Goal: Task Accomplishment & Management: Use online tool/utility

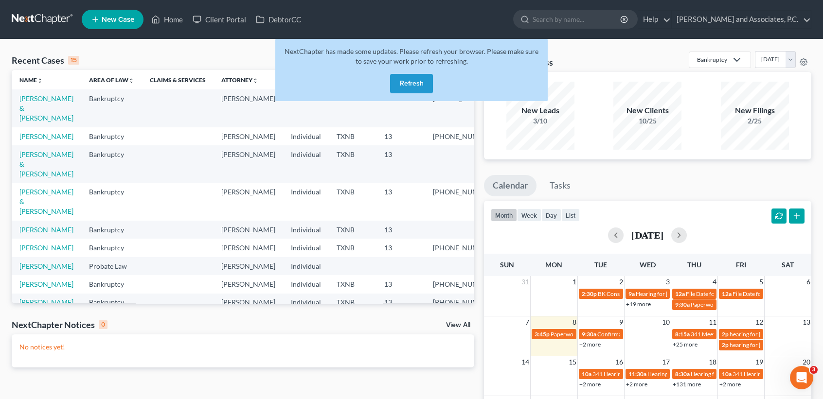
click at [395, 77] on button "Refresh" at bounding box center [411, 83] width 43 height 19
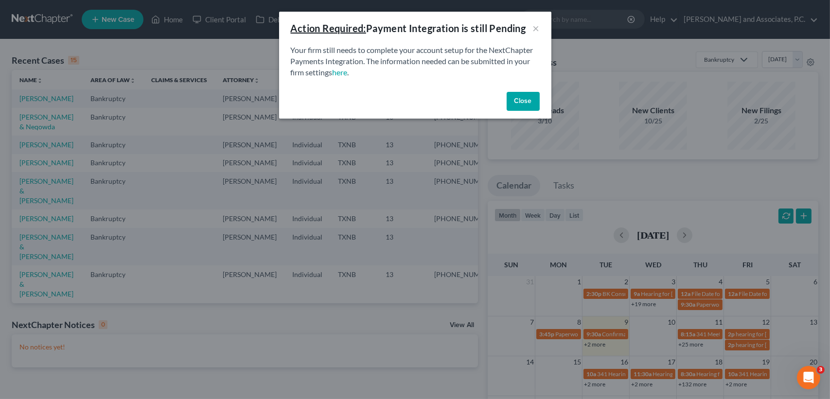
click at [515, 102] on button "Close" at bounding box center [523, 101] width 33 height 19
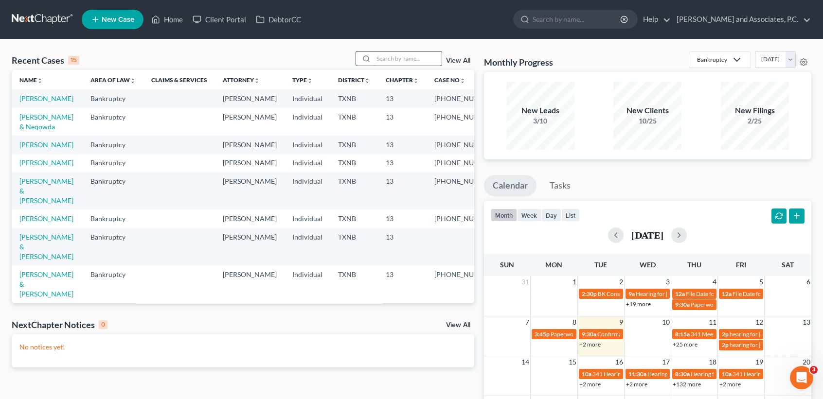
click at [419, 59] on input "search" at bounding box center [408, 59] width 68 height 14
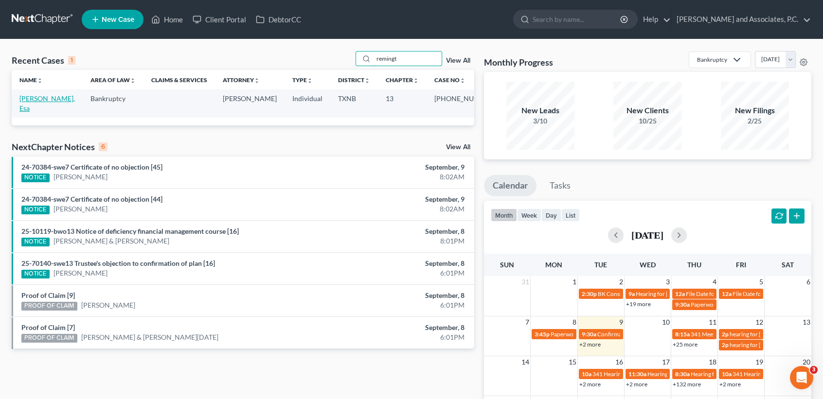
type input "remingt"
click at [49, 103] on link "Remington-Whitley, Esa" at bounding box center [46, 103] width 55 height 18
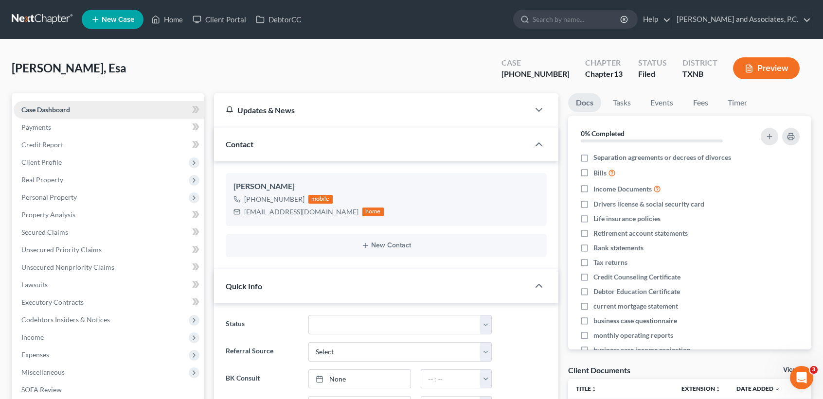
scroll to position [1171, 0]
click at [49, 229] on span "Secured Claims" at bounding box center [44, 232] width 47 height 8
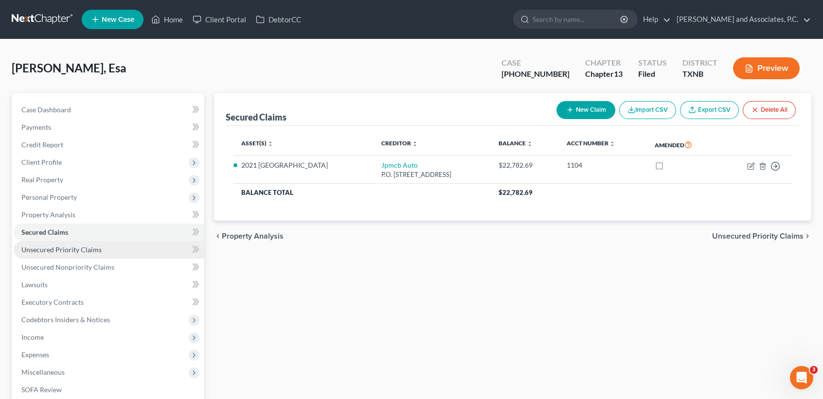
click at [99, 248] on span "Unsecured Priority Claims" at bounding box center [61, 250] width 80 height 8
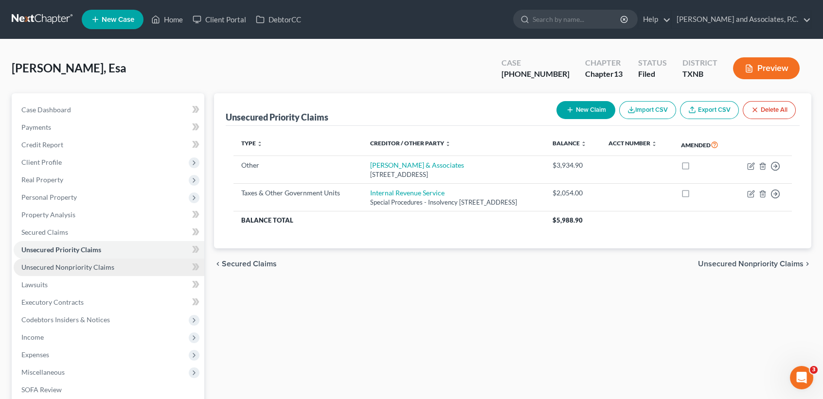
click at [87, 264] on span "Unsecured Nonpriority Claims" at bounding box center [67, 267] width 93 height 8
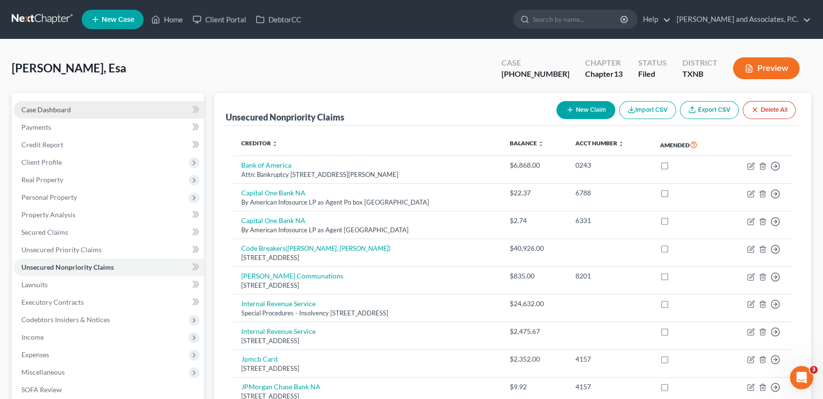
click at [96, 110] on link "Case Dashboard" at bounding box center [109, 110] width 191 height 18
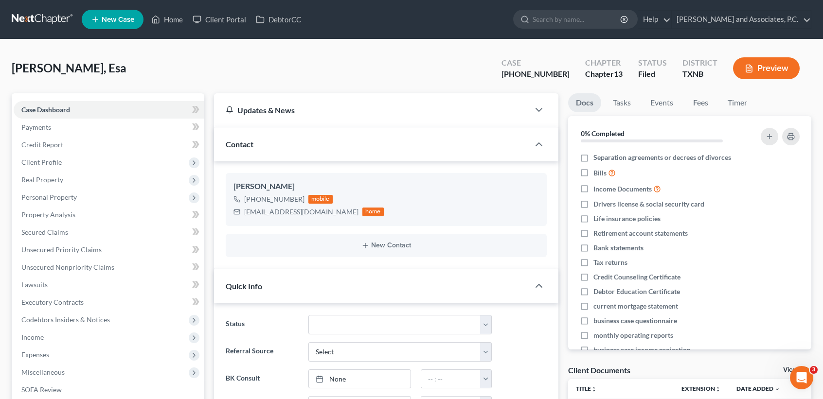
scroll to position [1171, 0]
click at [171, 19] on link "Home" at bounding box center [166, 20] width 41 height 18
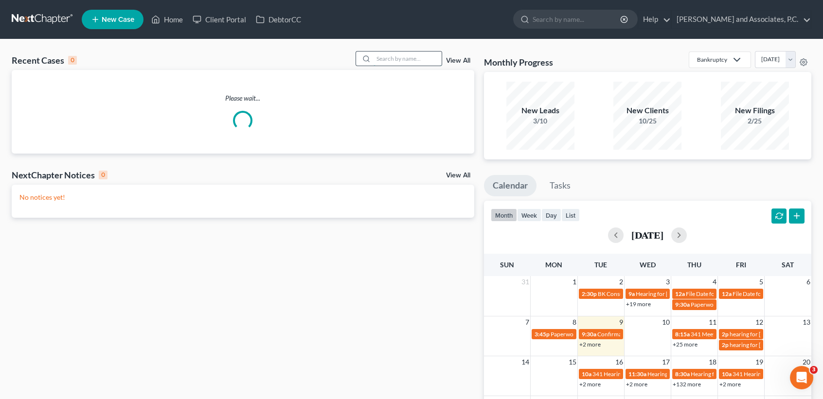
click at [436, 65] on input "search" at bounding box center [408, 59] width 68 height 14
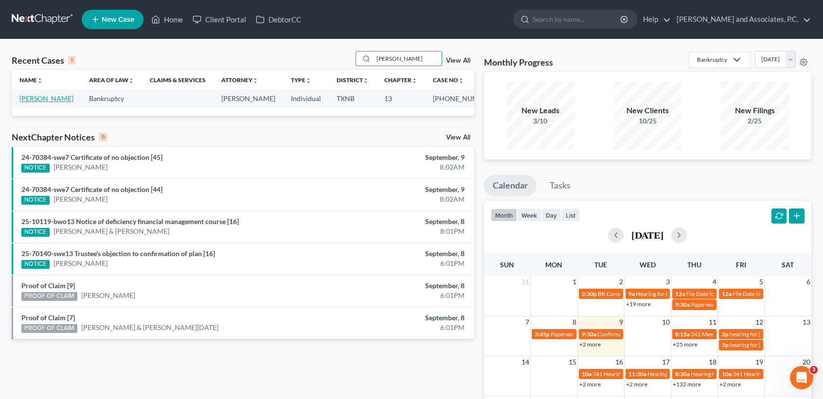
type input "talley"
click at [38, 97] on link "Talley, Bree" at bounding box center [46, 98] width 54 height 8
select select "1"
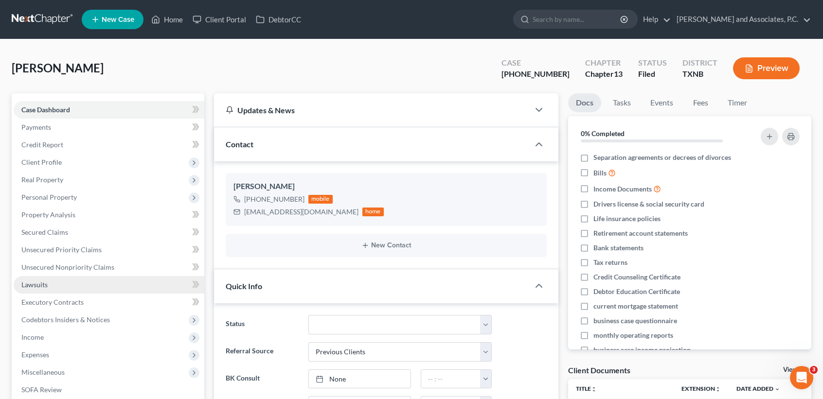
scroll to position [3267, 0]
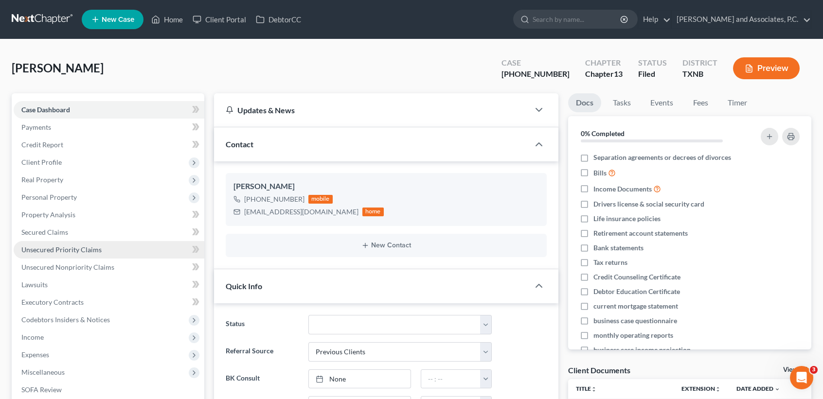
drag, startPoint x: 76, startPoint y: 242, endPoint x: 72, endPoint y: 233, distance: 10.3
click at [76, 242] on link "Unsecured Priority Claims" at bounding box center [109, 250] width 191 height 18
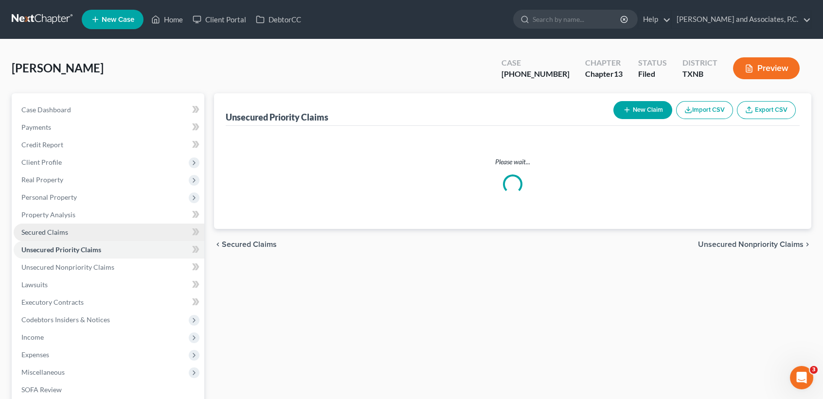
click at [72, 231] on link "Secured Claims" at bounding box center [109, 233] width 191 height 18
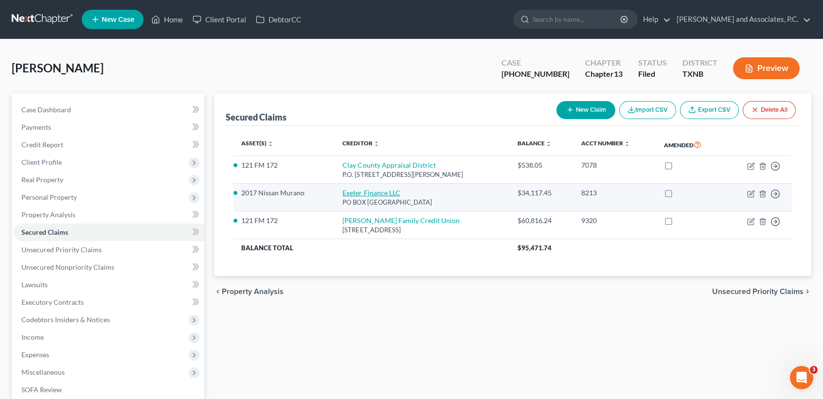
click at [375, 193] on link "Exeter Finance LLC" at bounding box center [370, 193] width 57 height 8
select select "45"
select select "0"
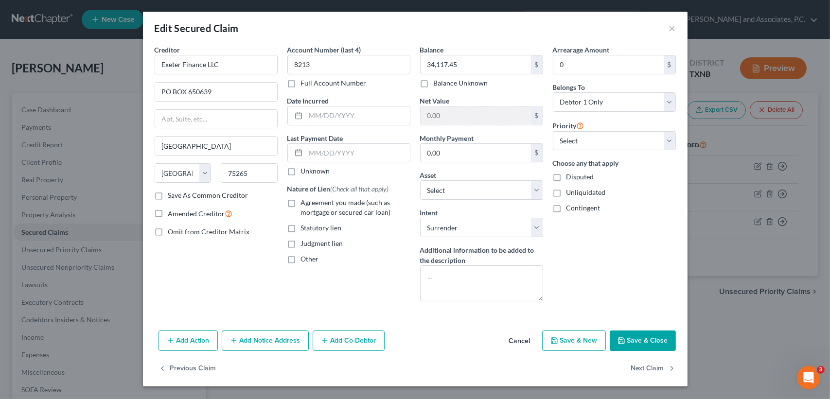
click at [647, 338] on button "Save & Close" at bounding box center [643, 341] width 66 height 20
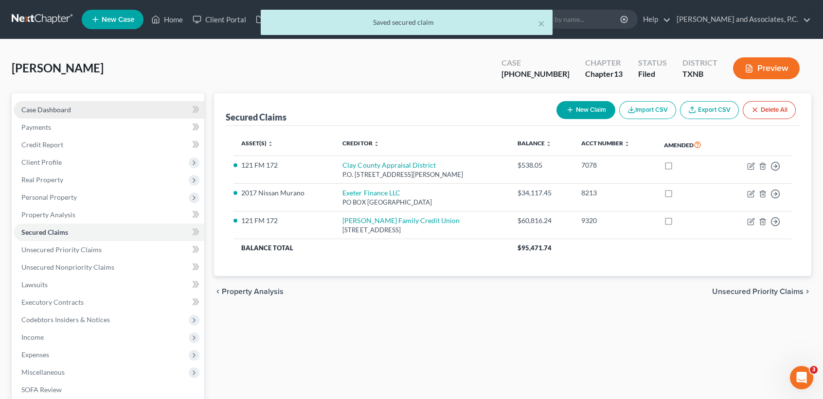
click at [40, 112] on span "Case Dashboard" at bounding box center [46, 110] width 50 height 8
select select "1"
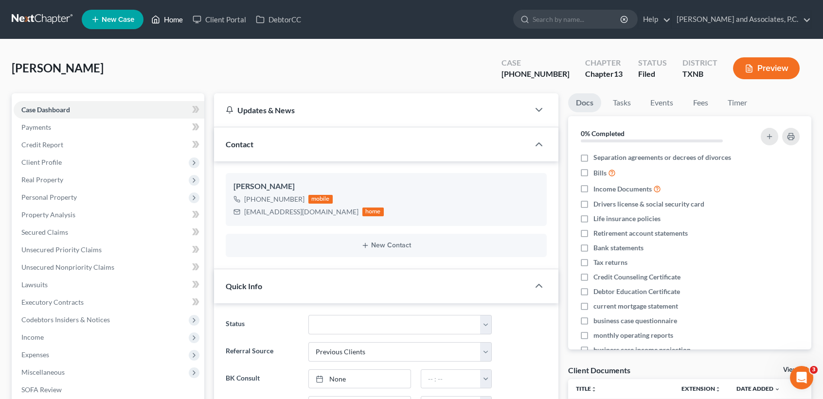
click at [168, 18] on link "Home" at bounding box center [166, 20] width 41 height 18
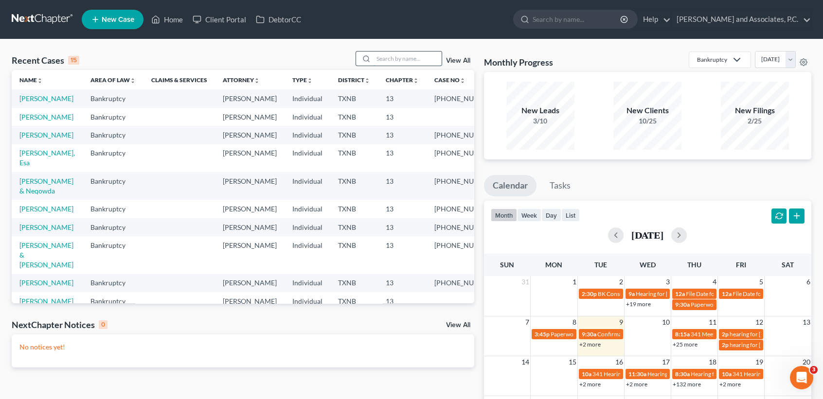
click at [419, 65] on input "search" at bounding box center [408, 59] width 68 height 14
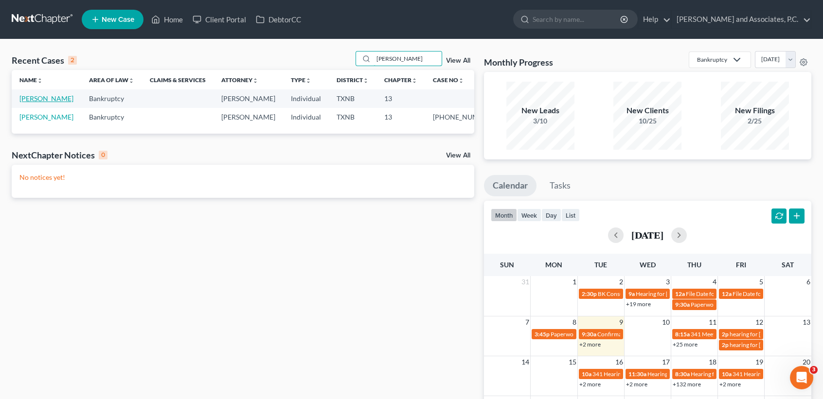
type input "goodwin"
click at [37, 99] on link "[PERSON_NAME]" at bounding box center [46, 98] width 54 height 8
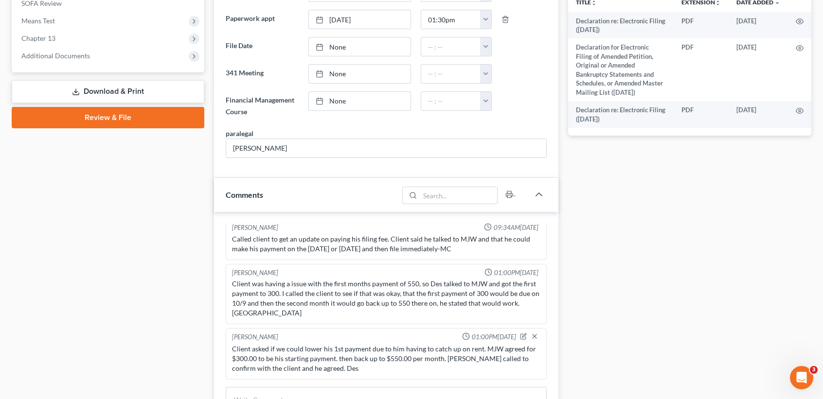
scroll to position [389, 0]
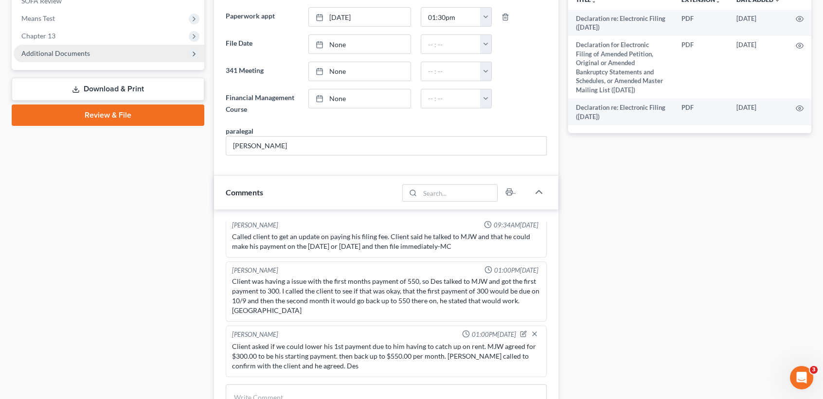
click at [78, 56] on span "Additional Documents" at bounding box center [55, 53] width 69 height 8
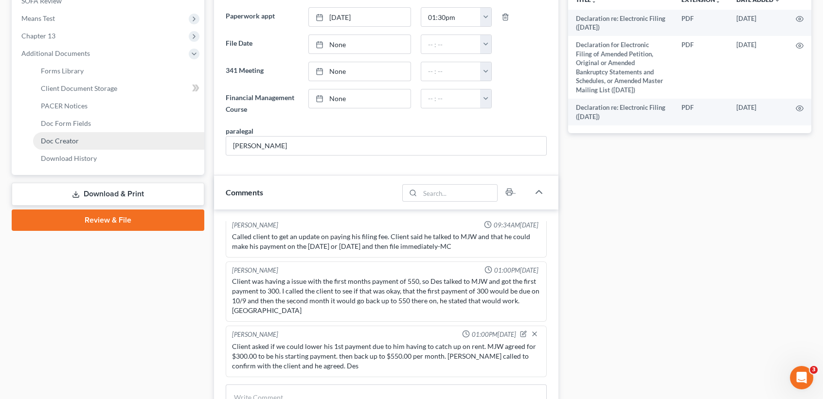
click at [55, 140] on span "Doc Creator" at bounding box center [60, 141] width 38 height 8
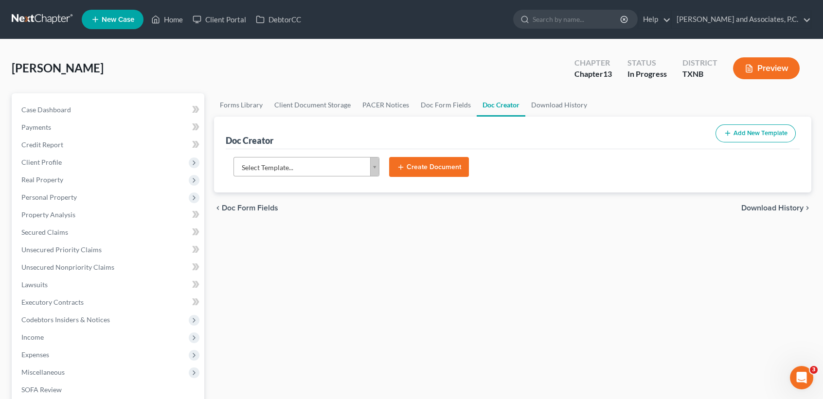
click at [348, 162] on body "Home New Case Client Portal DebtorCC Monte J. White and Associates, P.C. desire…" at bounding box center [411, 328] width 823 height 657
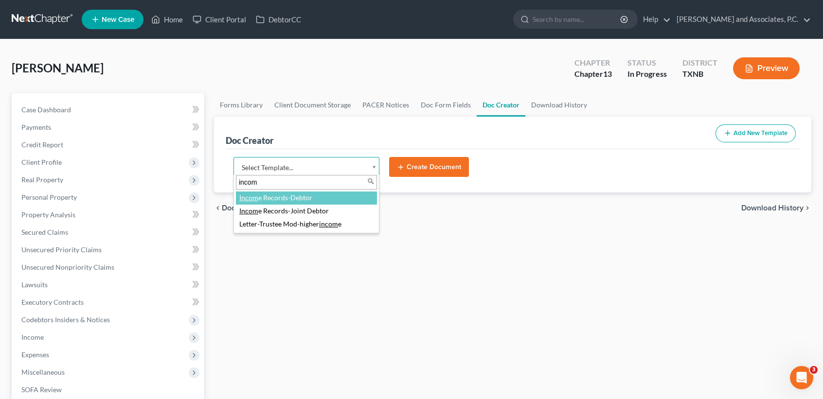
type input "income"
select select "77082"
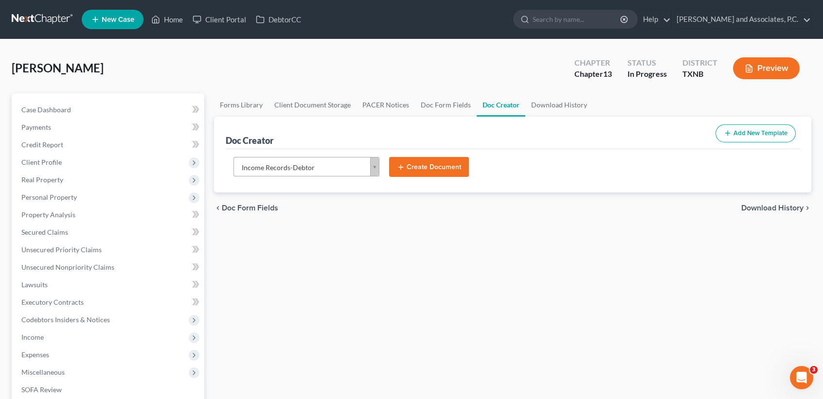
click at [401, 172] on button "Create Document" at bounding box center [429, 167] width 80 height 20
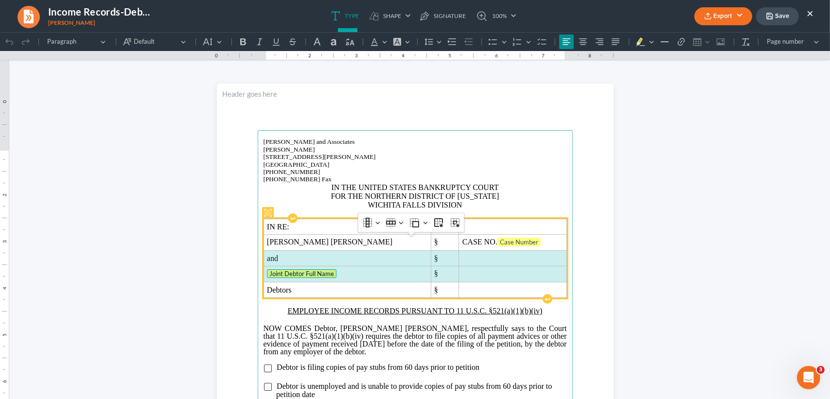
drag, startPoint x: 265, startPoint y: 277, endPoint x: 398, endPoint y: 233, distance: 140.5
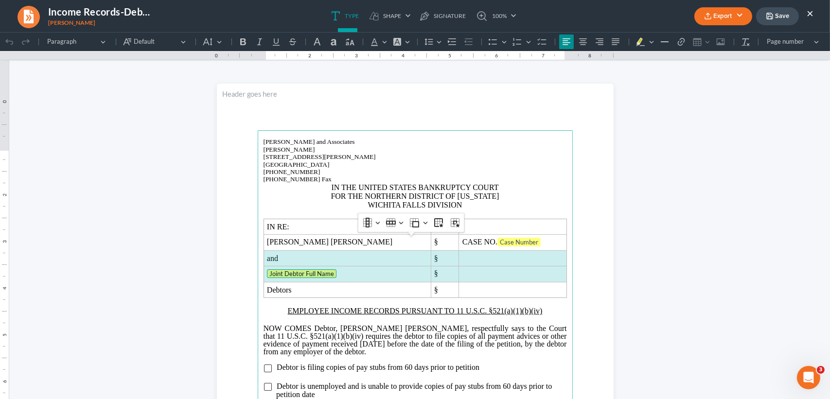
click at [482, 286] on tbody "IN RE: § Donald Joseph Goodwin § CASE NO. Case Number and § Joint Debtor Full N…" at bounding box center [415, 258] width 303 height 79
click at [395, 220] on icon "Table toolbar" at bounding box center [391, 223] width 10 height 10
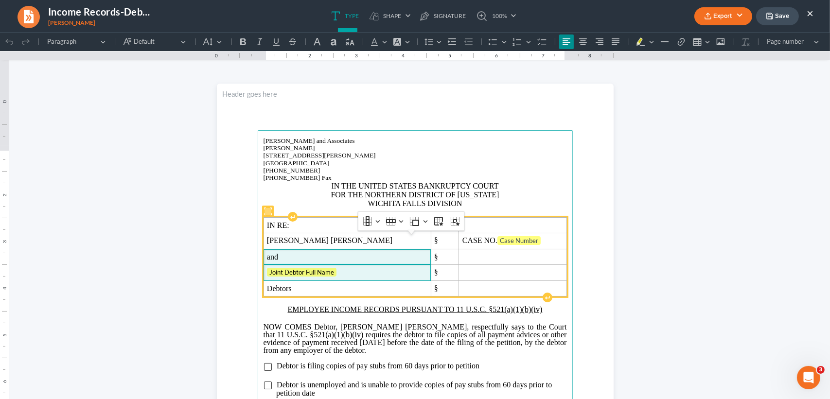
drag, startPoint x: 342, startPoint y: 275, endPoint x: 321, endPoint y: 285, distance: 23.1
click at [334, 278] on span "Joint Debtor Full Name" at bounding box center [347, 273] width 161 height 10
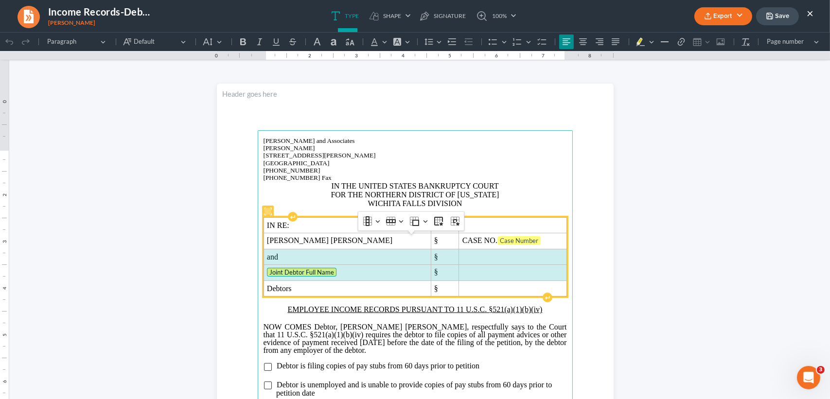
drag, startPoint x: 261, startPoint y: 275, endPoint x: 471, endPoint y: 289, distance: 210.1
click at [471, 289] on tbody "IN RE: § Donald Joseph Goodwin § CASE NO. Case Number and § Joint Debtor Full N…" at bounding box center [415, 257] width 303 height 79
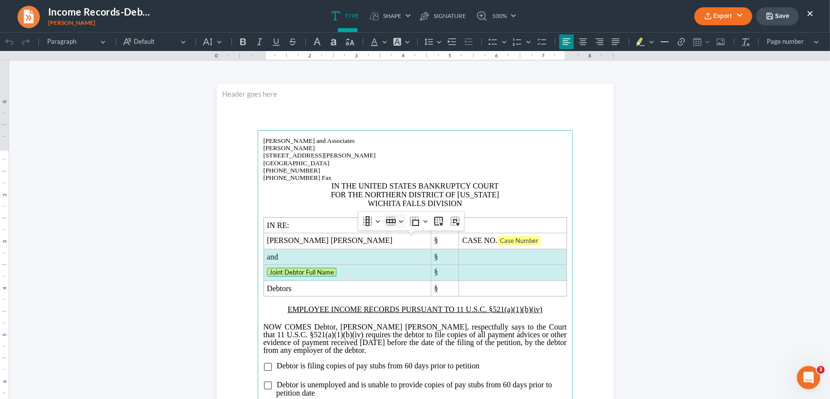
click at [394, 222] on icon "Table toolbar" at bounding box center [391, 221] width 10 height 4
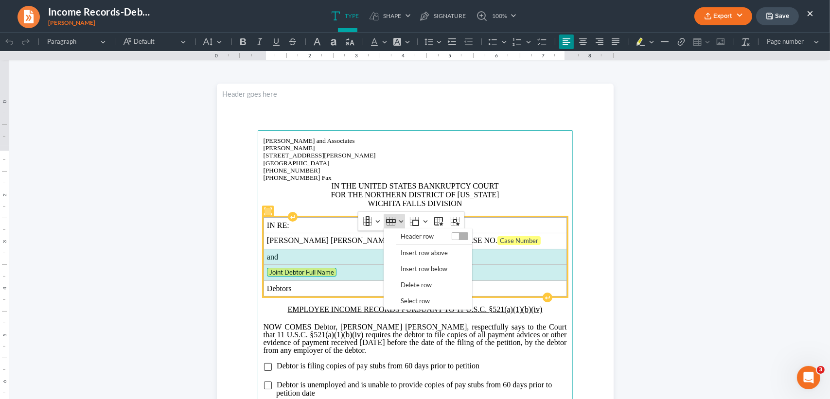
click at [418, 284] on span "Delete row" at bounding box center [416, 285] width 31 height 11
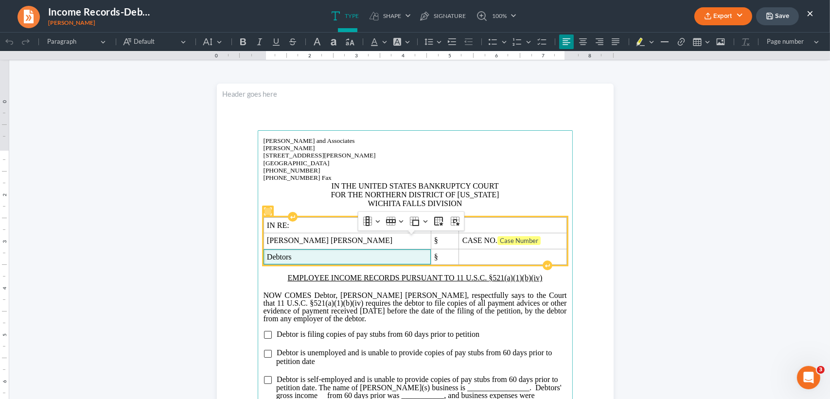
click at [340, 265] on td "Debtors" at bounding box center [347, 258] width 167 height 16
click at [351, 262] on span "Debtors" at bounding box center [347, 257] width 161 height 9
click at [519, 246] on span "CASE NO. Case Number" at bounding box center [513, 241] width 101 height 10
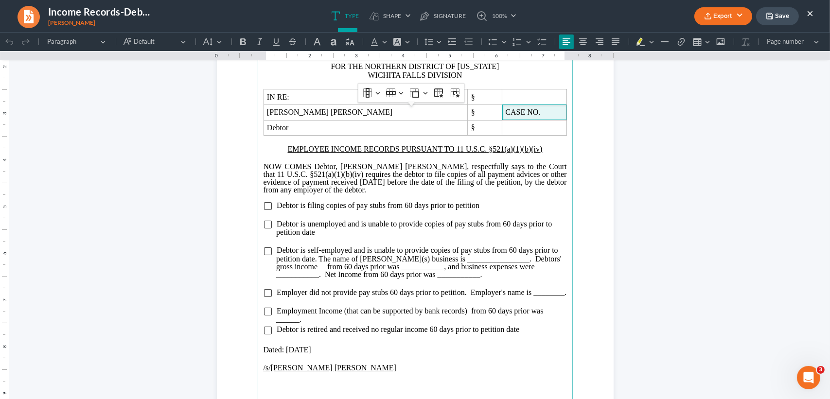
scroll to position [129, 0]
click at [265, 334] on input "Rich Text Editor, page-0-main" at bounding box center [268, 330] width 8 height 8
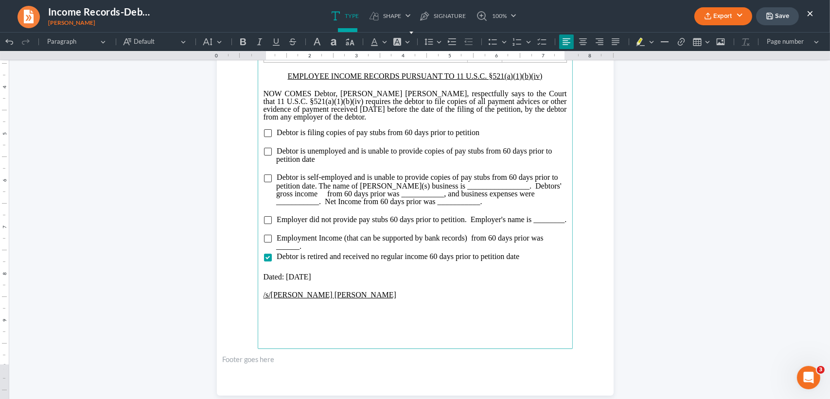
scroll to position [239, 0]
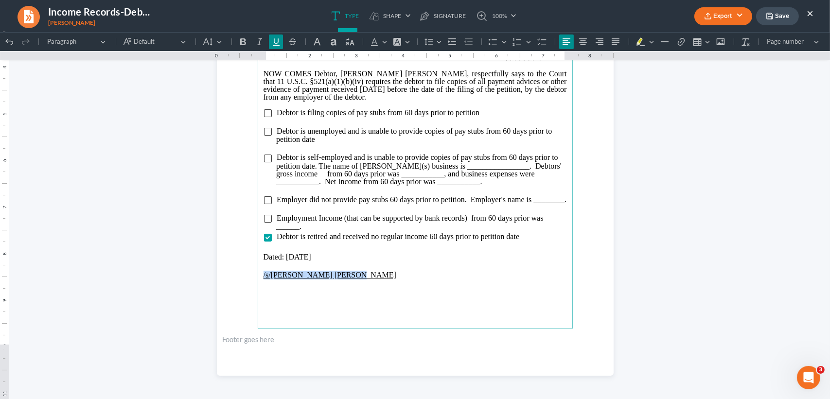
drag, startPoint x: 345, startPoint y: 286, endPoint x: 243, endPoint y: 279, distance: 102.8
click at [249, 284] on section "Monte J. White and Associates Monte J. White 1106 Brook Ave, Hamilton Place Wic…" at bounding box center [415, 119] width 397 height 514
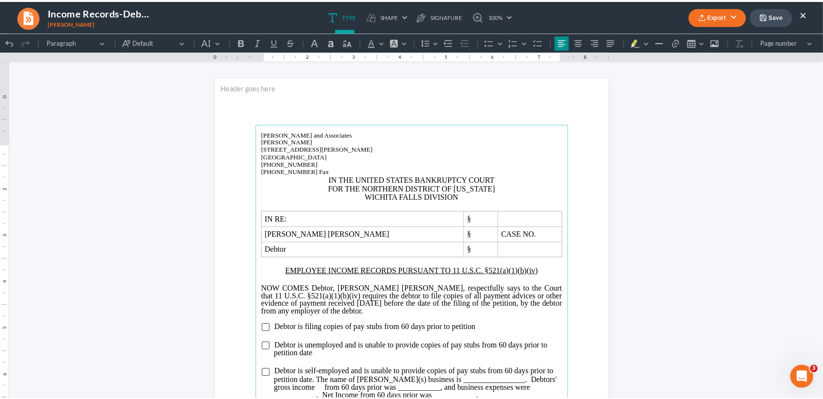
scroll to position [0, 0]
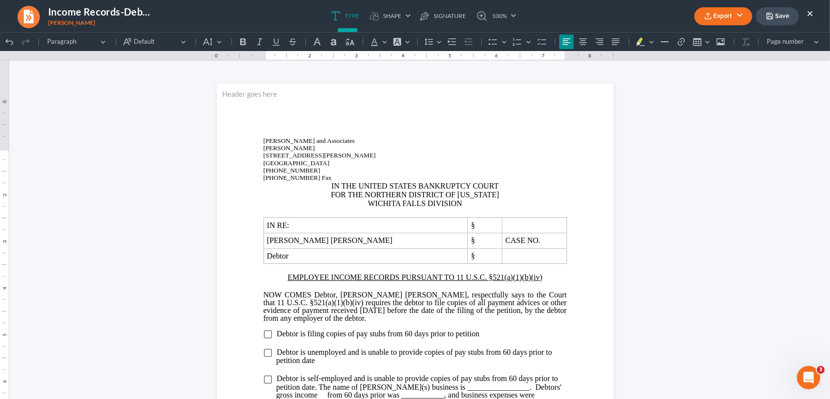
click at [744, 17] on button "Export" at bounding box center [724, 16] width 58 height 18
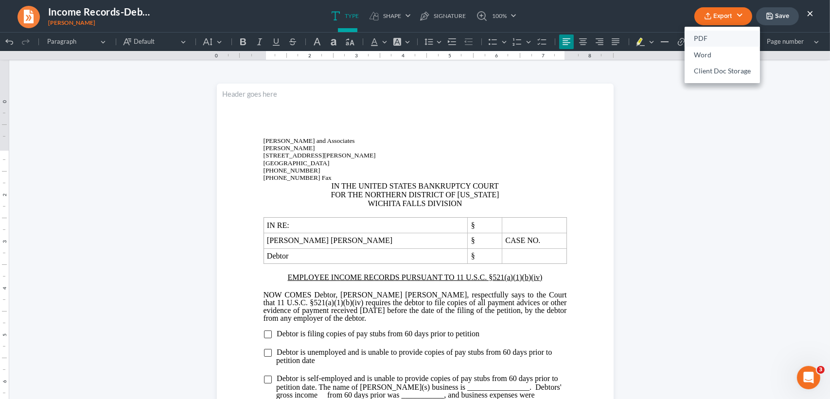
click at [715, 35] on link "PDF" at bounding box center [722, 39] width 75 height 17
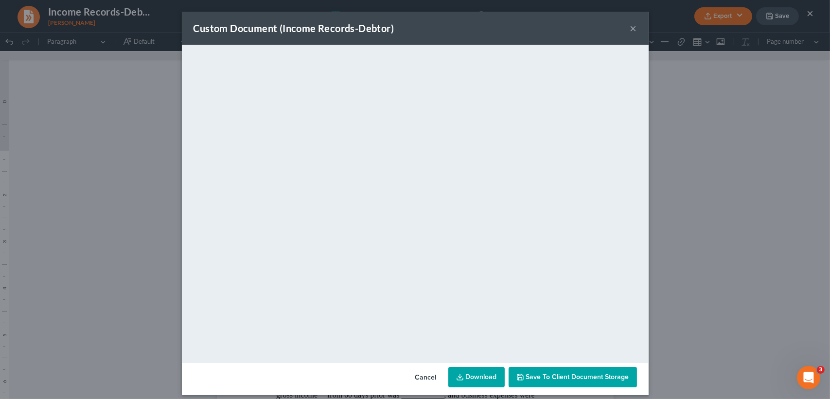
click at [630, 24] on button "×" at bounding box center [633, 28] width 7 height 12
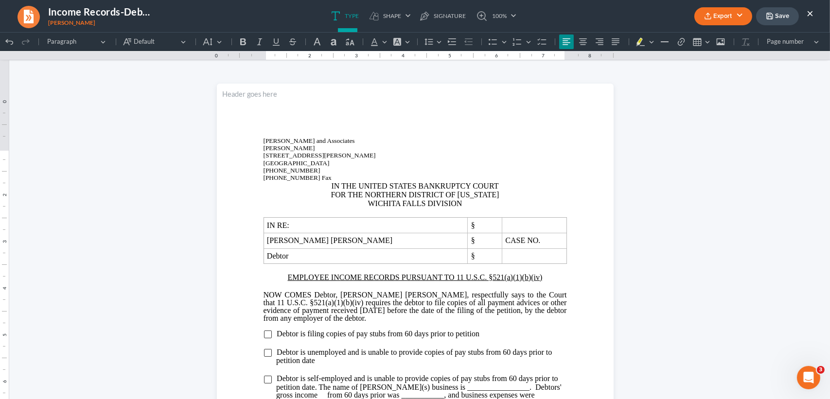
click at [732, 16] on button "Export" at bounding box center [724, 16] width 58 height 18
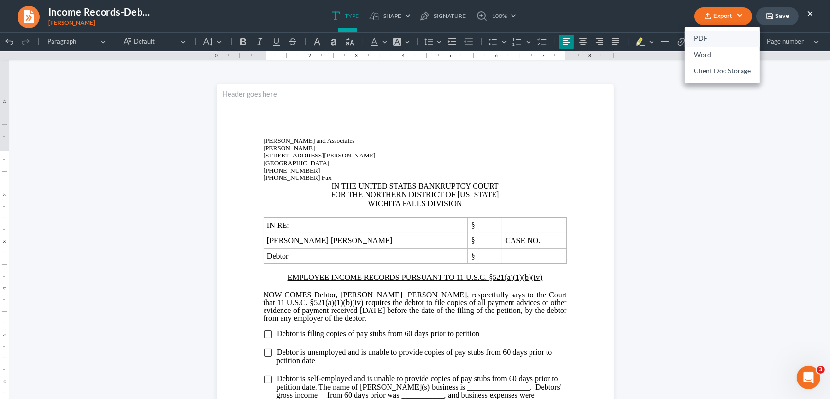
click at [710, 42] on link "PDF" at bounding box center [722, 39] width 75 height 17
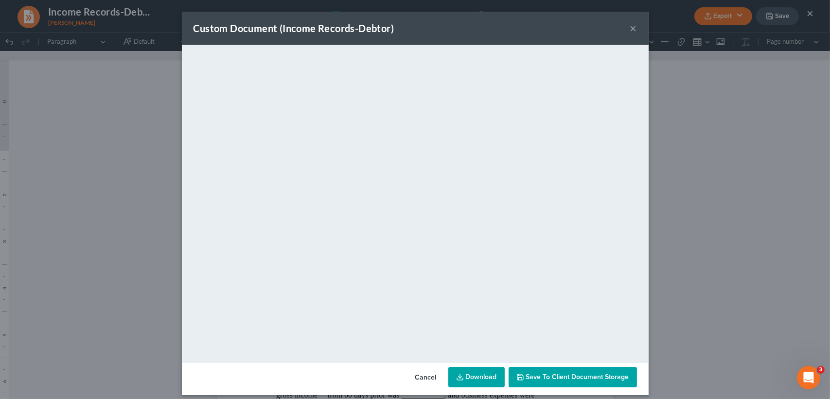
click at [797, 324] on div "Custom Document (Income Records-Debtor) × <object ng-attr-data='https://nextcha…" at bounding box center [415, 199] width 830 height 399
click at [630, 30] on button "×" at bounding box center [633, 28] width 7 height 12
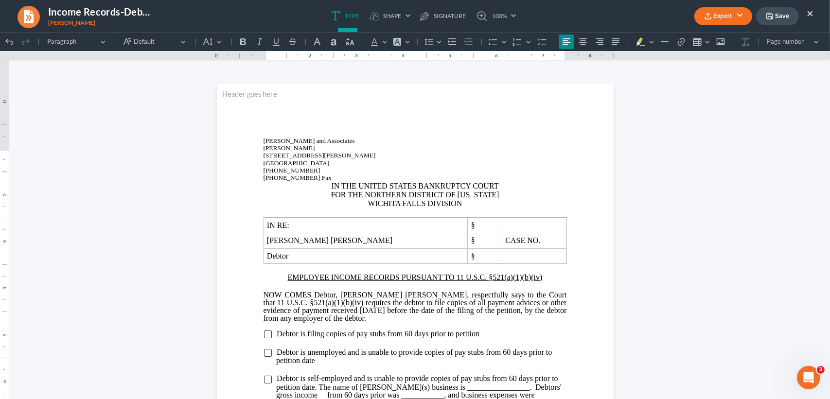
click at [787, 12] on button "Save" at bounding box center [777, 16] width 43 height 18
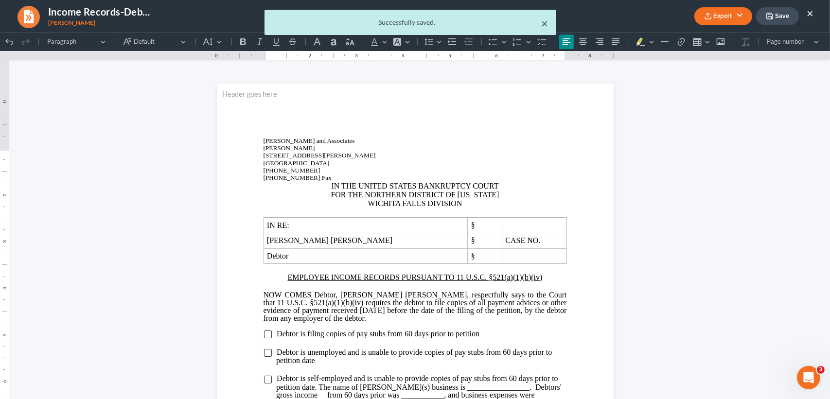
drag, startPoint x: 544, startPoint y: 22, endPoint x: 711, endPoint y: 24, distance: 166.9
click at [544, 21] on button "×" at bounding box center [545, 24] width 7 height 12
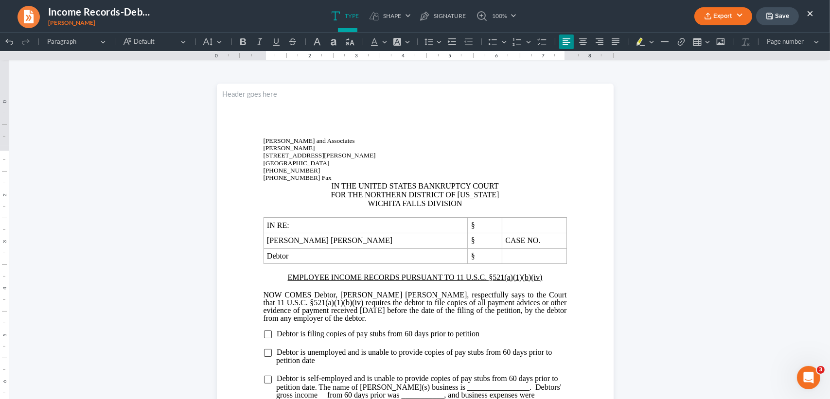
click at [812, 9] on button "×" at bounding box center [810, 13] width 7 height 12
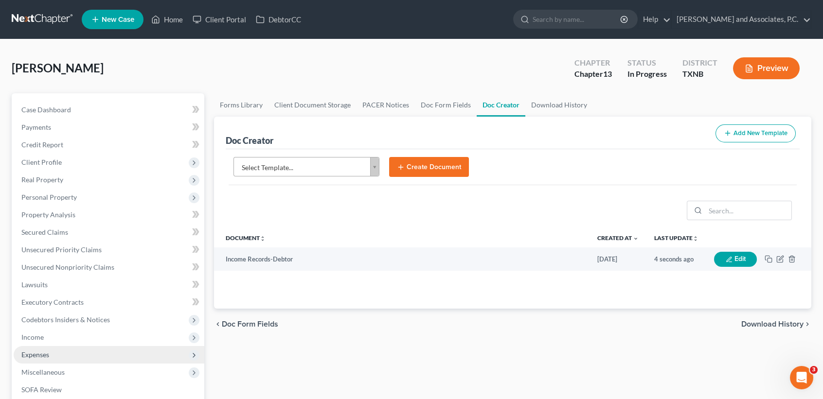
click at [73, 355] on span "Expenses" at bounding box center [109, 355] width 191 height 18
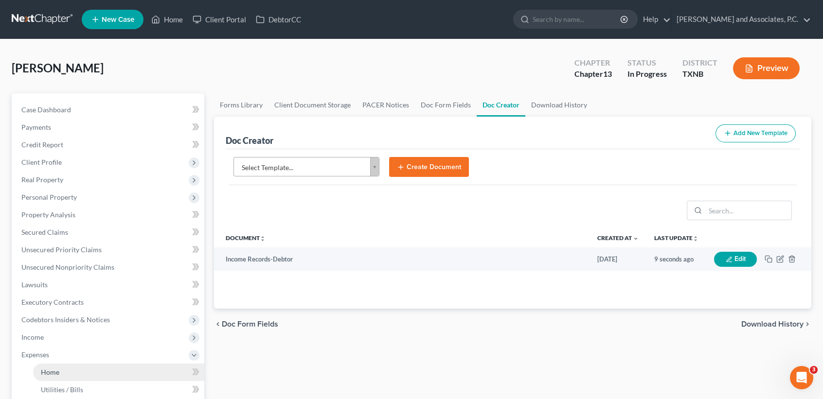
click at [75, 372] on link "Home" at bounding box center [118, 373] width 171 height 18
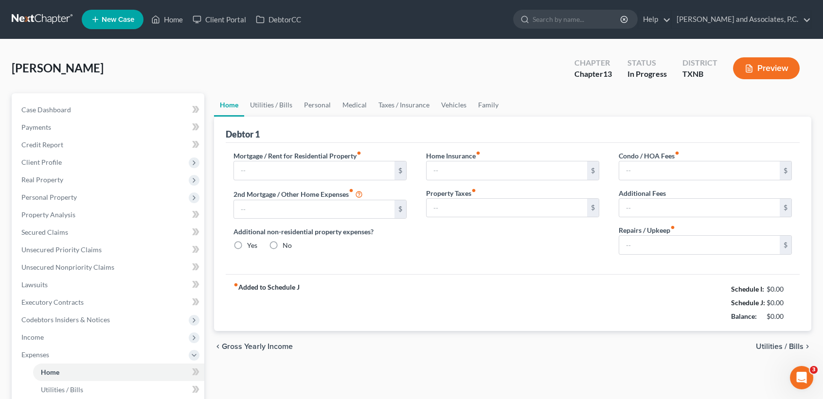
type input "900.00"
type input "0.00"
radio input "true"
type input "0.00"
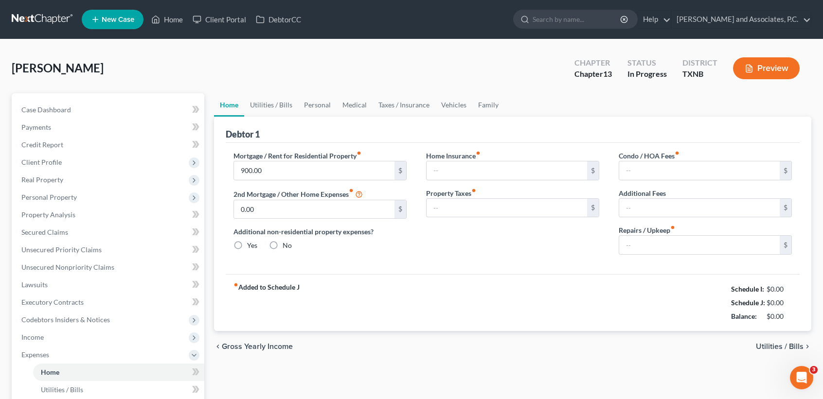
type input "0.00"
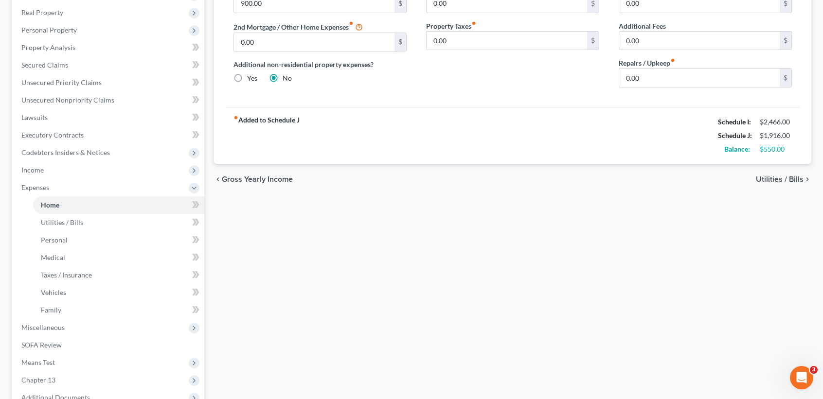
scroll to position [195, 0]
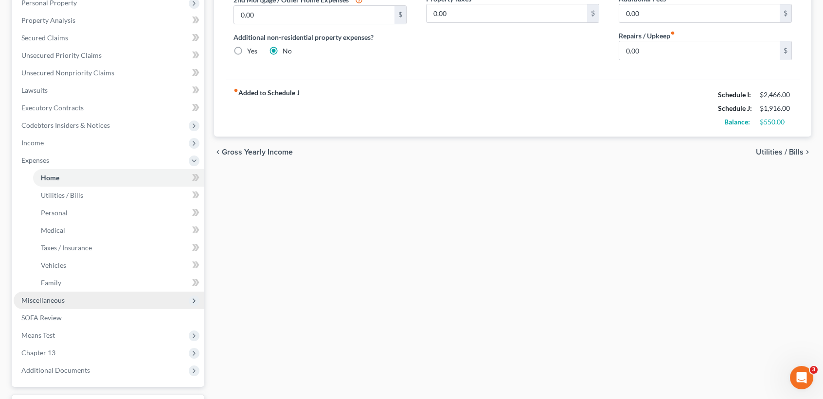
click at [31, 293] on span "Miscellaneous" at bounding box center [109, 301] width 191 height 18
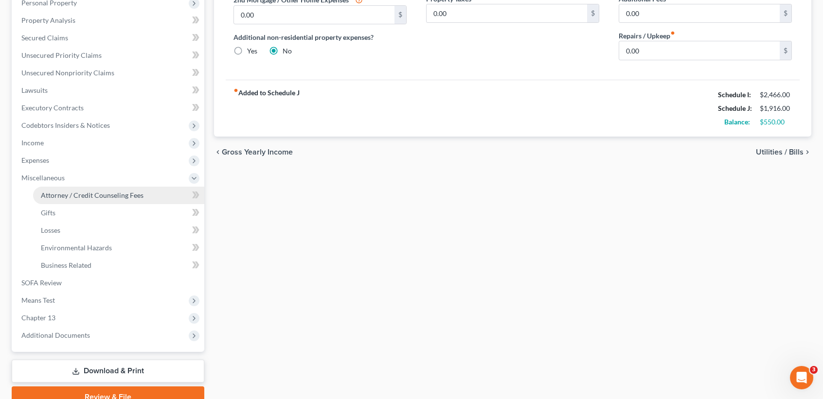
click at [147, 198] on link "Attorney / Credit Counseling Fees" at bounding box center [118, 196] width 171 height 18
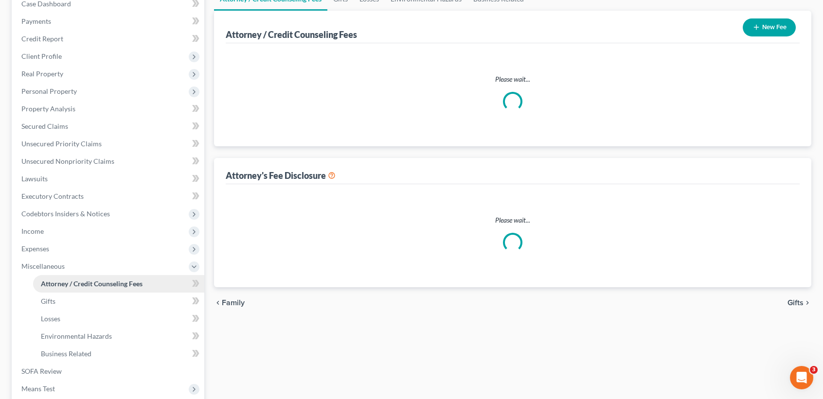
select select "1"
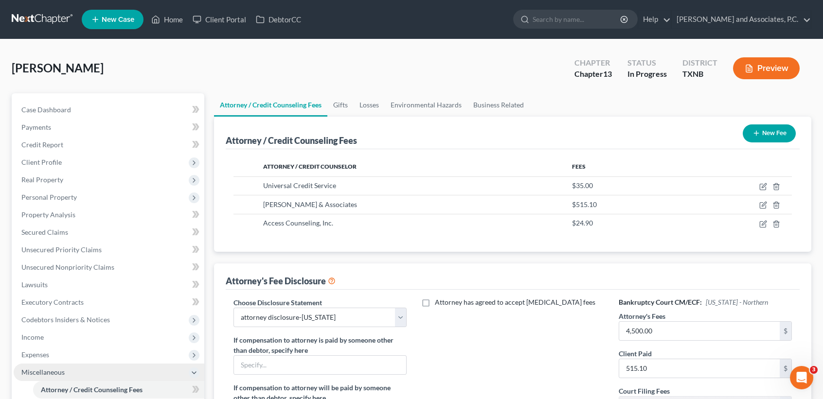
click at [113, 367] on span "Miscellaneous" at bounding box center [109, 373] width 191 height 18
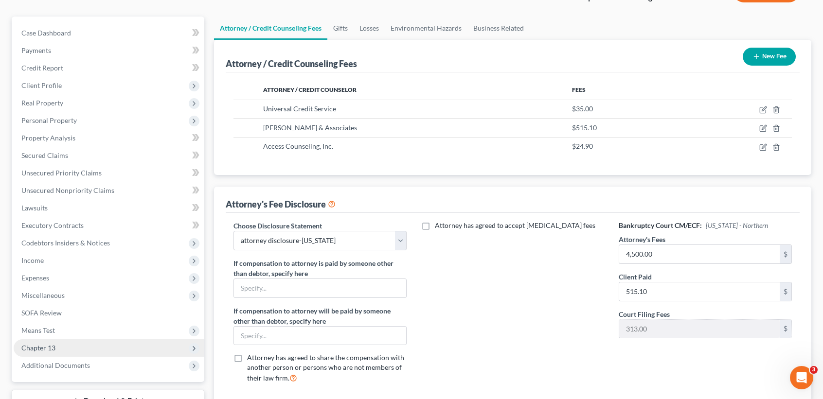
scroll to position [151, 0]
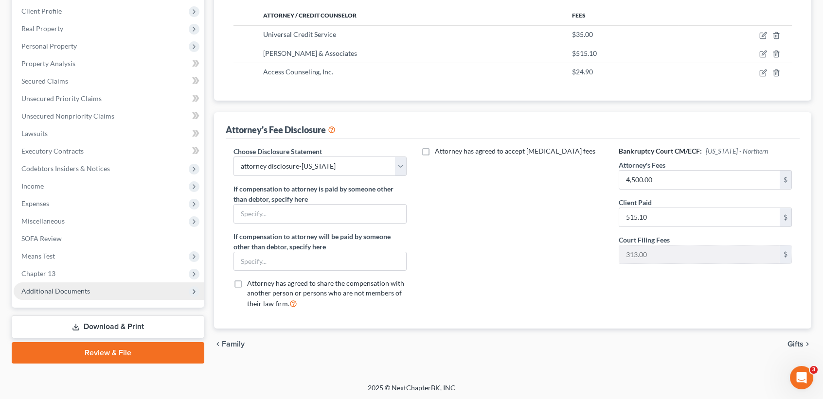
click at [68, 283] on span "Additional Documents" at bounding box center [109, 292] width 191 height 18
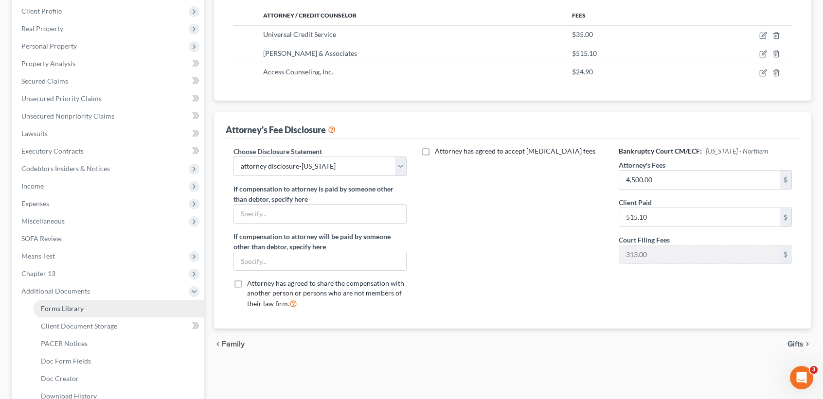
click at [68, 309] on span "Forms Library" at bounding box center [62, 309] width 43 height 8
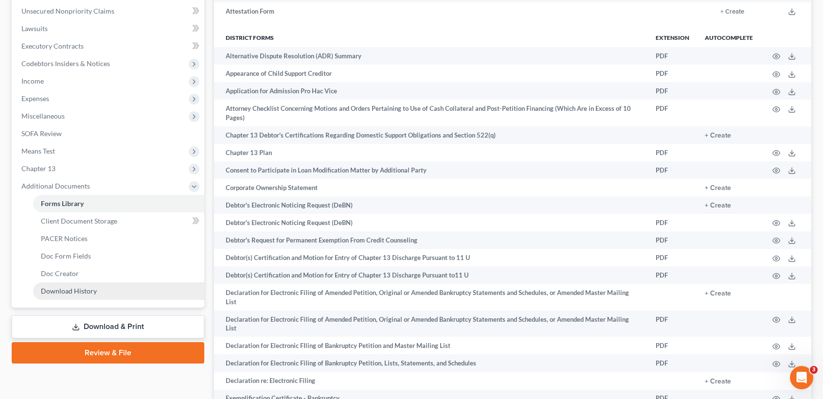
click at [62, 298] on link "Download History" at bounding box center [118, 292] width 171 height 18
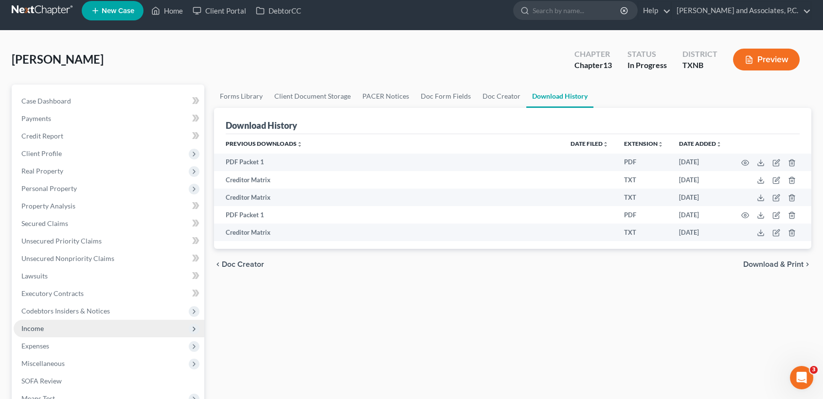
scroll to position [256, 0]
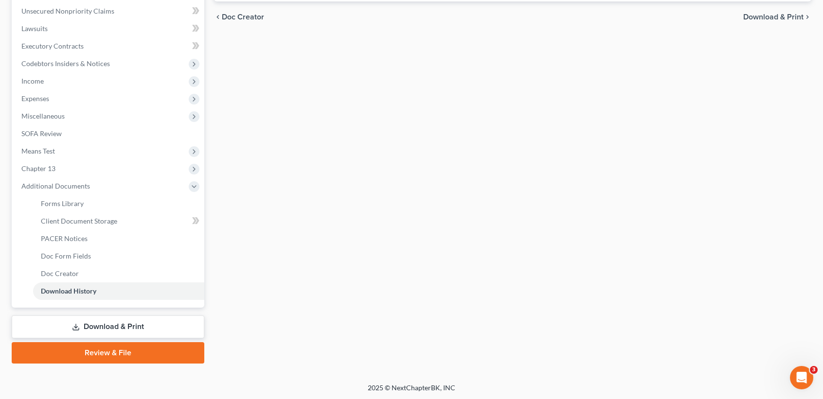
click at [103, 326] on link "Download & Print" at bounding box center [108, 327] width 193 height 23
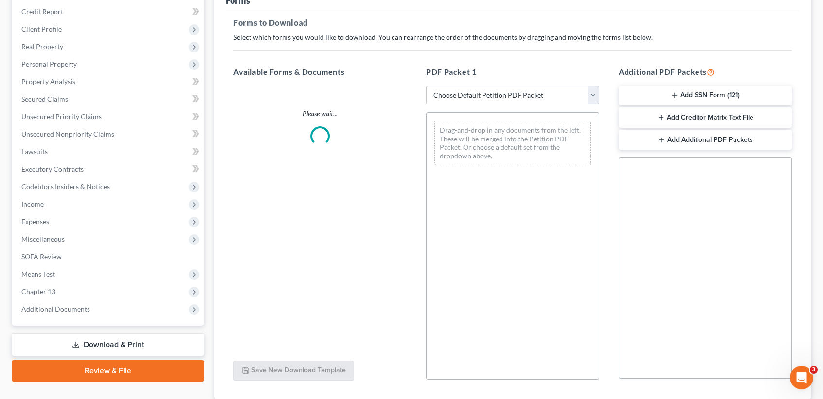
scroll to position [200, 0]
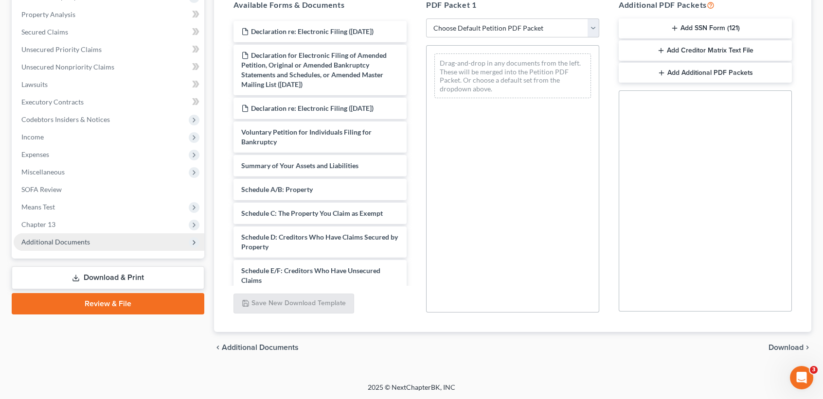
click at [62, 241] on span "Additional Documents" at bounding box center [55, 242] width 69 height 8
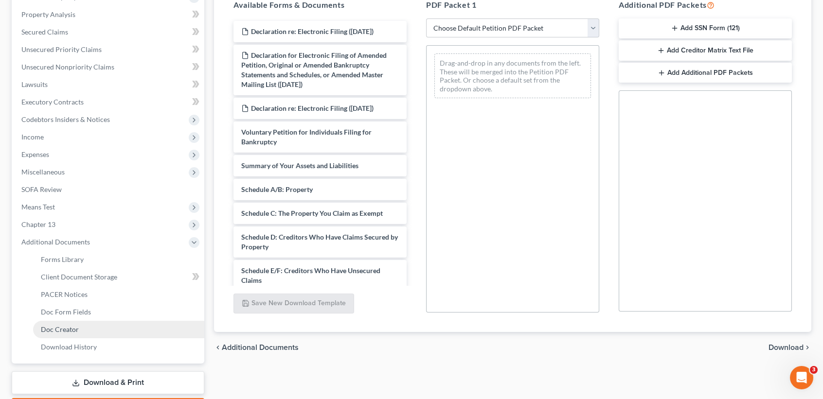
click at [76, 328] on span "Doc Creator" at bounding box center [60, 329] width 38 height 8
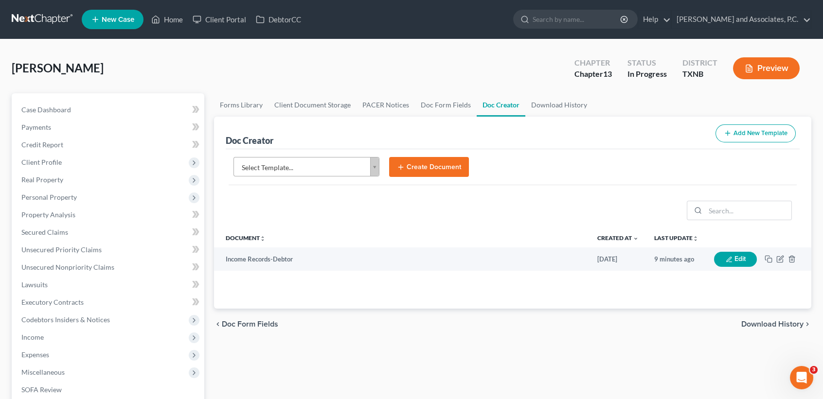
click at [322, 163] on body "Home New Case Client Portal DebtorCC Monte J. White and Associates, P.C. desire…" at bounding box center [411, 328] width 823 height 657
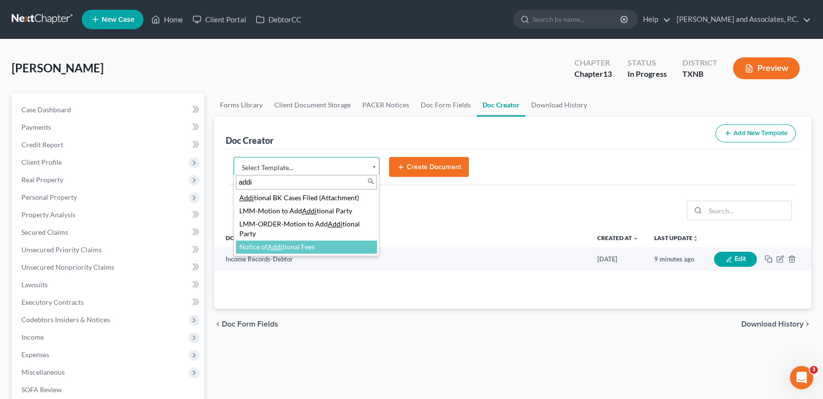
type input "addi"
select select "89269"
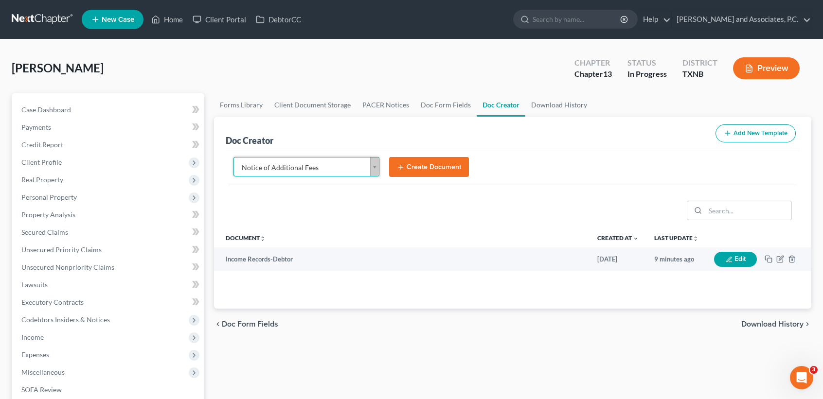
click at [459, 163] on button "Create Document" at bounding box center [429, 167] width 80 height 20
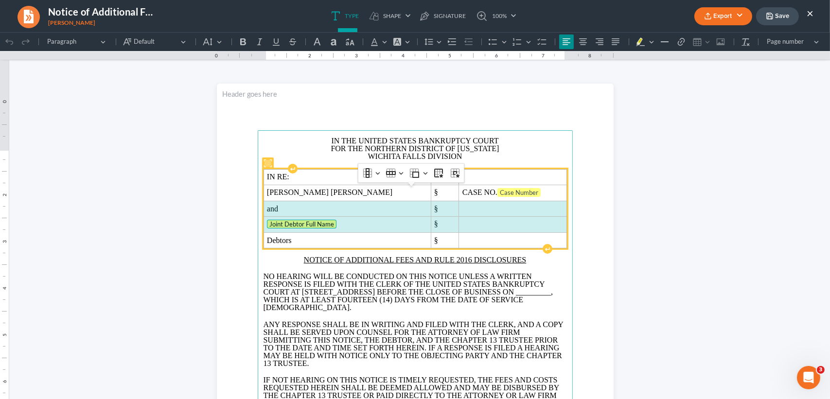
drag, startPoint x: 266, startPoint y: 225, endPoint x: 510, endPoint y: 245, distance: 245.5
click at [510, 245] on tbody "IN RE: § Donald Joseph Goodwin § CASE NO. Case Number and § Joint Debtor Full N…" at bounding box center [415, 209] width 303 height 79
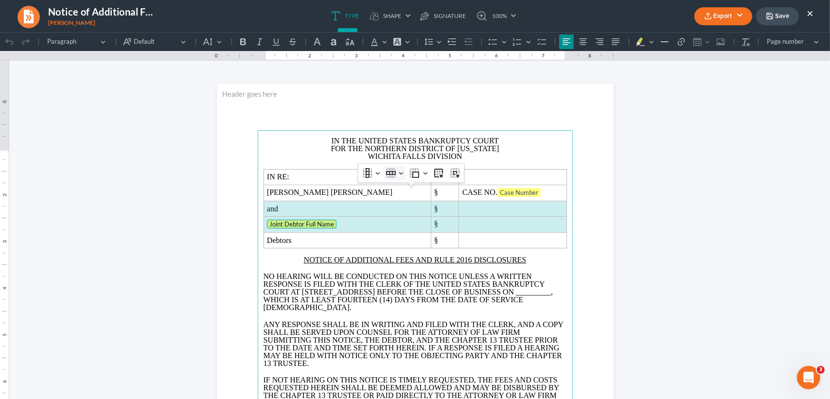
click at [385, 170] on button "Row Row" at bounding box center [394, 173] width 21 height 15
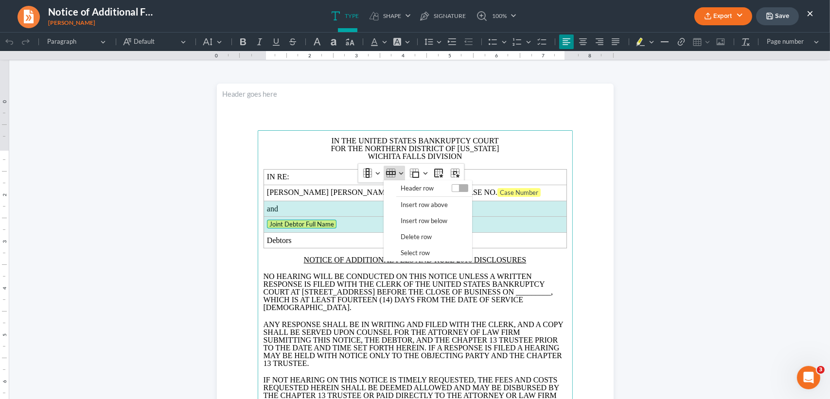
click at [414, 237] on span "Delete row" at bounding box center [416, 237] width 31 height 11
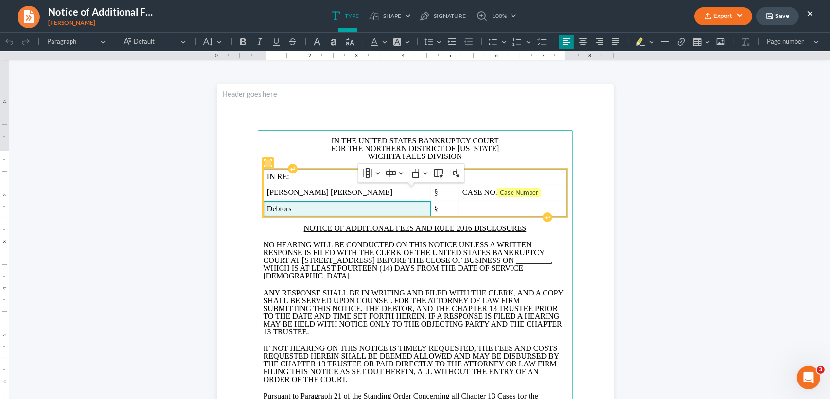
click at [326, 214] on span "Debtors" at bounding box center [347, 209] width 161 height 9
click at [517, 201] on td "CASE NO. Case Number" at bounding box center [513, 193] width 108 height 16
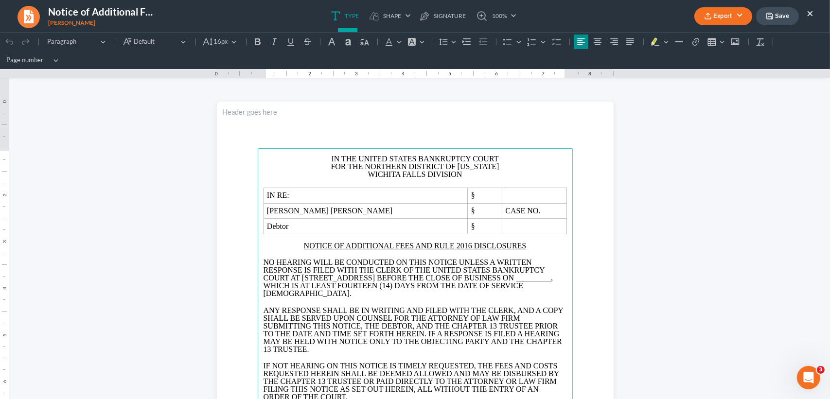
click at [386, 287] on span ", WHICH IS AT LEAST FOURTEEN (14) DAYS FROM THE DATE OF SERVICE HEREOF." at bounding box center [409, 286] width 290 height 24
drag, startPoint x: 382, startPoint y: 283, endPoint x: 492, endPoint y: 282, distance: 109.9
click at [516, 282] on span "_________" at bounding box center [533, 278] width 35 height 8
drag, startPoint x: 387, startPoint y: 282, endPoint x: 383, endPoint y: 286, distance: 6.2
click at [374, 286] on p "NO HEARING WILL BE CONDUCTED ON THIS NOTICE UNLESS A WRITTEN RESPONSE IS FILED …" at bounding box center [416, 278] width 304 height 39
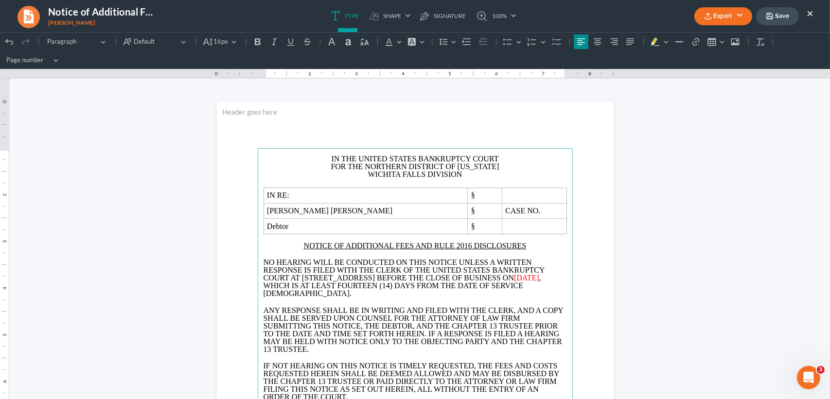
click at [514, 282] on span "09/23/2025" at bounding box center [526, 278] width 25 height 8
drag, startPoint x: 384, startPoint y: 285, endPoint x: 358, endPoint y: 286, distance: 26.3
click at [514, 282] on span "09/23/2025" at bounding box center [526, 278] width 25 height 8
click at [390, 37] on icon "Editor toolbar" at bounding box center [389, 42] width 10 height 10
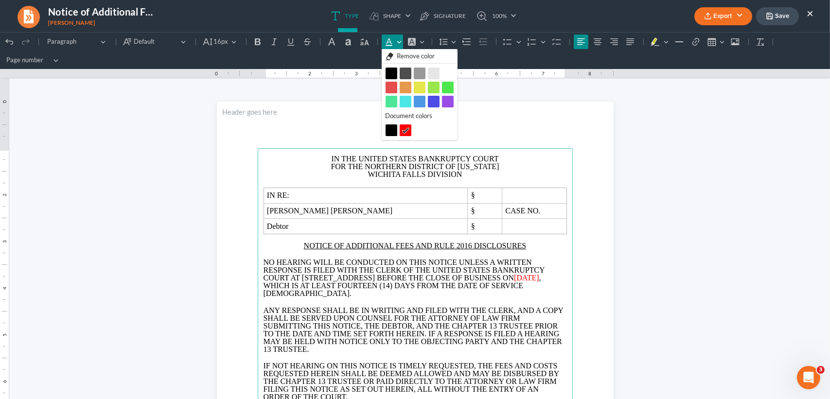
click at [387, 70] on button "Black Black" at bounding box center [392, 74] width 12 height 12
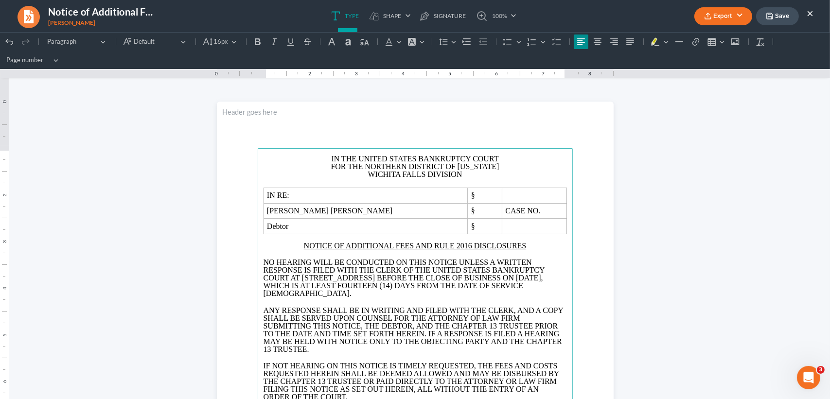
click at [538, 282] on span "NO HEARING WILL BE CONDUCTED ON THIS NOTICE UNLESS A WRITTEN RESPONSE IS FILED …" at bounding box center [405, 270] width 282 height 24
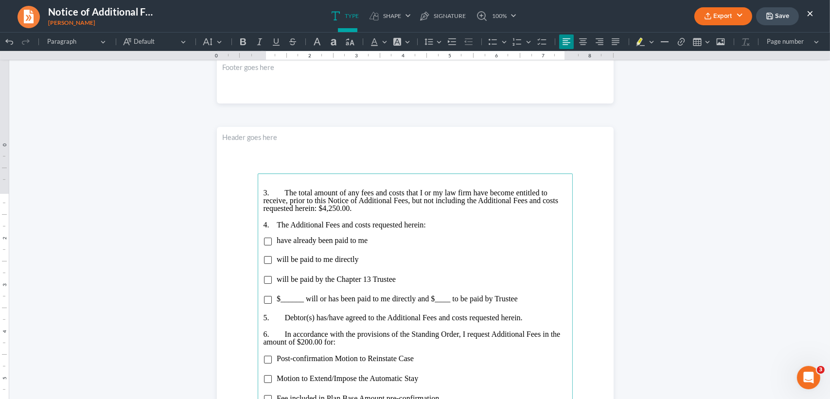
scroll to position [519, 0]
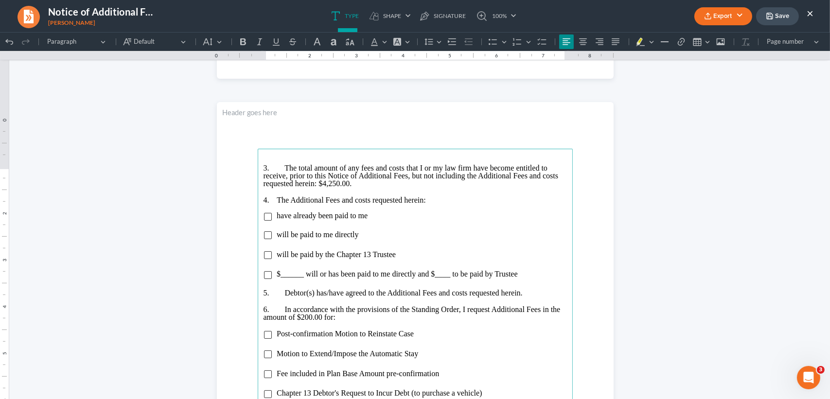
click at [258, 276] on main "3. The total amount of any fees and costs that I or my law firm have become ent…" at bounding box center [415, 359] width 315 height 420
click at [267, 259] on input "Rich Text Editor, page-1-main" at bounding box center [268, 256] width 8 height 8
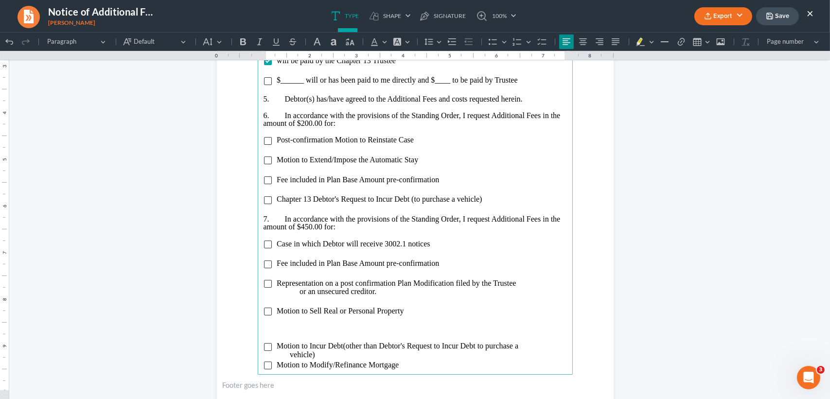
scroll to position [713, 0]
click at [264, 164] on input "Rich Text Editor, page-1-main" at bounding box center [268, 160] width 8 height 8
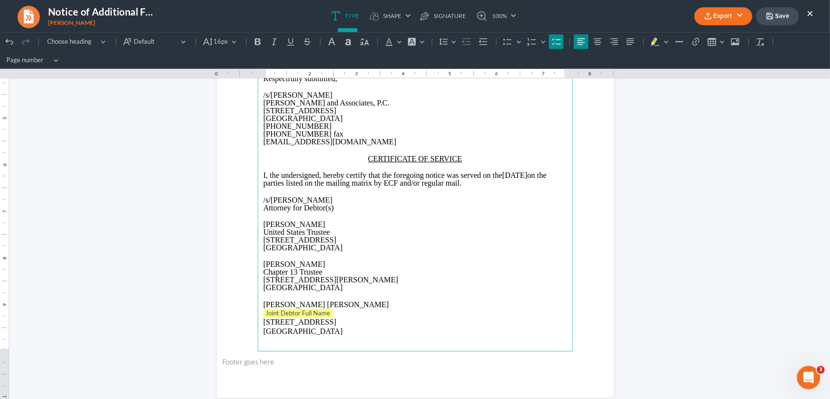
scroll to position [1297, 0]
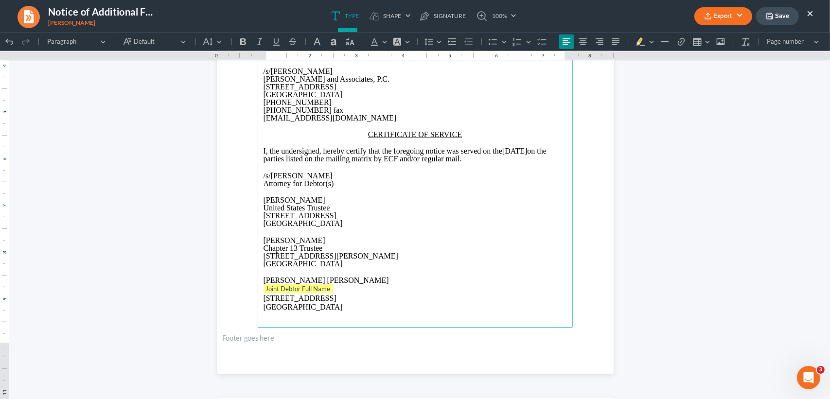
click at [337, 294] on p "Joint Debtor Full Name" at bounding box center [416, 290] width 304 height 10
click at [318, 206] on p "Kevin N. Epstei" at bounding box center [416, 202] width 304 height 8
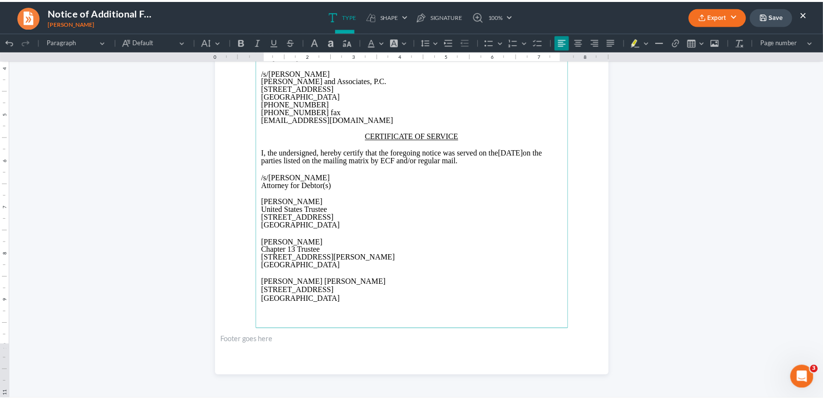
scroll to position [908, 0]
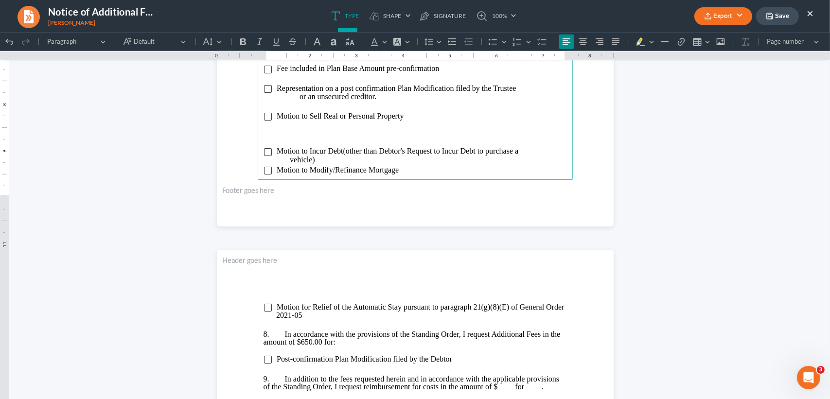
click at [740, 15] on button "Export" at bounding box center [724, 16] width 58 height 18
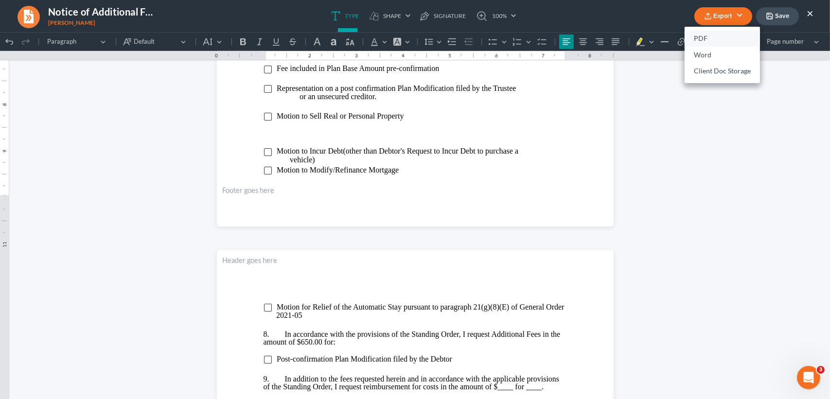
click at [720, 37] on link "PDF" at bounding box center [722, 39] width 75 height 17
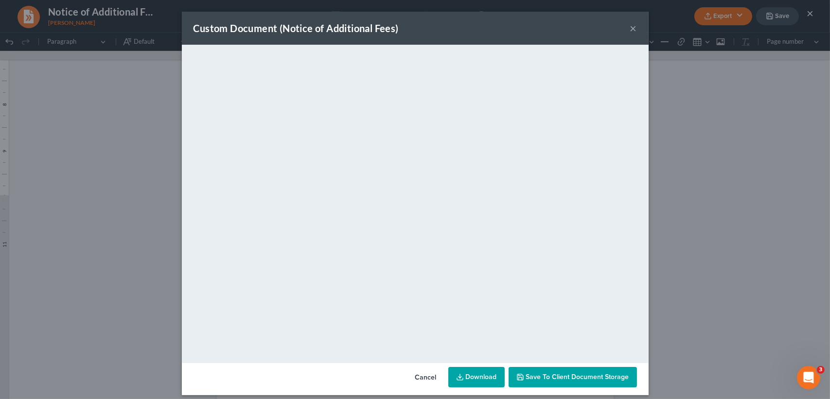
click at [742, 277] on div "Custom Document (Notice of Additional Fees) × <object ng-attr-data='https://nex…" at bounding box center [415, 199] width 830 height 399
click at [630, 27] on button "×" at bounding box center [633, 28] width 7 height 12
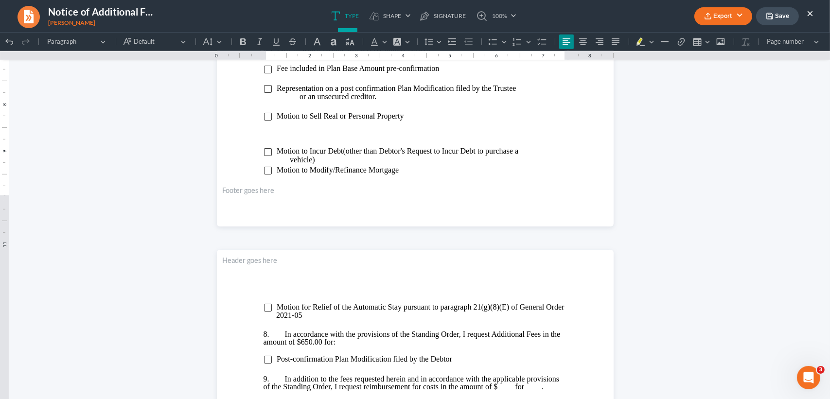
click at [775, 14] on button "Save" at bounding box center [777, 16] width 43 height 18
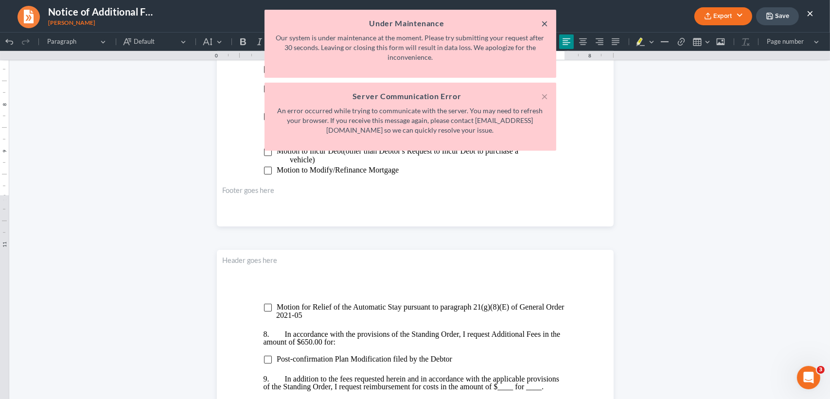
click at [547, 21] on button "×" at bounding box center [545, 24] width 7 height 12
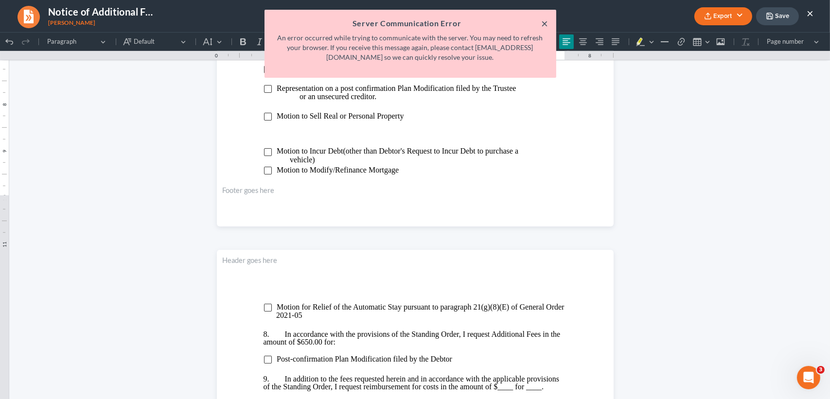
click at [543, 18] on button "×" at bounding box center [545, 24] width 7 height 12
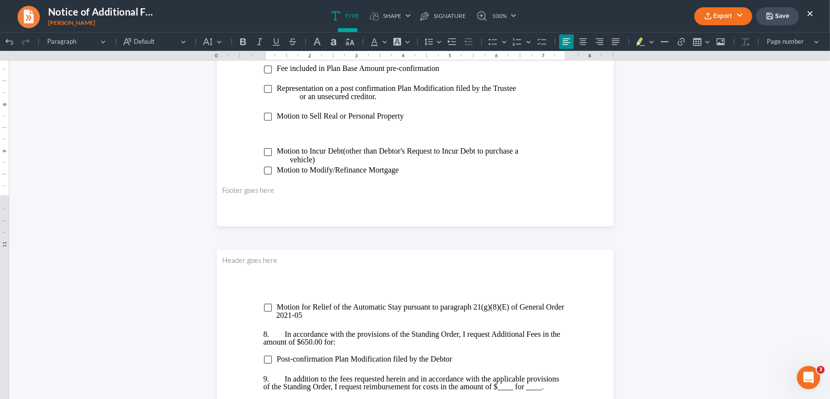
click at [773, 7] on button "Save" at bounding box center [777, 16] width 43 height 18
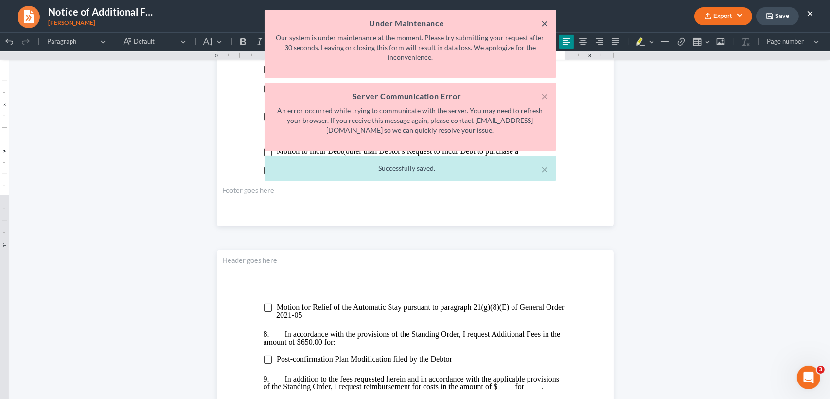
click at [547, 18] on button "×" at bounding box center [545, 24] width 7 height 12
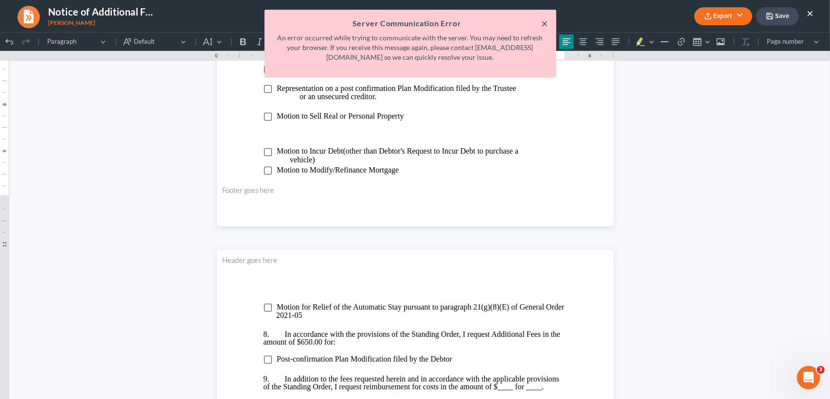
click at [547, 22] on button "×" at bounding box center [545, 24] width 7 height 12
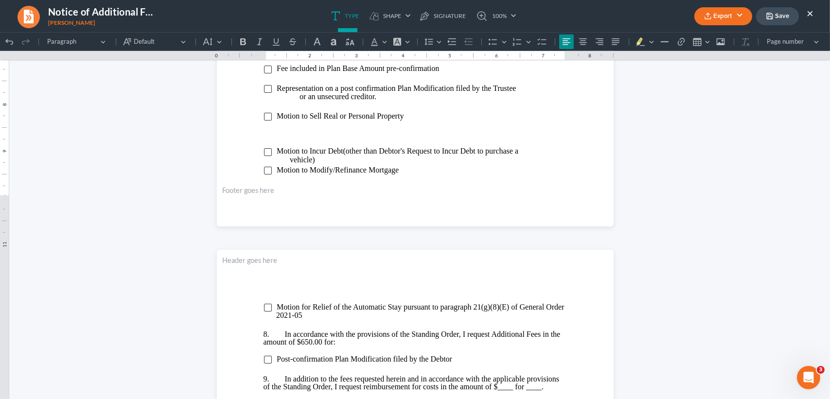
click at [811, 11] on button "×" at bounding box center [810, 13] width 7 height 12
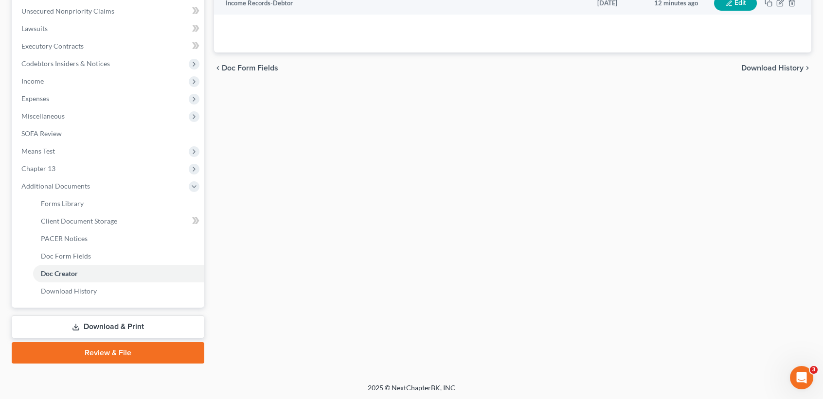
scroll to position [0, 0]
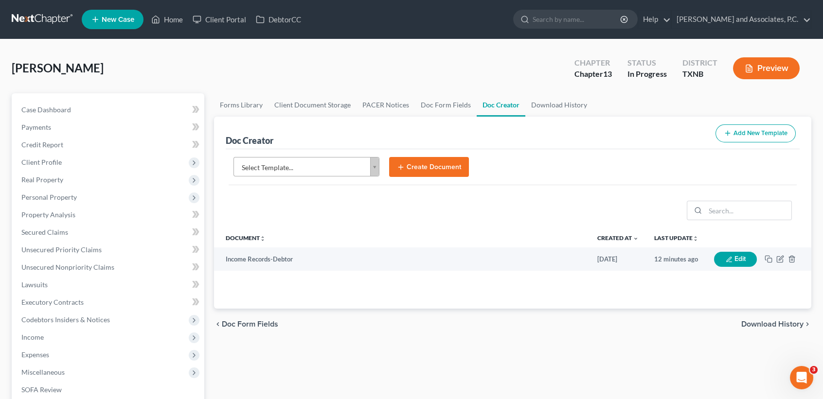
click at [361, 163] on body "Home New Case Client Portal DebtorCC Monte J. White and Associates, P.C. desire…" at bounding box center [411, 328] width 823 height 657
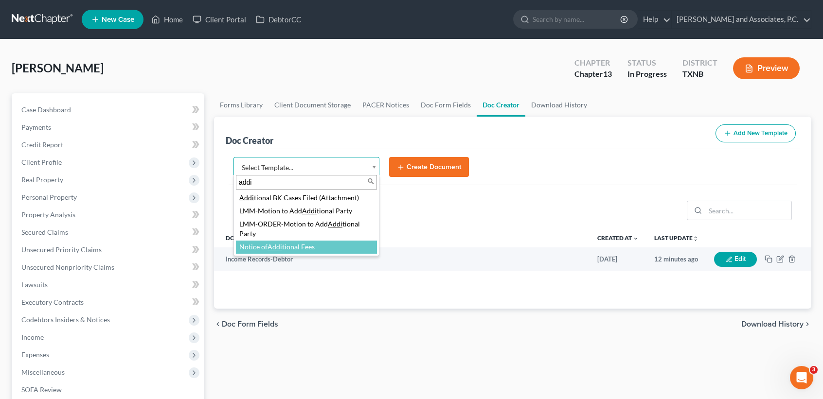
type input "addi"
select select "89269"
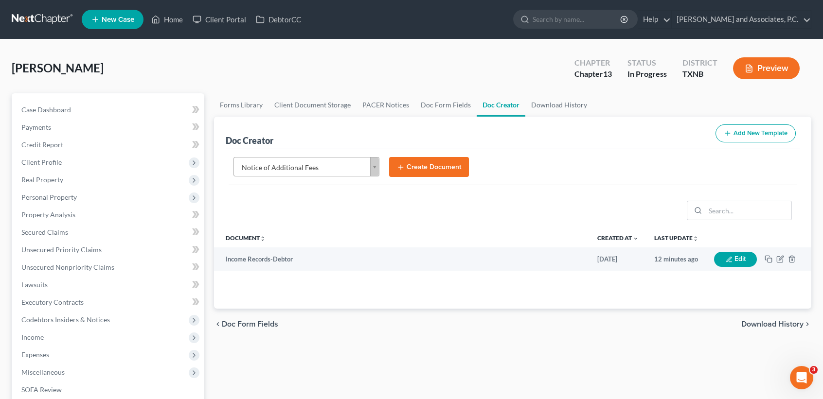
click at [438, 170] on button "Create Document" at bounding box center [429, 167] width 80 height 20
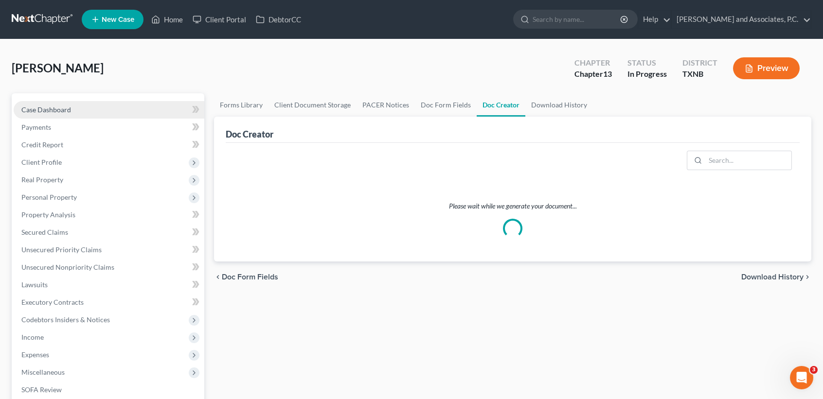
click at [44, 107] on span "Case Dashboard" at bounding box center [46, 110] width 50 height 8
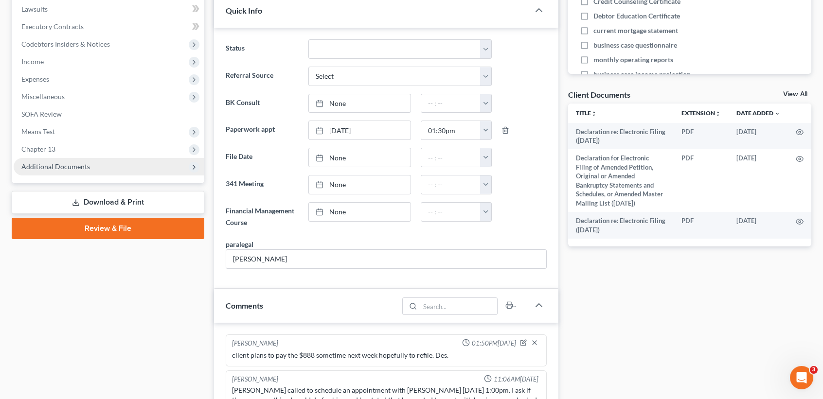
scroll to position [206, 0]
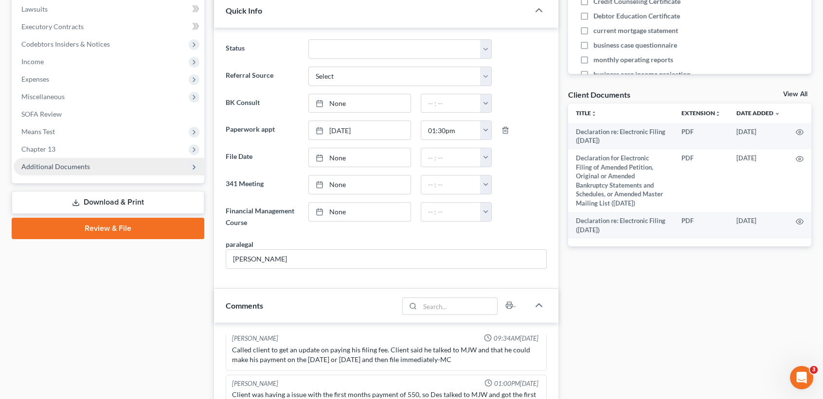
click at [71, 164] on span "Additional Documents" at bounding box center [55, 166] width 69 height 8
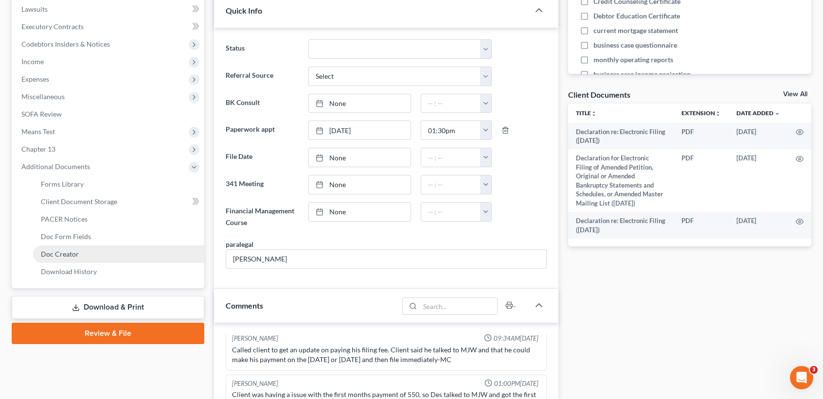
click at [64, 248] on link "Doc Creator" at bounding box center [118, 255] width 171 height 18
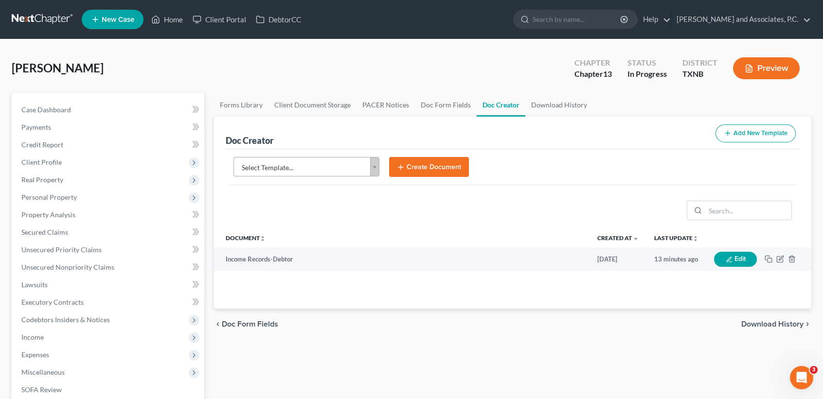
click at [286, 177] on form "Select Template... Select Template... (ABILENE) Interim Order on Debtor's Motio…" at bounding box center [513, 171] width 568 height 29
click at [289, 171] on body "Home New Case Client Portal DebtorCC Monte J. White and Associates, P.C. desire…" at bounding box center [411, 328] width 823 height 657
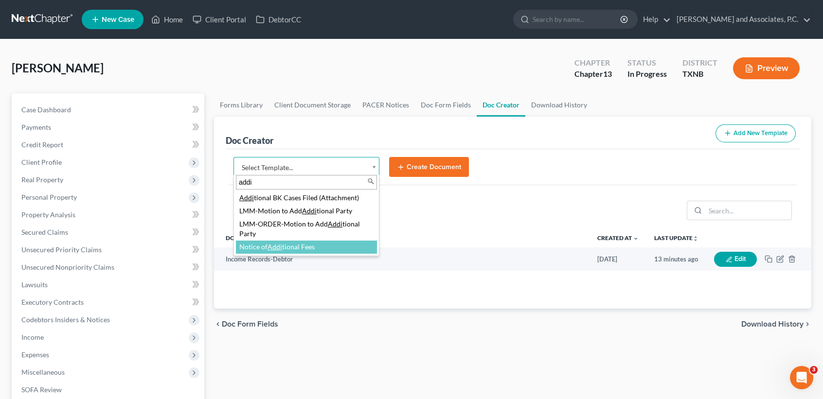
type input "addi"
drag, startPoint x: 297, startPoint y: 243, endPoint x: 420, endPoint y: 193, distance: 132.7
select select "89269"
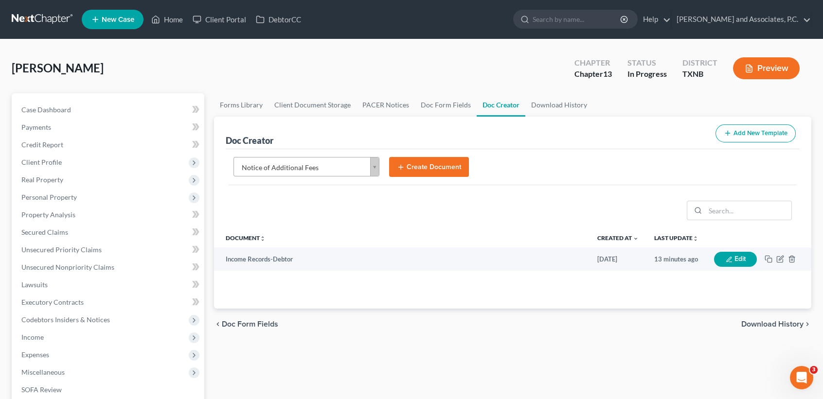
click at [446, 163] on button "Create Document" at bounding box center [429, 167] width 80 height 20
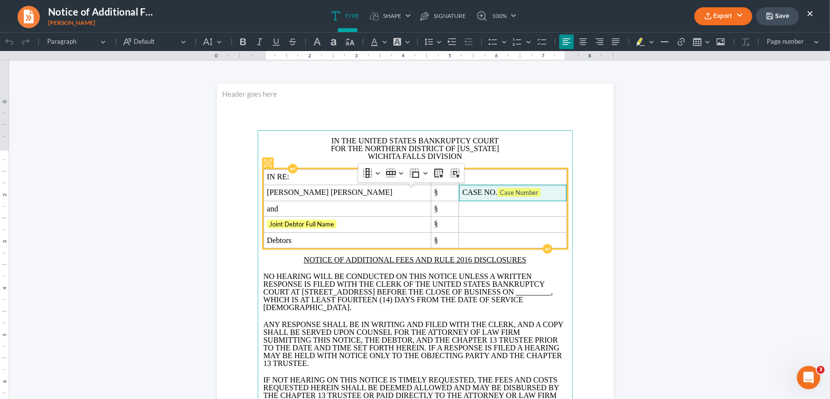
drag, startPoint x: 525, startPoint y: 211, endPoint x: 547, endPoint y: 196, distance: 27.3
click at [525, 198] on span "CASE NO. Case Number" at bounding box center [513, 193] width 101 height 10
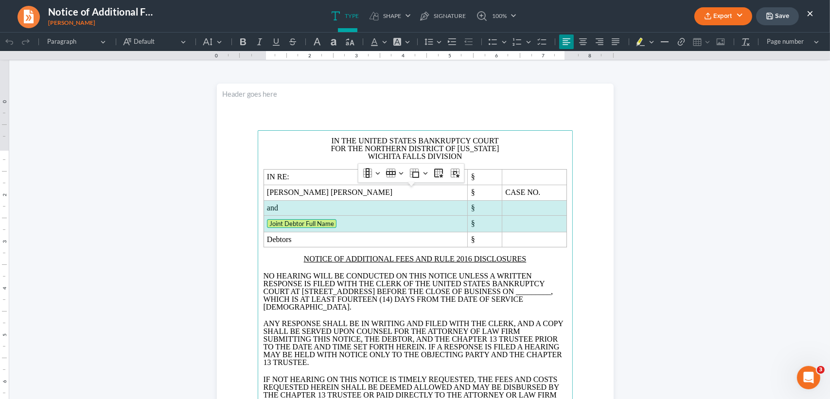
drag, startPoint x: 262, startPoint y: 230, endPoint x: 563, endPoint y: 245, distance: 301.5
click at [563, 245] on main "IN THE UNITED STATES BANKRUPTCY COURT FOR THE NORTHERN DISTRICT OF TEXAS WICHIT…" at bounding box center [415, 340] width 315 height 420
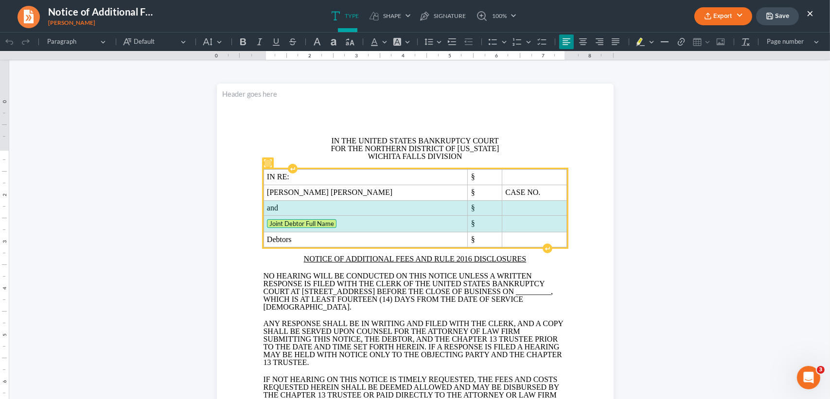
click at [314, 213] on span "and" at bounding box center [366, 208] width 198 height 9
drag, startPoint x: 265, startPoint y: 225, endPoint x: 424, endPoint y: 208, distance: 160.5
click at [530, 243] on tbody "IN RE: § Donald Joseph Goodwin § CASE NO. and § Joint Debtor Full Name § Debtor…" at bounding box center [415, 209] width 303 height 78
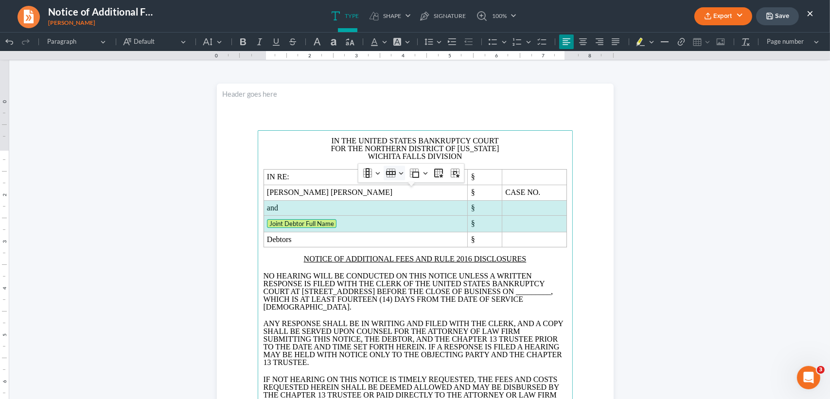
click at [395, 172] on icon "Table toolbar" at bounding box center [391, 173] width 10 height 4
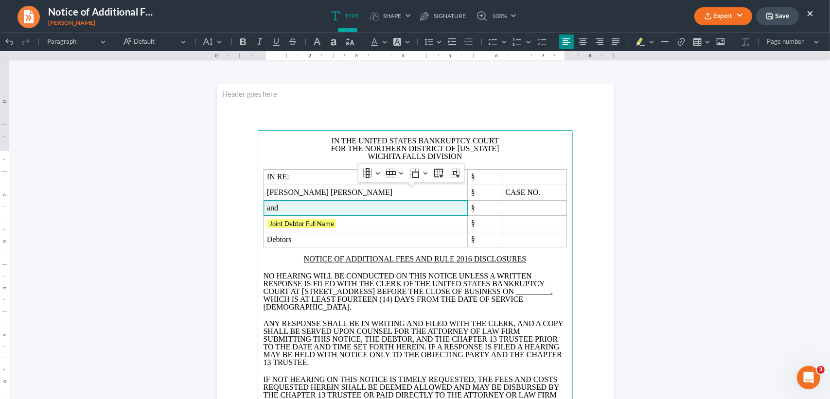
drag, startPoint x: 354, startPoint y: 233, endPoint x: 255, endPoint y: 221, distance: 99.4
click at [258, 221] on main "IN THE UNITED STATES BANKRUPTCY COURT FOR THE NORTHERN DISTRICT OF TEXAS WICHIT…" at bounding box center [415, 340] width 315 height 420
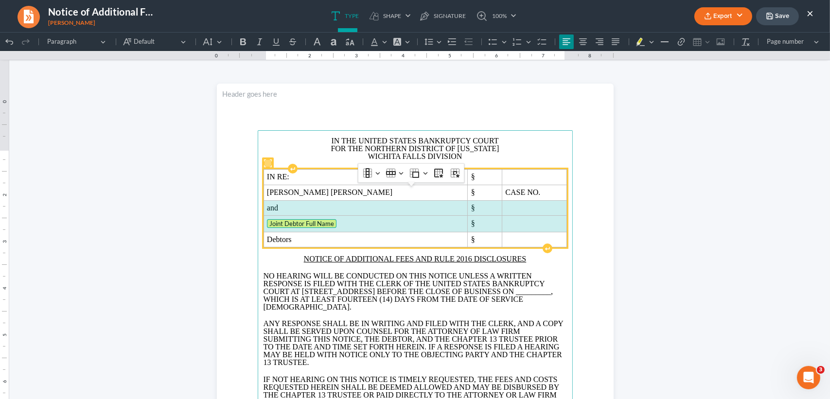
drag, startPoint x: 262, startPoint y: 225, endPoint x: 447, endPoint y: 215, distance: 185.6
click at [502, 238] on tbody "IN RE: § Donald Joseph Goodwin § CASE NO. and § Joint Debtor Full Name § Debtor…" at bounding box center [415, 209] width 303 height 78
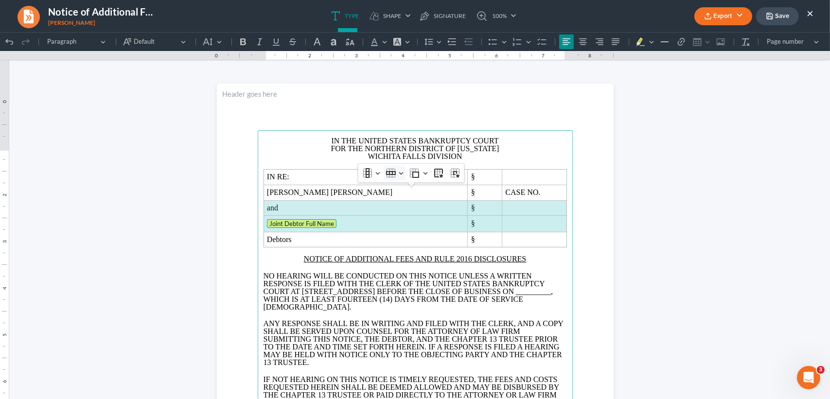
click at [390, 176] on icon "Table toolbar" at bounding box center [391, 173] width 10 height 10
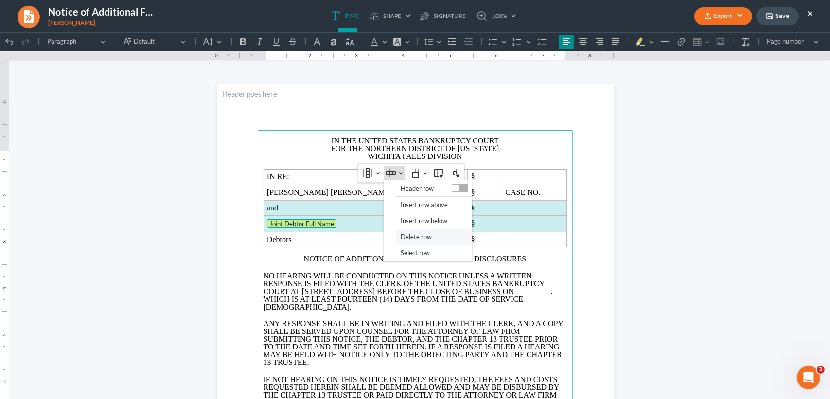
click at [406, 238] on span "Delete row" at bounding box center [416, 237] width 31 height 11
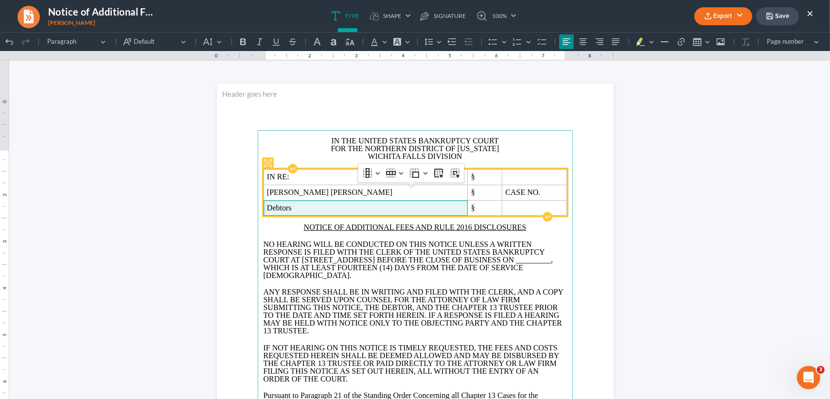
drag, startPoint x: 335, startPoint y: 230, endPoint x: 435, endPoint y: 231, distance: 100.2
click at [336, 213] on span "Debtors" at bounding box center [366, 208] width 198 height 9
click at [561, 200] on td "CASE NO." at bounding box center [535, 193] width 64 height 16
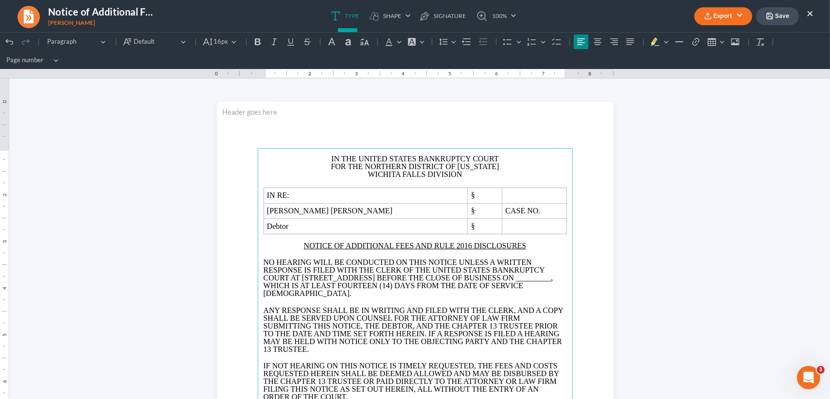
drag, startPoint x: 385, startPoint y: 286, endPoint x: 420, endPoint y: 279, distance: 35.1
click at [387, 285] on span ", WHICH IS AT LEAST FOURTEEN (14) DAYS FROM THE DATE OF SERVICE HEREOF." at bounding box center [409, 286] width 290 height 24
drag, startPoint x: 384, startPoint y: 285, endPoint x: 350, endPoint y: 288, distance: 34.2
click at [350, 288] on p "NO HEARING WILL BE CONDUCTED ON THIS NOTICE UNLESS A WRITTEN RESPONSE IS FILED …" at bounding box center [416, 278] width 304 height 39
click at [389, 42] on icon "Editor toolbar" at bounding box center [389, 41] width 7 height 7
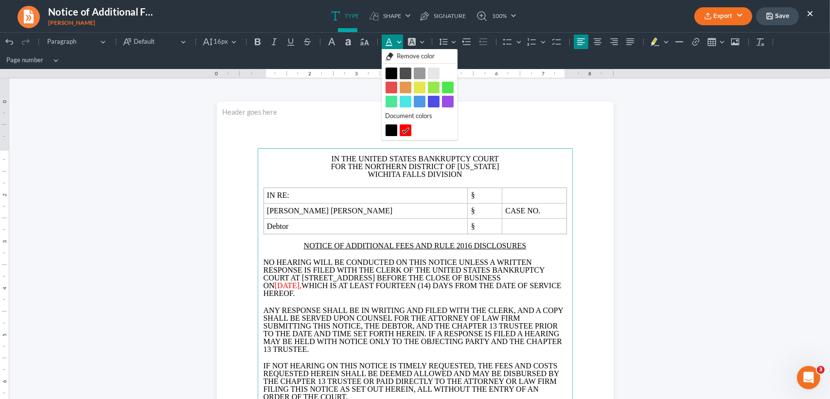
drag, startPoint x: 388, startPoint y: 72, endPoint x: 394, endPoint y: 93, distance: 21.1
click at [388, 72] on button "Black Black" at bounding box center [392, 74] width 12 height 12
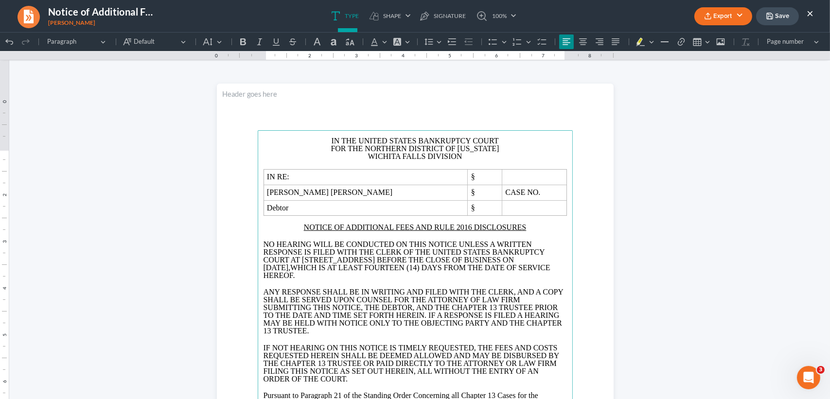
click at [442, 288] on p "Rich Text Editor, page-0-main" at bounding box center [416, 284] width 304 height 9
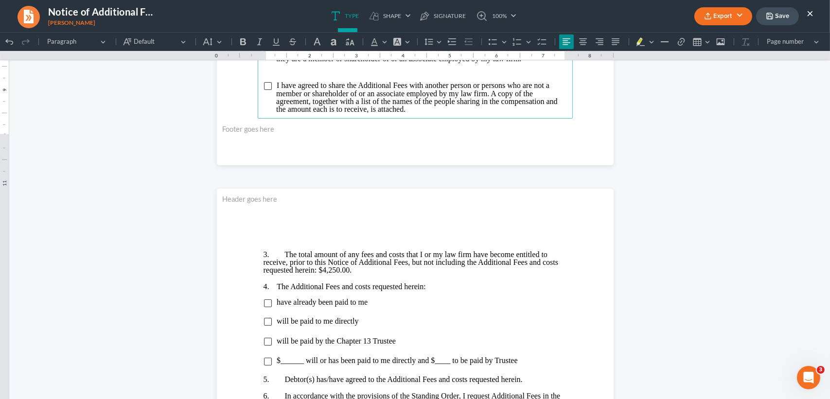
scroll to position [454, 0]
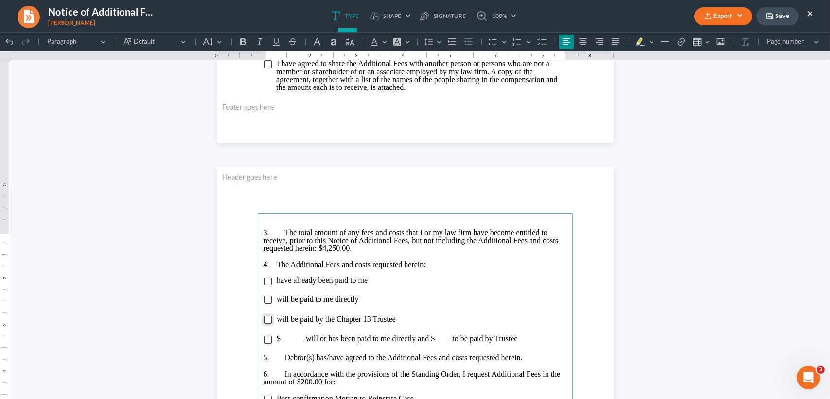
click at [265, 324] on input "Rich Text Editor, page-1-main" at bounding box center [268, 320] width 8 height 8
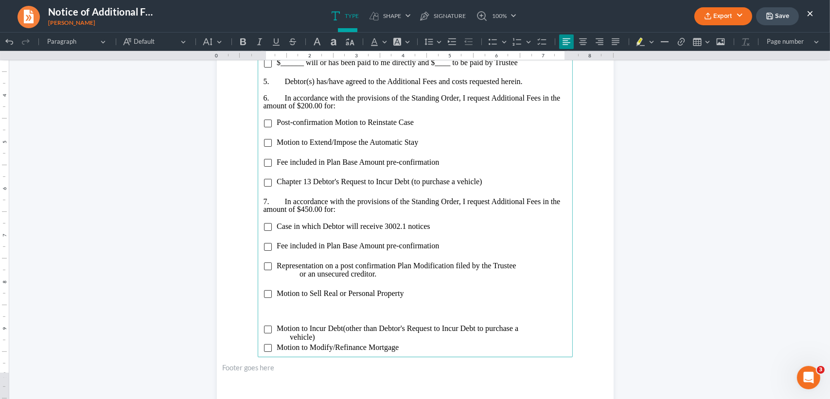
scroll to position [713, 0]
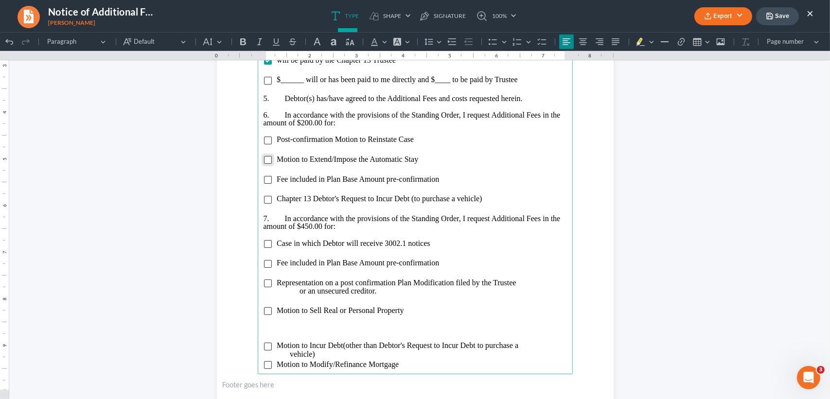
click at [266, 164] on input "Rich Text Editor, page-1-main" at bounding box center [268, 160] width 8 height 8
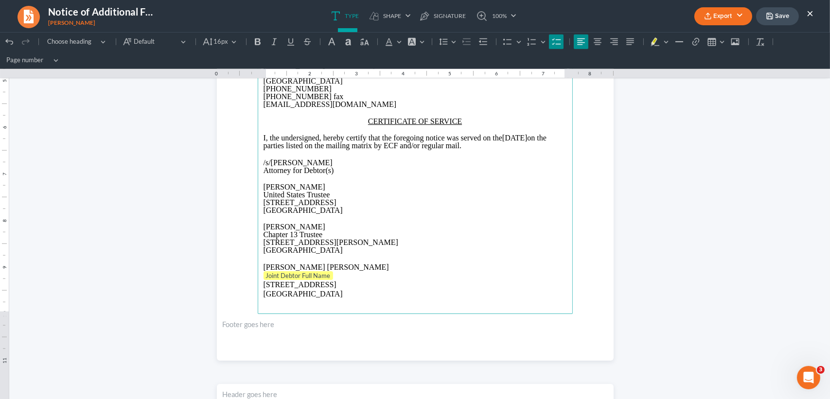
scroll to position [1362, 0]
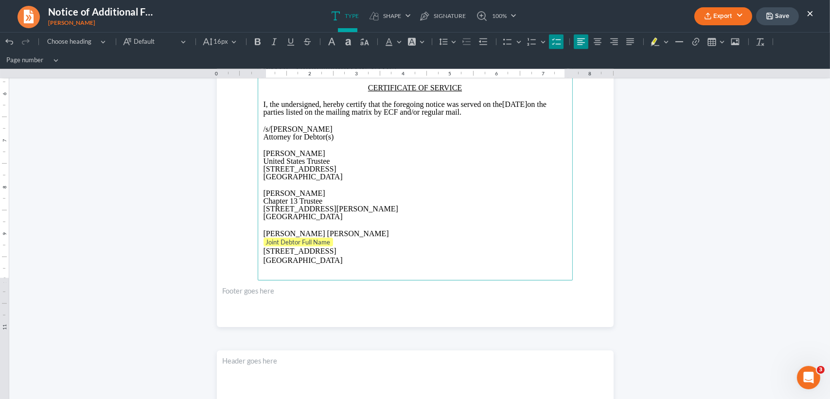
drag, startPoint x: 336, startPoint y: 246, endPoint x: 382, endPoint y: 207, distance: 61.1
click at [336, 246] on p "Joint Debtor Full Name" at bounding box center [416, 243] width 304 height 10
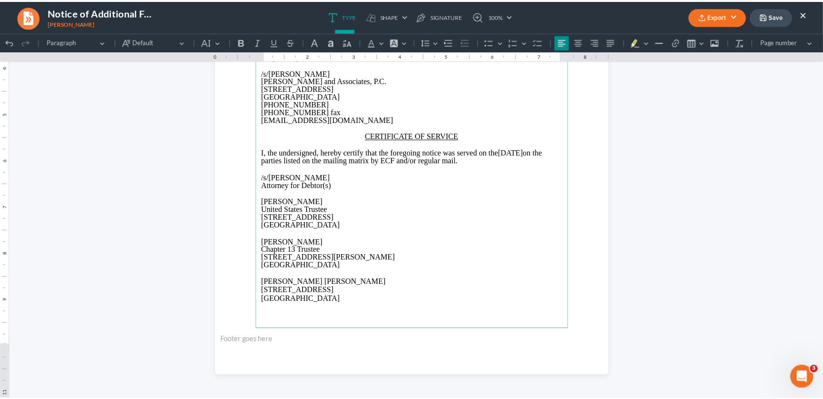
scroll to position [1313, 0]
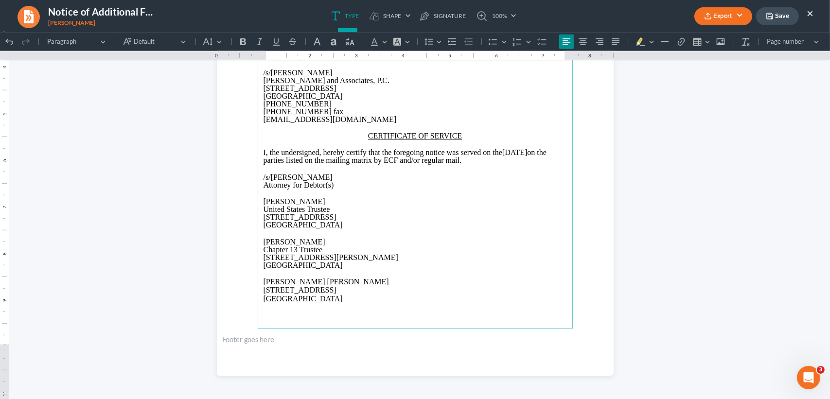
drag, startPoint x: 316, startPoint y: 213, endPoint x: 272, endPoint y: 202, distance: 44.6
click at [271, 206] on p "Kevin N. Epstein" at bounding box center [416, 202] width 304 height 8
click at [772, 12] on icon "button" at bounding box center [770, 16] width 8 height 8
drag, startPoint x: 542, startPoint y: 23, endPoint x: 765, endPoint y: 20, distance: 223.3
click at [542, 23] on ul "Type shapes Shape Line Check Arrow Circle Rectangle pen-tool Signature 100% Fit…" at bounding box center [424, 16] width 486 height 32
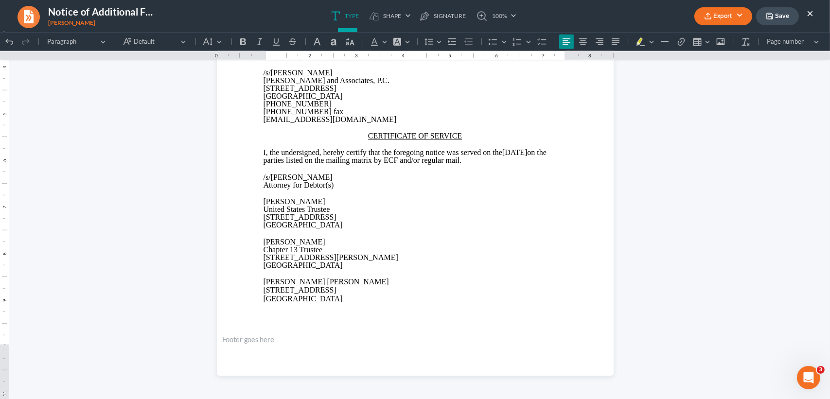
click at [809, 13] on button "×" at bounding box center [810, 13] width 7 height 12
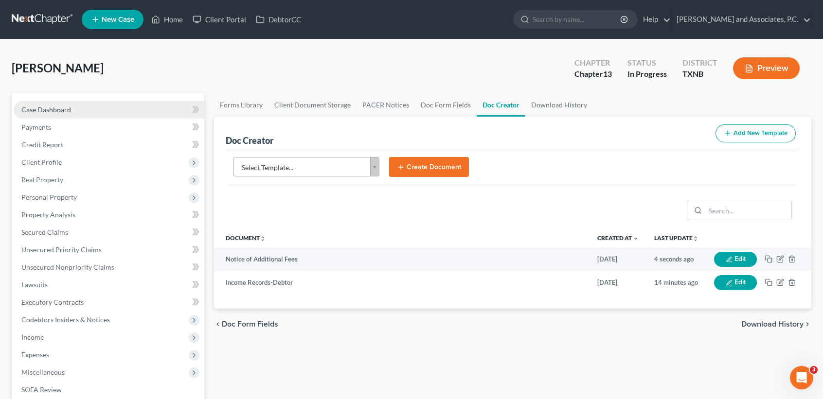
click at [76, 113] on link "Case Dashboard" at bounding box center [109, 110] width 191 height 18
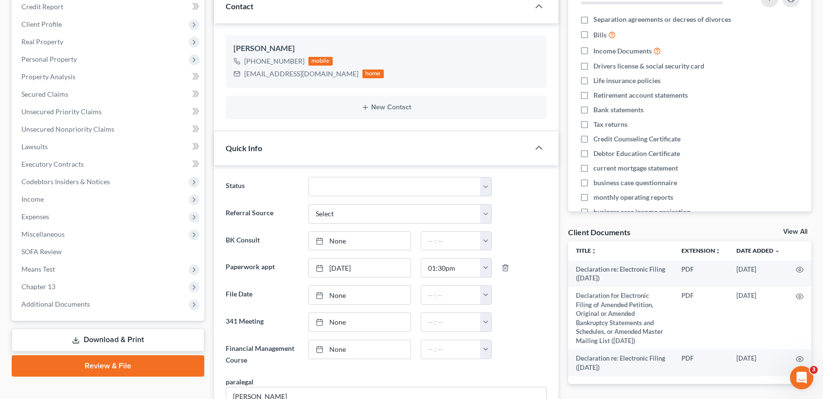
scroll to position [195, 0]
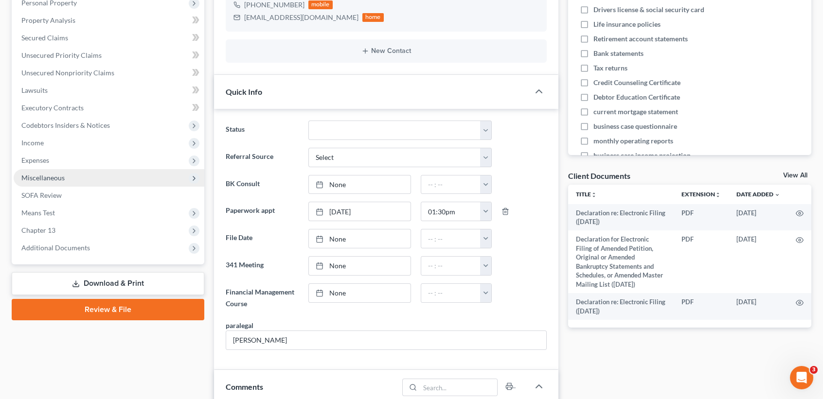
click at [52, 169] on span "Miscellaneous" at bounding box center [109, 178] width 191 height 18
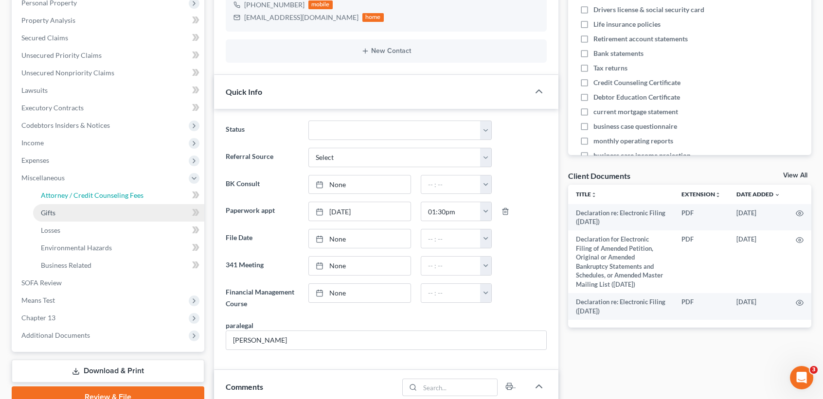
drag, startPoint x: 59, startPoint y: 196, endPoint x: 69, endPoint y: 204, distance: 12.5
click at [60, 196] on span "Attorney / Credit Counseling Fees" at bounding box center [92, 195] width 103 height 8
select select "1"
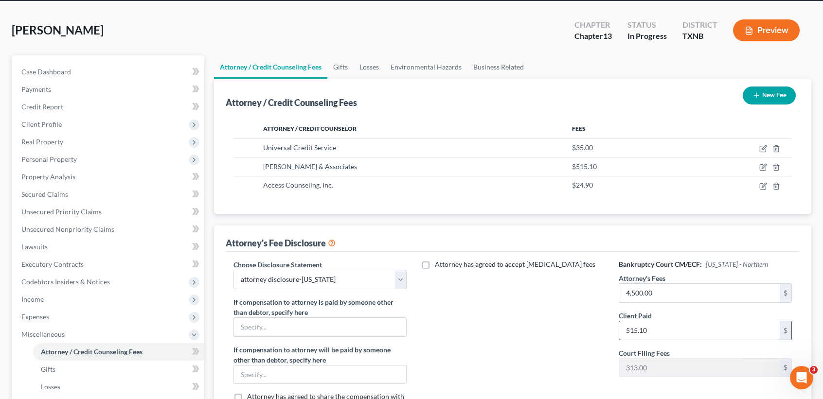
scroll to position [65, 0]
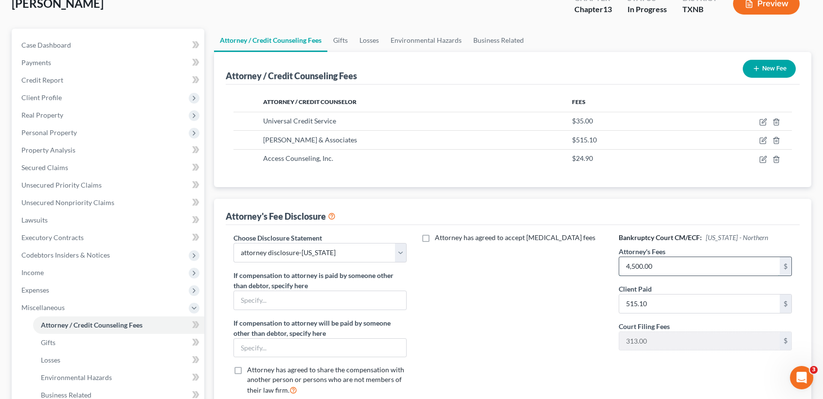
click at [676, 263] on input "4,500.00" at bounding box center [699, 266] width 161 height 18
type input "6,515.32"
click at [544, 352] on div "Attorney has agreed to accept retainer fees" at bounding box center [512, 318] width 193 height 171
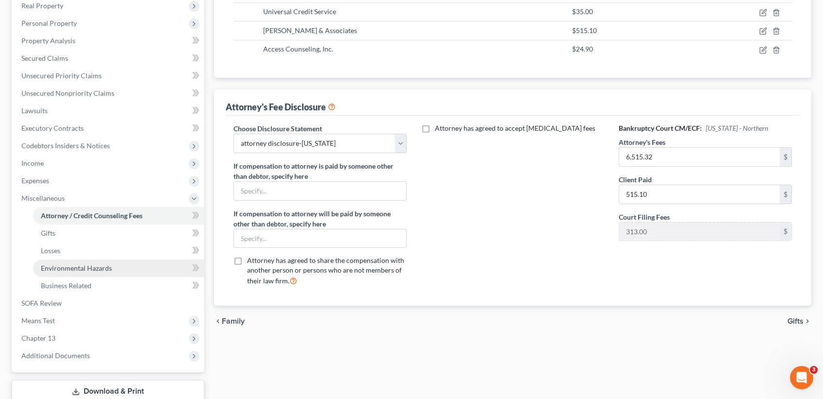
scroll to position [195, 0]
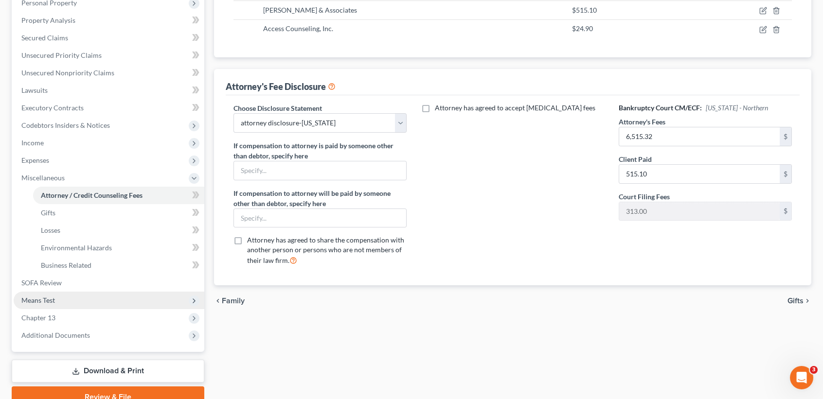
click at [44, 300] on span "Means Test" at bounding box center [38, 300] width 34 height 8
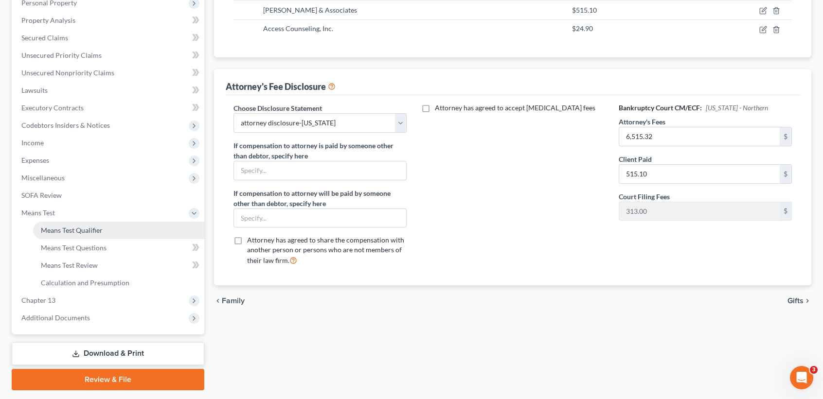
click at [66, 227] on span "Means Test Qualifier" at bounding box center [72, 230] width 62 height 8
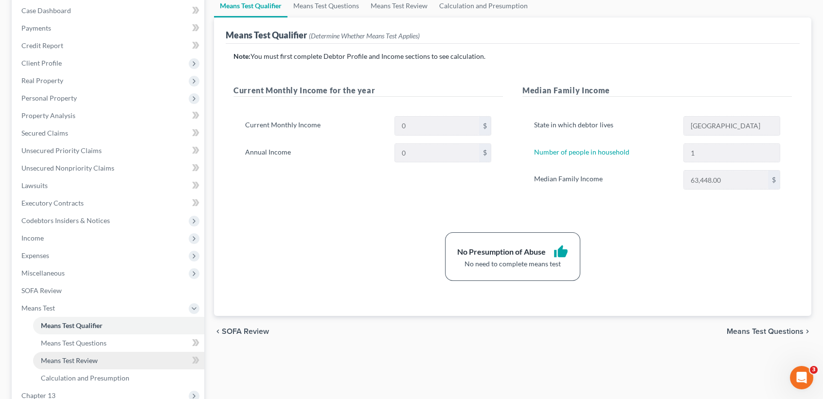
scroll to position [195, 0]
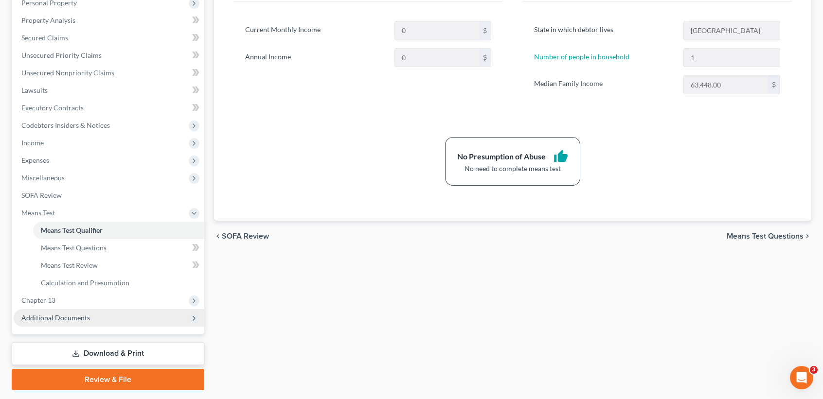
click at [74, 323] on span "Additional Documents" at bounding box center [109, 318] width 191 height 18
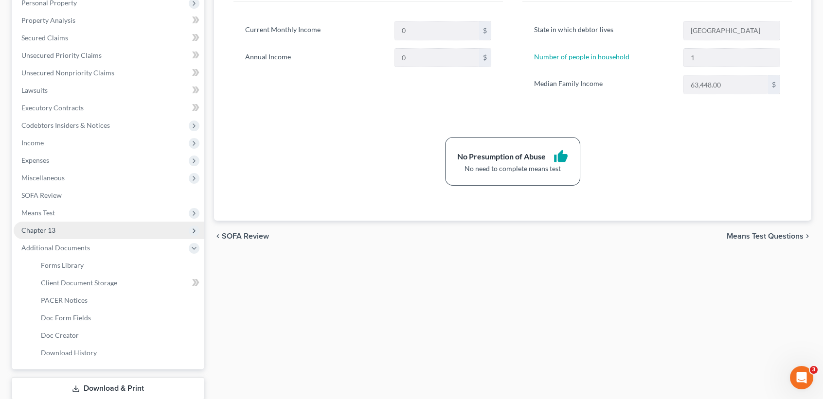
click at [87, 229] on span "Chapter 13" at bounding box center [109, 231] width 191 height 18
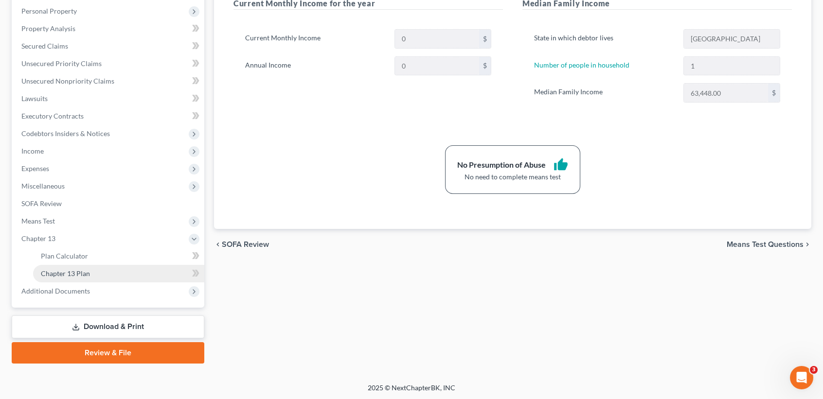
click at [85, 274] on span "Chapter 13 Plan" at bounding box center [65, 274] width 49 height 8
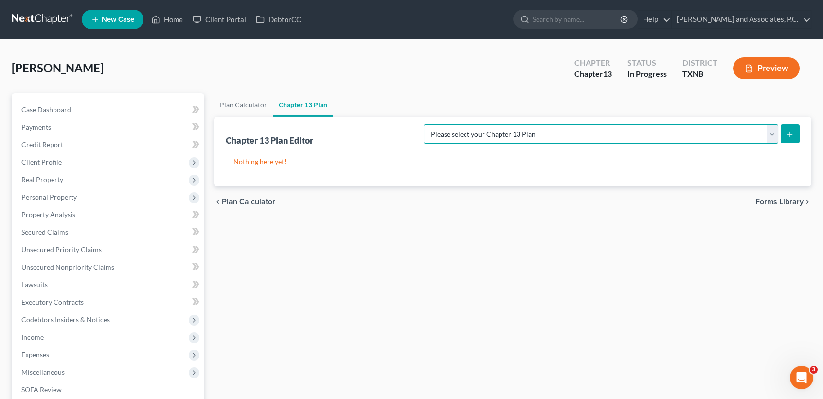
click at [474, 137] on select "Please select your Chapter 13 Plan AUTHORIZATION FOR ADEQUATE PROTECTION DISBUR…" at bounding box center [601, 134] width 355 height 19
select select "5"
click at [434, 125] on select "Please select your Chapter 13 Plan AUTHORIZATION FOR ADEQUATE PROTECTION DISBUR…" at bounding box center [601, 134] width 355 height 19
click at [786, 125] on button "submit" at bounding box center [790, 134] width 19 height 19
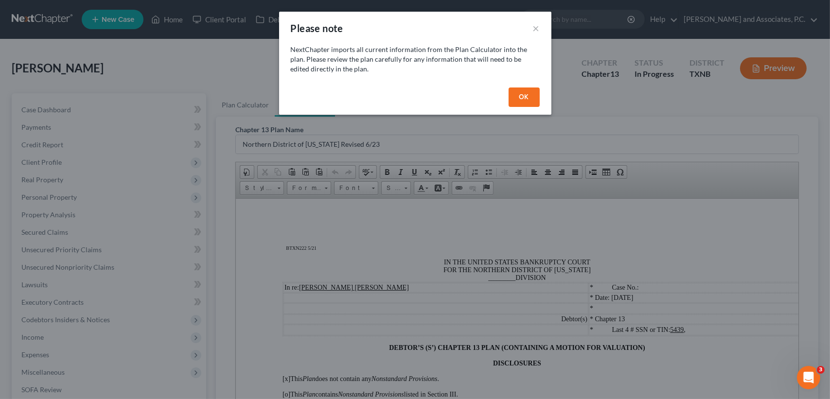
click at [538, 95] on button "OK" at bounding box center [524, 97] width 31 height 19
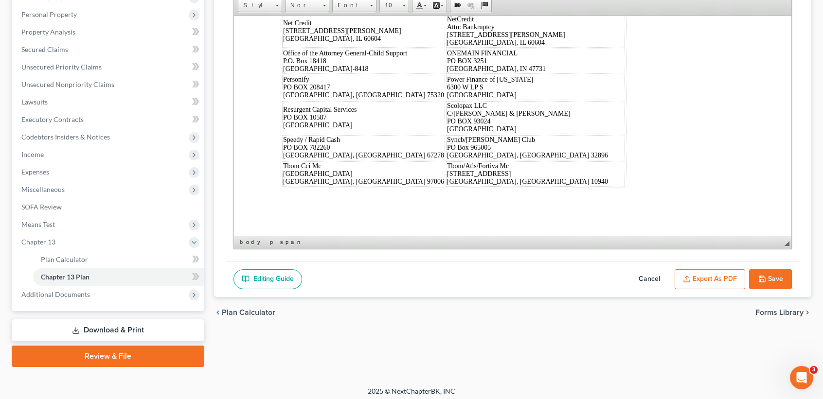
scroll to position [186, 0]
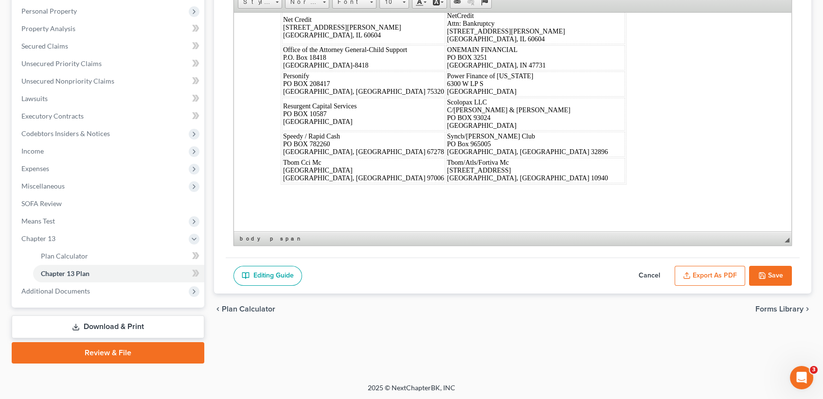
drag, startPoint x: 281, startPoint y: 66, endPoint x: 752, endPoint y: 415, distance: 585.9
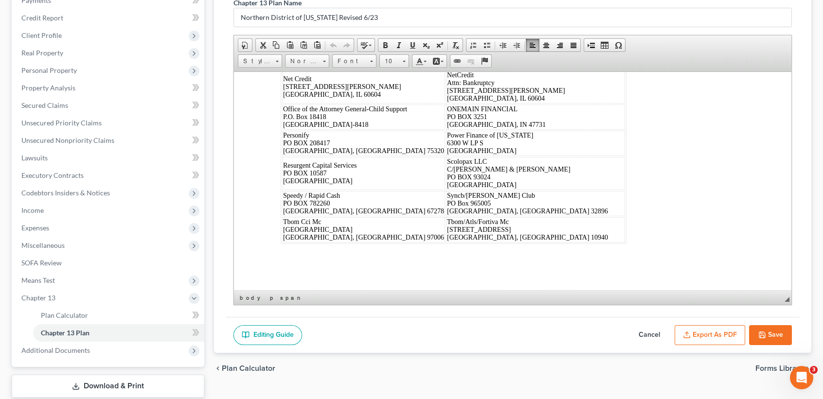
scroll to position [56, 0]
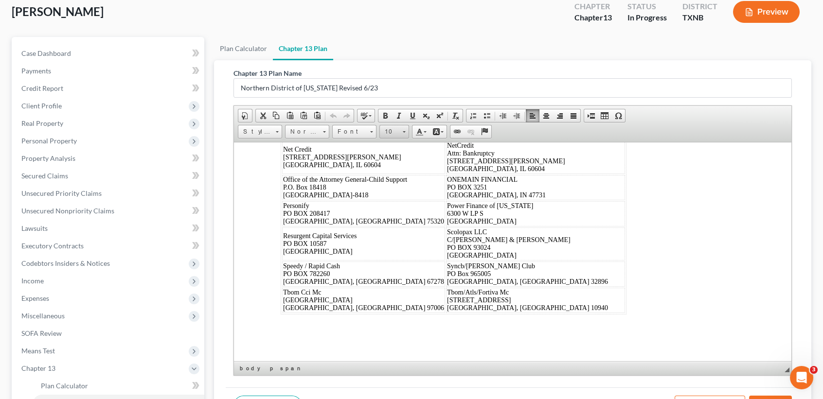
click at [394, 131] on span "10" at bounding box center [389, 132] width 19 height 13
click at [395, 176] on link "16" at bounding box center [408, 169] width 55 height 13
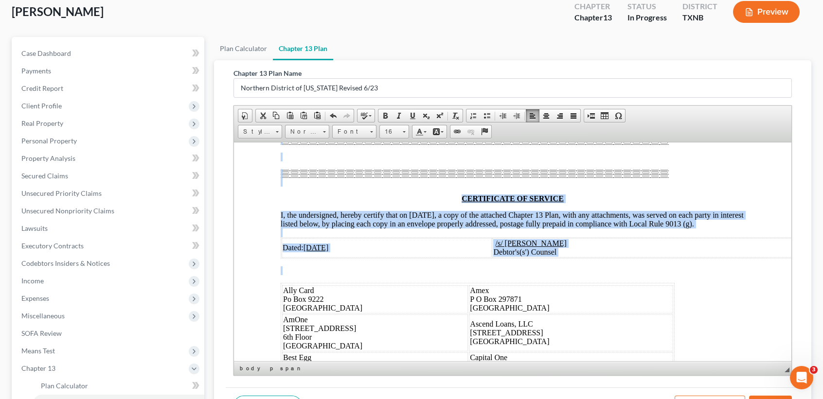
scroll to position [7434, 0]
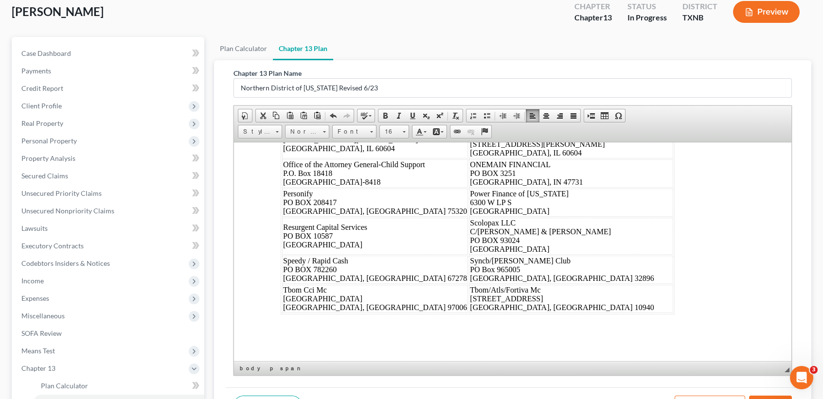
click at [625, 282] on div "Dated: 09/09/2025 /s/ Monte White Debtor's(s') Counsel Ally Card Po Box 9222 Ol…" at bounding box center [513, 40] width 464 height 548
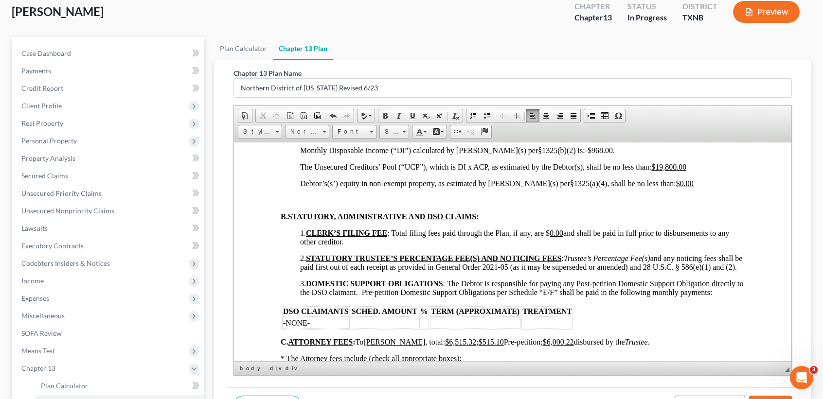
scroll to position [0, 0]
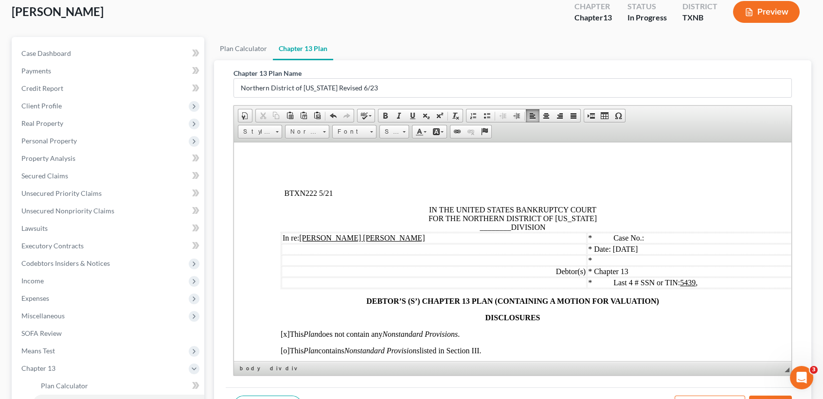
drag, startPoint x: 788, startPoint y: 332, endPoint x: 1028, endPoint y: 286, distance: 245.2
drag, startPoint x: 506, startPoint y: 226, endPoint x: 561, endPoint y: 226, distance: 55.0
click at [506, 226] on span "IN THE UNITED STATES BANKRUPTCY COURT FOR THE NORTHERN DISTRICT OF TEXAS ______…" at bounding box center [513, 218] width 168 height 26
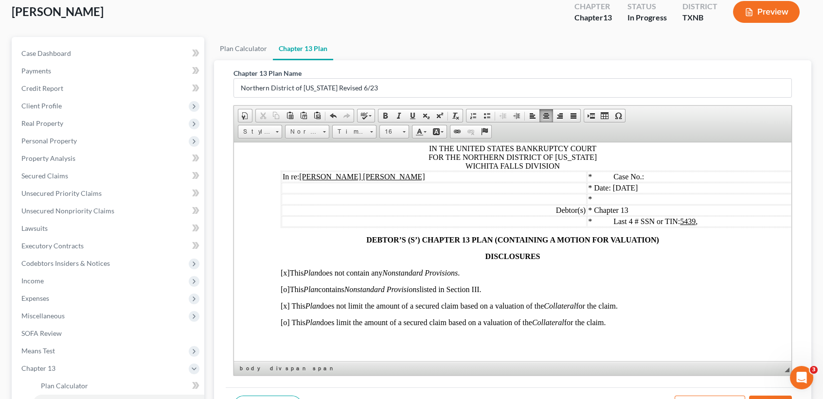
scroll to position [129, 0]
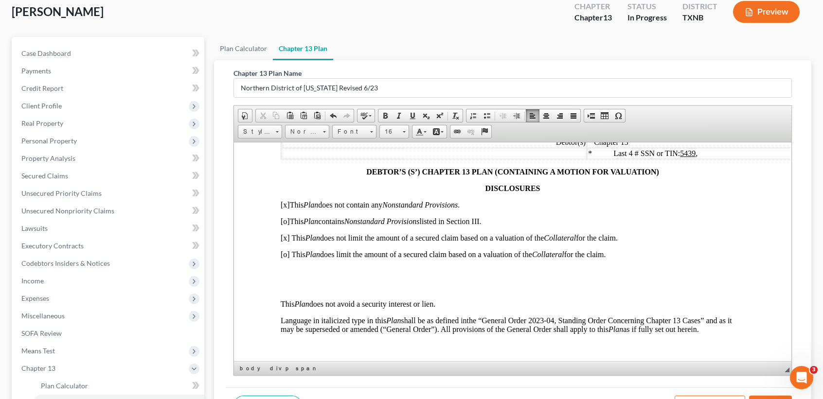
drag, startPoint x: 278, startPoint y: 243, endPoint x: 661, endPoint y: 252, distance: 382.5
click at [365, 132] on span "Font" at bounding box center [350, 132] width 34 height 13
drag, startPoint x: 357, startPoint y: 170, endPoint x: 461, endPoint y: 164, distance: 103.8
click at [357, 170] on span "Times New Roman" at bounding box center [366, 168] width 60 height 8
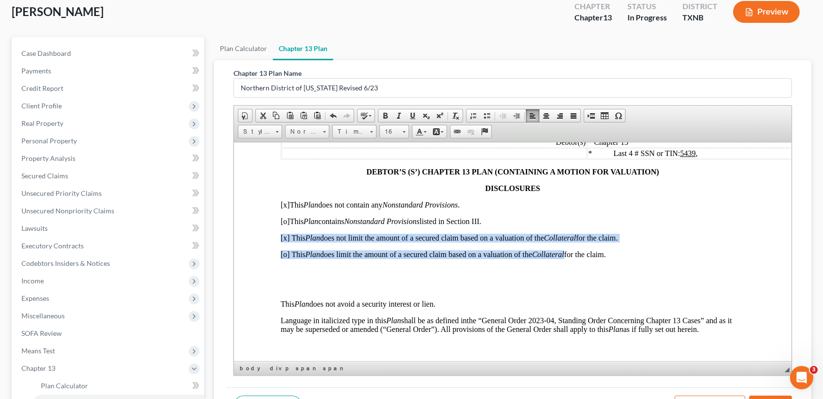
click at [633, 292] on p at bounding box center [513, 287] width 464 height 9
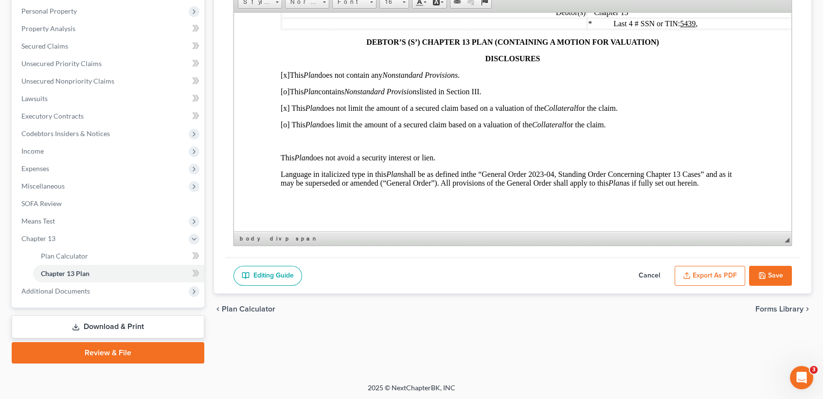
scroll to position [195, 0]
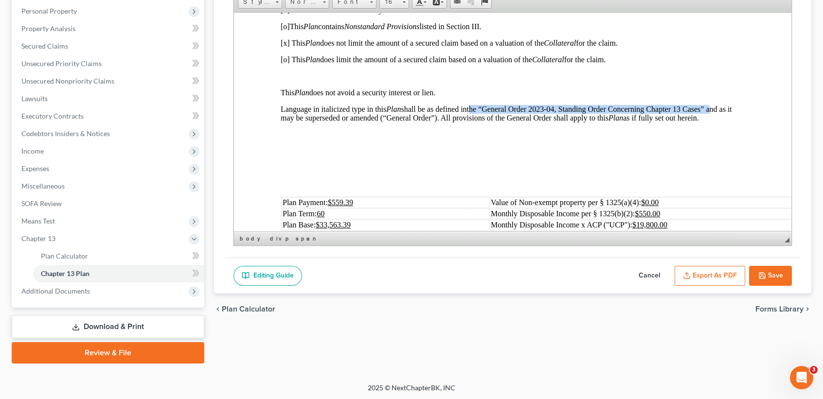
drag, startPoint x: 473, startPoint y: 117, endPoint x: 306, endPoint y: 129, distance: 166.8
click at [306, 122] on span "Language in italicized type in this Plan shall be as defined in the “General Or…" at bounding box center [506, 113] width 451 height 17
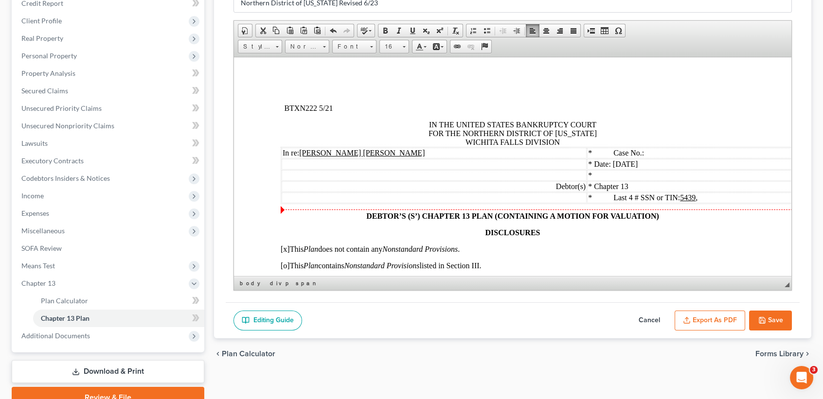
scroll to position [122, 0]
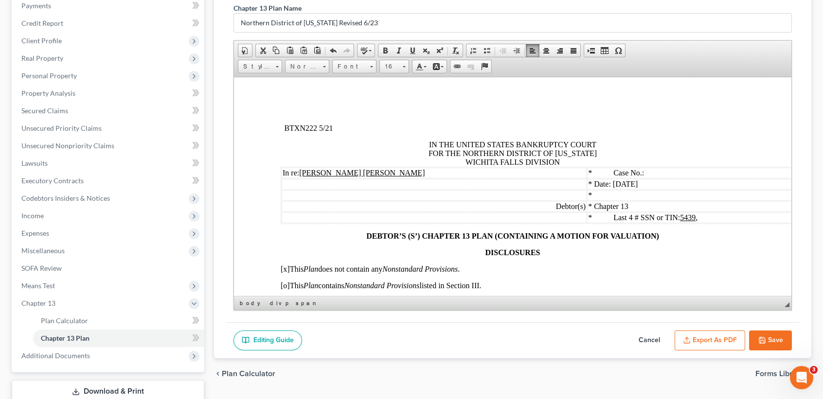
drag, startPoint x: 361, startPoint y: 66, endPoint x: 359, endPoint y: 71, distance: 6.1
click at [361, 66] on span "Font" at bounding box center [350, 66] width 34 height 13
click at [356, 107] on span "Times New Roman" at bounding box center [366, 103] width 60 height 8
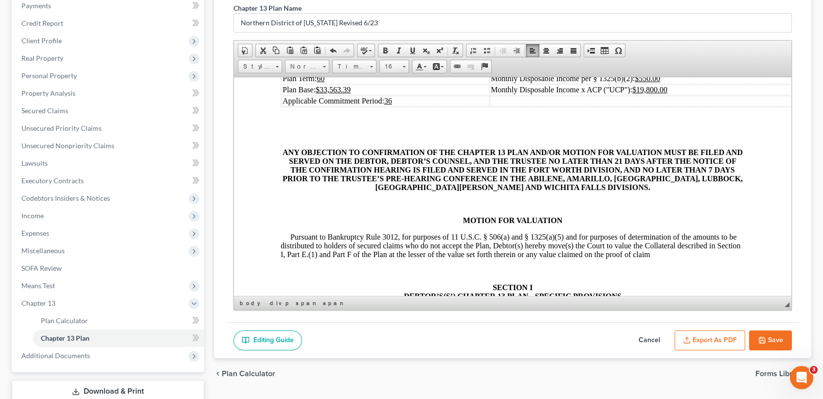
click at [436, 140] on p at bounding box center [513, 135] width 464 height 9
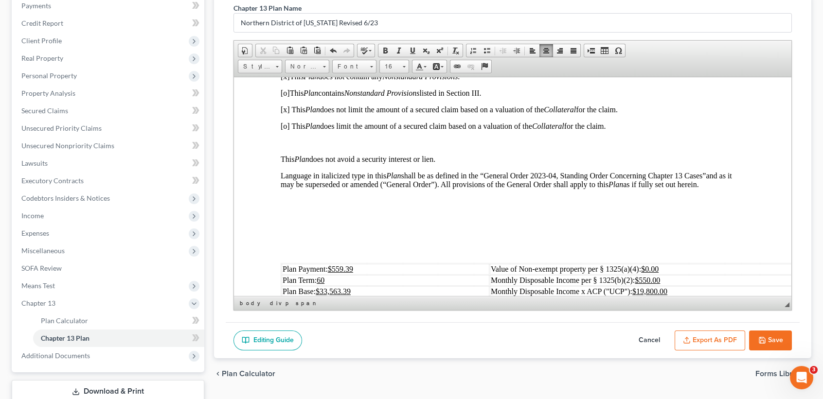
scroll to position [265, 0]
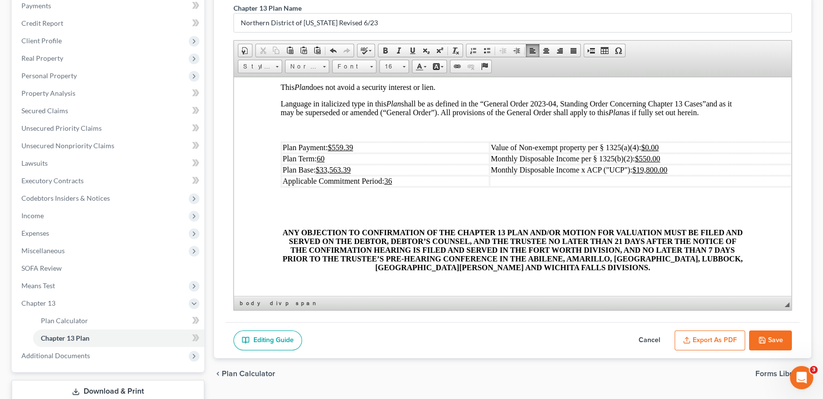
click at [458, 153] on td "Plan Payment: $559.39" at bounding box center [386, 147] width 208 height 11
click at [407, 175] on td "Plan Base: $33,563.39" at bounding box center [386, 169] width 208 height 11
click at [406, 153] on td "Plan Payment: $550.00" at bounding box center [386, 147] width 208 height 11
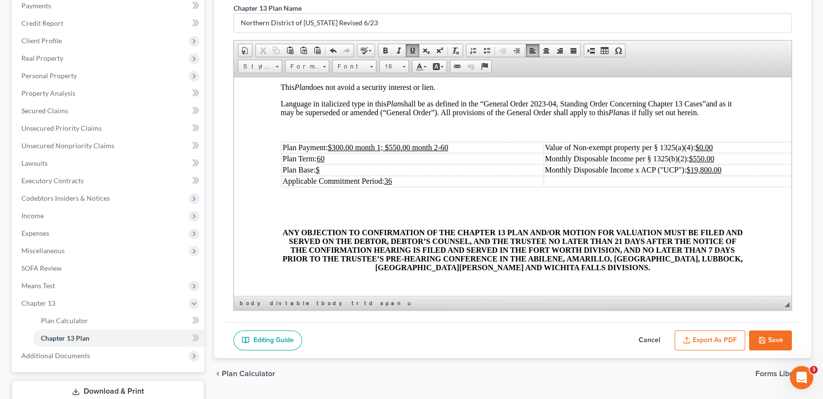
click at [387, 164] on td "Plan Term: 60" at bounding box center [413, 158] width 262 height 11
click at [389, 175] on td "Plan Base: $" at bounding box center [413, 169] width 262 height 11
click at [767, 164] on td "Monthly Disposable Income per § 1325(b)(2): $550.00" at bounding box center [683, 158] width 279 height 11
click at [767, 175] on td "Monthly Disposable Income x ACP ("UCP"): $19,800.00" at bounding box center [683, 169] width 279 height 11
click at [697, 220] on p at bounding box center [513, 216] width 464 height 9
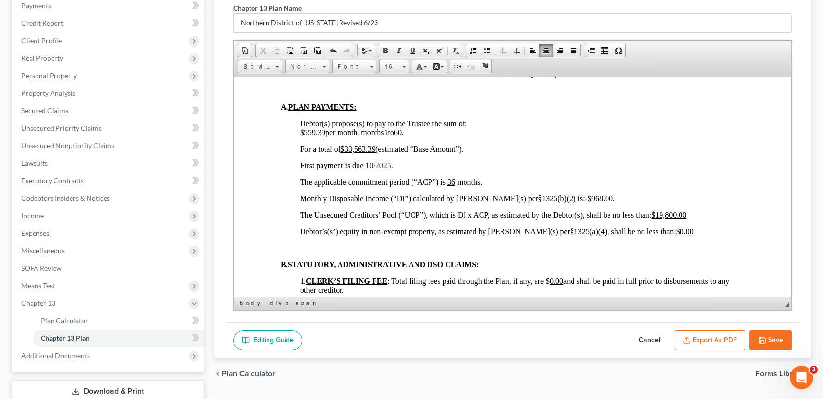
scroll to position [589, 0]
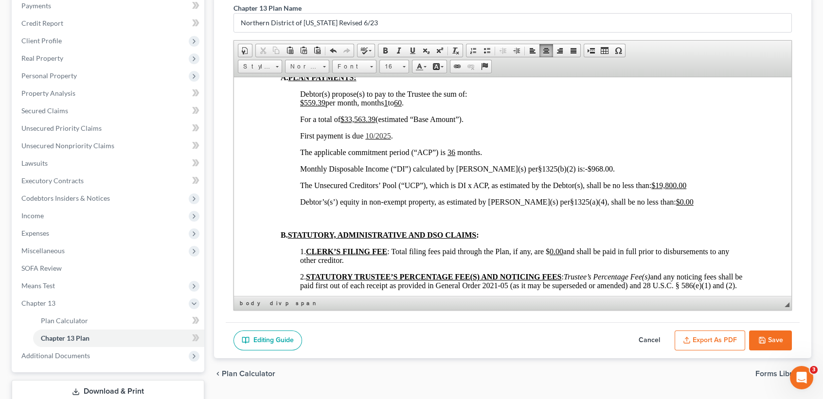
drag, startPoint x: 325, startPoint y: 134, endPoint x: 378, endPoint y: 134, distance: 52.5
click at [326, 107] on span "$559.39 per month, months 1 to 60 ." at bounding box center [352, 102] width 104 height 8
click at [373, 123] on u "$33,563.39" at bounding box center [358, 119] width 35 height 8
click at [385, 140] on span "10/2025" at bounding box center [377, 135] width 25 height 8
drag, startPoint x: 408, startPoint y: 168, endPoint x: 374, endPoint y: 170, distance: 34.1
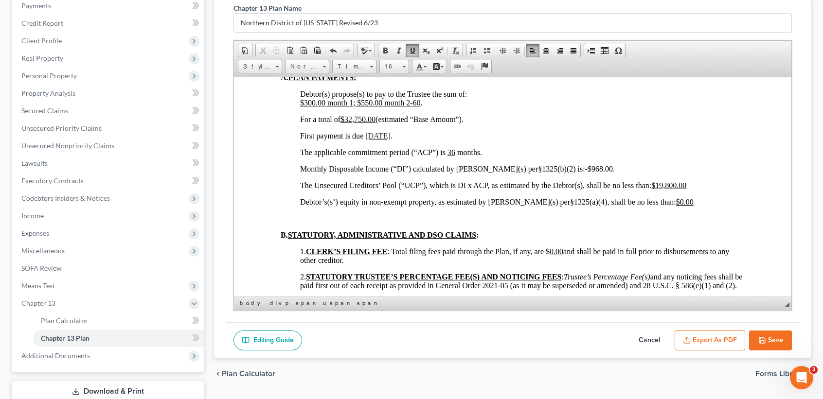
click at [374, 140] on span "10/09/2025" at bounding box center [377, 135] width 25 height 8
click at [367, 64] on link "Times New Roman" at bounding box center [354, 67] width 44 height 14
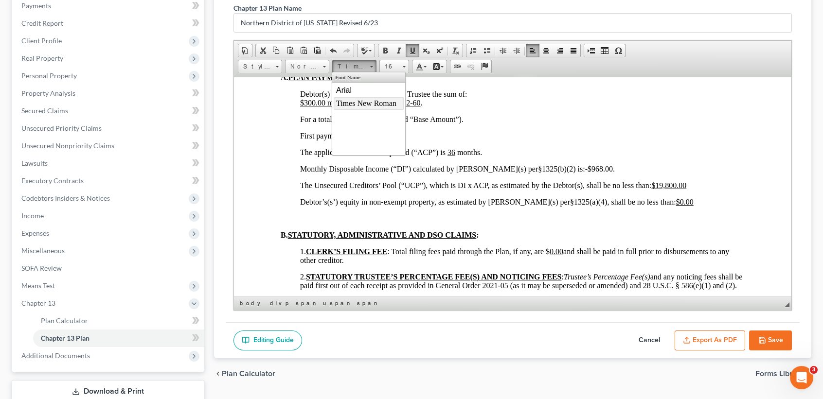
click at [342, 103] on span "Times New Roman" at bounding box center [366, 103] width 60 height 8
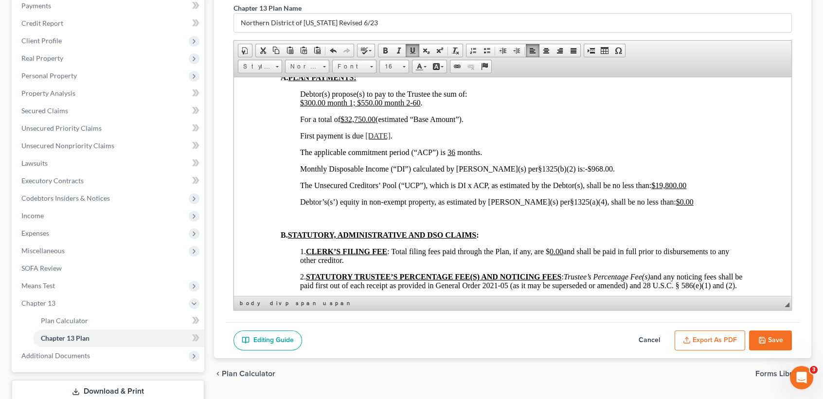
drag, startPoint x: 467, startPoint y: 154, endPoint x: 298, endPoint y: 152, distance: 169.3
click at [373, 63] on link "Times New Roman" at bounding box center [354, 67] width 44 height 14
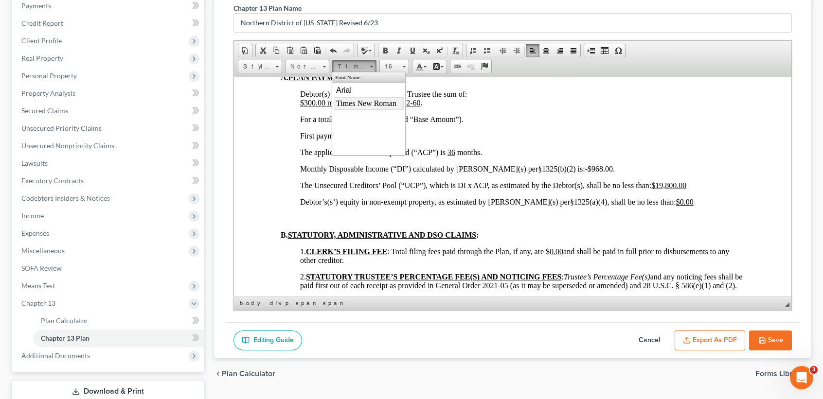
drag, startPoint x: 460, startPoint y: 101, endPoint x: 361, endPoint y: 105, distance: 98.8
click at [361, 105] on span "Times New Roman" at bounding box center [366, 103] width 60 height 8
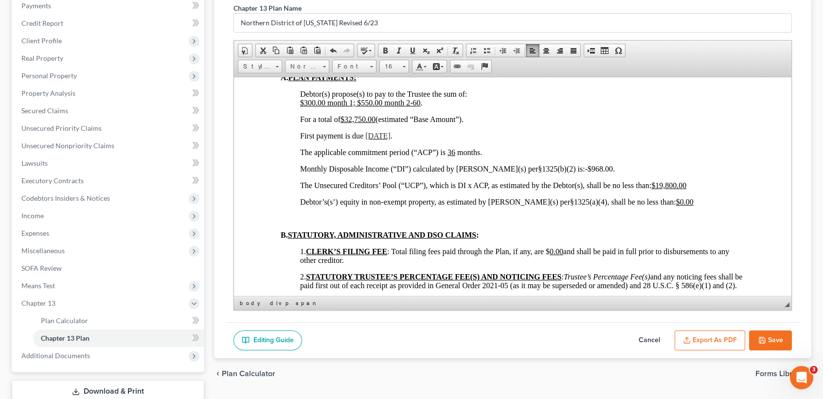
drag, startPoint x: 584, startPoint y: 204, endPoint x: 569, endPoint y: 202, distance: 15.2
click at [569, 173] on p "Monthly Disposable Income (“DI”) calculated by Debtor(s) per§1325(b)(2) is: $0.…" at bounding box center [522, 168] width 445 height 9
click at [368, 65] on link "Times New Roman" at bounding box center [354, 67] width 44 height 14
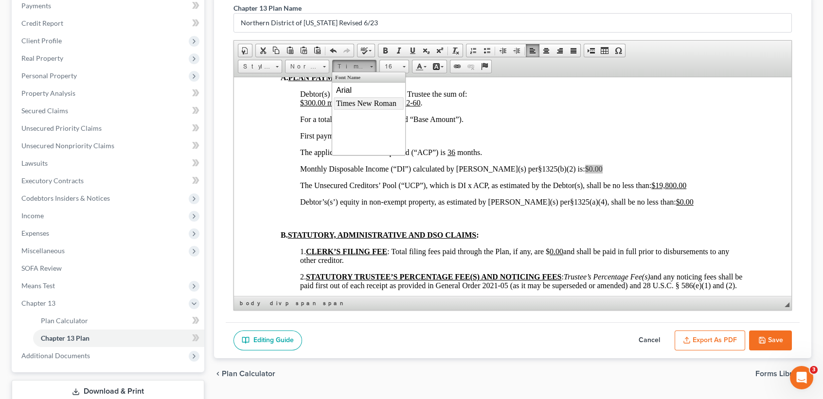
click at [369, 103] on span "Times New Roman" at bounding box center [366, 103] width 60 height 8
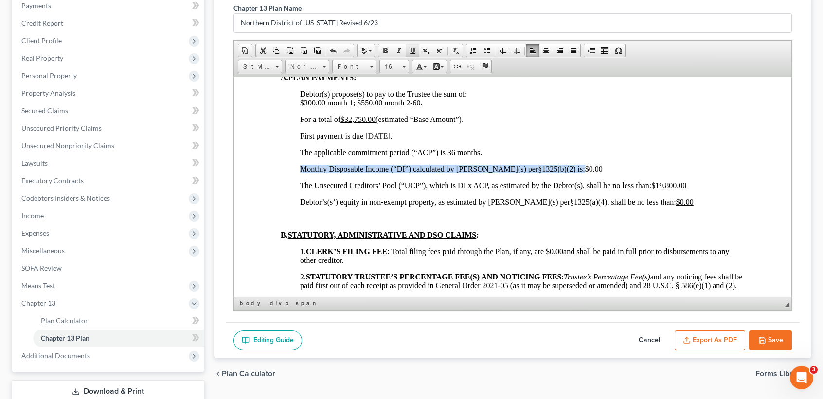
click at [409, 51] on span at bounding box center [413, 51] width 8 height 8
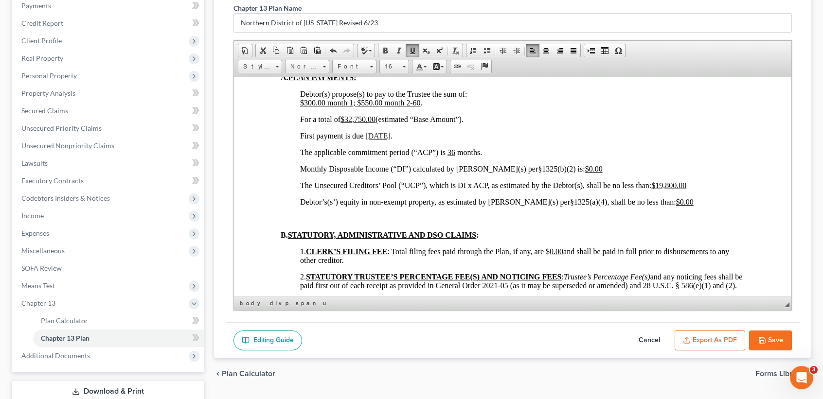
drag, startPoint x: 753, startPoint y: 233, endPoint x: 755, endPoint y: 227, distance: 6.2
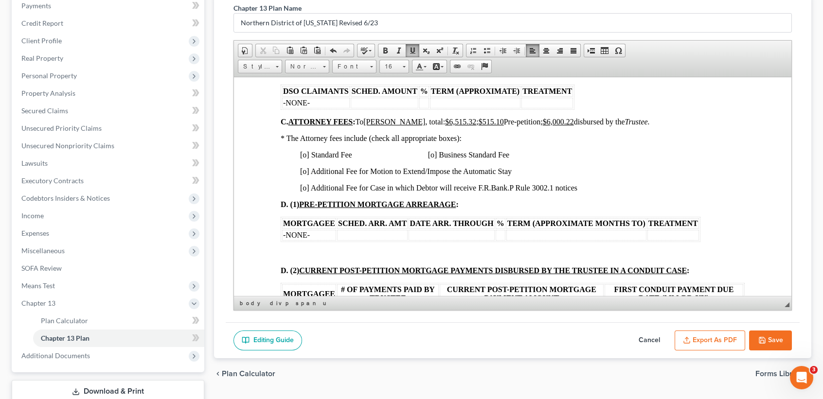
scroll to position [848, 0]
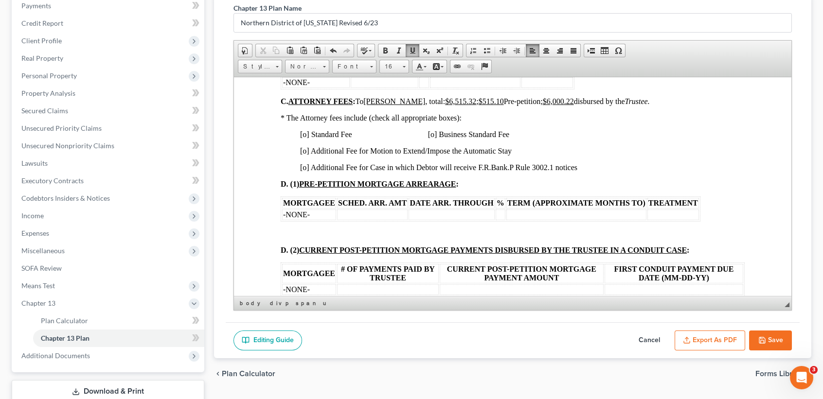
drag, startPoint x: 308, startPoint y: 201, endPoint x: 320, endPoint y: 199, distance: 11.5
drag, startPoint x: 370, startPoint y: 251, endPoint x: 375, endPoint y: 246, distance: 7.2
click at [370, 188] on u "PRE-PETITION MORTGAGE ARREARAGE" at bounding box center [377, 184] width 157 height 8
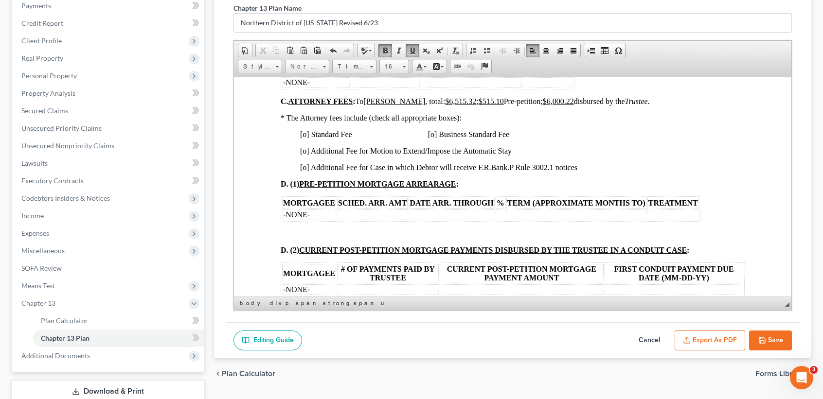
click at [307, 138] on span "[o] Standard Fee [o] Business Standard Fee" at bounding box center [404, 134] width 209 height 8
click at [311, 155] on span "[o] Additional Fee for Motion to Extend/Impose the Automatic Stay" at bounding box center [406, 150] width 212 height 8
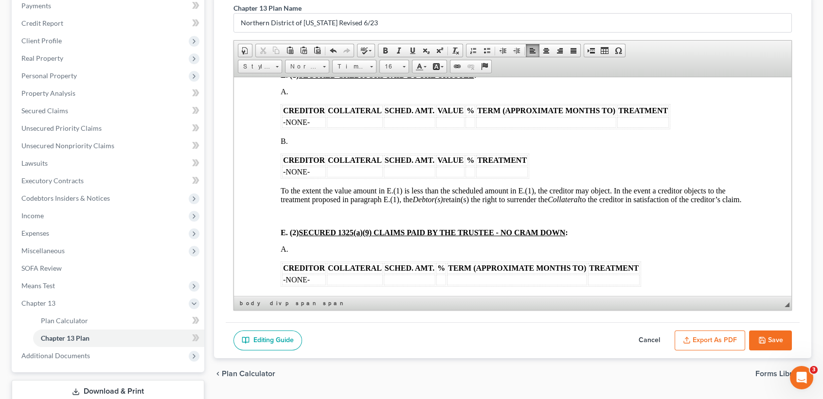
scroll to position [1173, 0]
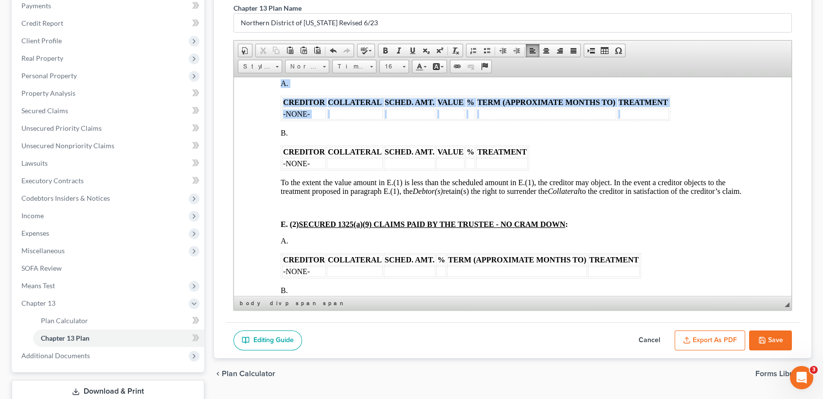
drag, startPoint x: 291, startPoint y: 207, endPoint x: 255, endPoint y: 180, distance: 45.1
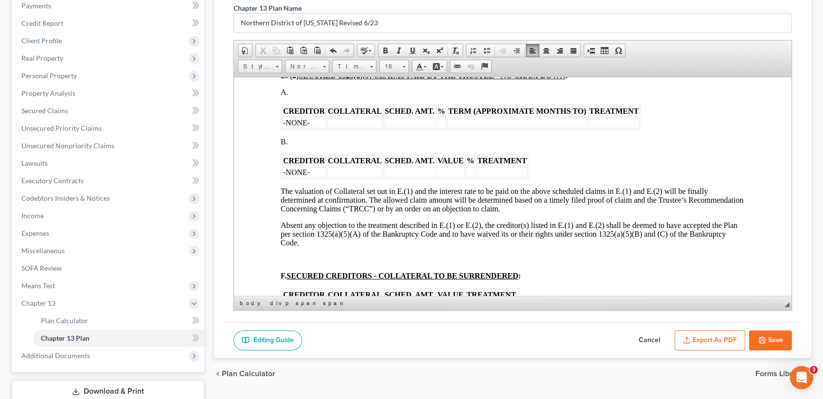
scroll to position [1303, 0]
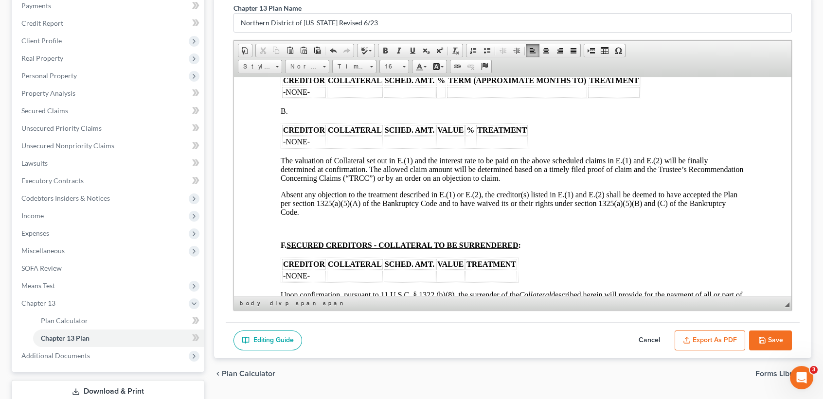
drag, startPoint x: 283, startPoint y: 192, endPoint x: 272, endPoint y: 170, distance: 24.6
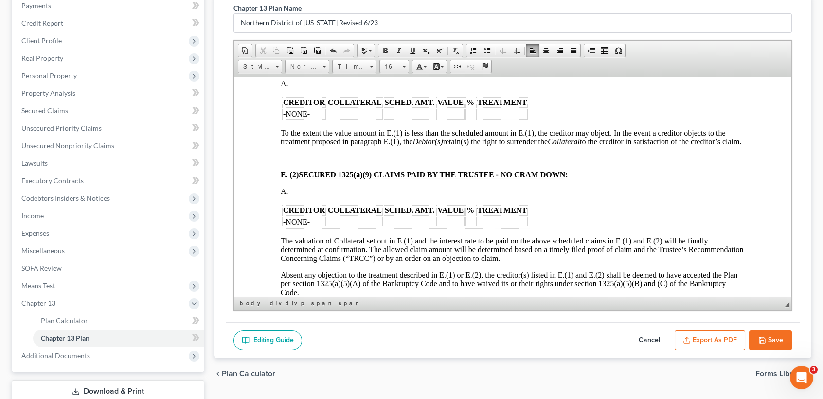
scroll to position [1238, 0]
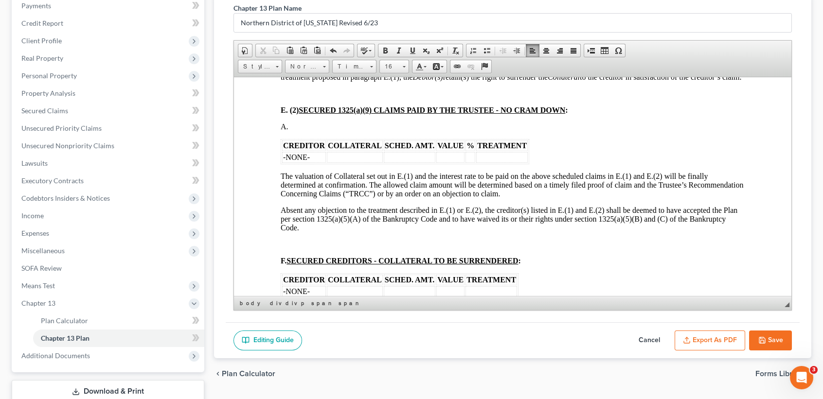
drag, startPoint x: 312, startPoint y: 237, endPoint x: 422, endPoint y: 231, distance: 110.1
click at [314, 162] on td "-NONE-" at bounding box center [304, 157] width 44 height 11
click at [306, 162] on td at bounding box center [304, 157] width 44 height 11
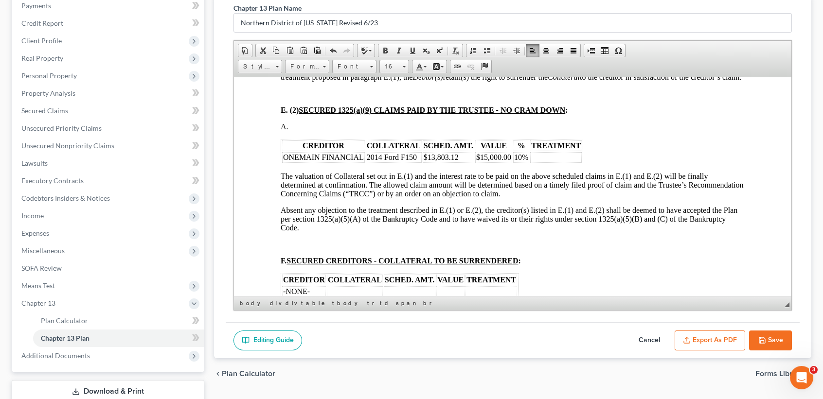
click at [560, 149] on font "TREATMENT" at bounding box center [556, 145] width 50 height 8
click at [564, 162] on td at bounding box center [556, 157] width 52 height 11
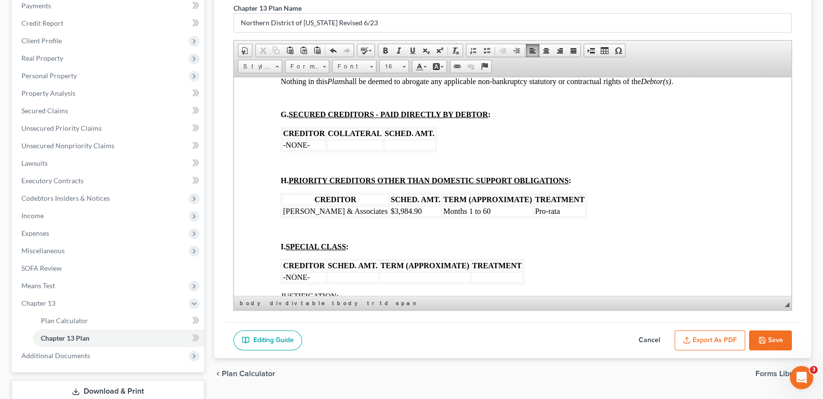
scroll to position [1627, 0]
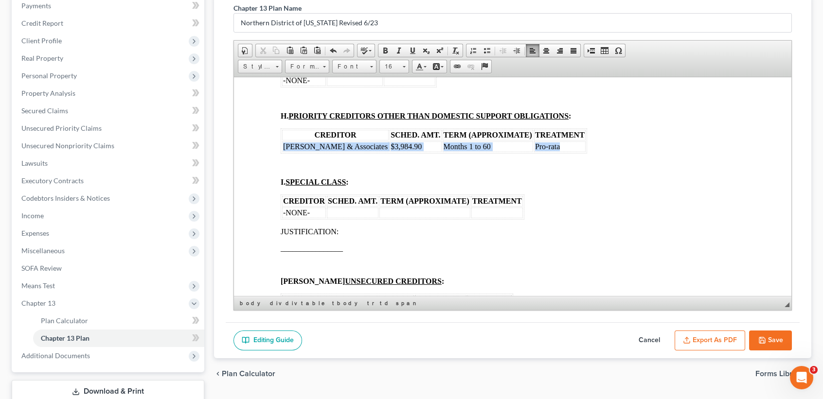
drag, startPoint x: 565, startPoint y: 240, endPoint x: 283, endPoint y: 241, distance: 282.6
click at [283, 152] on tr "Monte J White & Associates $3,984.90 Months 1 to 60 Pro-rata" at bounding box center [434, 146] width 304 height 11
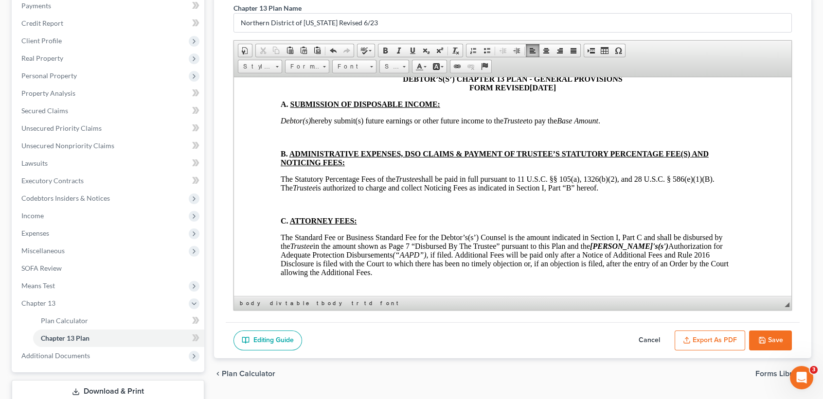
scroll to position [2340, 0]
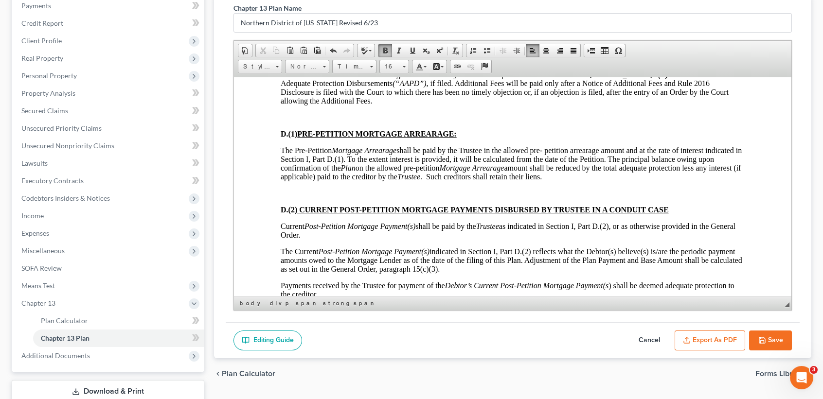
scroll to position [2470, 0]
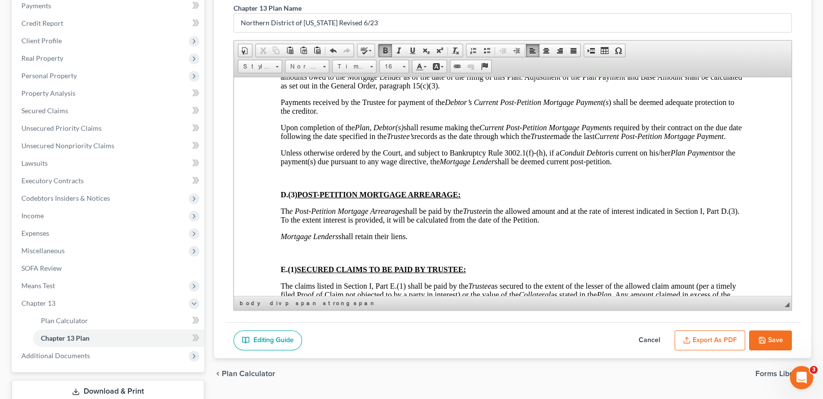
scroll to position [2665, 0]
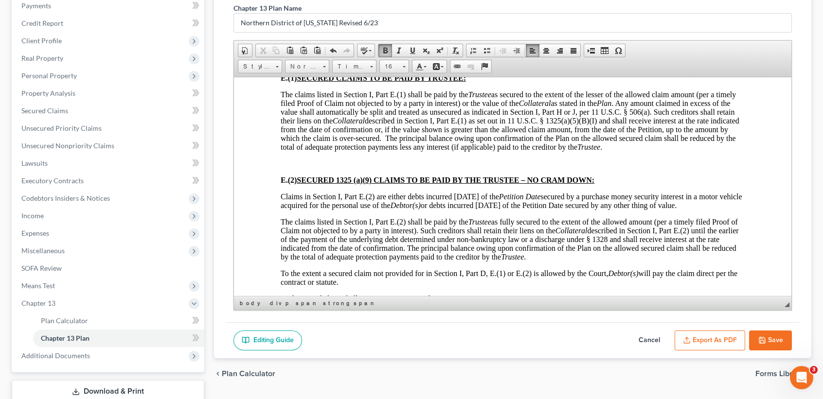
scroll to position [2794, 0]
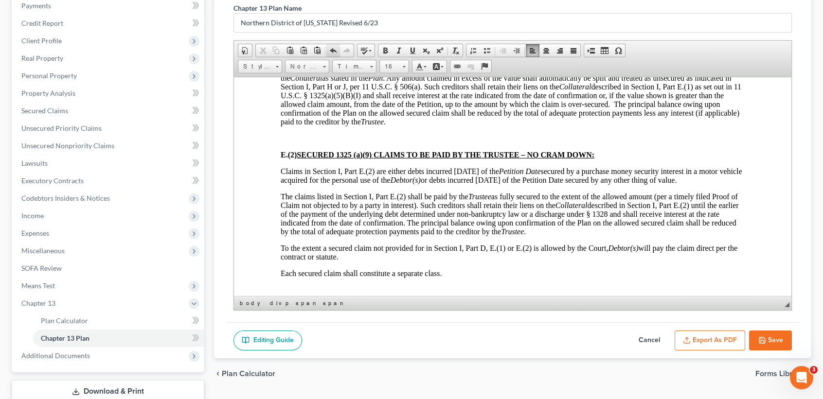
click at [329, 48] on span at bounding box center [333, 51] width 8 height 8
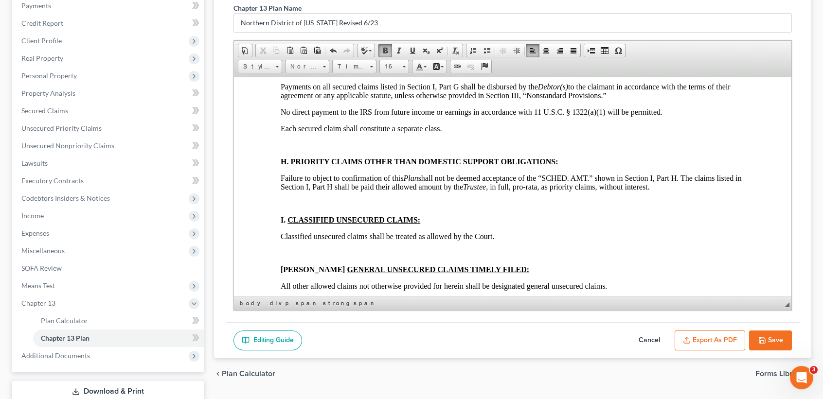
scroll to position [3119, 0]
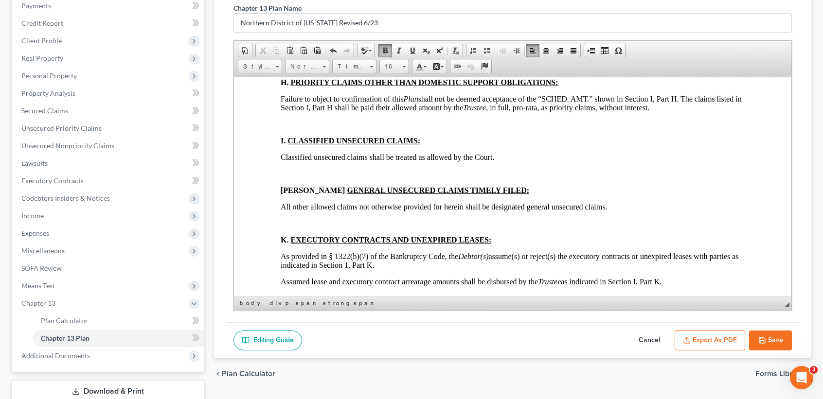
scroll to position [3249, 0]
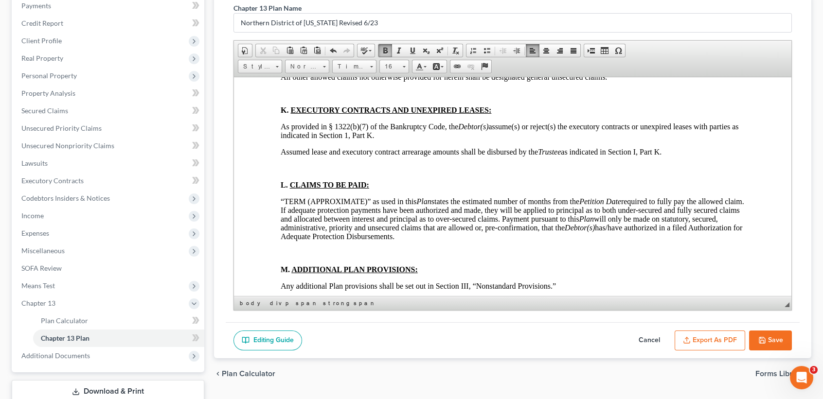
click at [270, 174] on html "BTXN222 5/21 IN THE UNITED STATES BANKRUPTCY COURT FOR THE NORTHERN DISTRICT OF…" at bounding box center [512, 361] width 557 height 7067
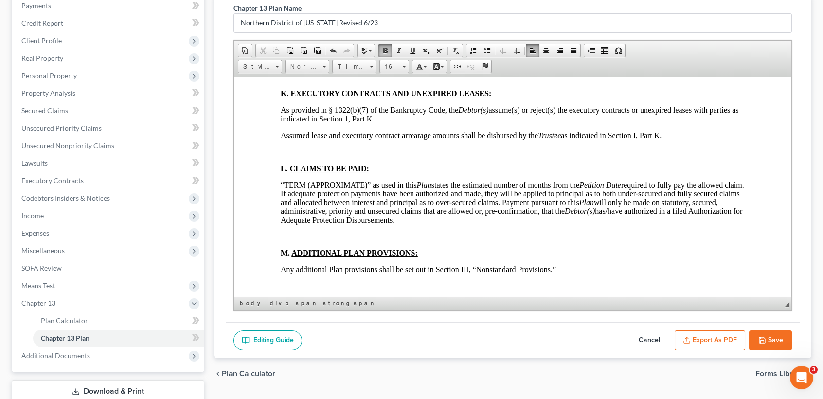
click at [273, 211] on html "BTXN222 5/21 IN THE UNITED STATES BANKRUPTCY COURT FOR THE NORTHERN DISTRICT OF…" at bounding box center [512, 353] width 557 height 7051
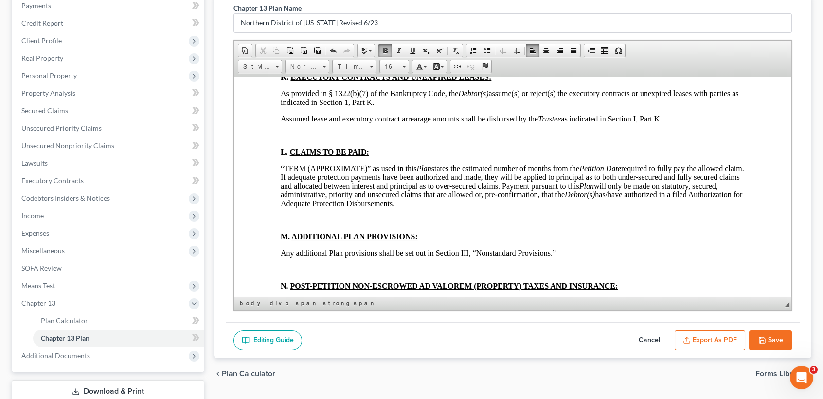
click at [276, 238] on html "BTXN222 5/21 IN THE UNITED STATES BANKRUPTCY COURT FOR THE NORTHERN DISTRICT OF…" at bounding box center [512, 345] width 557 height 7034
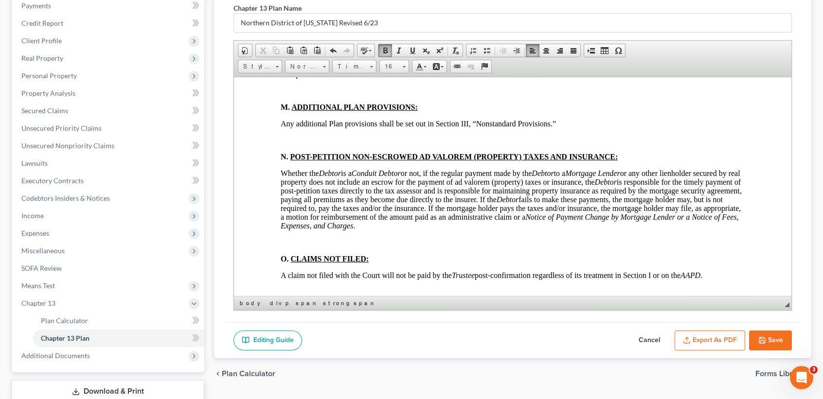
scroll to position [3378, 0]
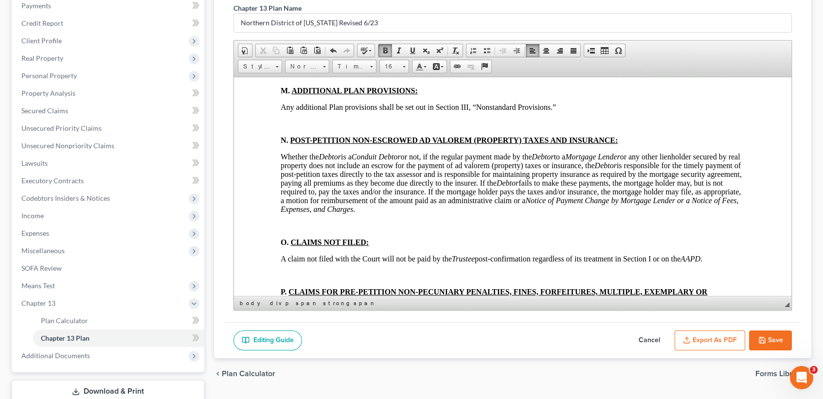
click at [263, 168] on html "BTXN222 5/21 IN THE UNITED STATES BANKRUPTCY COURT FOR THE NORTHERN DISTRICT OF…" at bounding box center [512, 208] width 557 height 7018
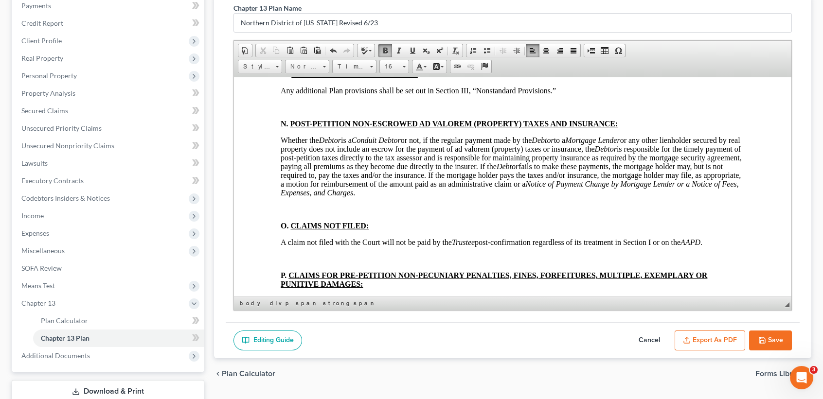
click at [272, 240] on html "BTXN222 5/21 IN THE UNITED STATES BANKRUPTCY COURT FOR THE NORTHERN DISTRICT OF…" at bounding box center [512, 199] width 557 height 7001
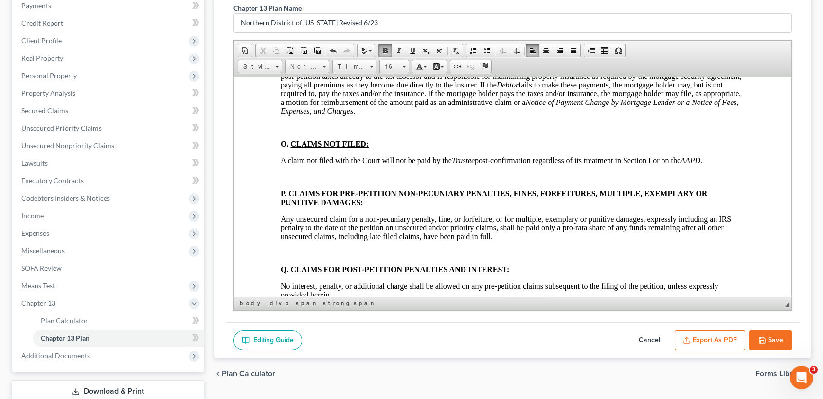
click at [273, 206] on html "BTXN222 5/21 IN THE UNITED STATES BANKRUPTCY COURT FOR THE NORTHERN DISTRICT OF…" at bounding box center [512, 126] width 557 height 6985
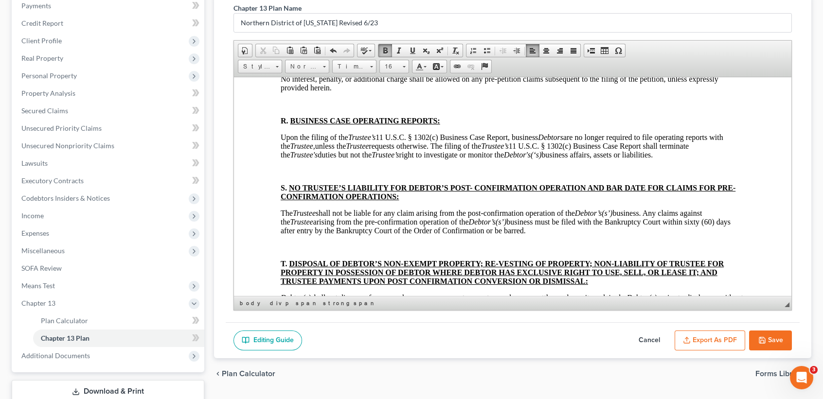
scroll to position [3638, 0]
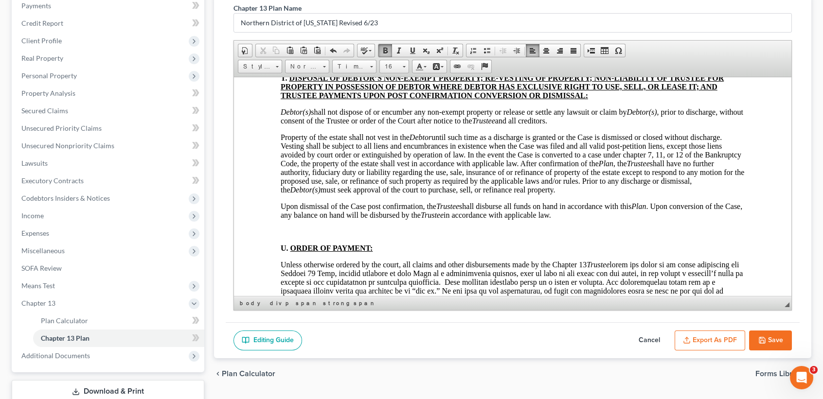
scroll to position [3767, 0]
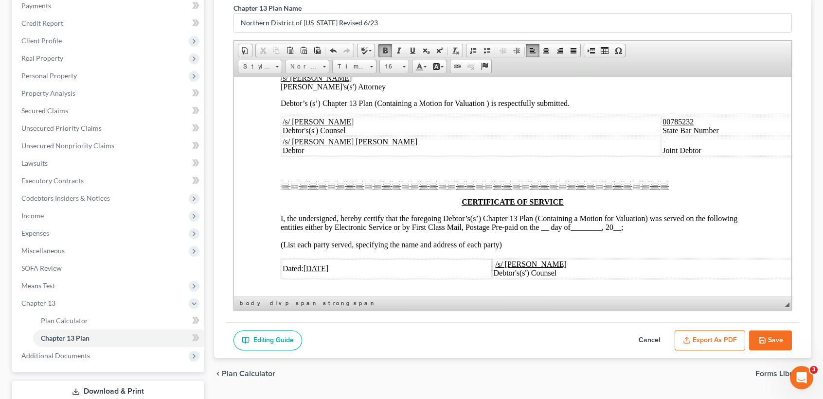
scroll to position [4546, 0]
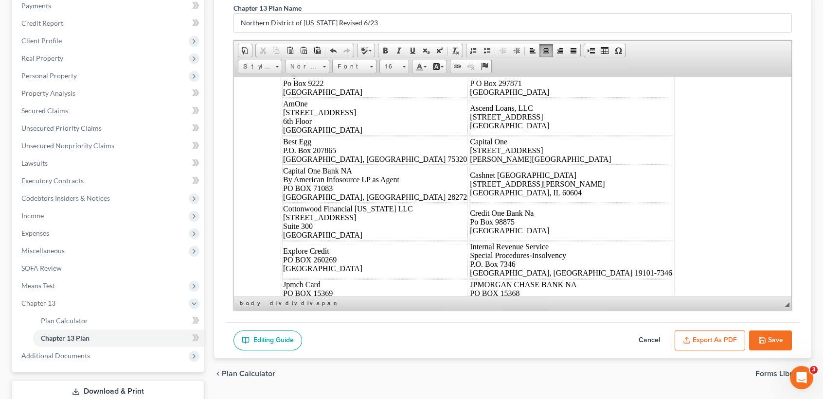
scroll to position [4658, 0]
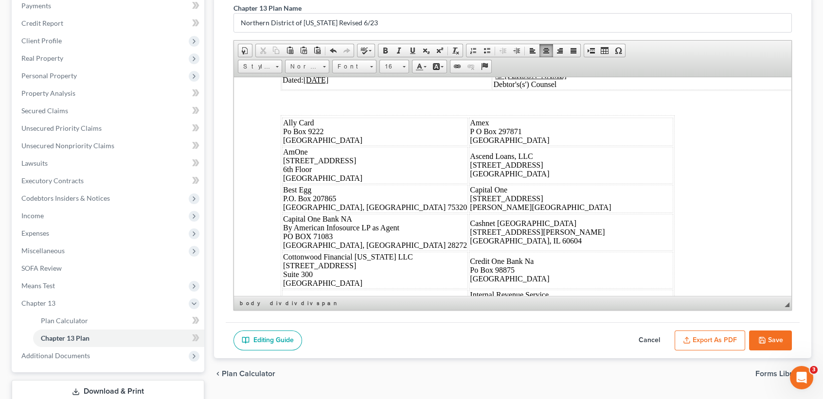
drag, startPoint x: 631, startPoint y: 162, endPoint x: 599, endPoint y: 163, distance: 32.1
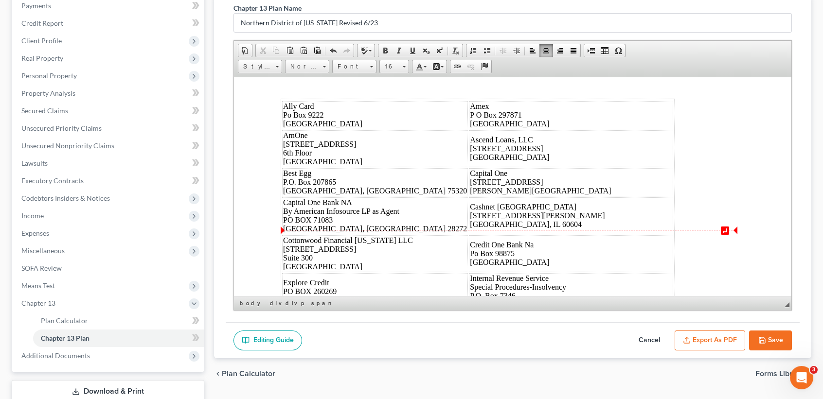
drag, startPoint x: 547, startPoint y: 222, endPoint x: 594, endPoint y: 222, distance: 46.7
click at [553, 26] on span "I, the undersigned, hereby certify that the foregoing Debtor’s(s’) Chapter 13 P…" at bounding box center [509, 17] width 457 height 17
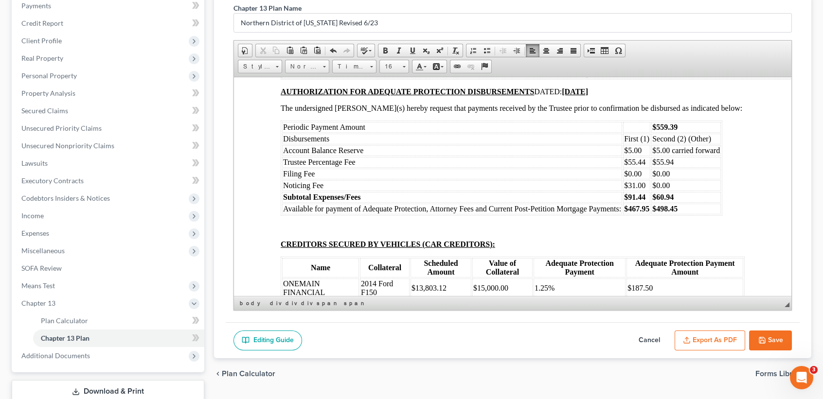
scroll to position [5307, 0]
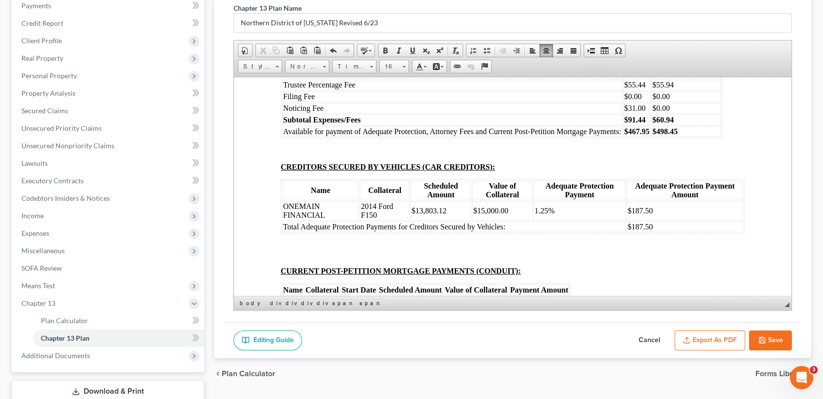
scroll to position [5437, 0]
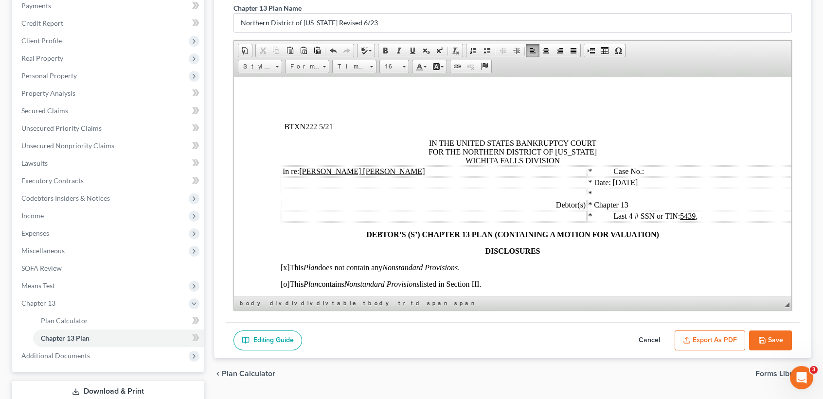
scroll to position [0, 0]
click at [769, 220] on td "* Last 4 # SSN or TIN: 5439 ," at bounding box center [705, 217] width 236 height 11
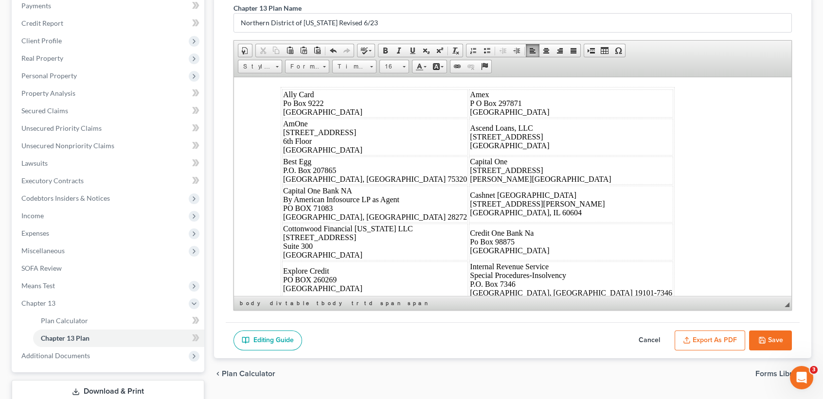
scroll to position [4605, 0]
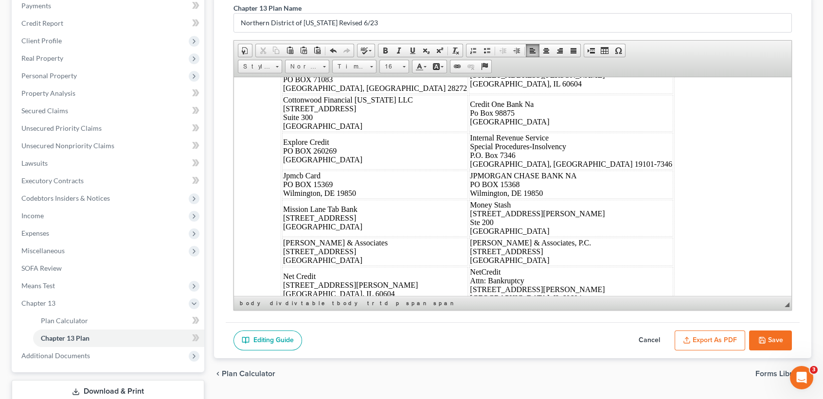
scroll to position [4670, 0]
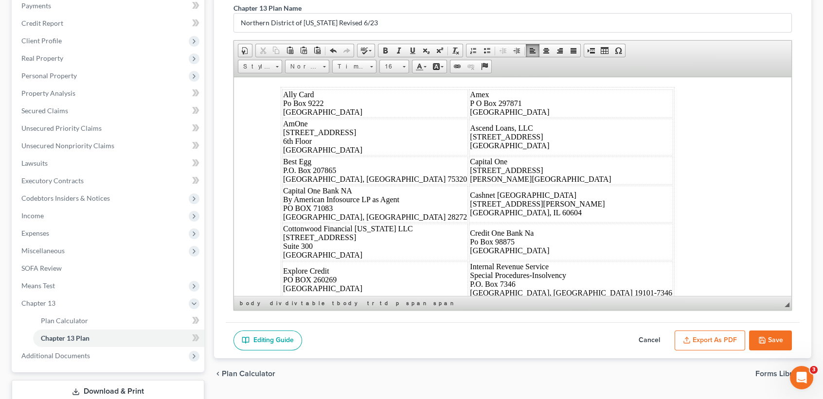
click at [743, 61] on td "/s/ Monte White Debtor's(s') Counsel" at bounding box center [657, 51] width 330 height 19
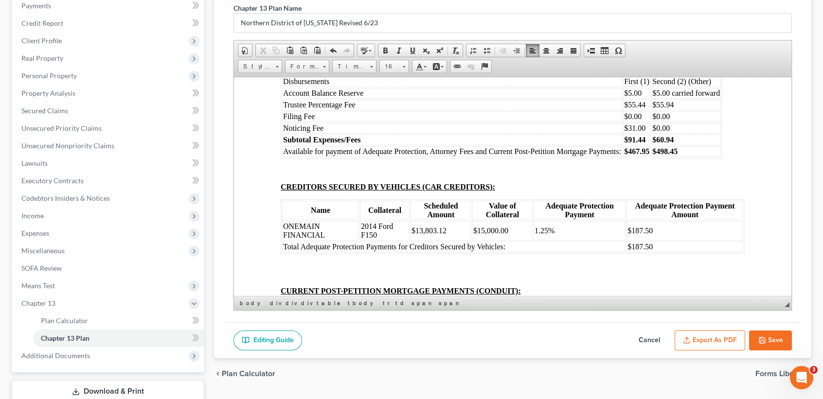
scroll to position [5383, 0]
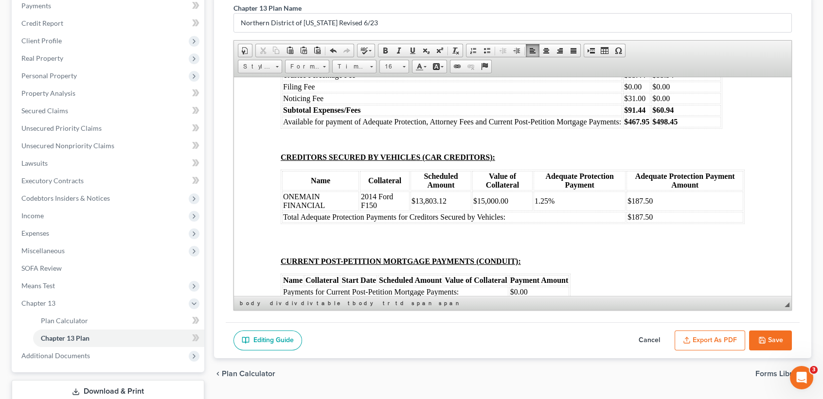
click at [710, 45] on td "$559.39" at bounding box center [686, 40] width 70 height 11
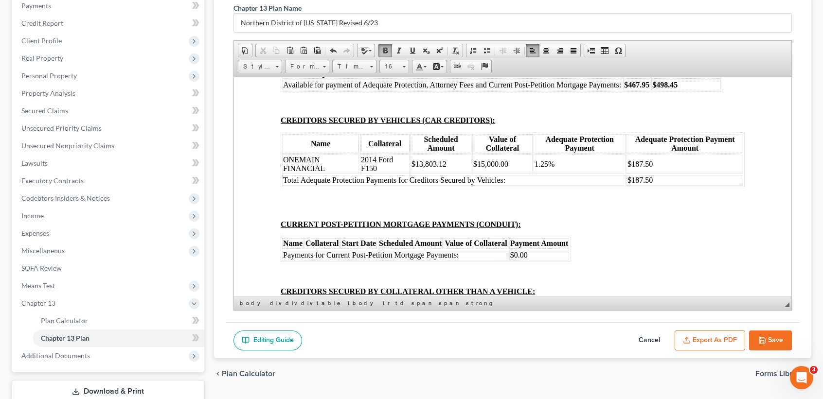
scroll to position [5448, 0]
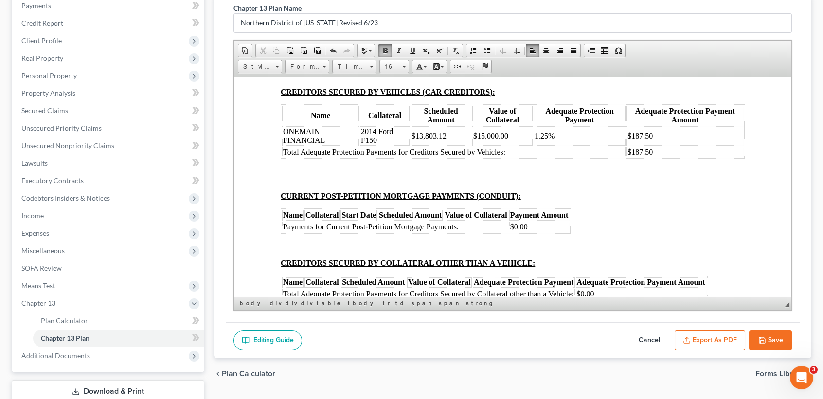
drag, startPoint x: 687, startPoint y: 240, endPoint x: 660, endPoint y: 236, distance: 27.5
click at [659, 15] on td "$55.94" at bounding box center [686, 9] width 70 height 11
drag, startPoint x: 651, startPoint y: 238, endPoint x: 629, endPoint y: 240, distance: 22.5
click at [629, 15] on tr "Trustee Percentage Fee $55.44 $" at bounding box center [501, 9] width 439 height 11
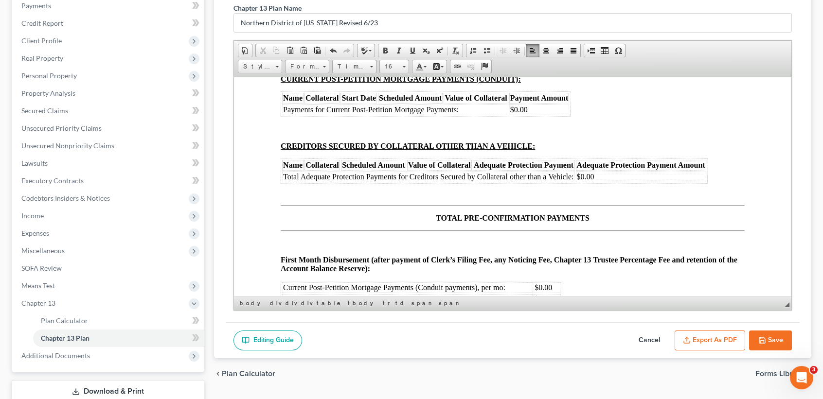
scroll to position [5578, 0]
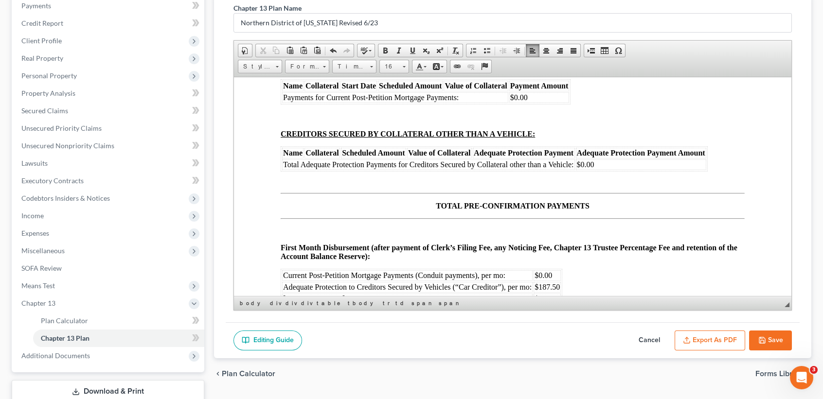
drag, startPoint x: 680, startPoint y: 143, endPoint x: 655, endPoint y: 145, distance: 25.4
drag, startPoint x: 680, startPoint y: 154, endPoint x: 655, endPoint y: 155, distance: 24.3
drag, startPoint x: 644, startPoint y: 145, endPoint x: 632, endPoint y: 146, distance: 11.7
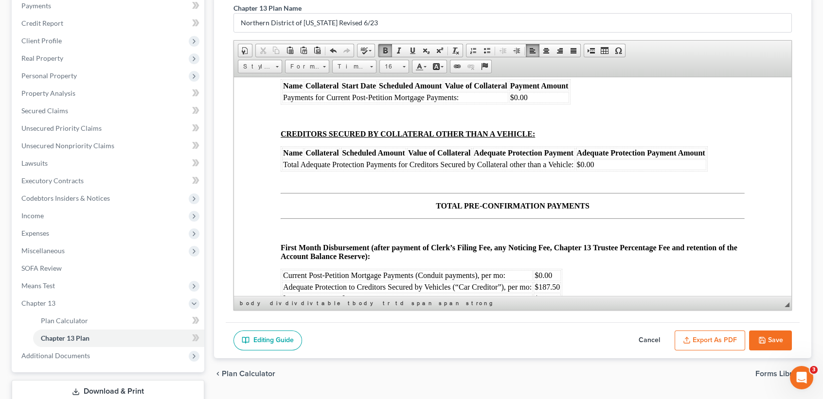
drag, startPoint x: 650, startPoint y: 153, endPoint x: 628, endPoint y: 160, distance: 23.4
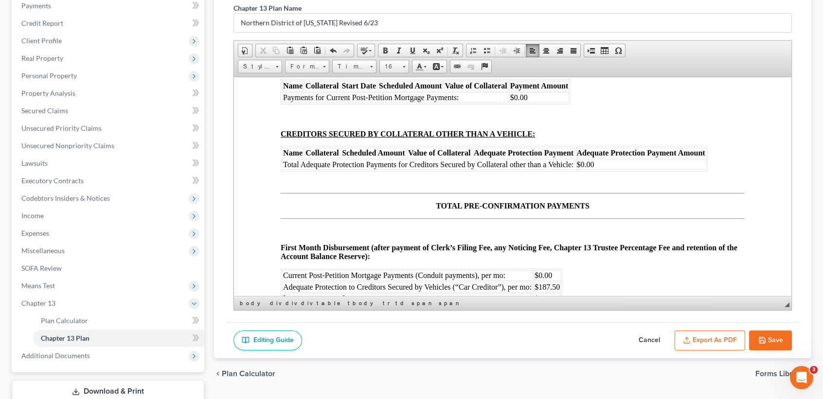
click at [684, 29] on table "Name Collateral Scheduled Amount Value of Collateral Adequate Protection Paymen…" at bounding box center [513, 2] width 464 height 54
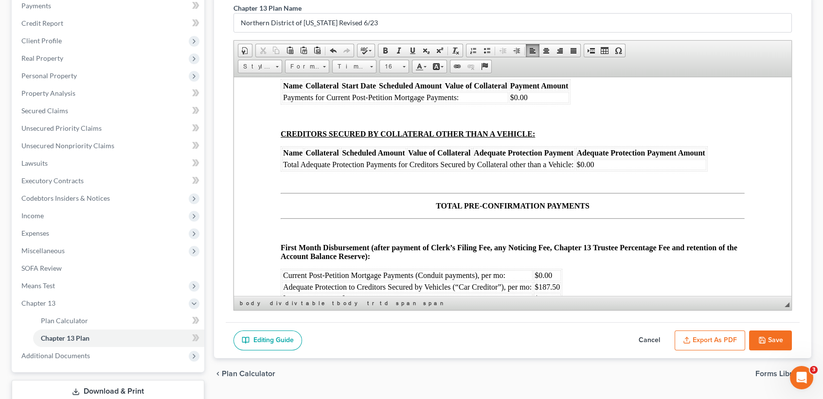
drag, startPoint x: 672, startPoint y: 237, endPoint x: 282, endPoint y: 234, distance: 390.2
click at [282, 16] on tr "ONEMAIN FINANCIAL 2014 Ford F150 $13,803.12 $15,000.00 1.25% $187.50" at bounding box center [512, 6] width 461 height 19
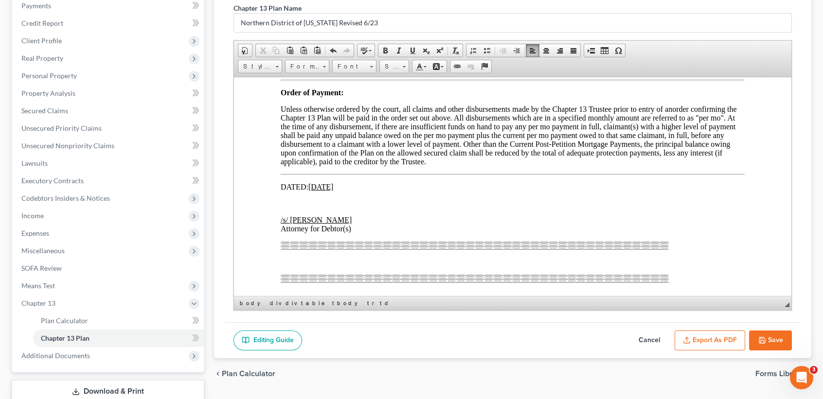
scroll to position [5902, 0]
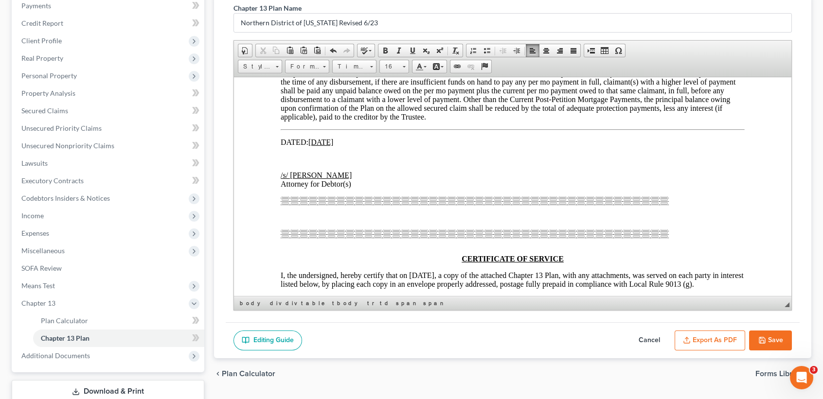
scroll to position [6032, 0]
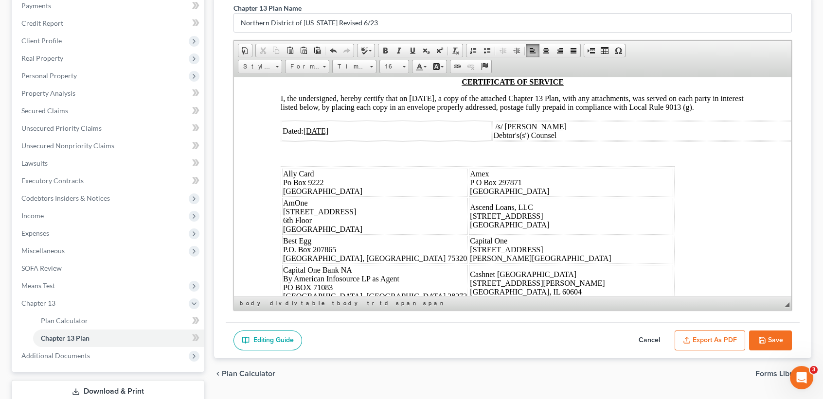
scroll to position [6162, 0]
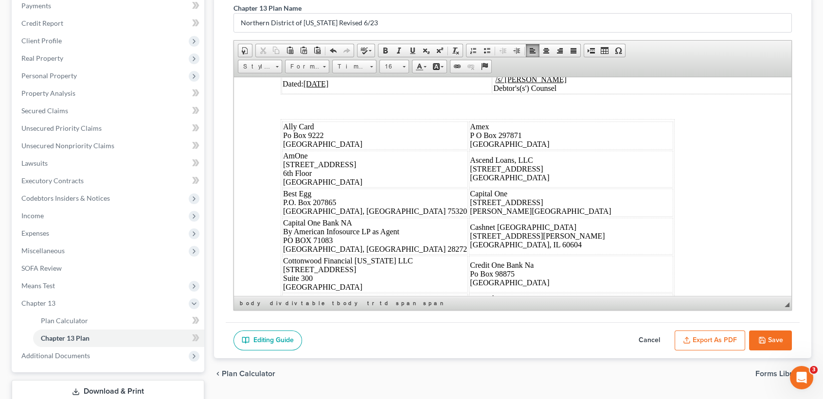
click at [518, 14] on div at bounding box center [475, 9] width 388 height 9
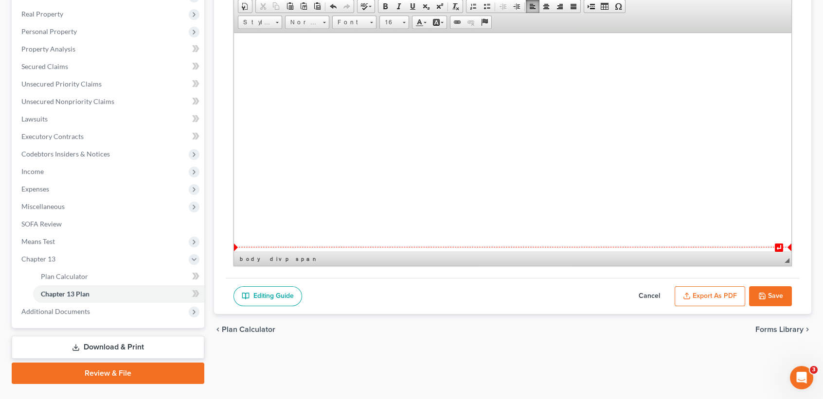
scroll to position [186, 0]
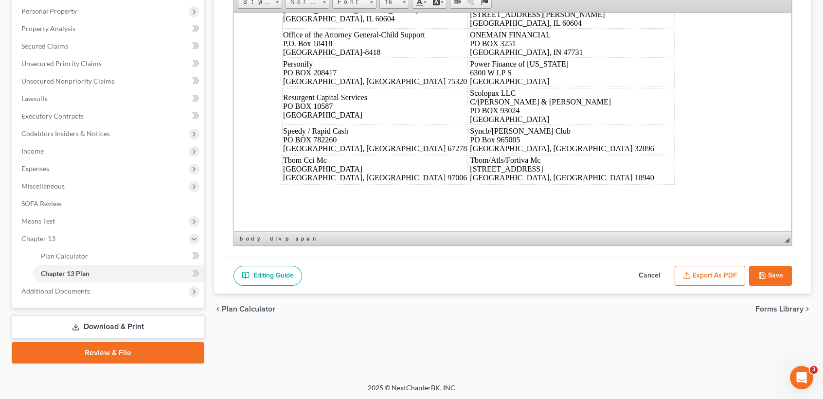
click at [785, 280] on button "Save" at bounding box center [770, 276] width 43 height 20
select select "5"
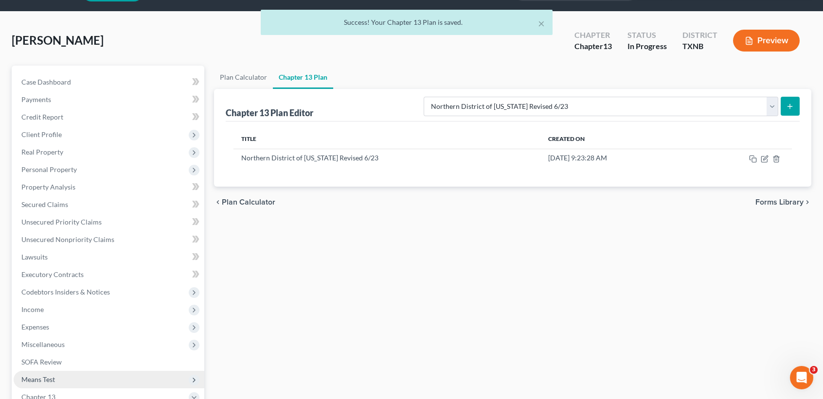
scroll to position [0, 0]
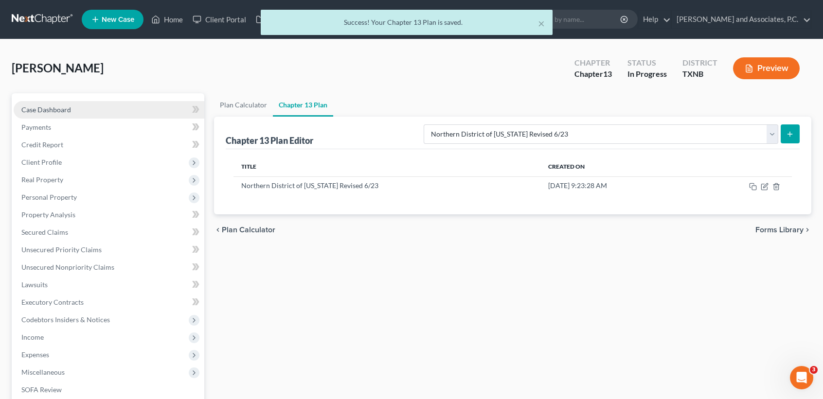
click at [40, 113] on link "Case Dashboard" at bounding box center [109, 110] width 191 height 18
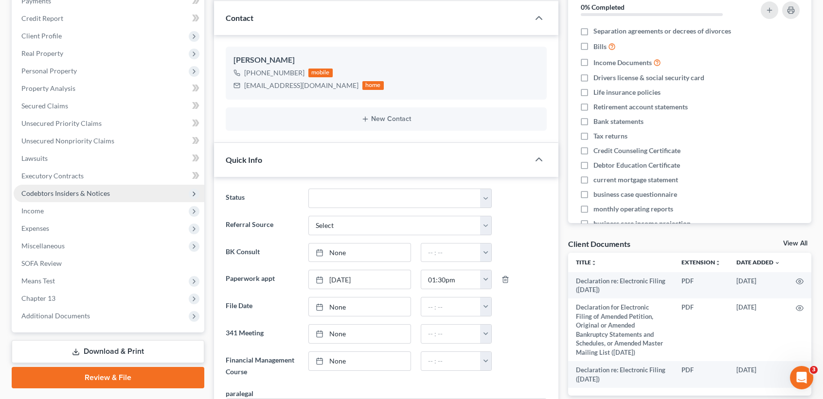
scroll to position [129, 0]
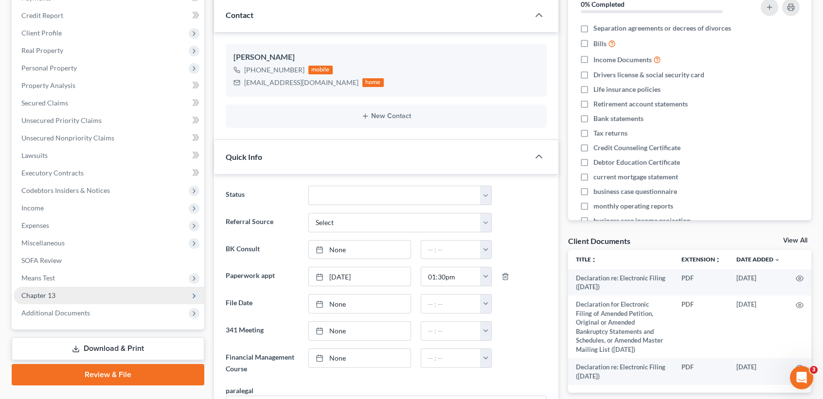
click at [54, 300] on span "Chapter 13" at bounding box center [109, 296] width 191 height 18
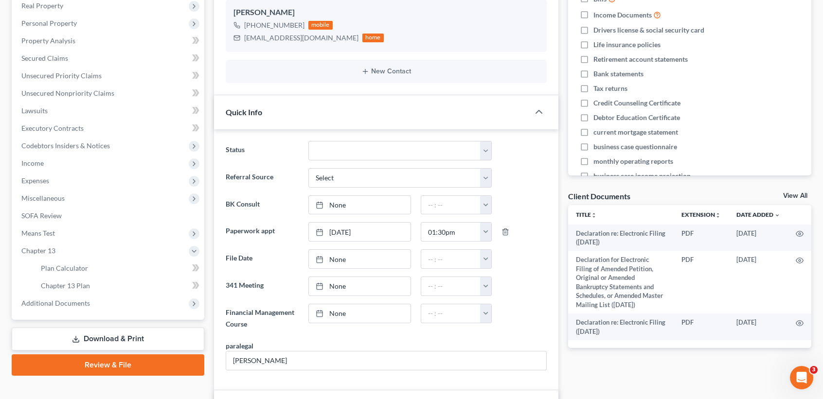
scroll to position [195, 0]
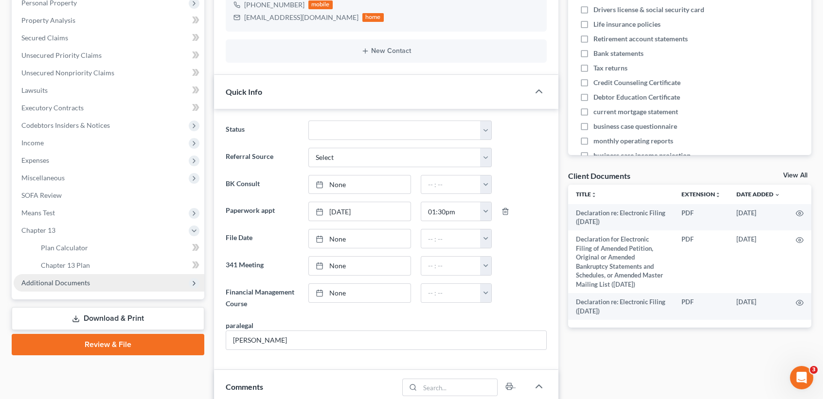
click at [53, 282] on span "Additional Documents" at bounding box center [55, 283] width 69 height 8
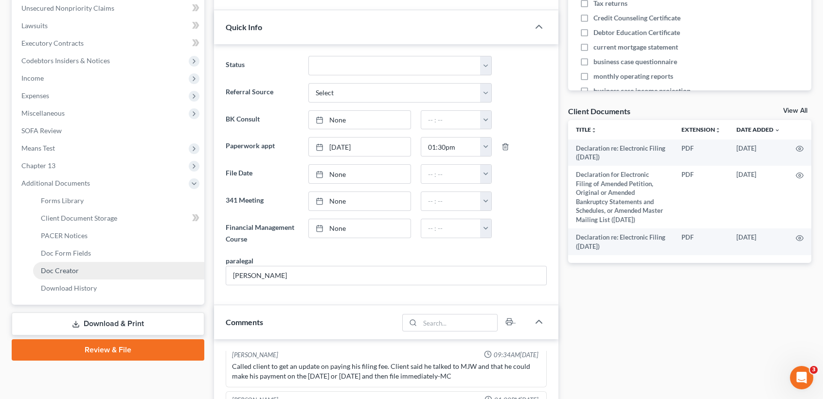
click at [61, 272] on span "Doc Creator" at bounding box center [60, 271] width 38 height 8
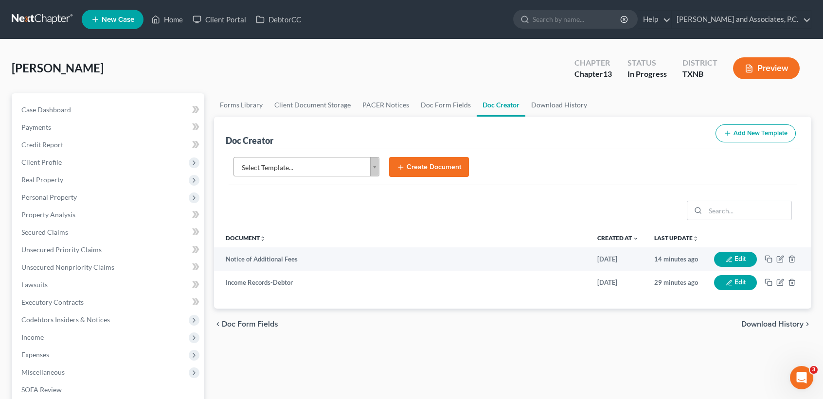
click at [256, 160] on body "Home New Case Client Portal DebtorCC Monte J. White and Associates, P.C. desire…" at bounding box center [411, 328] width 823 height 657
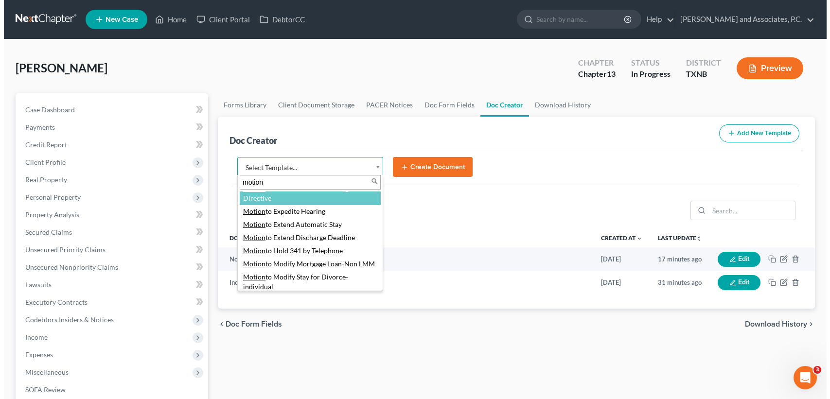
scroll to position [519, 0]
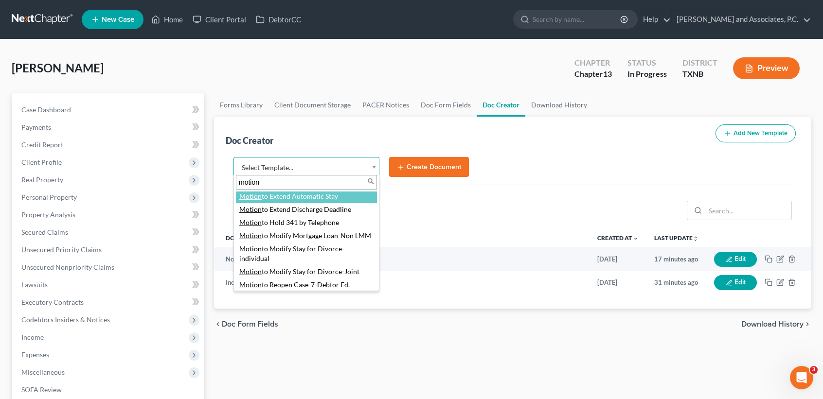
type input "motion"
select select "77114"
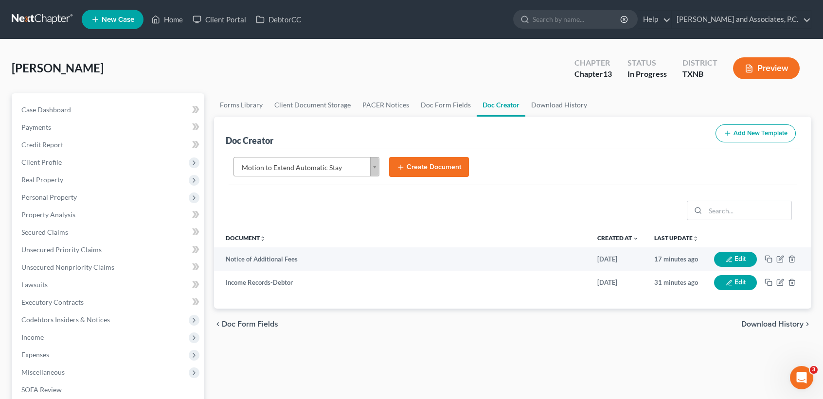
click at [431, 165] on button "Create Document" at bounding box center [429, 167] width 80 height 20
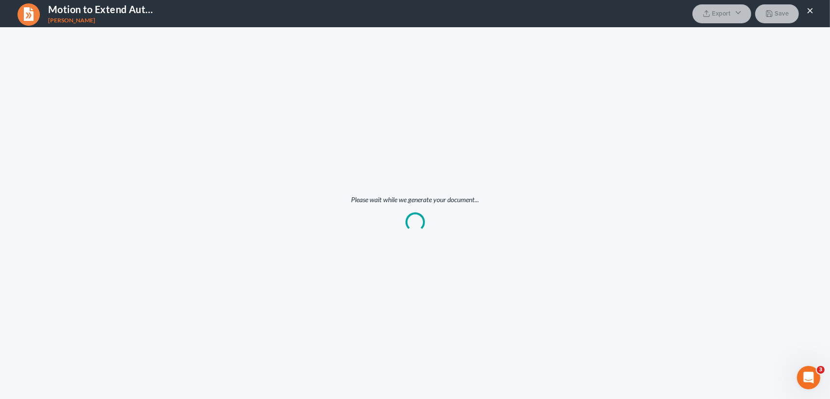
scroll to position [0, 0]
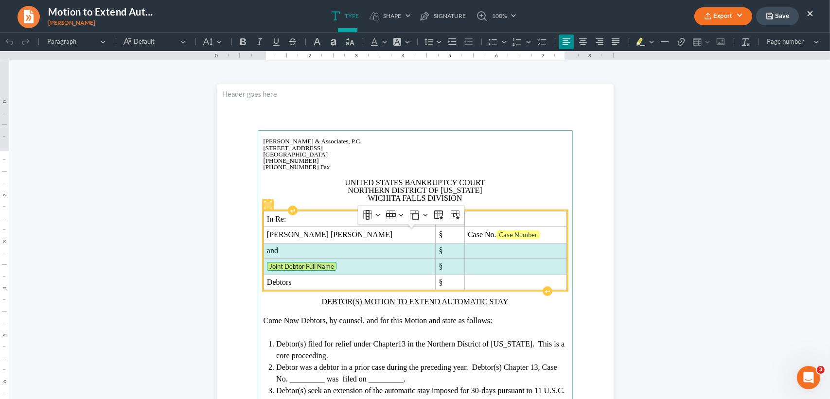
drag, startPoint x: 264, startPoint y: 267, endPoint x: 477, endPoint y: 286, distance: 214.4
click at [477, 286] on tbody "In Re: § Donald Joseph Goodwin § Case No. Case Number and § Joint Debtor Full N…" at bounding box center [415, 251] width 303 height 79
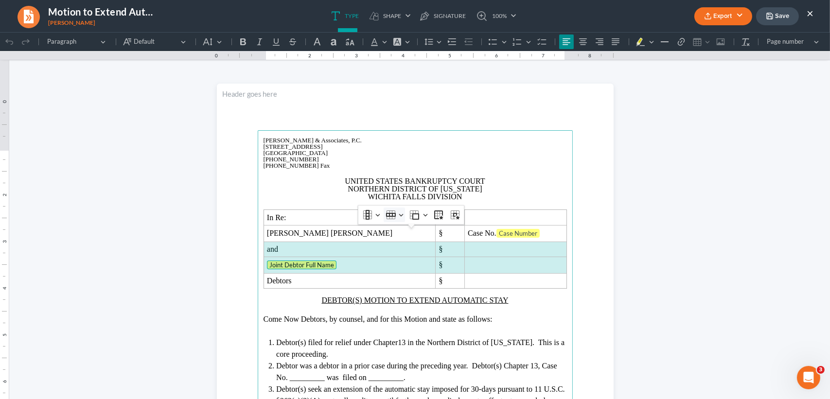
click at [385, 209] on button "Row Row" at bounding box center [394, 215] width 21 height 15
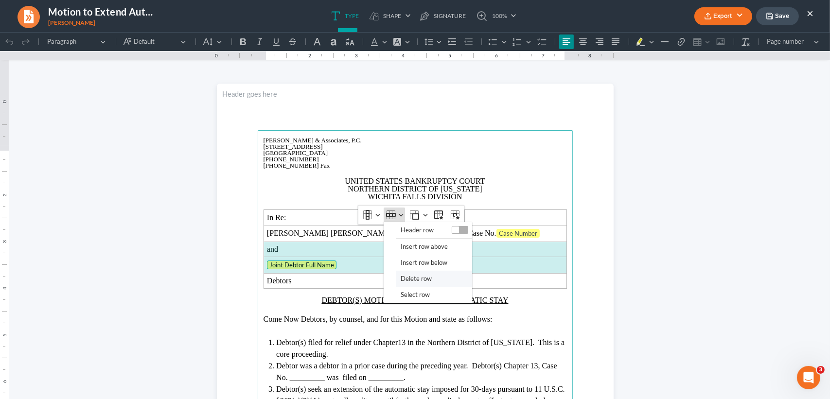
click at [420, 280] on span "Delete row" at bounding box center [416, 278] width 31 height 11
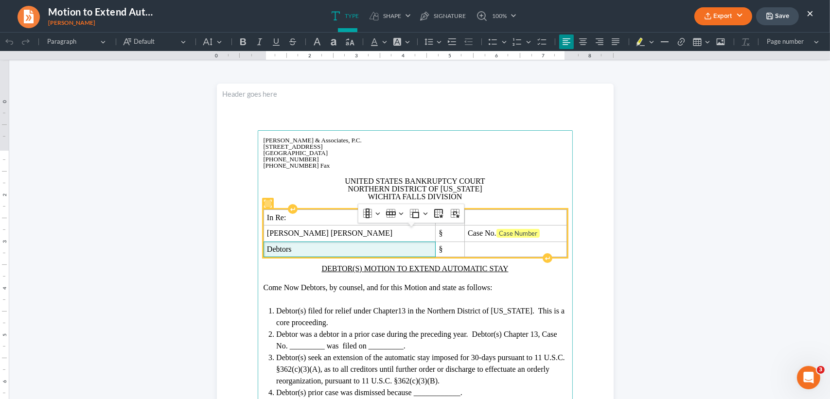
click at [348, 254] on span "Debtors" at bounding box center [349, 249] width 165 height 9
click at [530, 242] on td "Case No. Case Number" at bounding box center [516, 234] width 102 height 16
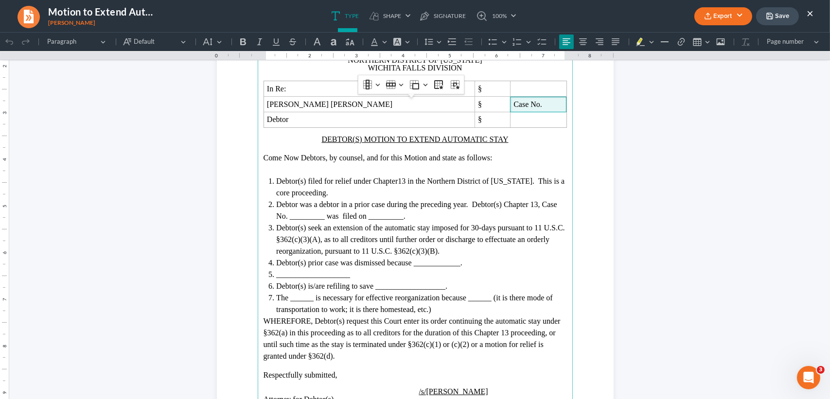
scroll to position [129, 0]
drag, startPoint x: 316, startPoint y: 236, endPoint x: 355, endPoint y: 230, distance: 38.9
click at [318, 220] on span "Debtor was a debtor in a prior case during the preceding year. Debtor(s) Chapte…" at bounding box center [416, 210] width 281 height 20
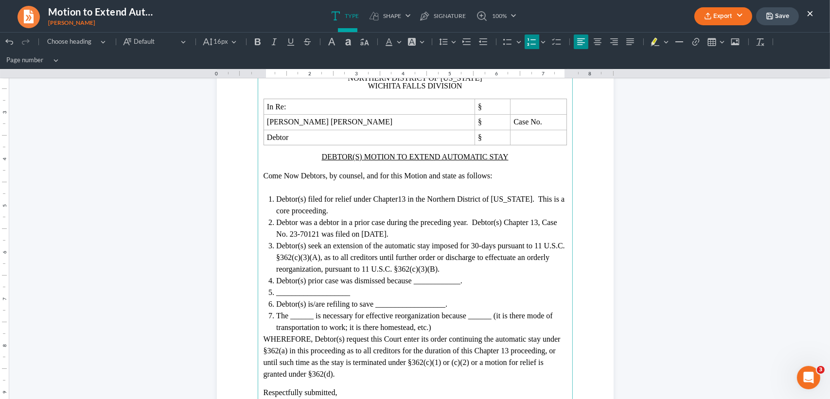
drag, startPoint x: 460, startPoint y: 282, endPoint x: 509, endPoint y: 270, distance: 50.3
click at [460, 282] on span "Debtor(s) prior case was dismissed because ____________." at bounding box center [369, 281] width 186 height 8
click at [380, 293] on li "___________________" at bounding box center [421, 293] width 290 height 12
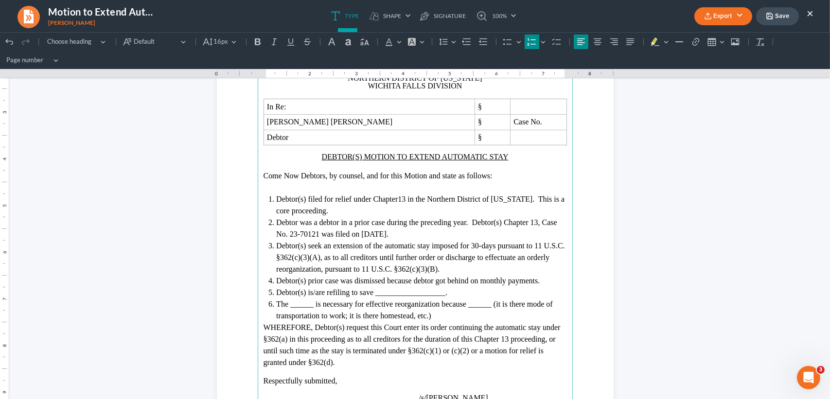
drag, startPoint x: 443, startPoint y: 293, endPoint x: 485, endPoint y: 289, distance: 42.5
click at [443, 293] on span "Debtor(s) is/are refiling to save __________________." at bounding box center [361, 292] width 171 height 8
click at [308, 302] on span "The ______ is necessary for effective reorganization because ______ (it is ther…" at bounding box center [414, 310] width 277 height 20
click at [445, 314] on li "The refile is necessary for effective reorganization because ______ (it is ther…" at bounding box center [421, 310] width 290 height 23
drag, startPoint x: 485, startPoint y: 305, endPoint x: 505, endPoint y: 305, distance: 20.4
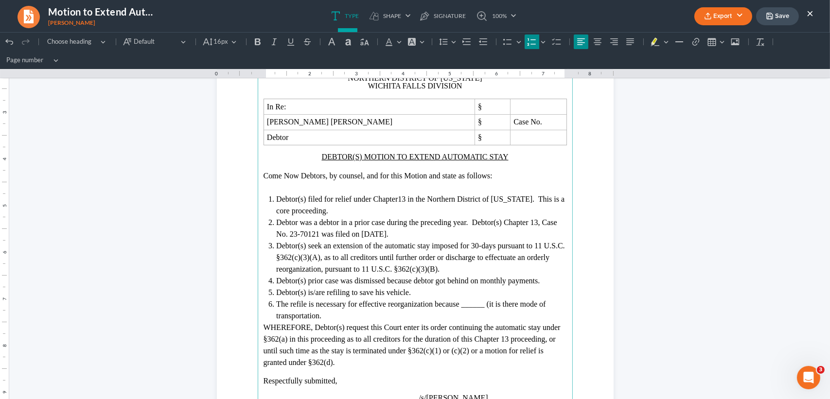
click at [487, 305] on span "The refile is necessary for effective reorganization because ______ (it is ther…" at bounding box center [411, 310] width 270 height 20
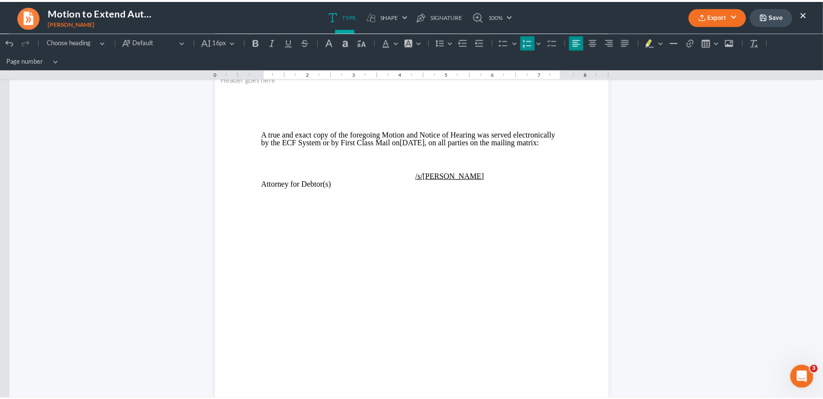
scroll to position [584, 0]
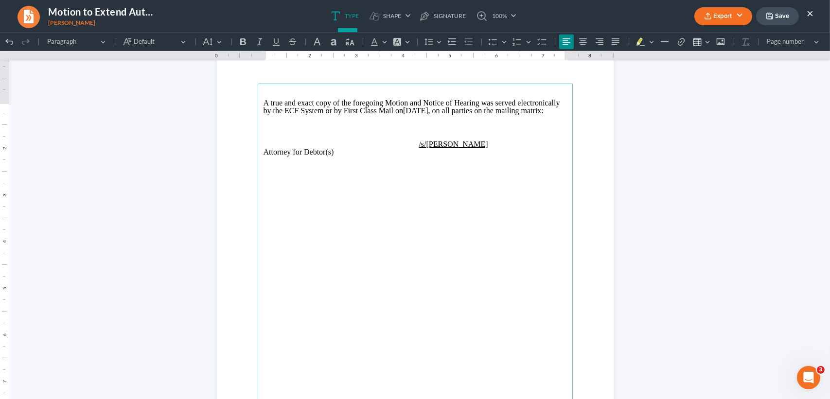
click at [744, 18] on button "Export" at bounding box center [724, 16] width 58 height 18
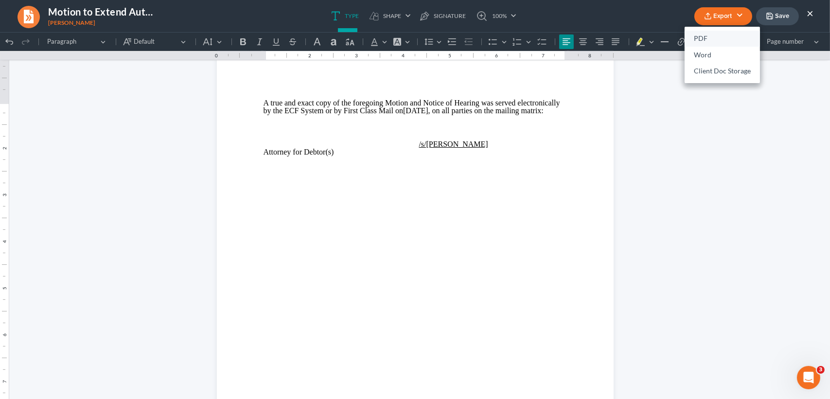
click at [717, 37] on link "PDF" at bounding box center [722, 39] width 75 height 17
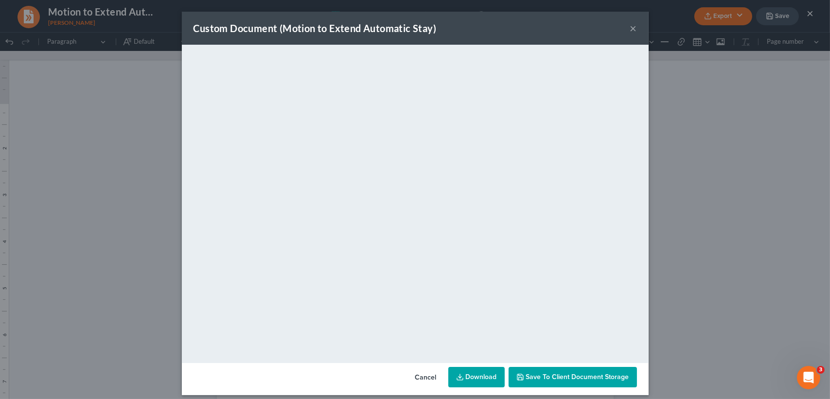
drag, startPoint x: 630, startPoint y: 28, endPoint x: 756, endPoint y: 28, distance: 125.5
click at [630, 28] on button "×" at bounding box center [633, 28] width 7 height 12
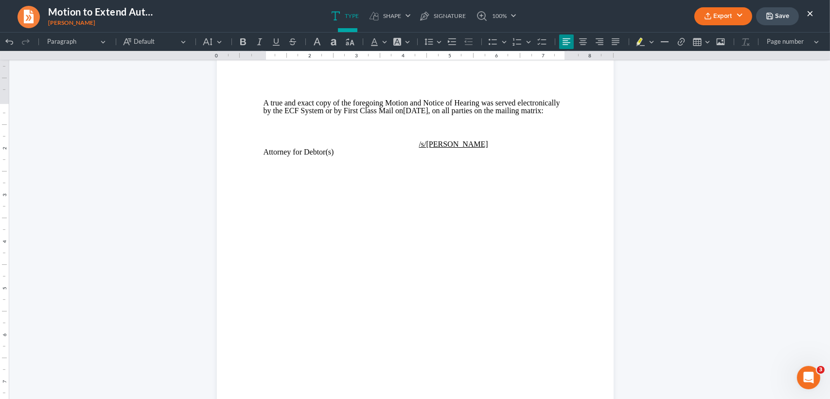
click at [794, 11] on button "Save" at bounding box center [777, 16] width 43 height 18
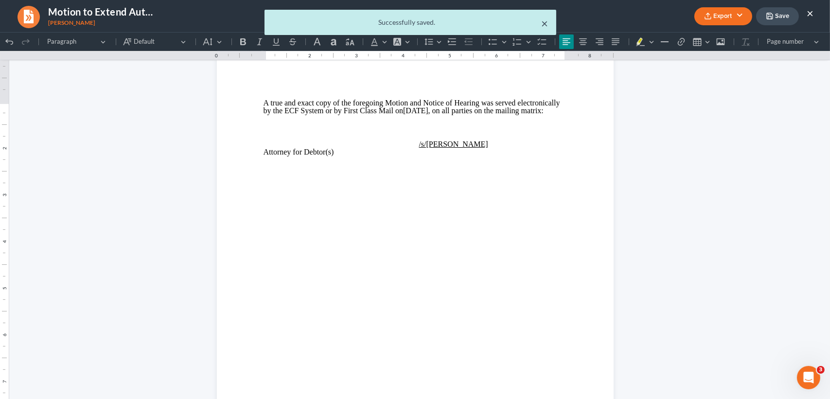
click at [546, 23] on button "×" at bounding box center [545, 24] width 7 height 12
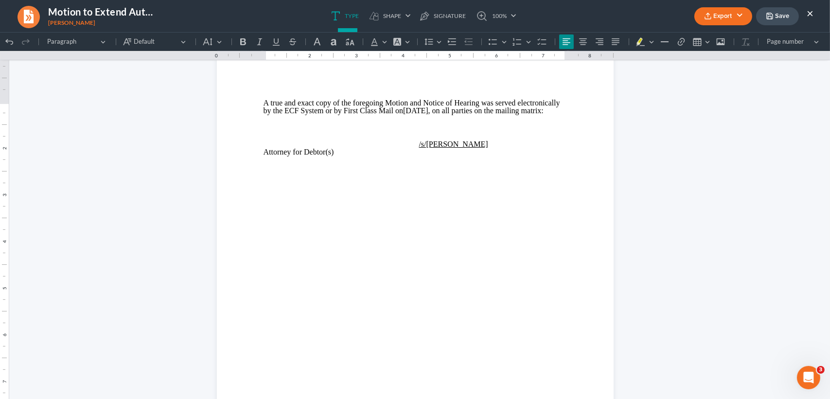
click at [809, 9] on button "×" at bounding box center [810, 13] width 7 height 12
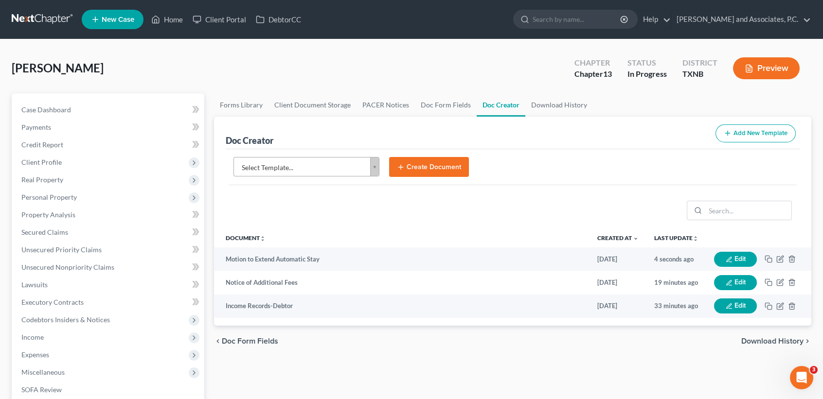
drag, startPoint x: 292, startPoint y: 179, endPoint x: 297, endPoint y: 174, distance: 7.2
click at [292, 179] on form "Select Template... Select Template... (ABILENE) Interim Order on Debtor's Motio…" at bounding box center [513, 171] width 568 height 29
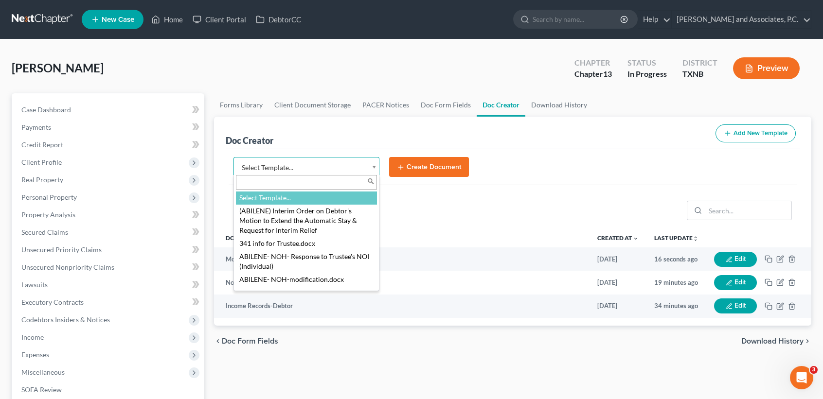
click at [298, 173] on body "Home New Case Client Portal DebtorCC Monte J. White and Associates, P.C. desire…" at bounding box center [411, 328] width 823 height 657
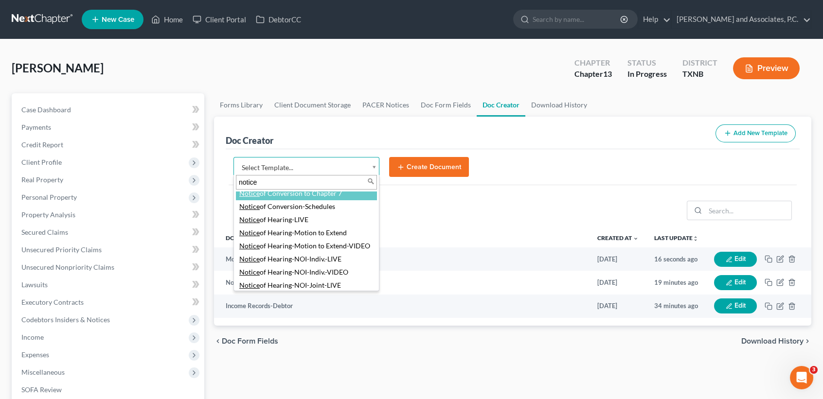
scroll to position [190, 0]
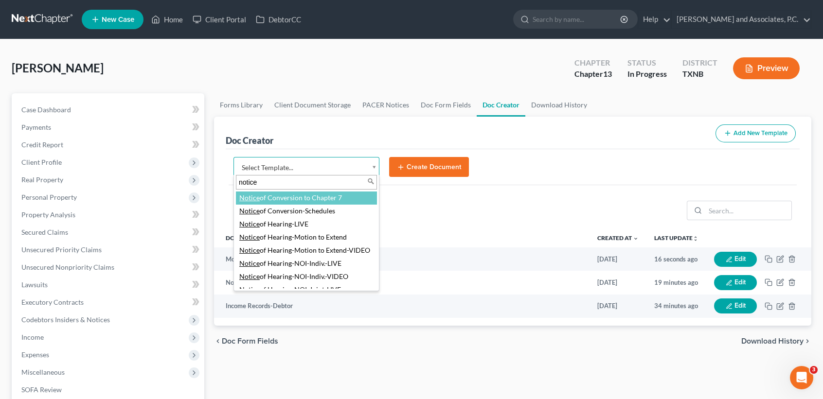
click at [103, 180] on body "Home New Case Client Portal DebtorCC Monte J. White and Associates, P.C. desire…" at bounding box center [411, 328] width 823 height 657
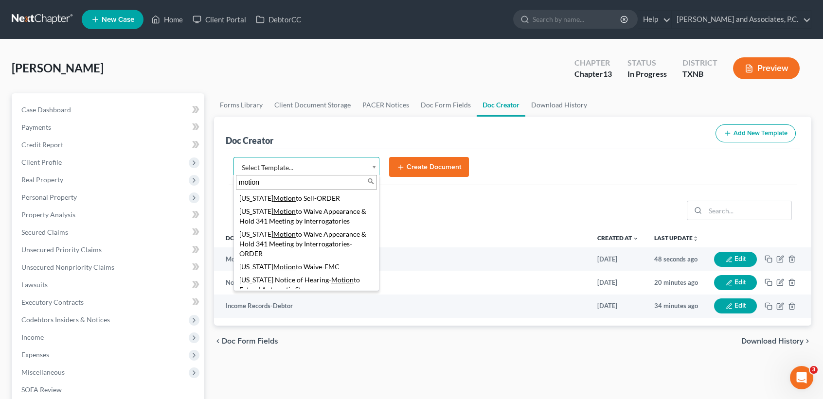
scroll to position [1021, 0]
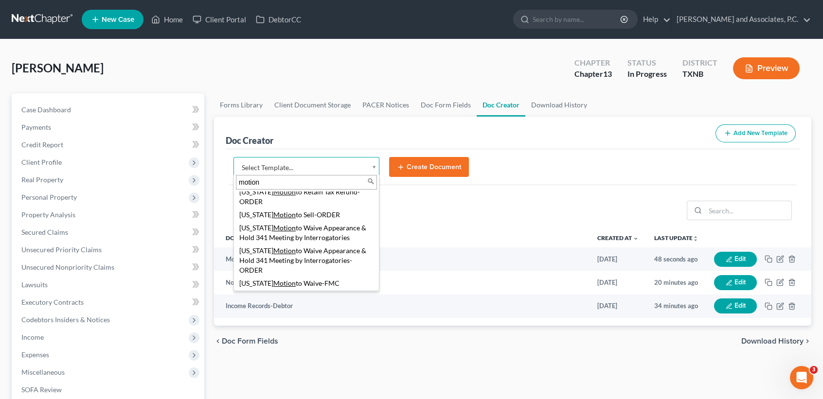
drag, startPoint x: 288, startPoint y: 178, endPoint x: 215, endPoint y: 190, distance: 74.5
click at [221, 181] on body "Home New Case Client Portal DebtorCC Monte J. White and Associates, P.C. desire…" at bounding box center [411, 328] width 823 height 657
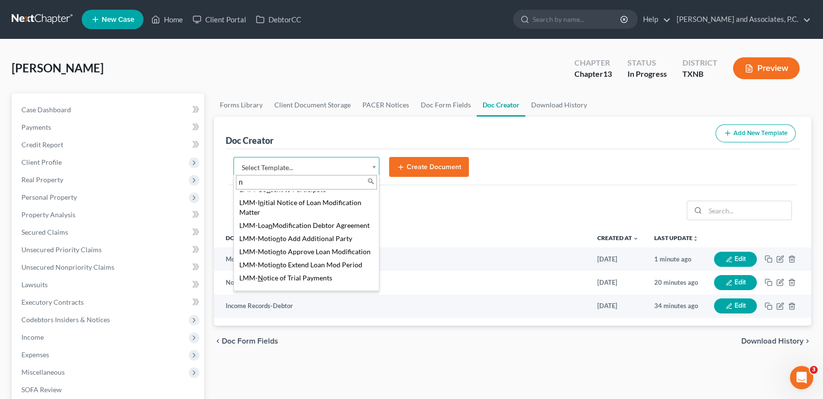
scroll to position [0, 0]
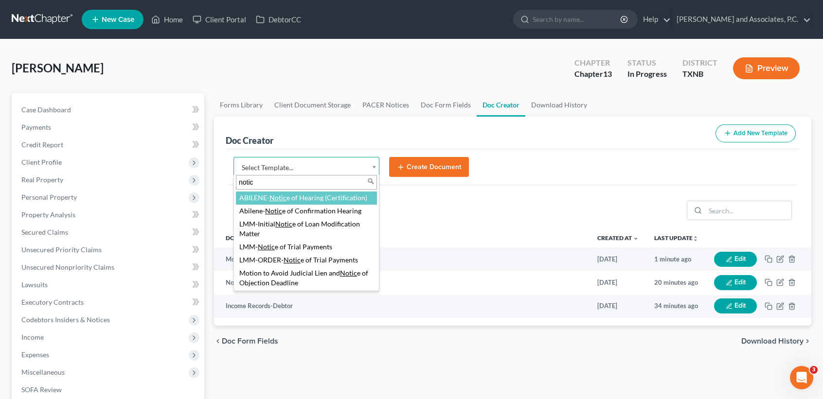
type input "notice"
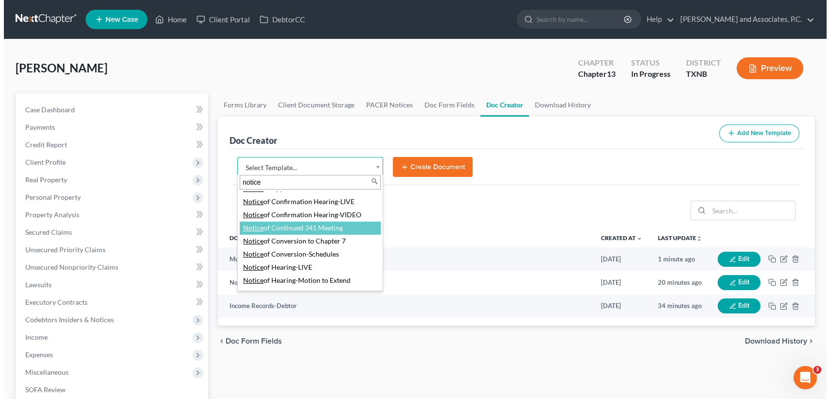
scroll to position [195, 0]
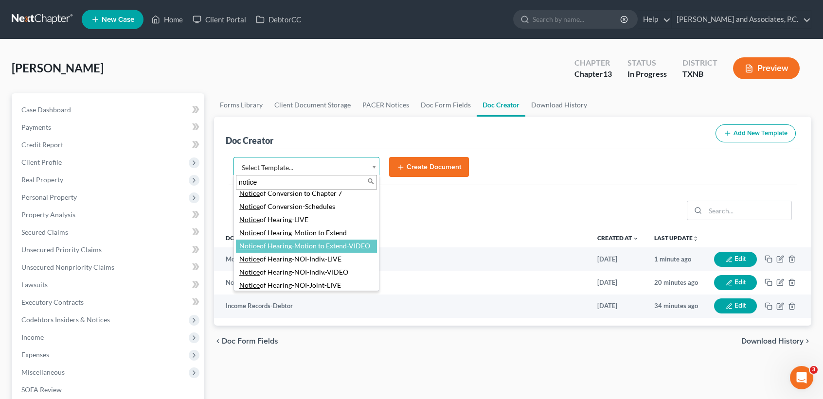
select select "77116"
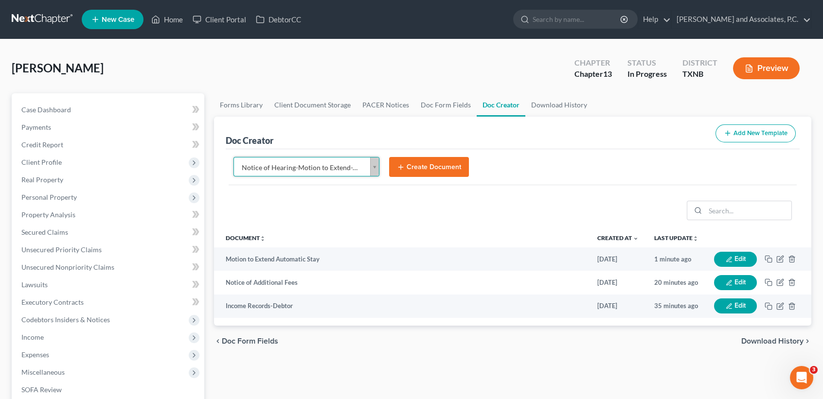
click at [433, 166] on button "Create Document" at bounding box center [429, 167] width 80 height 20
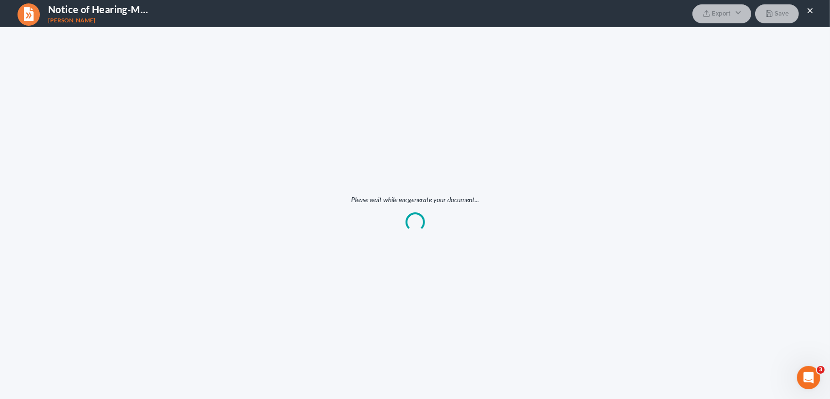
scroll to position [0, 0]
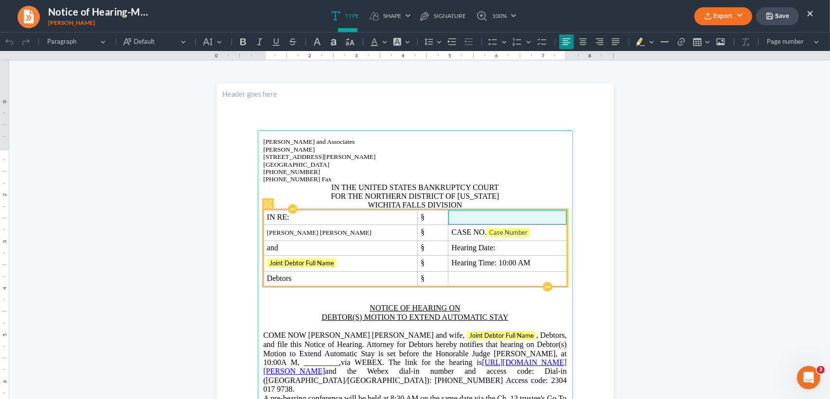
click at [464, 221] on p "Rich Text Editor, page-0-main" at bounding box center [508, 218] width 112 height 8
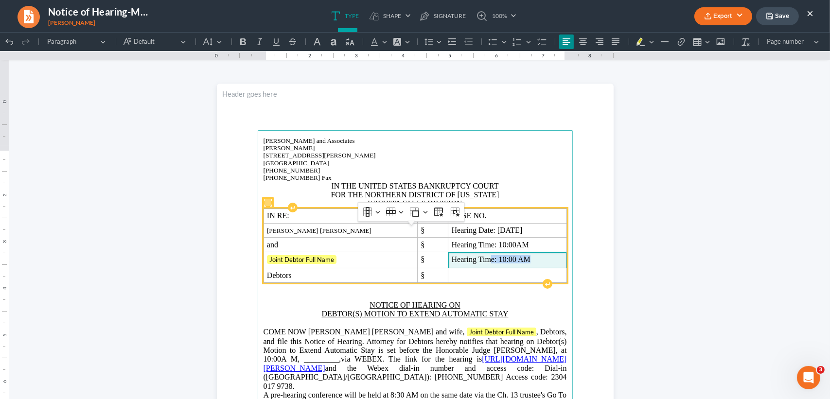
drag, startPoint x: 537, startPoint y: 278, endPoint x: 460, endPoint y: 276, distance: 76.9
click at [460, 264] on p "Hearing Time: 10:00 AM" at bounding box center [508, 260] width 112 height 8
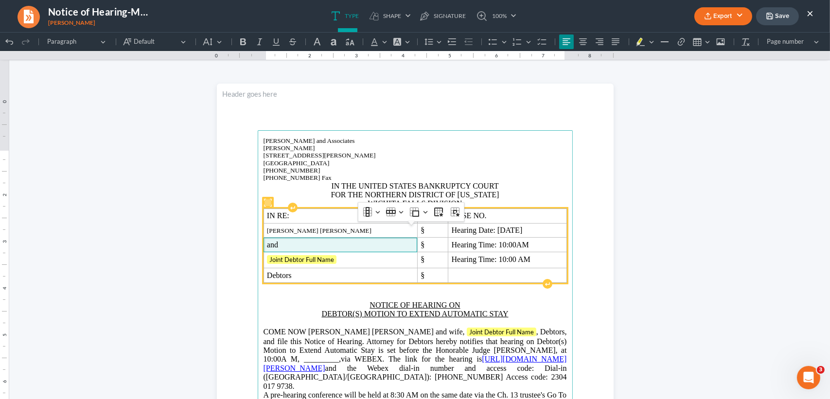
drag, startPoint x: 290, startPoint y: 257, endPoint x: 284, endPoint y: 261, distance: 7.3
click at [290, 252] on td "and" at bounding box center [341, 245] width 154 height 15
drag, startPoint x: 278, startPoint y: 262, endPoint x: 314, endPoint y: 258, distance: 36.2
click at [279, 249] on p "and" at bounding box center [340, 245] width 147 height 8
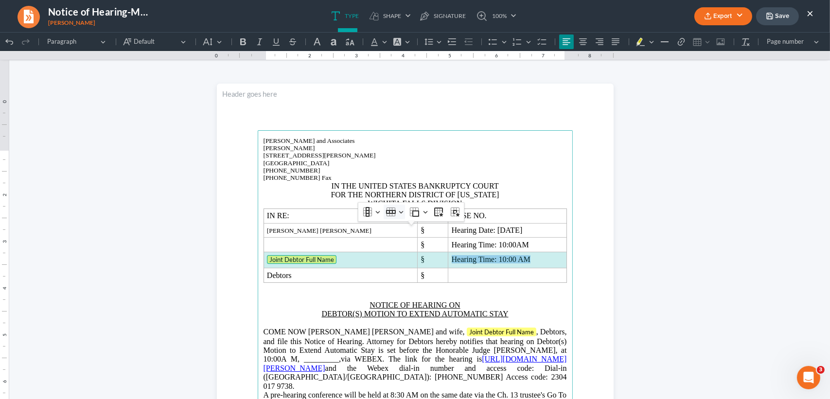
drag, startPoint x: 263, startPoint y: 276, endPoint x: 402, endPoint y: 218, distance: 150.7
click at [533, 269] on tr "Joint Debtor Full Name § Hearing Time: 10:00 AM" at bounding box center [415, 260] width 303 height 16
click at [392, 210] on icon "Table toolbar" at bounding box center [391, 212] width 10 height 4
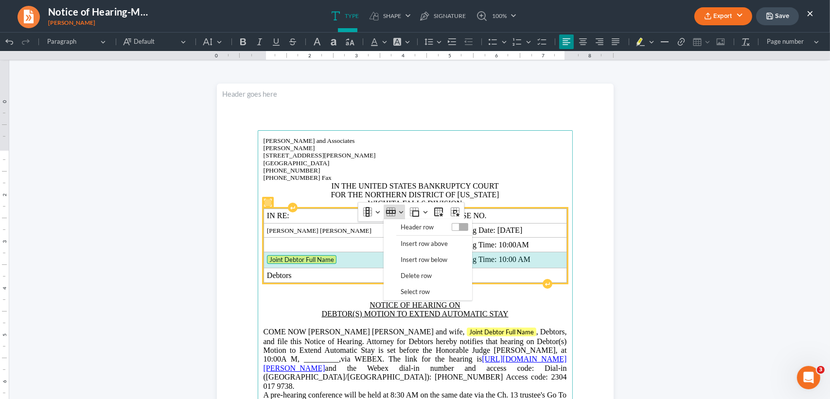
drag, startPoint x: 399, startPoint y: 276, endPoint x: 331, endPoint y: 276, distance: 67.6
click at [399, 275] on button "Delete row" at bounding box center [434, 276] width 76 height 16
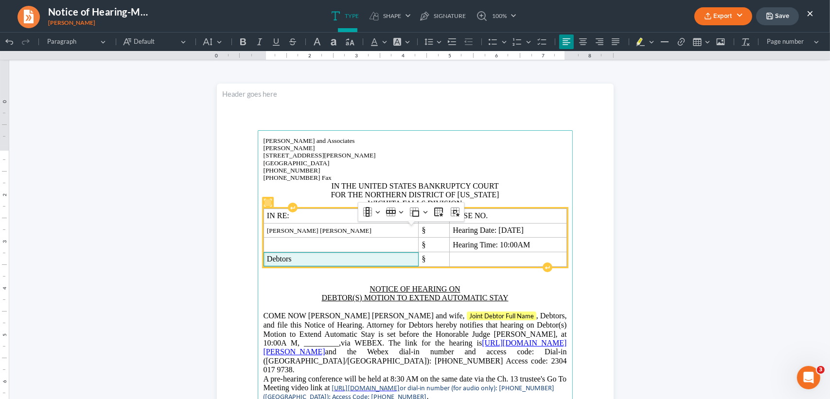
click at [327, 267] on td "Debtors" at bounding box center [341, 259] width 155 height 15
drag, startPoint x: 362, startPoint y: 258, endPoint x: 375, endPoint y: 260, distance: 12.8
click at [362, 252] on td "Rich Text Editor, page-0-main" at bounding box center [341, 245] width 155 height 15
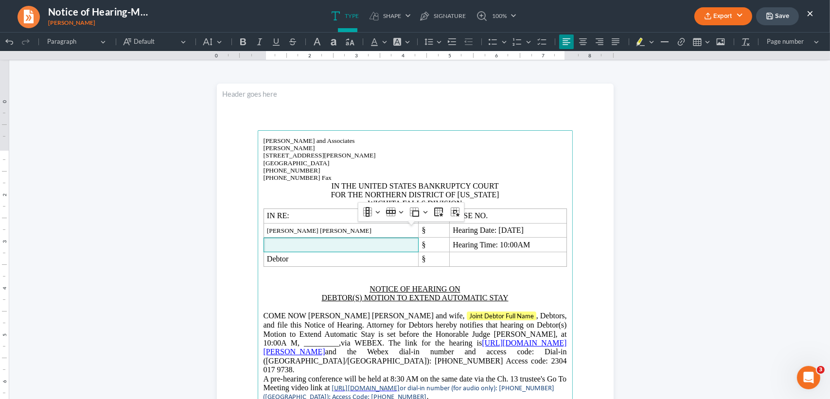
click at [405, 293] on u "NOTICE OF HEARING ON" at bounding box center [415, 289] width 90 height 8
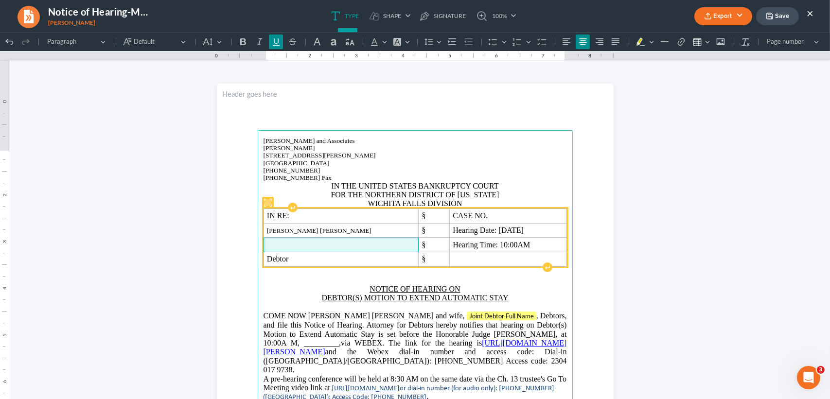
click at [379, 249] on p "Rich Text Editor, page-0-main" at bounding box center [341, 245] width 148 height 8
drag, startPoint x: 263, startPoint y: 264, endPoint x: 321, endPoint y: 253, distance: 59.0
click at [267, 249] on p "Rich Text Editor, page-0-main" at bounding box center [341, 245] width 148 height 8
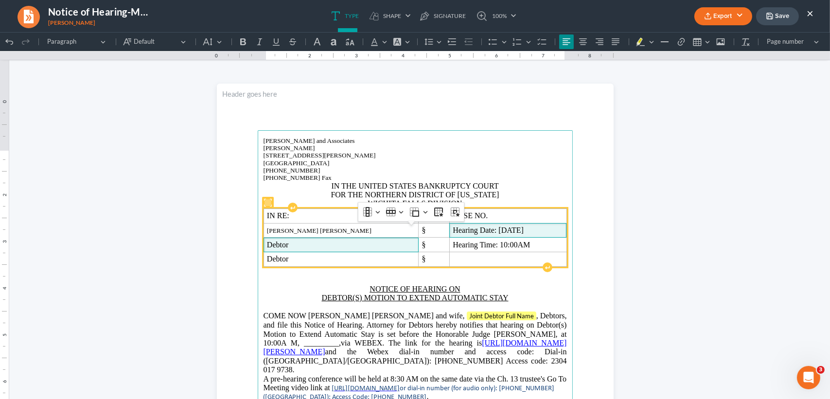
click at [552, 234] on p "Hearing Date: 09/18/2025" at bounding box center [508, 231] width 110 height 8
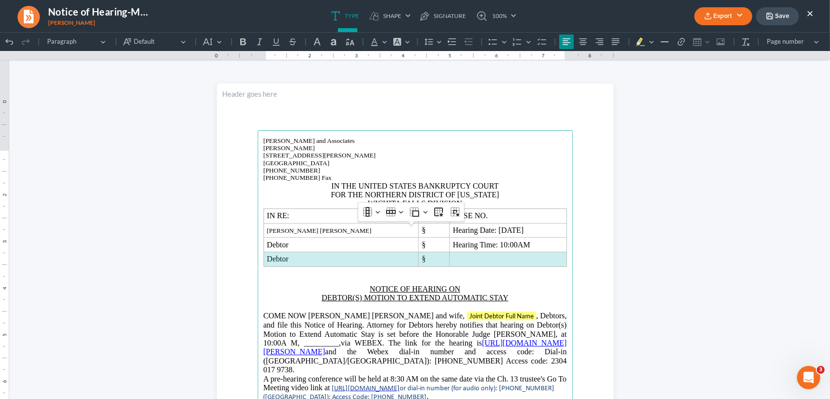
drag, startPoint x: 261, startPoint y: 279, endPoint x: 527, endPoint y: 287, distance: 266.2
click at [527, 287] on main "Monte J. White and Associates Monte J. White 1106 Brook Ave, Hamilton Place Wic…" at bounding box center [415, 340] width 315 height 420
click at [398, 214] on button "Row Row" at bounding box center [394, 212] width 21 height 15
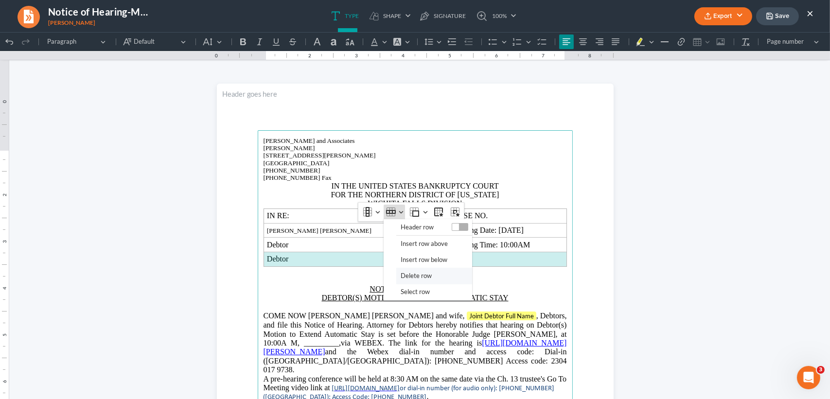
click at [399, 278] on button "Delete row" at bounding box center [434, 276] width 76 height 16
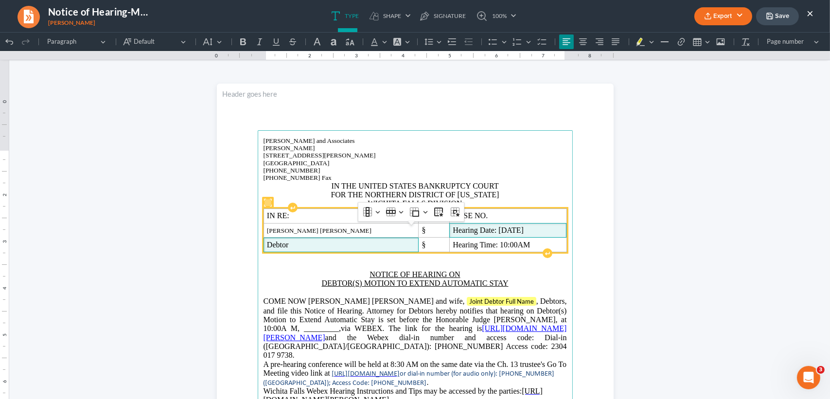
click at [545, 234] on p "Hearing Date: 09/18/2025" at bounding box center [508, 231] width 110 height 8
drag, startPoint x: 549, startPoint y: 245, endPoint x: 541, endPoint y: 250, distance: 9.6
click at [548, 234] on p "Hearing Date: 09/18/2025" at bounding box center [508, 231] width 110 height 8
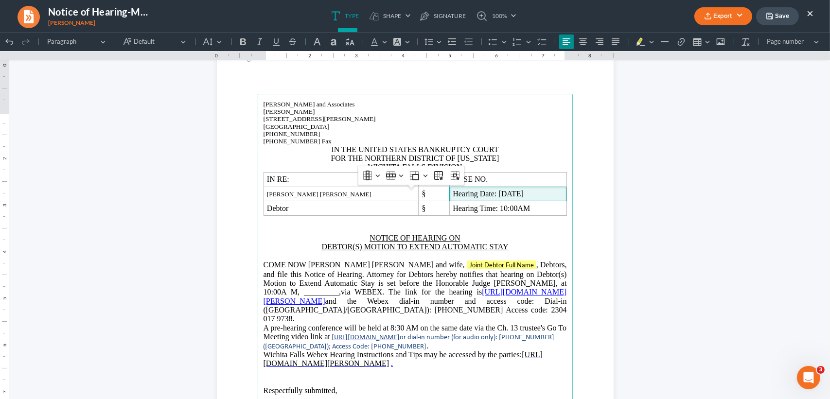
scroll to position [65, 0]
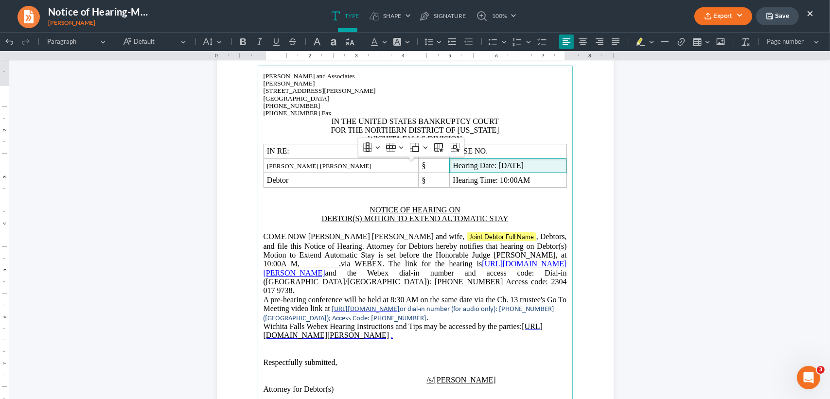
click at [519, 257] on span "Joint Debtor Full Name , Debtors, and file this Notice of Hearing. Attorney for…" at bounding box center [416, 251] width 304 height 36
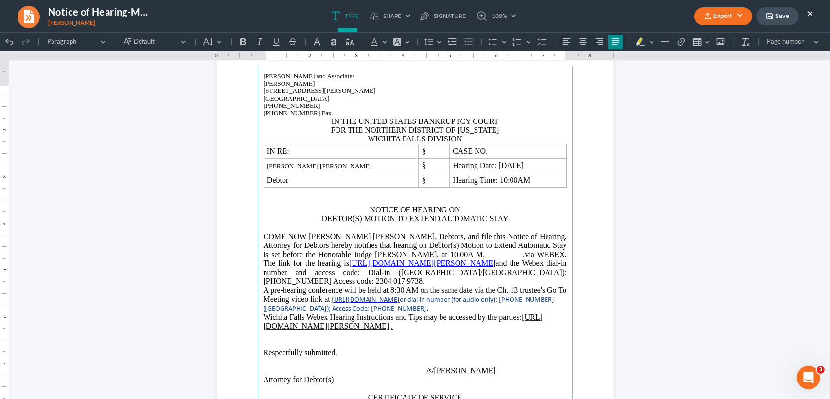
drag, startPoint x: 454, startPoint y: 256, endPoint x: 507, endPoint y: 256, distance: 52.5
click at [454, 256] on span "Donald Joseph Goodwin, Debtors, and file this Notice of Hearing. Attorney for D…" at bounding box center [416, 250] width 304 height 35
click at [458, 255] on span "Donald Joseph Goodwin, Debtor, and file this Notice of Hearing. Attorney for De…" at bounding box center [416, 250] width 304 height 35
drag, startPoint x: 482, startPoint y: 272, endPoint x: 558, endPoint y: 270, distance: 76.4
click at [482, 268] on span "Donald Joseph Goodwin, Debtor, and files this Notice of Hearing. Attorney for D…" at bounding box center [416, 250] width 304 height 35
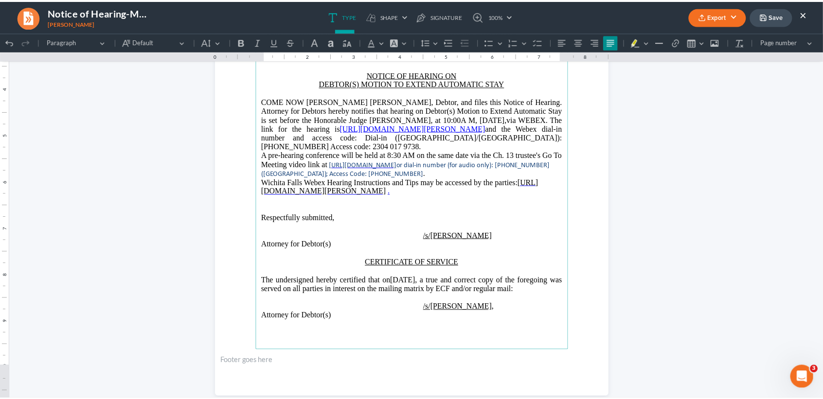
scroll to position [239, 0]
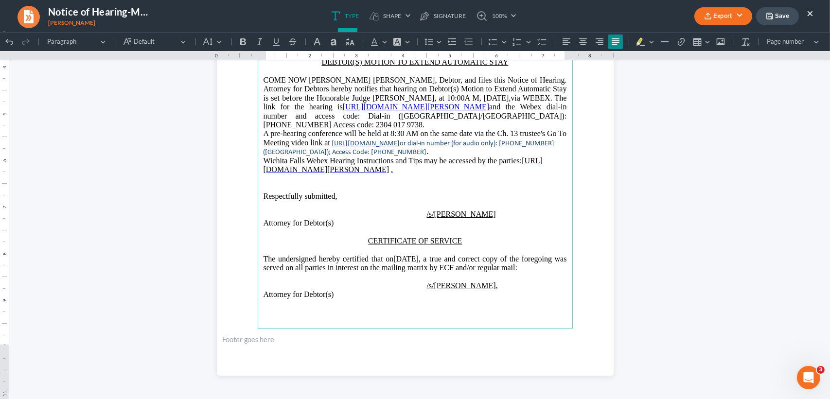
click at [709, 14] on polyline "button" at bounding box center [707, 13] width 3 height 1
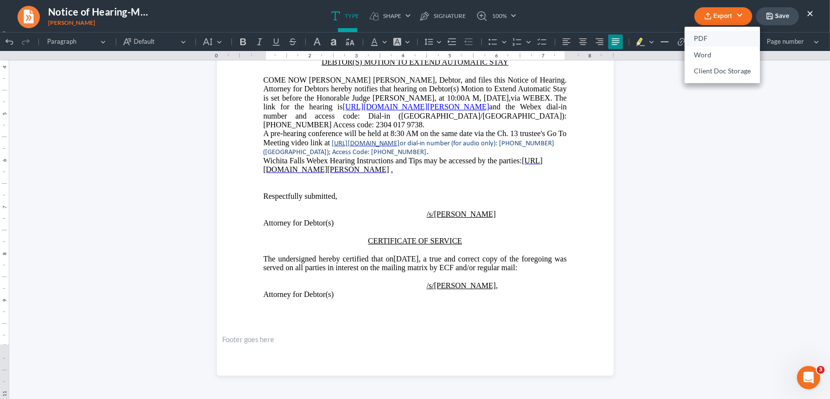
click at [701, 38] on link "PDF" at bounding box center [722, 39] width 75 height 17
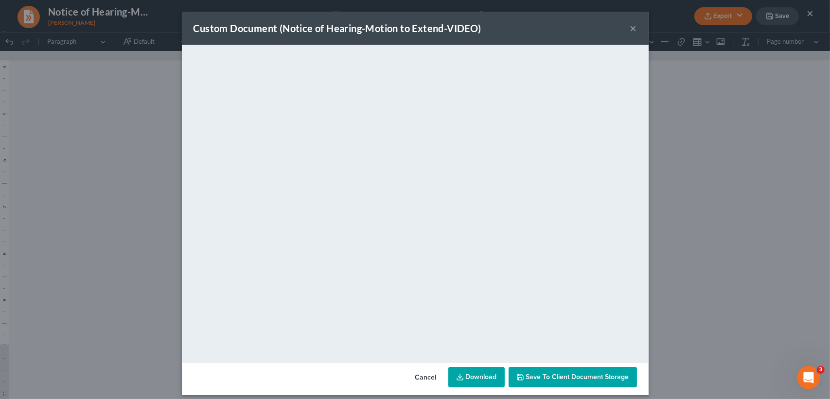
click at [631, 28] on button "×" at bounding box center [633, 28] width 7 height 12
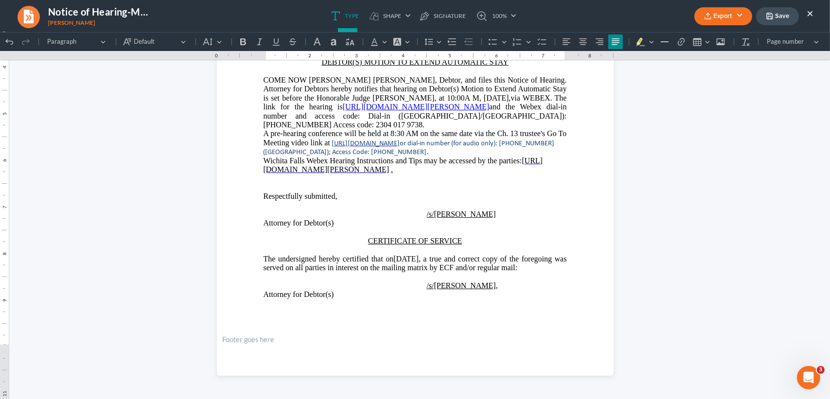
click at [780, 14] on button "Save" at bounding box center [777, 16] width 43 height 18
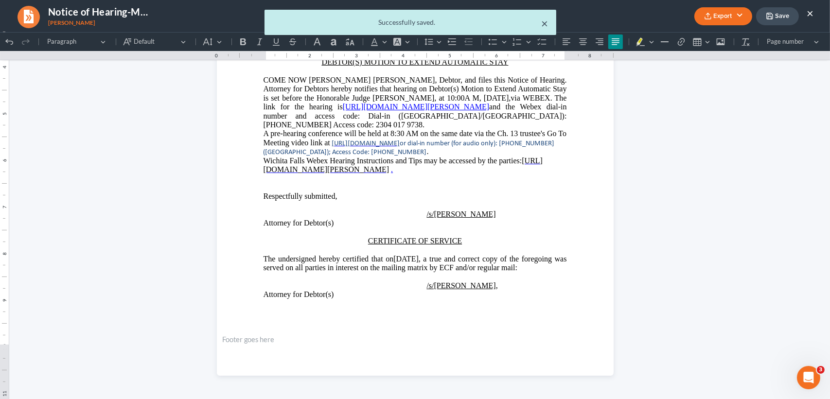
drag, startPoint x: 546, startPoint y: 22, endPoint x: 567, endPoint y: 22, distance: 20.9
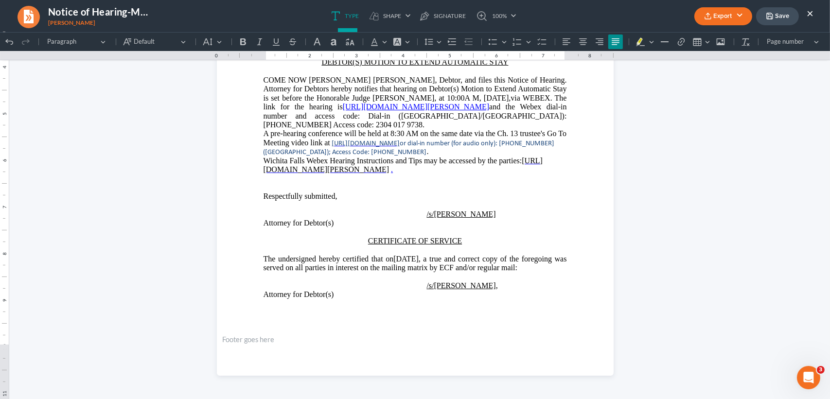
click at [810, 10] on button "×" at bounding box center [810, 13] width 7 height 12
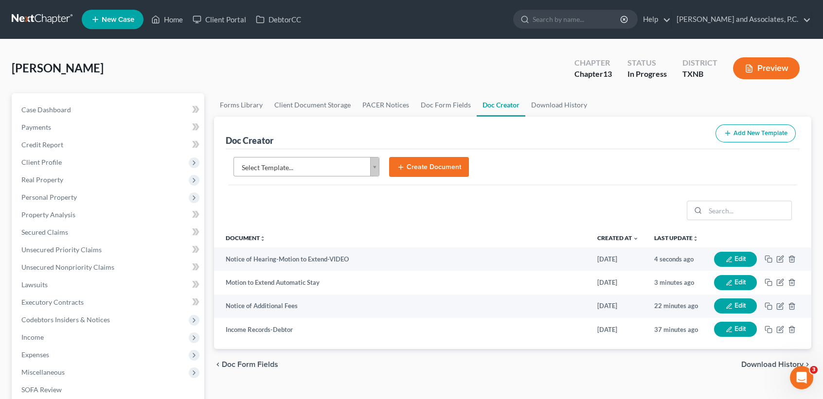
click at [334, 161] on body "Home New Case Client Portal DebtorCC Monte J. White and Associates, P.C. desire…" at bounding box center [411, 328] width 823 height 657
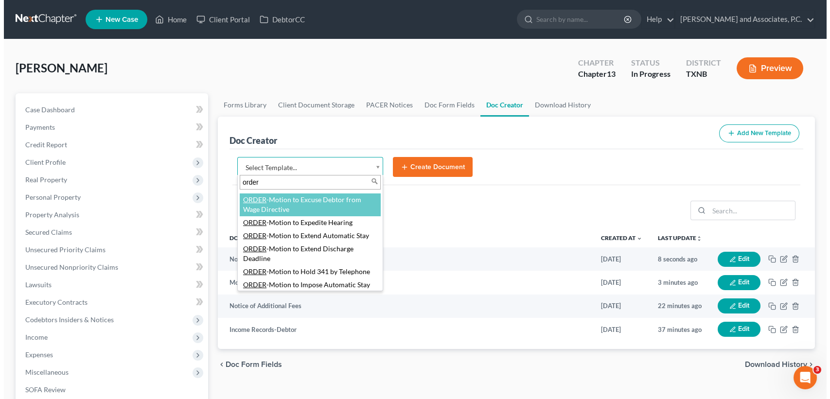
scroll to position [908, 0]
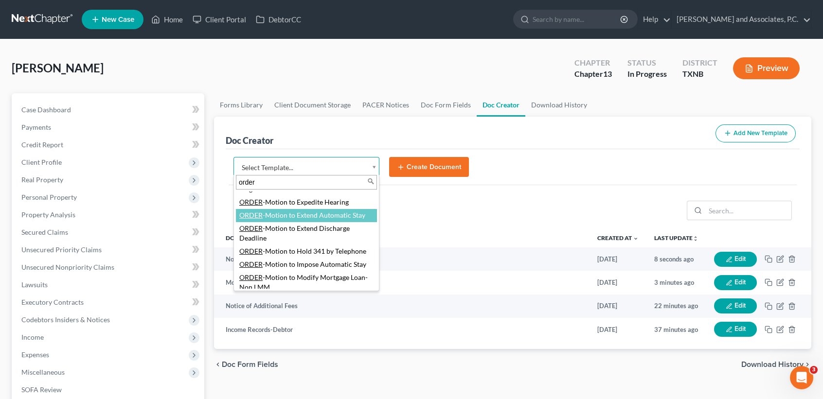
type input "order"
select select "77115"
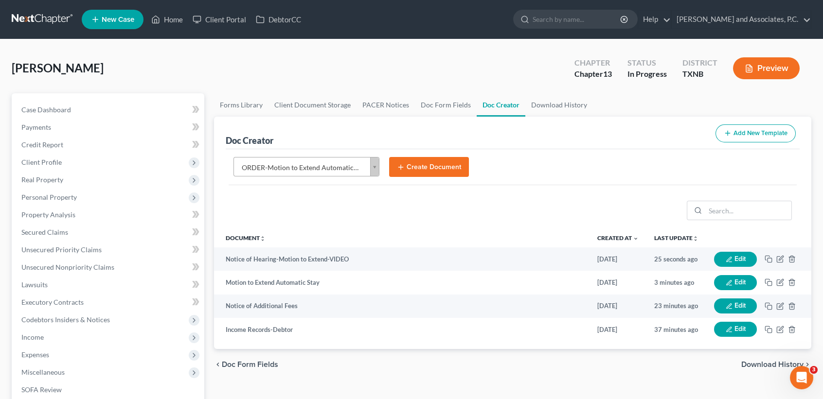
click at [435, 169] on button "Create Document" at bounding box center [429, 167] width 80 height 20
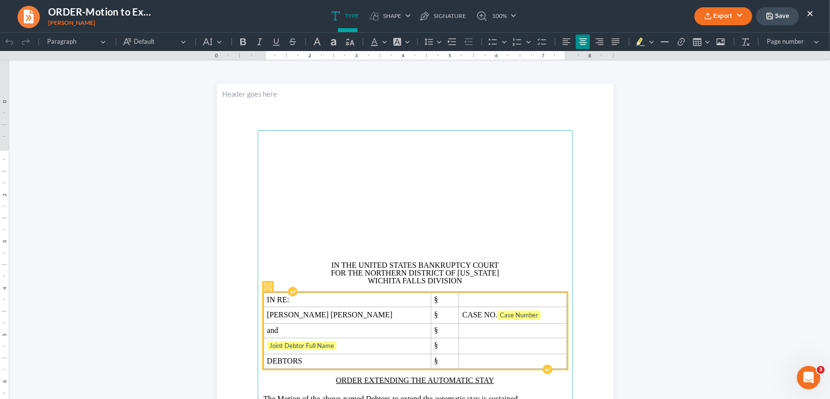
scroll to position [65, 0]
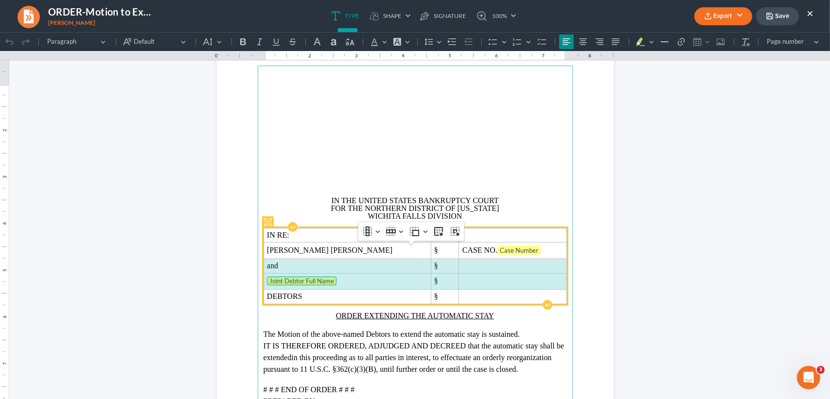
drag, startPoint x: 285, startPoint y: 282, endPoint x: 413, endPoint y: 272, distance: 129.3
click at [521, 300] on tbody "IN RE: § Donald Joseph Goodwin § CASE NO. Case Number and § Joint Debtor Full N…" at bounding box center [415, 266] width 303 height 76
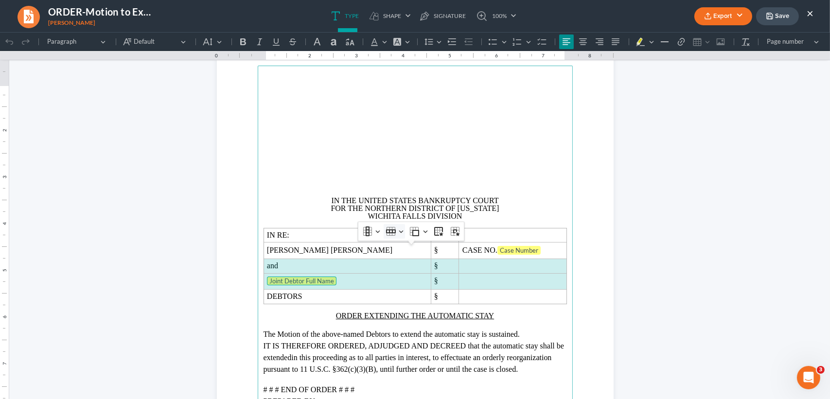
click at [395, 235] on icon "Table toolbar" at bounding box center [391, 232] width 10 height 10
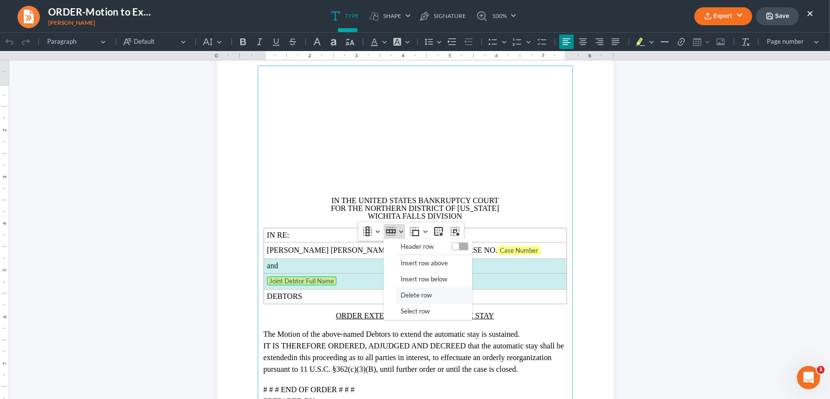
click at [399, 292] on button "Delete row" at bounding box center [434, 296] width 76 height 16
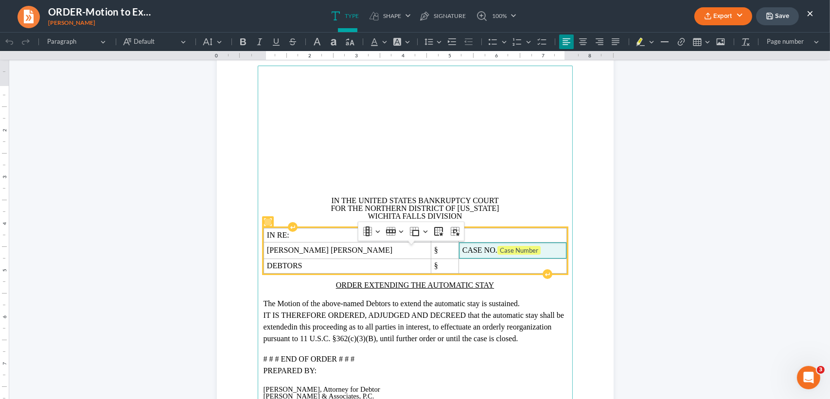
click at [536, 259] on td "CASE NO. Case Number" at bounding box center [513, 251] width 108 height 16
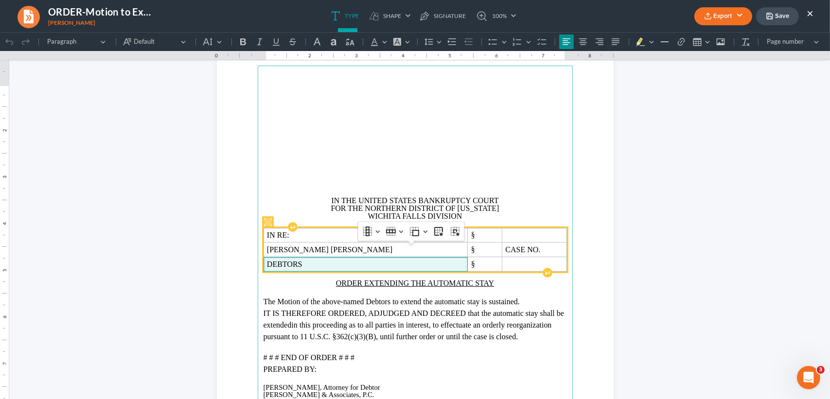
click at [356, 269] on p "DEBTORS" at bounding box center [366, 265] width 198 height 8
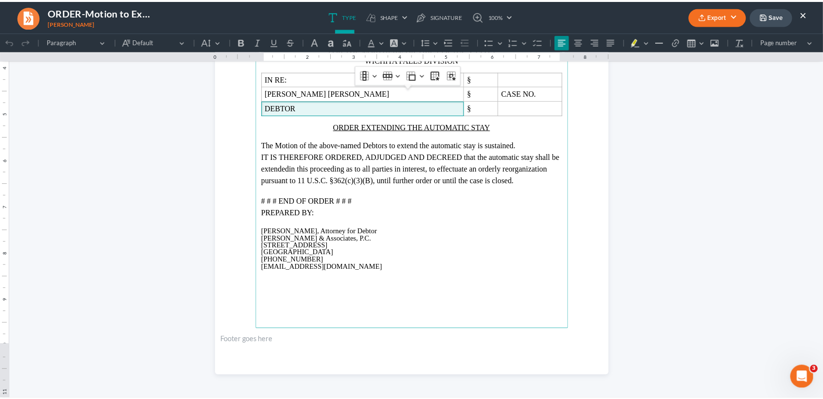
scroll to position [239, 0]
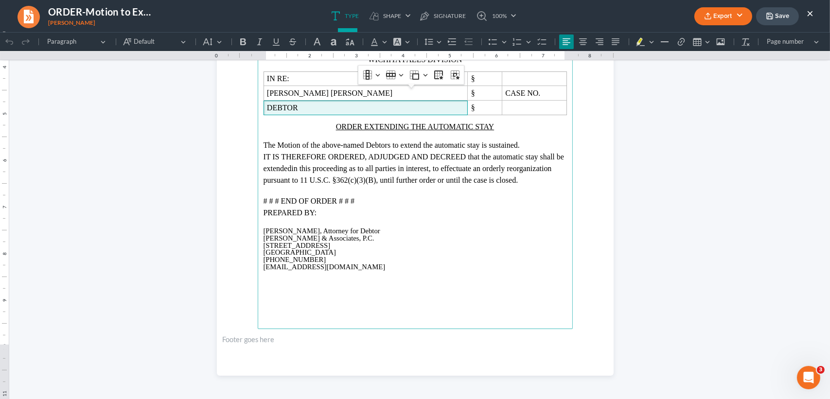
click at [719, 18] on button "Export" at bounding box center [724, 16] width 58 height 18
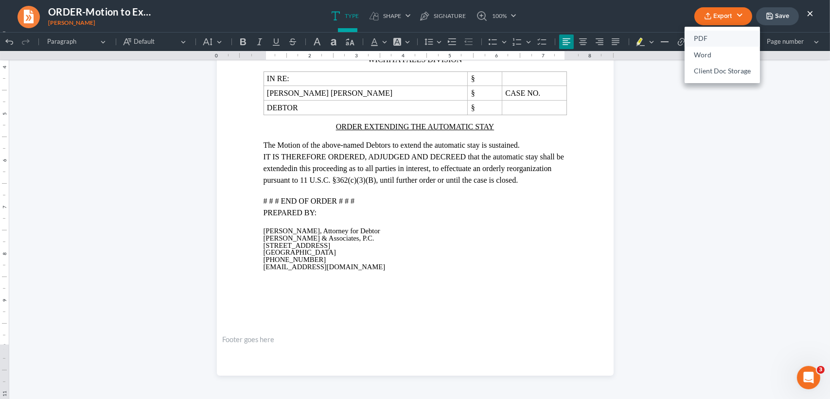
click at [703, 37] on link "PDF" at bounding box center [722, 39] width 75 height 17
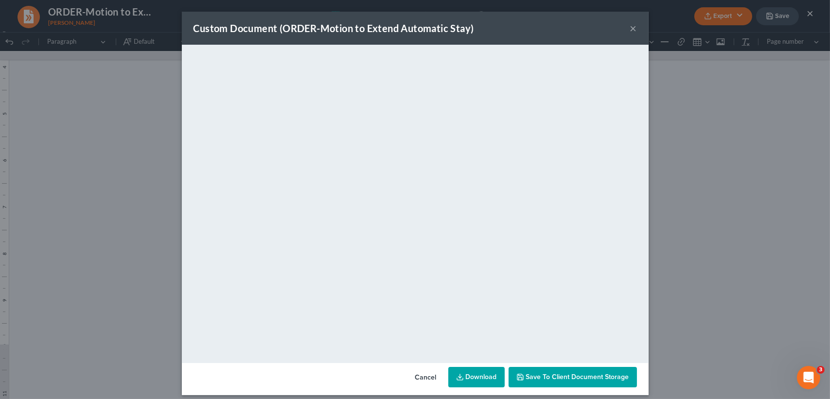
drag, startPoint x: 630, startPoint y: 27, endPoint x: 761, endPoint y: 27, distance: 130.4
click at [630, 27] on button "×" at bounding box center [633, 28] width 7 height 12
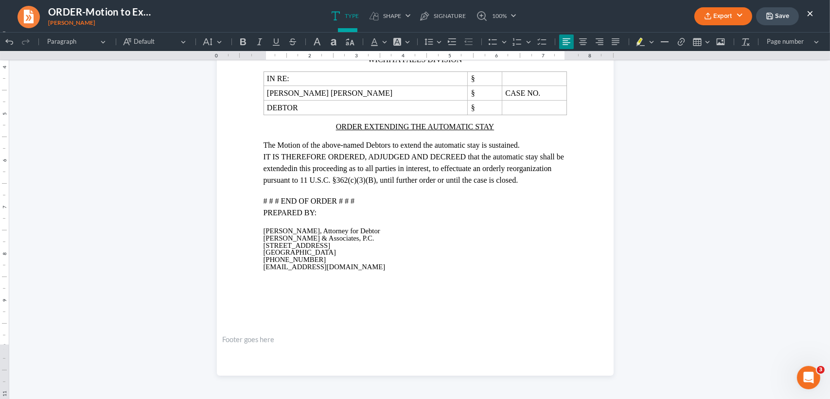
click at [792, 7] on button "Save" at bounding box center [777, 16] width 43 height 18
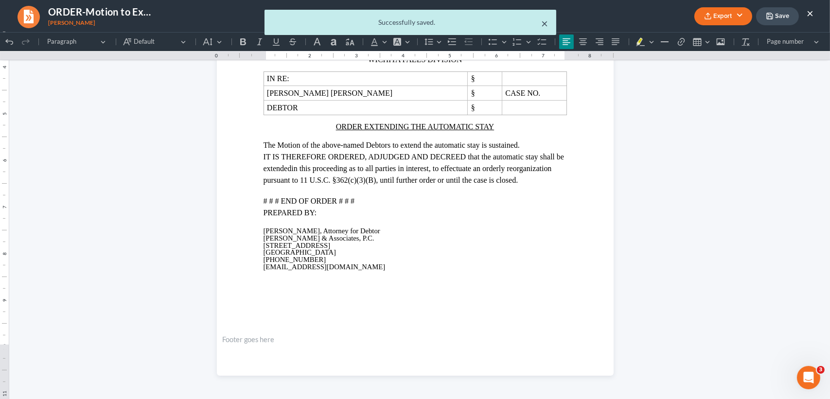
click at [547, 22] on button "×" at bounding box center [545, 24] width 7 height 12
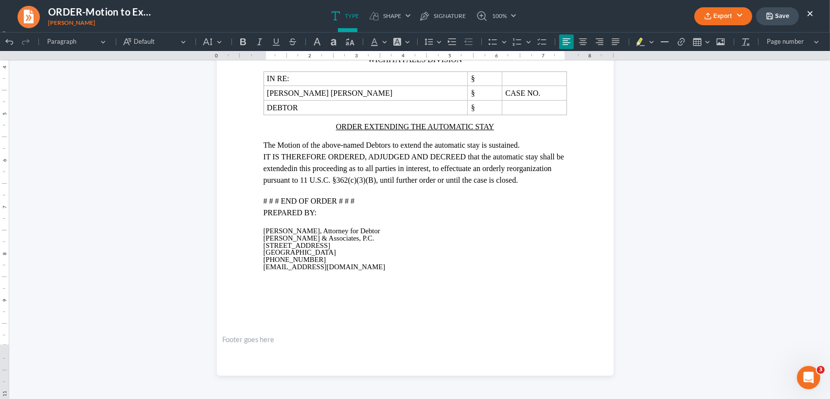
click at [810, 11] on button "×" at bounding box center [810, 13] width 7 height 12
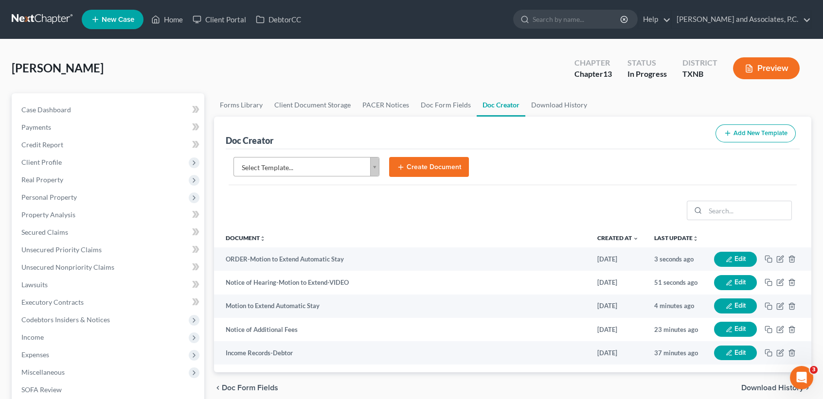
click at [336, 161] on body "Home New Case Client Portal DebtorCC Monte J. White and Associates, P.C. desire…" at bounding box center [411, 328] width 823 height 657
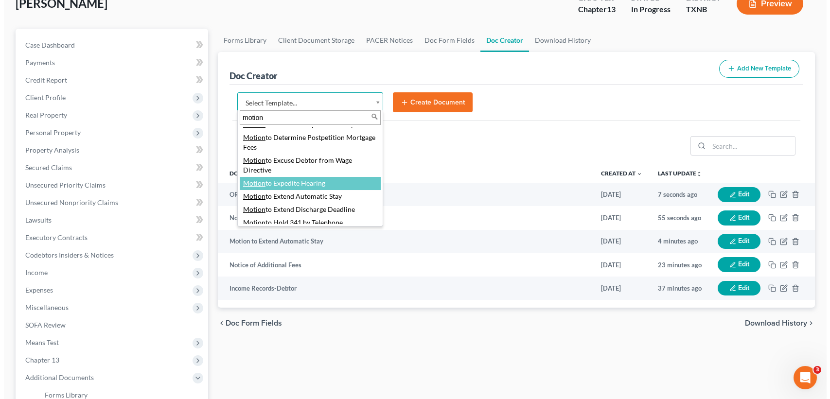
scroll to position [454, 0]
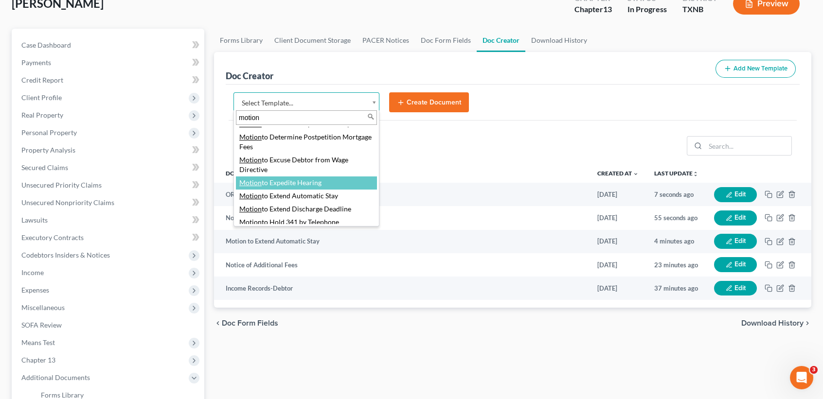
type input "motion"
select select "76764"
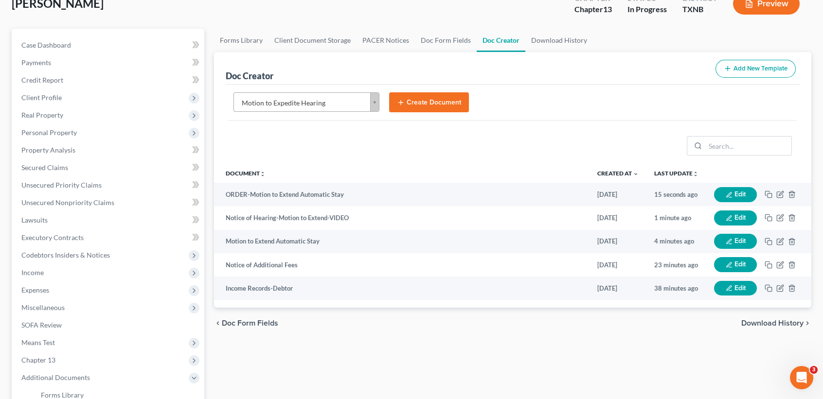
click at [436, 87] on div "Motion to Expedite Hearing Select Template... (ABILENE) Interim Order on Debtor…" at bounding box center [513, 107] width 574 height 44
click at [435, 100] on button "Create Document" at bounding box center [429, 102] width 80 height 20
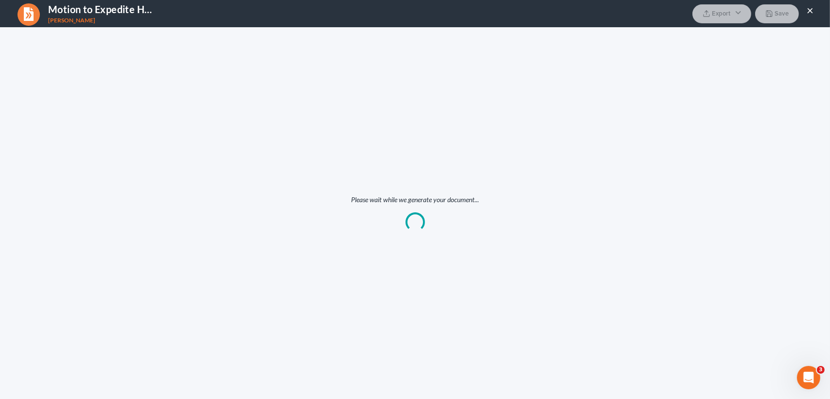
scroll to position [0, 0]
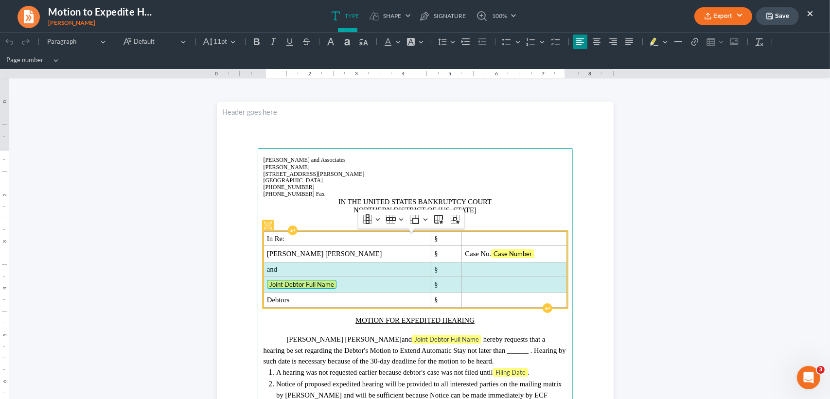
drag, startPoint x: 265, startPoint y: 270, endPoint x: 499, endPoint y: 287, distance: 234.6
click at [499, 287] on tbody "In Re: § Donald Joseph Goodwin § Case No. Case Number and § Joint Debtor Full N…" at bounding box center [415, 270] width 303 height 76
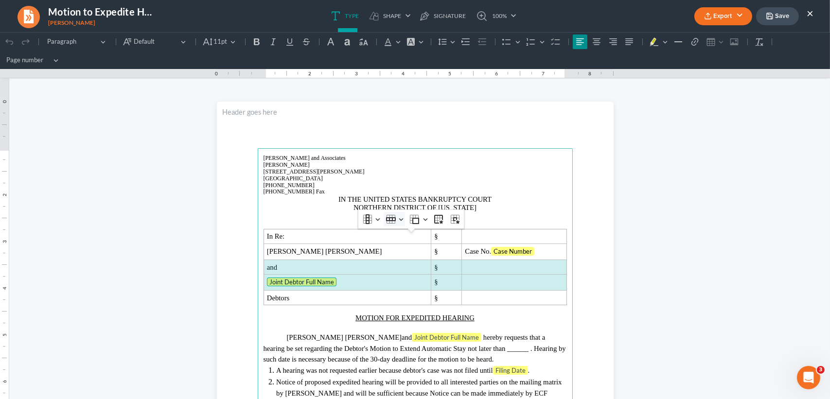
click at [394, 222] on icon "Table toolbar" at bounding box center [391, 220] width 10 height 10
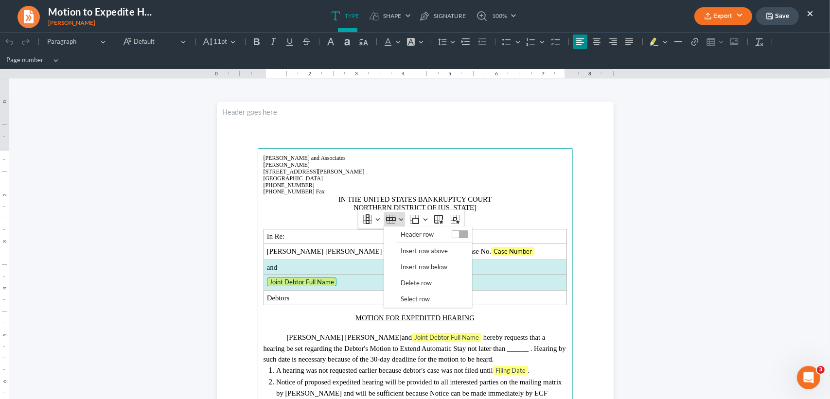
click at [401, 287] on span "Delete row" at bounding box center [416, 283] width 31 height 11
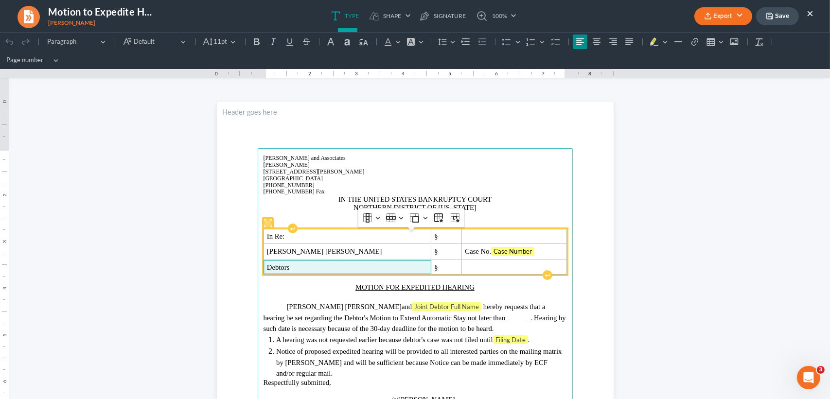
click at [324, 271] on p "Debtors" at bounding box center [347, 267] width 161 height 7
click at [531, 248] on td "Case No. Case Number" at bounding box center [514, 252] width 105 height 16
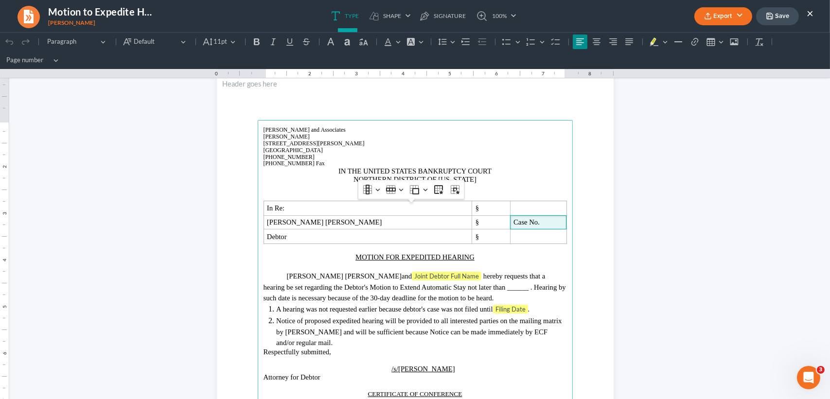
scroll to position [65, 0]
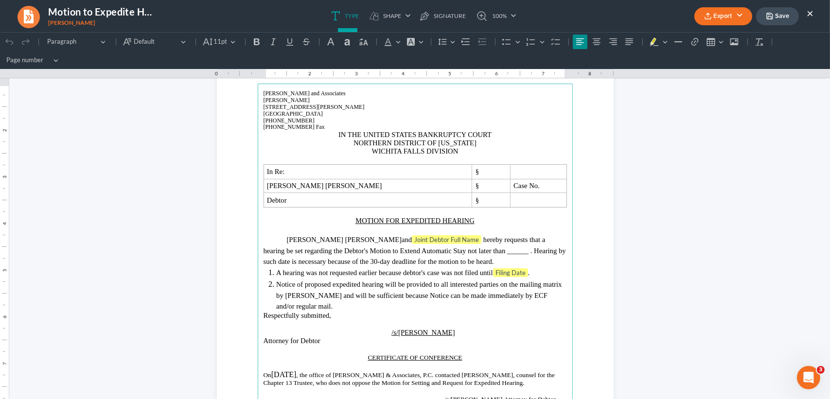
drag, startPoint x: 438, startPoint y: 243, endPoint x: 476, endPoint y: 235, distance: 38.8
click at [440, 243] on span "hereby requests that a hearing be set regarding the Debtor's Motion to Extend A…" at bounding box center [405, 245] width 282 height 19
drag, startPoint x: 390, startPoint y: 253, endPoint x: 447, endPoint y: 250, distance: 56.5
click at [391, 253] on span "not later than ______ ." at bounding box center [419, 251] width 64 height 8
click at [525, 277] on tag "Filing Date" at bounding box center [510, 273] width 35 height 9
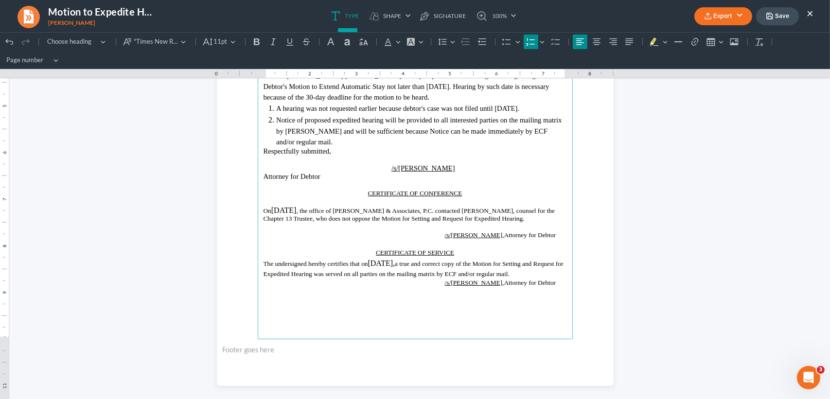
scroll to position [239, 0]
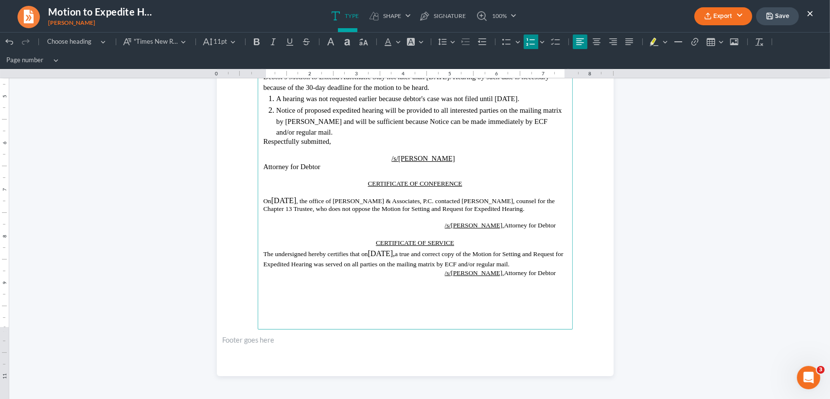
click at [732, 18] on button "Export" at bounding box center [724, 16] width 58 height 18
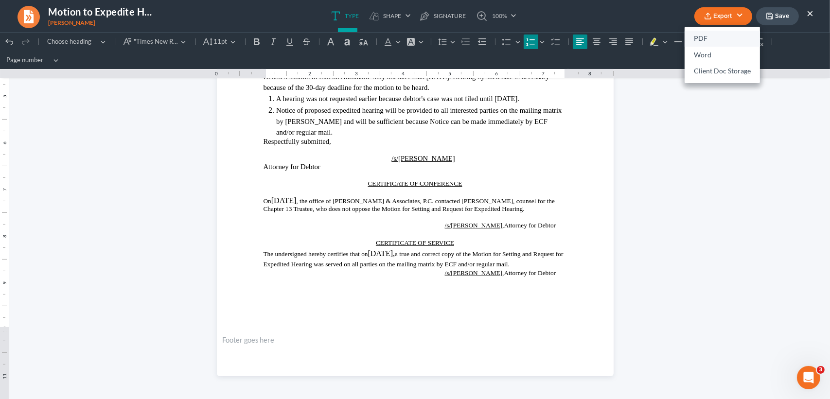
click at [714, 40] on link "PDF" at bounding box center [722, 39] width 75 height 17
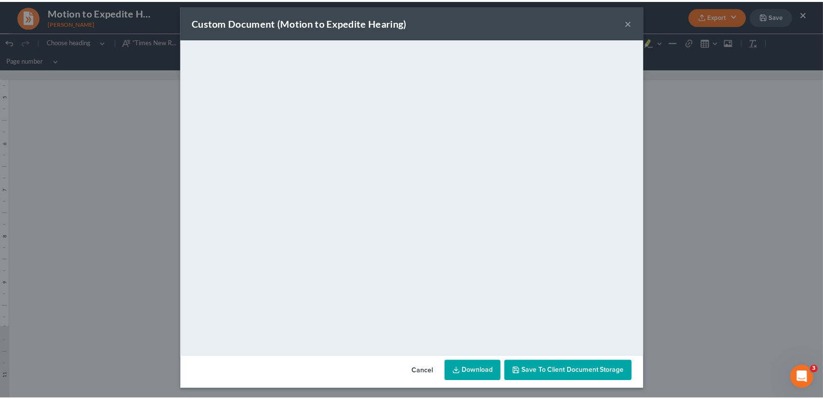
scroll to position [7, 0]
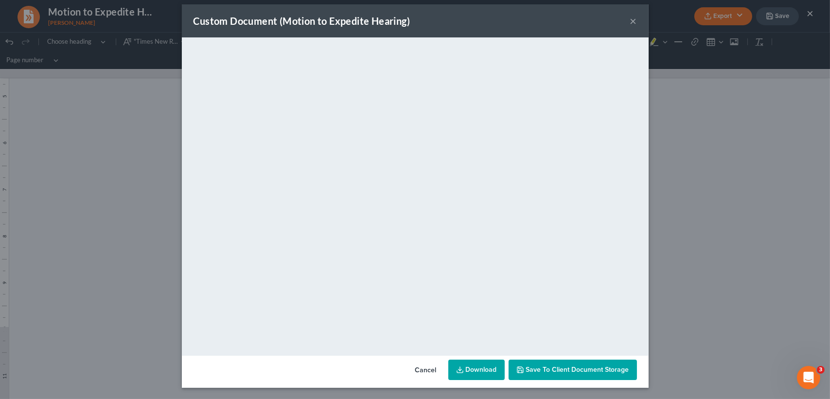
click at [630, 22] on button "×" at bounding box center [633, 21] width 7 height 12
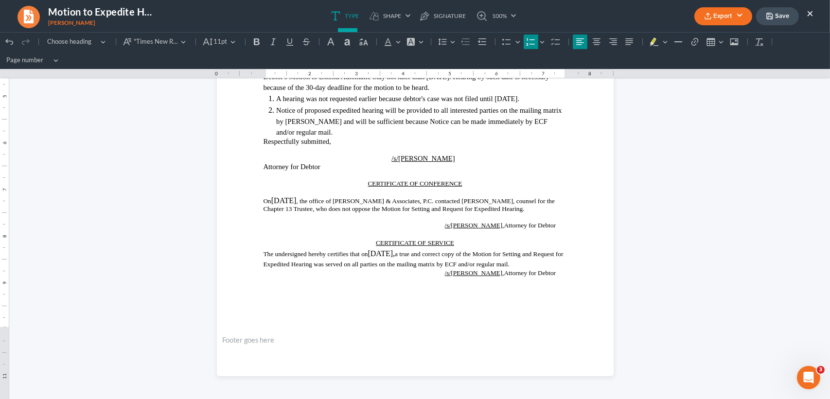
click at [777, 12] on button "Save" at bounding box center [777, 16] width 43 height 18
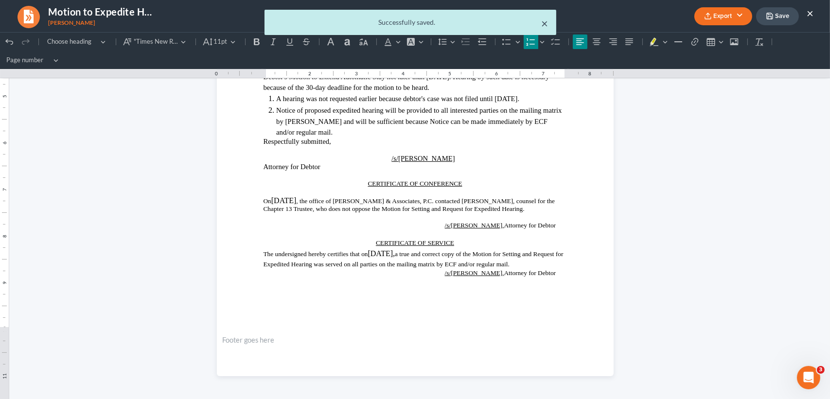
click at [544, 20] on button "×" at bounding box center [545, 24] width 7 height 12
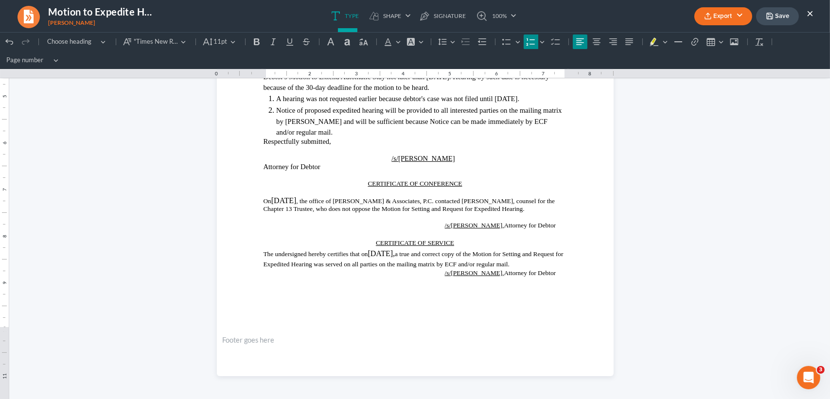
click at [807, 11] on button "×" at bounding box center [810, 13] width 7 height 12
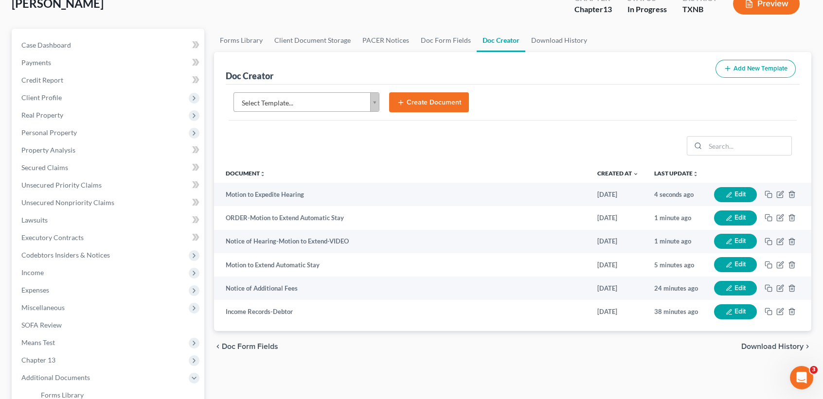
click at [338, 91] on div "Select Template... Select Template... (ABILENE) Interim Order on Debtor's Motio…" at bounding box center [513, 107] width 574 height 44
drag, startPoint x: 338, startPoint y: 91, endPoint x: 277, endPoint y: 116, distance: 66.1
click at [338, 91] on div "Select Template... Select Template... (ABILENE) Interim Order on Debtor's Motio…" at bounding box center [513, 107] width 574 height 44
click at [347, 99] on body "Home New Case Client Portal DebtorCC Monte J. White and Associates, P.C. desire…" at bounding box center [411, 263] width 823 height 657
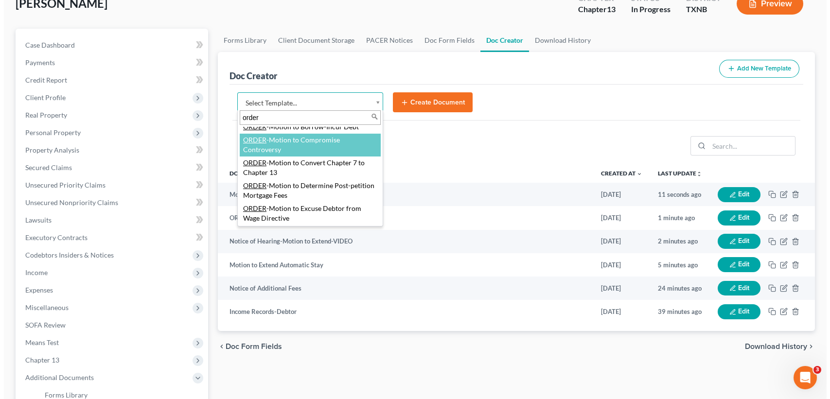
scroll to position [843, 0]
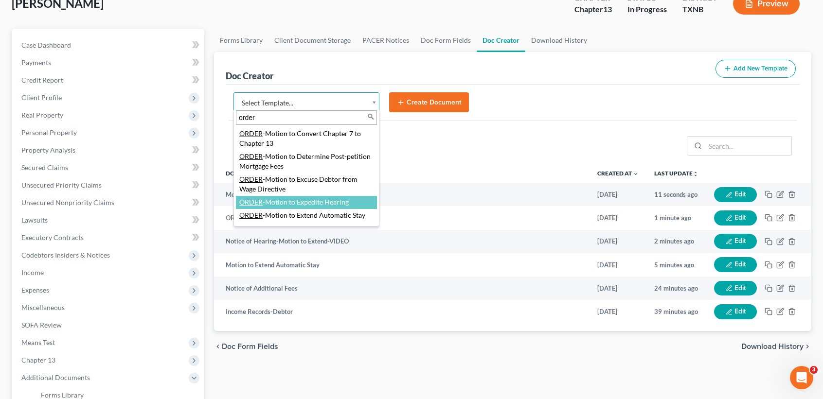
type input "order"
select select "77087"
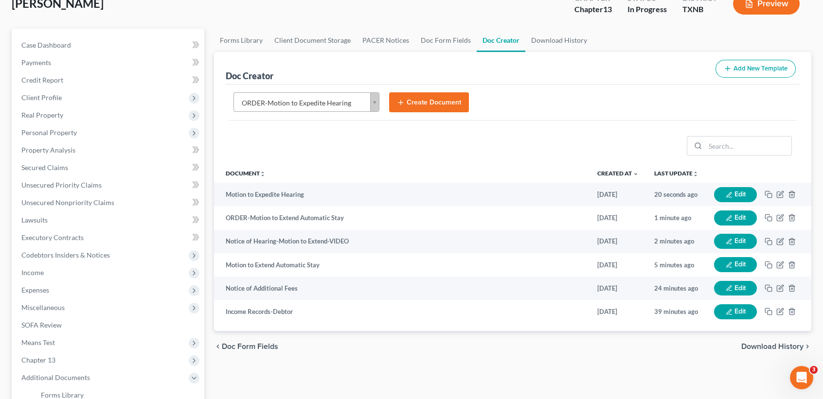
click at [426, 108] on button "Create Document" at bounding box center [429, 102] width 80 height 20
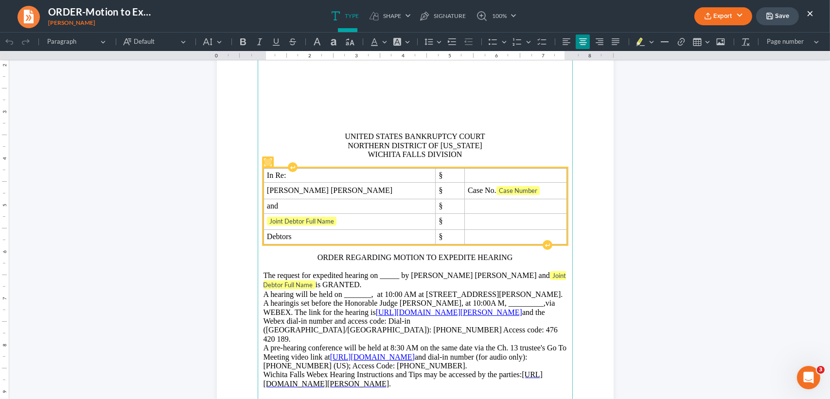
scroll to position [129, 0]
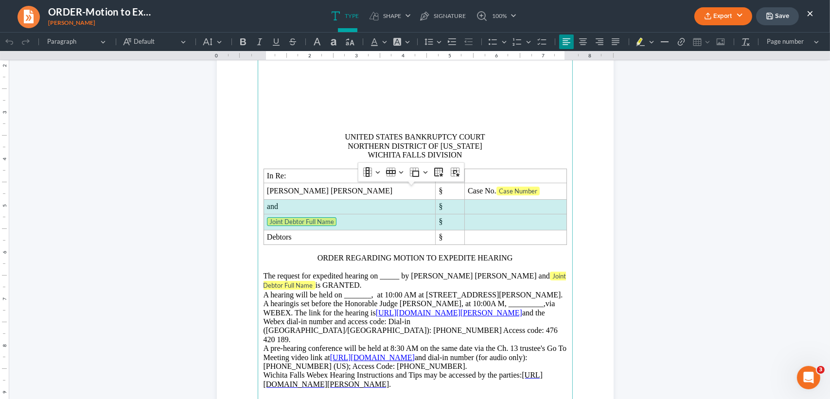
drag, startPoint x: 266, startPoint y: 222, endPoint x: 397, endPoint y: 182, distance: 136.7
click at [510, 241] on tbody "In Re: § Donald Joseph Goodwin § Case No. Case Number and § Joint Debtor Full N…" at bounding box center [415, 207] width 303 height 76
click at [392, 173] on icon "Table toolbar" at bounding box center [391, 172] width 10 height 4
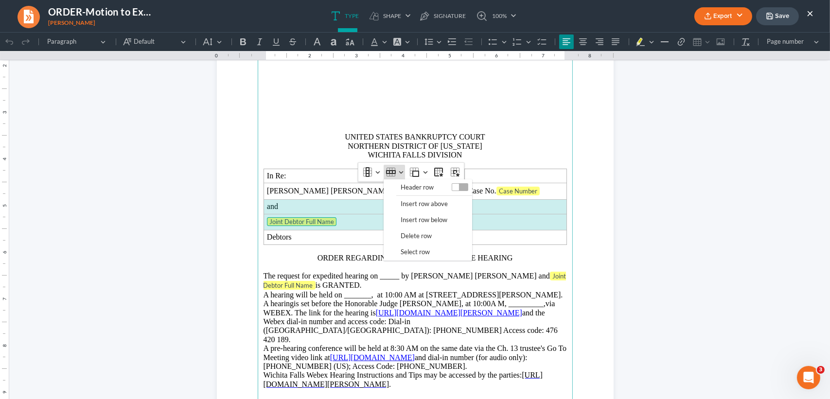
click at [413, 235] on span "Delete row" at bounding box center [416, 236] width 31 height 11
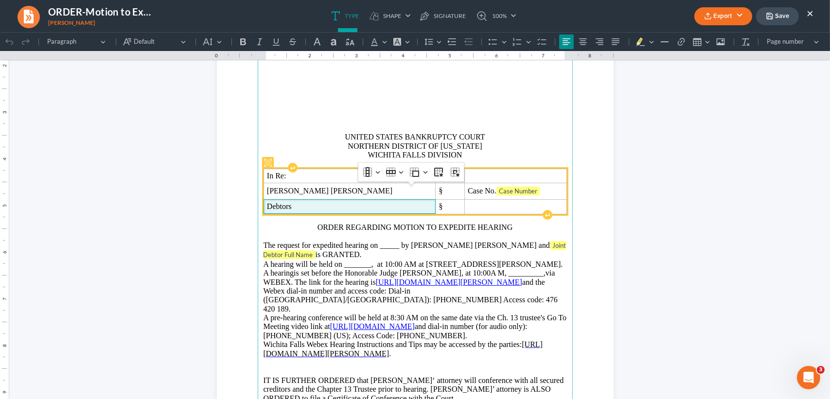
drag, startPoint x: 333, startPoint y: 230, endPoint x: 339, endPoint y: 220, distance: 11.3
click at [333, 214] on td "Debtors" at bounding box center [350, 206] width 172 height 15
click at [531, 197] on p "Case No. Case Number" at bounding box center [515, 192] width 95 height 10
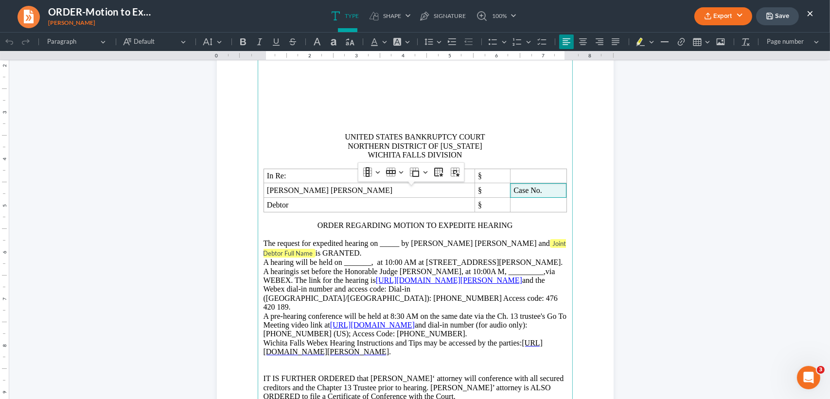
click at [415, 262] on p "The request for expedited hearing on _____ by Donald Joseph Goodwin and Joint D…" at bounding box center [416, 253] width 304 height 28
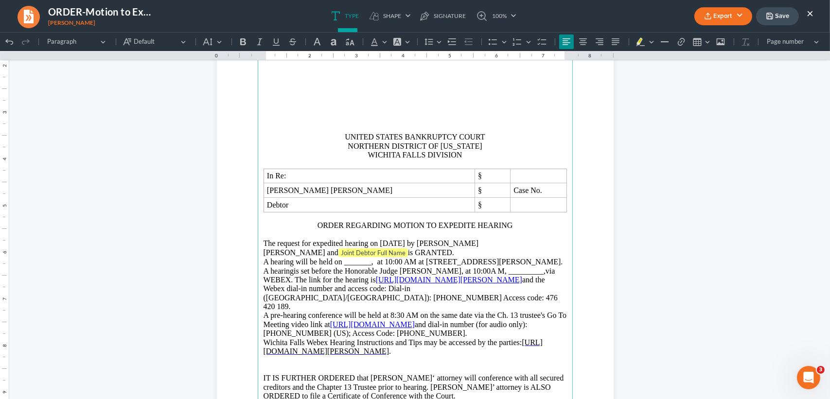
drag, startPoint x: 313, startPoint y: 270, endPoint x: 330, endPoint y: 266, distance: 17.7
click at [315, 267] on p "The request for expedited hearing on 09/18/2025 by Donald Joseph Goodwin and Jo…" at bounding box center [416, 252] width 304 height 27
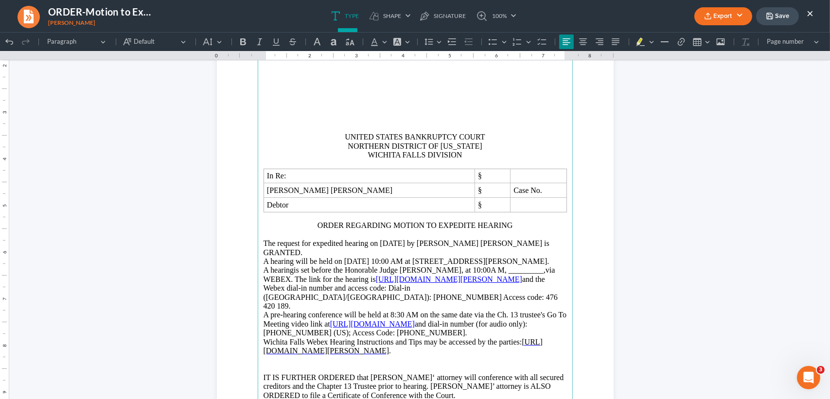
click at [543, 266] on p "The request for expedited hearing on 09/18/2025 by Donald Joseph Goodwin is GRA…" at bounding box center [416, 252] width 304 height 27
drag, startPoint x: 285, startPoint y: 287, endPoint x: 259, endPoint y: 280, distance: 26.3
click at [264, 266] on p "The request for expedited hearing on 09/18/2025 by Donald Joseph Goodwin is GRA…" at bounding box center [416, 252] width 304 height 27
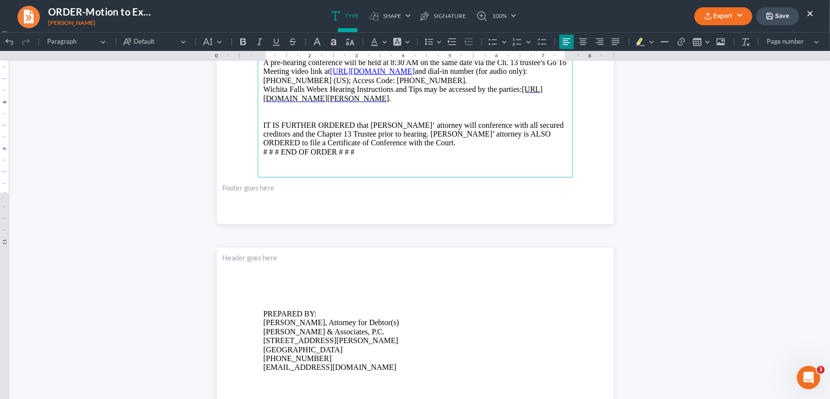
scroll to position [259, 0]
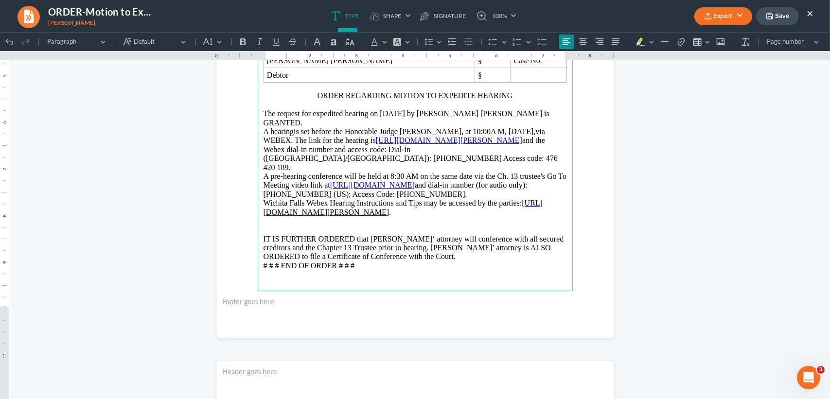
click at [734, 12] on button "Export" at bounding box center [724, 16] width 58 height 18
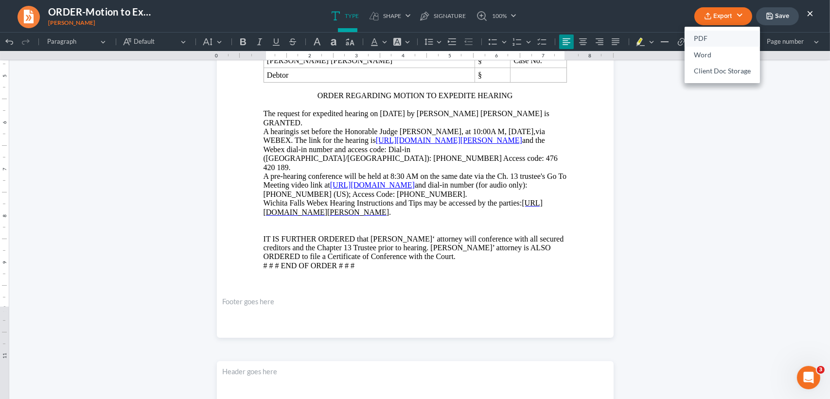
click at [725, 38] on link "PDF" at bounding box center [722, 39] width 75 height 17
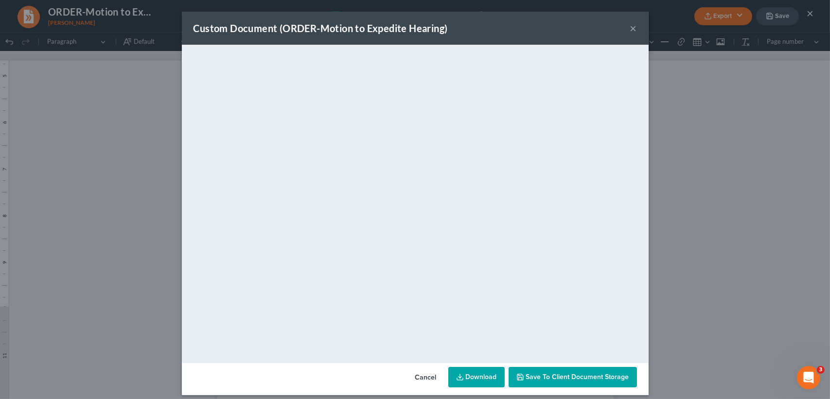
click at [631, 29] on button "×" at bounding box center [633, 28] width 7 height 12
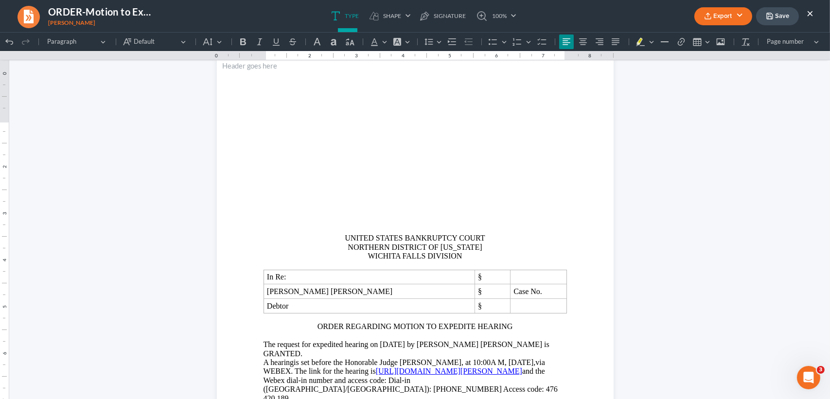
scroll to position [0, 0]
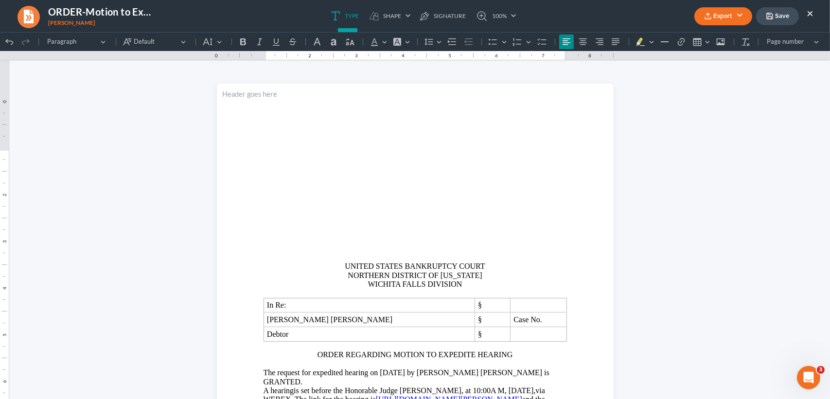
click at [789, 18] on button "Save" at bounding box center [777, 16] width 43 height 18
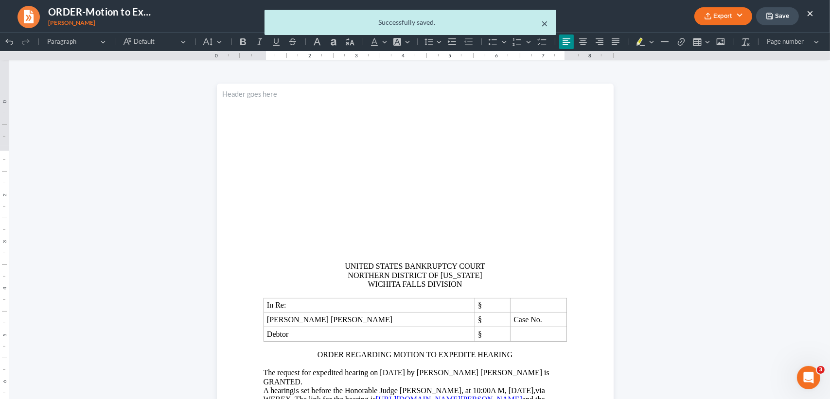
click at [546, 26] on button "×" at bounding box center [545, 24] width 7 height 12
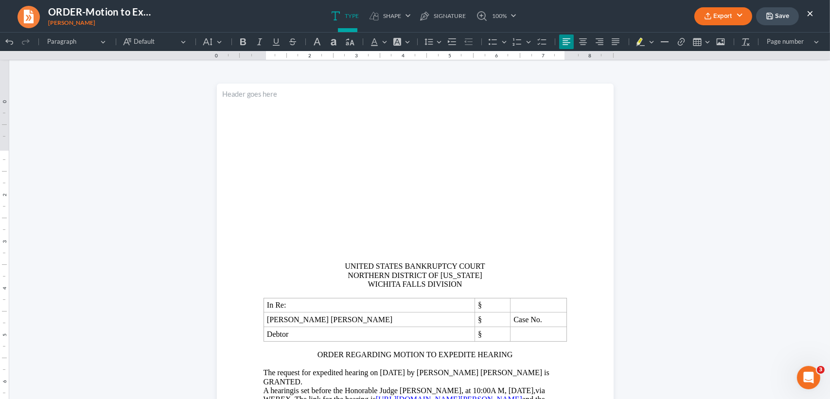
click at [813, 12] on div "Export PDF Word Client Doc Storage Save ×" at bounding box center [754, 16] width 139 height 21
drag, startPoint x: 812, startPoint y: 13, endPoint x: 810, endPoint y: 8, distance: 5.2
click at [812, 13] on button "×" at bounding box center [810, 13] width 7 height 12
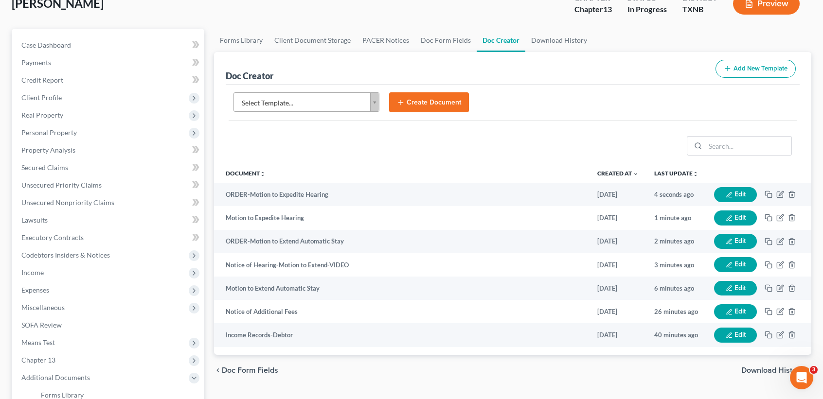
click at [265, 92] on body "Home New Case Client Portal DebtorCC Monte J. White and Associates, P.C. desire…" at bounding box center [411, 263] width 823 height 657
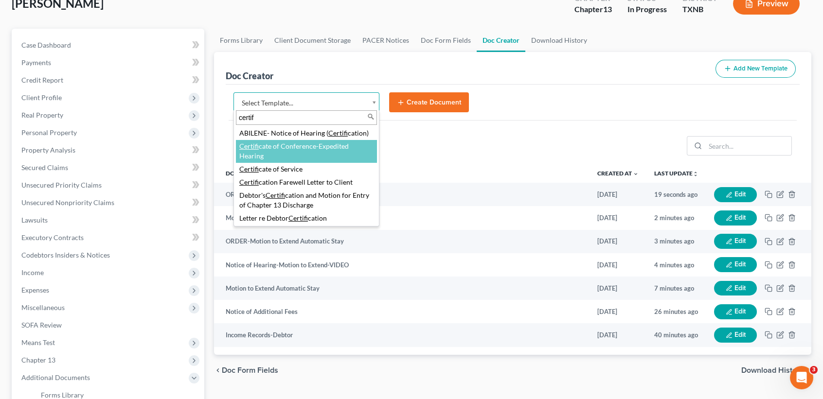
type input "certif"
select select "76789"
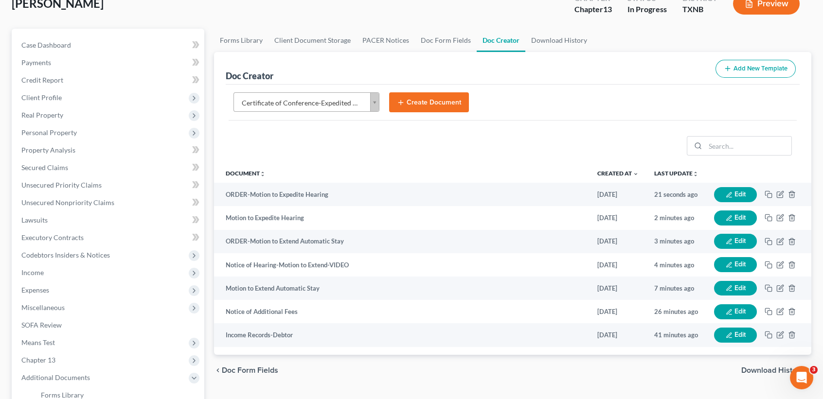
click at [415, 102] on button "Create Document" at bounding box center [429, 102] width 80 height 20
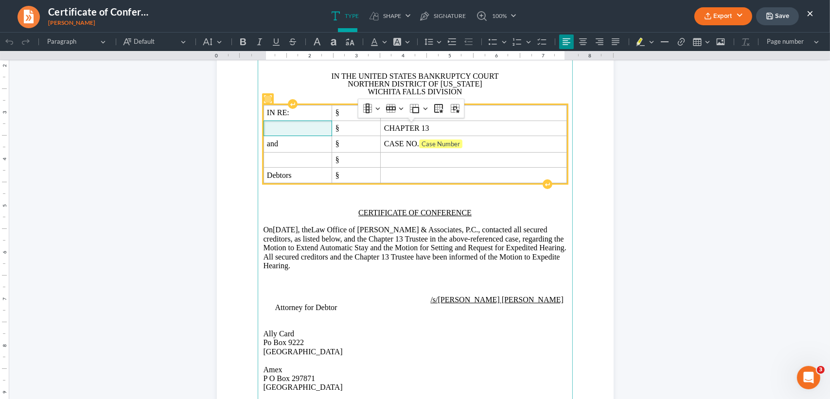
click at [304, 133] on span "Rich Text Editor, page-0-main" at bounding box center [298, 128] width 62 height 9
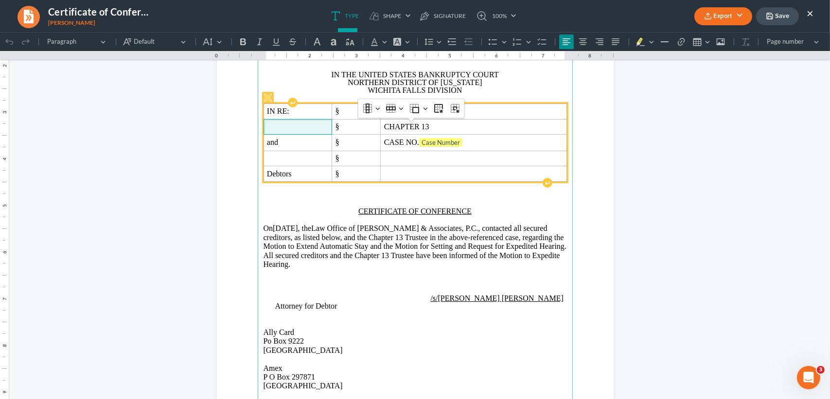
scroll to position [128, 0]
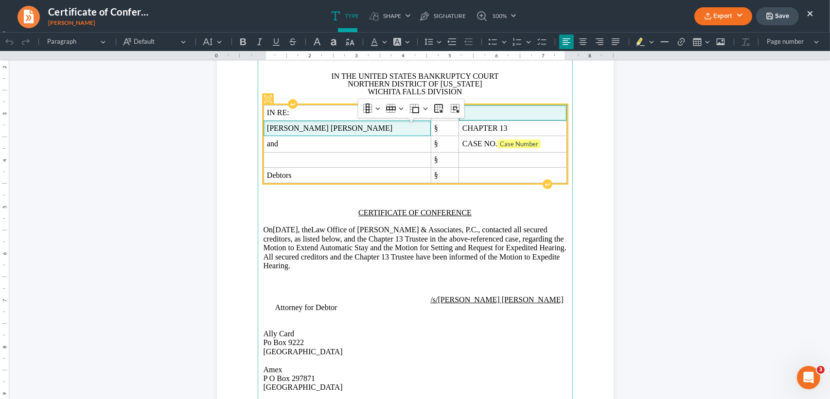
click at [463, 117] on span "Rich Text Editor, page-0-main" at bounding box center [513, 112] width 101 height 9
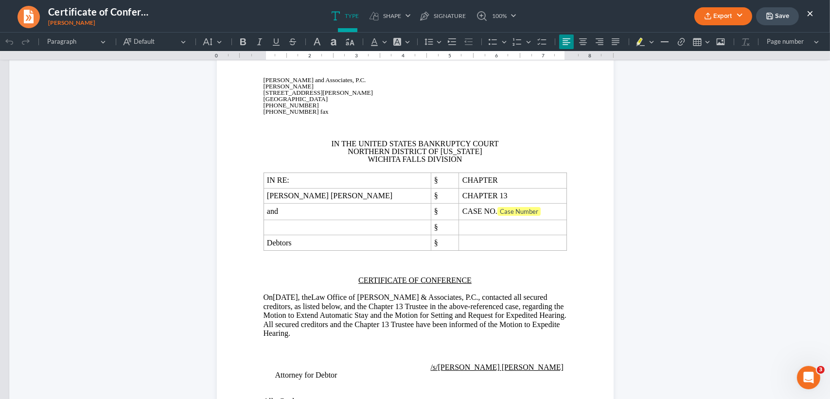
scroll to position [0, 0]
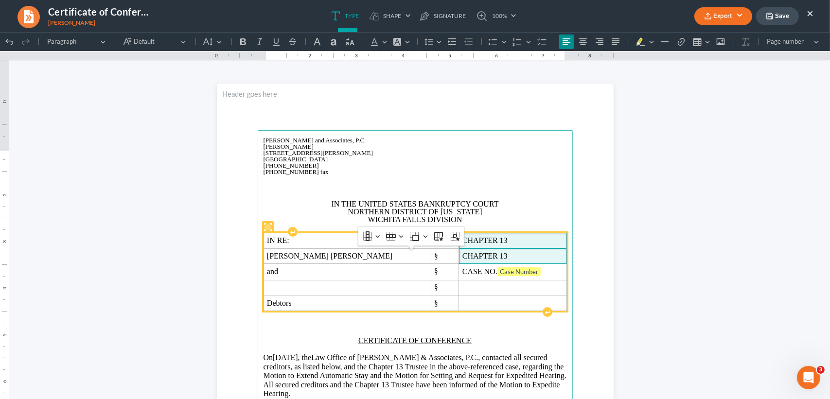
click at [503, 261] on span "CHAPTER 13" at bounding box center [513, 256] width 101 height 9
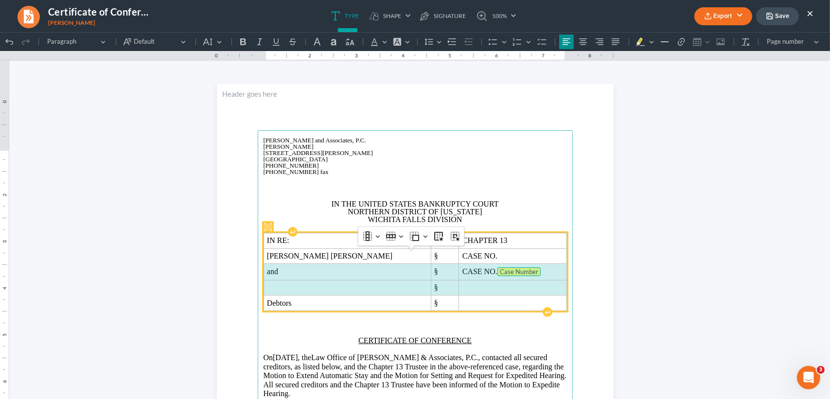
drag, startPoint x: 262, startPoint y: 291, endPoint x: 454, endPoint y: 302, distance: 192.5
click at [454, 302] on tbody "IN RE: § CHAPTER 13 Donald Joseph Goodwin § CASE NO. and § CASE NO. Case Number…" at bounding box center [415, 272] width 303 height 78
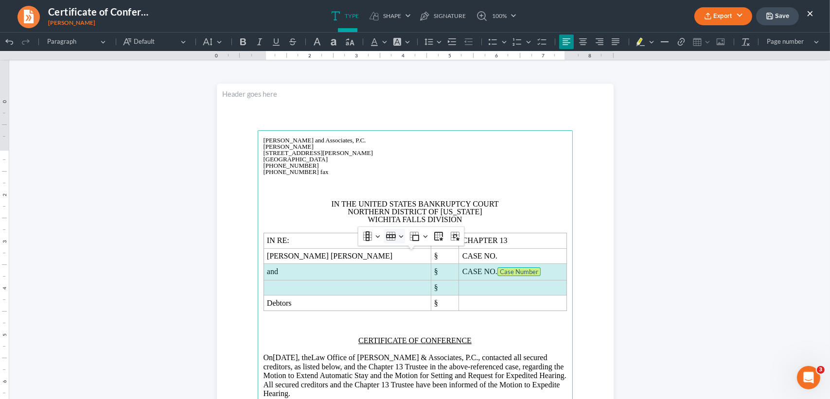
click at [399, 237] on button "Row Row" at bounding box center [394, 236] width 21 height 15
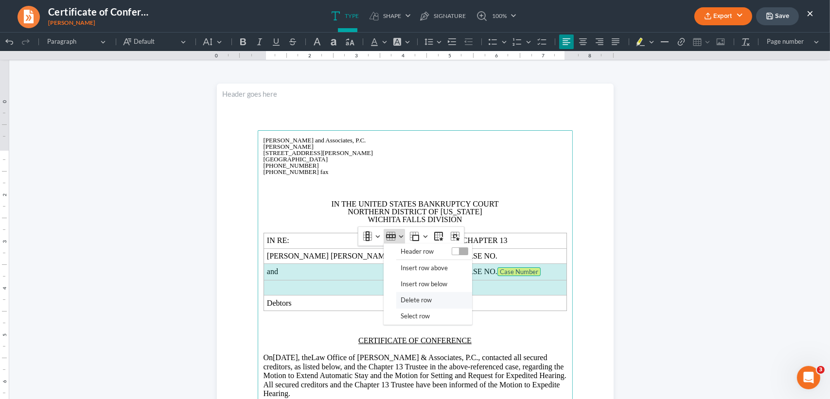
drag, startPoint x: 409, startPoint y: 297, endPoint x: 626, endPoint y: 399, distance: 239.6
click at [410, 297] on span "Delete row" at bounding box center [416, 300] width 31 height 11
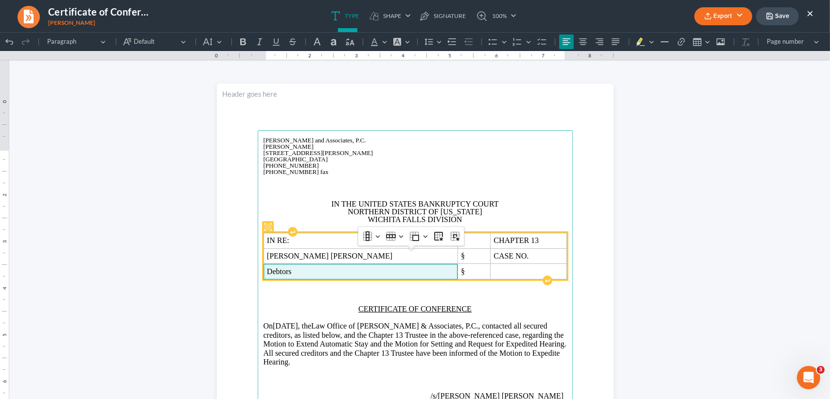
click at [322, 280] on td "Debtors" at bounding box center [361, 272] width 194 height 16
click at [316, 276] on span "Debtors" at bounding box center [360, 272] width 187 height 9
click at [522, 261] on span "CASE NO." at bounding box center [529, 256] width 70 height 9
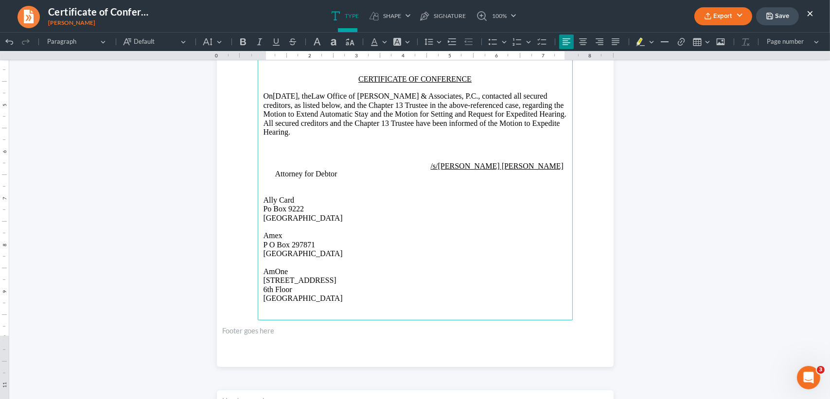
scroll to position [259, 0]
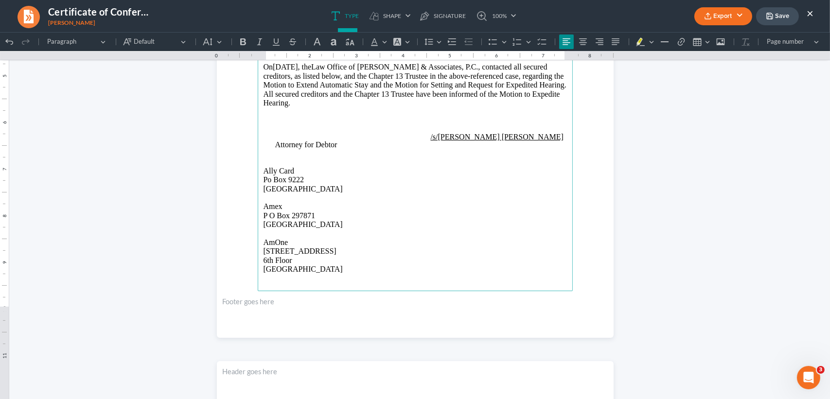
drag, startPoint x: 336, startPoint y: 287, endPoint x: 283, endPoint y: 294, distance: 53.5
click at [336, 274] on p "AmOne 950 Tower Lane 6th Floor San Mateo, CA 94404" at bounding box center [416, 256] width 304 height 36
drag, startPoint x: 283, startPoint y: 294, endPoint x: 255, endPoint y: 205, distance: 92.6
click at [258, 205] on main "Monte J. White and Associates, P.C. Monte J. White 1106 Brook Ave, Hamilton Pla…" at bounding box center [415, 81] width 315 height 420
drag, startPoint x: 256, startPoint y: 191, endPoint x: 355, endPoint y: 298, distance: 145.3
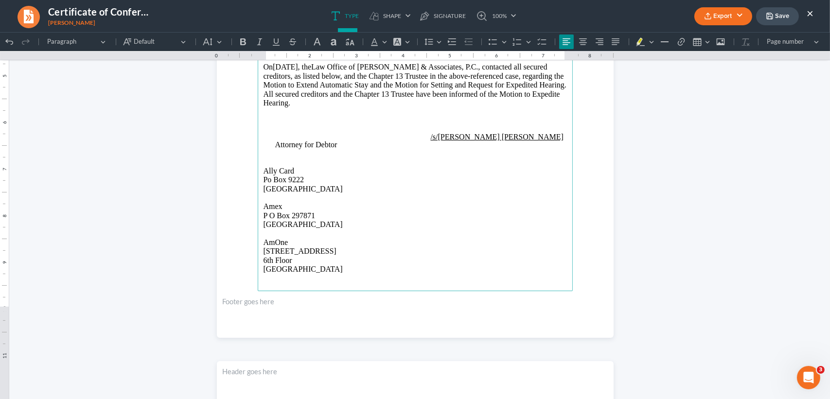
click at [355, 291] on main "Monte J. White and Associates, P.C. Monte J. White 1106 Brook Ave, Hamilton Pla…" at bounding box center [415, 81] width 315 height 420
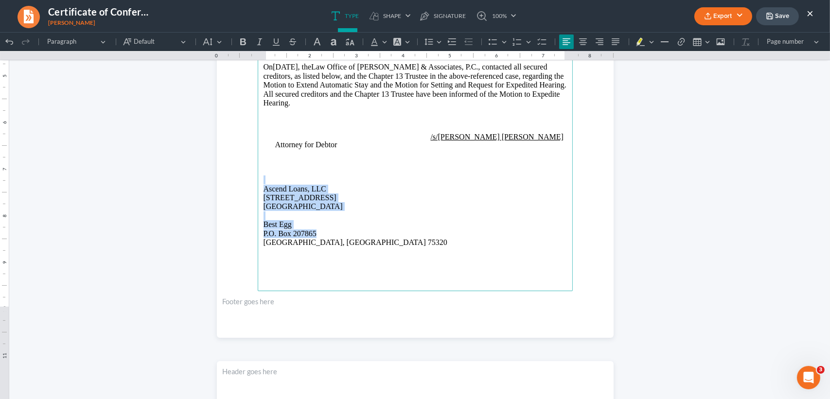
drag, startPoint x: 325, startPoint y: 256, endPoint x: 269, endPoint y: 202, distance: 77.8
click at [269, 202] on main "Monte J. White and Associates, P.C. Monte J. White 1106 Brook Ave, Hamilton Pla…" at bounding box center [415, 81] width 315 height 420
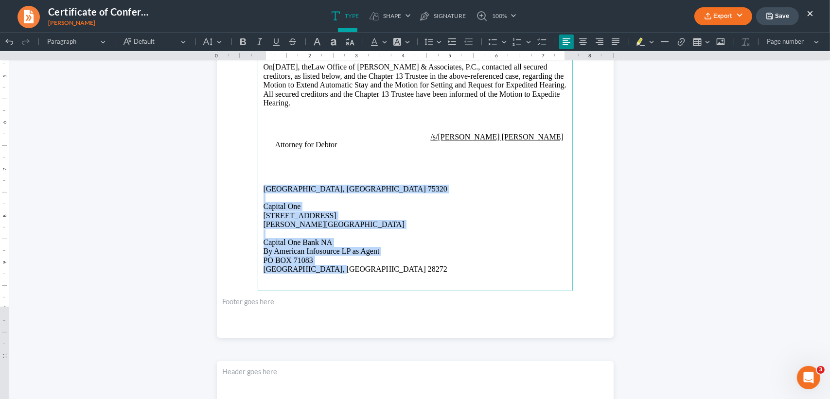
drag, startPoint x: 334, startPoint y: 289, endPoint x: 258, endPoint y: 205, distance: 113.0
click at [258, 205] on main "Monte J. White and Associates, P.C. Monte J. White 1106 Brook Ave, Hamilton Pla…" at bounding box center [415, 81] width 315 height 420
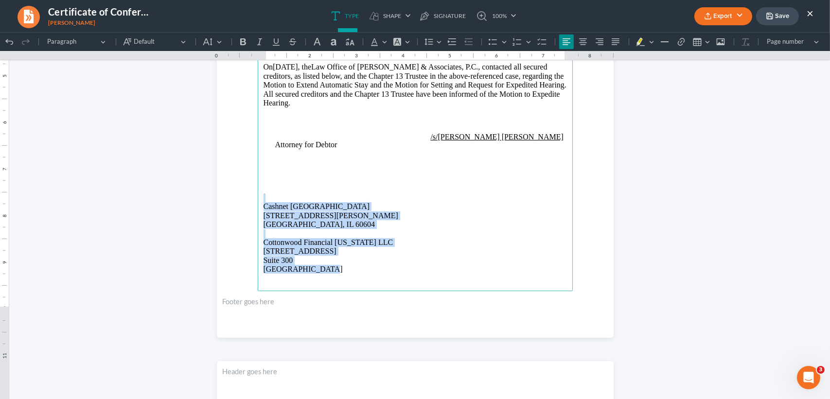
drag, startPoint x: 334, startPoint y: 288, endPoint x: 245, endPoint y: 220, distance: 112.5
click at [245, 220] on section "Monte J. White and Associates, P.C. Monte J. White 1106 Brook Ave, Hamilton Pla…" at bounding box center [415, 81] width 397 height 514
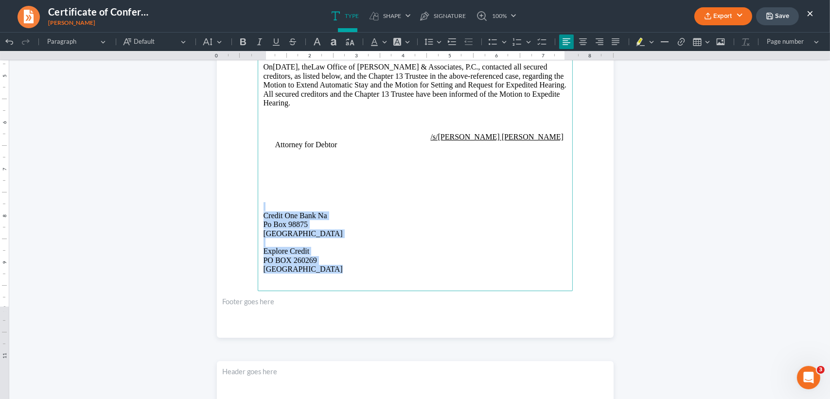
drag, startPoint x: 298, startPoint y: 288, endPoint x: 264, endPoint y: 225, distance: 71.6
click at [264, 225] on main "Monte J. White and Associates, P.C. Monte J. White 1106 Brook Ave, Hamilton Pla…" at bounding box center [415, 81] width 315 height 420
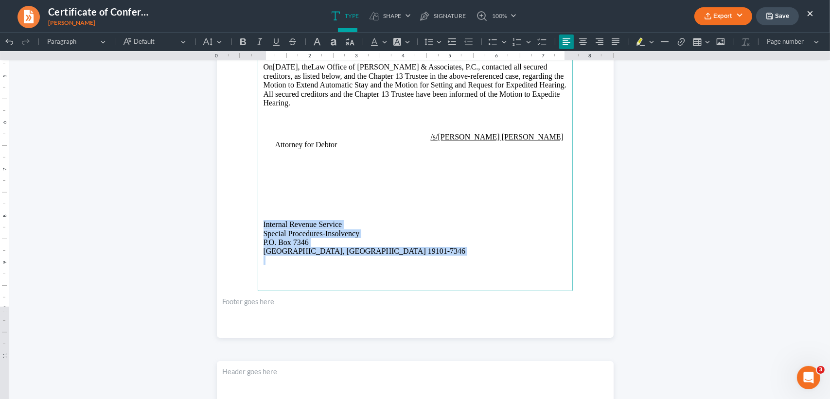
drag, startPoint x: 342, startPoint y: 277, endPoint x: 228, endPoint y: 241, distance: 120.2
click at [228, 241] on section "Monte J. White and Associates, P.C. Monte J. White 1106 Brook Ave, Hamilton Pla…" at bounding box center [415, 81] width 397 height 514
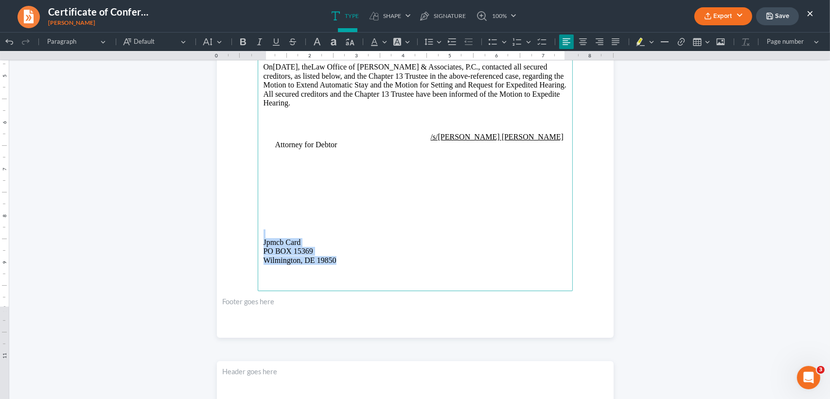
drag, startPoint x: 339, startPoint y: 282, endPoint x: 251, endPoint y: 257, distance: 92.1
click at [251, 257] on section "Monte J. White and Associates, P.C. Monte J. White 1106 Brook Ave, Hamilton Pla…" at bounding box center [415, 81] width 397 height 514
drag, startPoint x: 346, startPoint y: 290, endPoint x: 242, endPoint y: 257, distance: 109.8
click at [242, 257] on section "Monte J. White and Associates, P.C. Monte J. White 1106 Brook Ave, Hamilton Pla…" at bounding box center [415, 81] width 397 height 514
drag, startPoint x: 341, startPoint y: 289, endPoint x: 250, endPoint y: 176, distance: 144.7
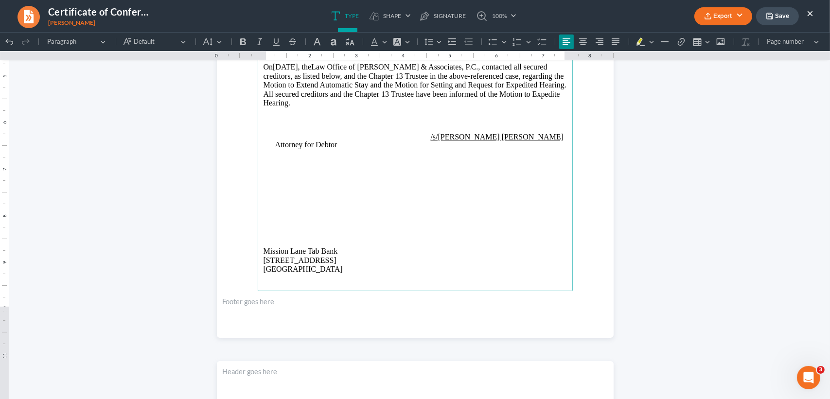
click at [250, 176] on section "Monte J. White and Associates, P.C. Monte J. White 1106 Brook Ave, Hamilton Pla…" at bounding box center [415, 81] width 397 height 514
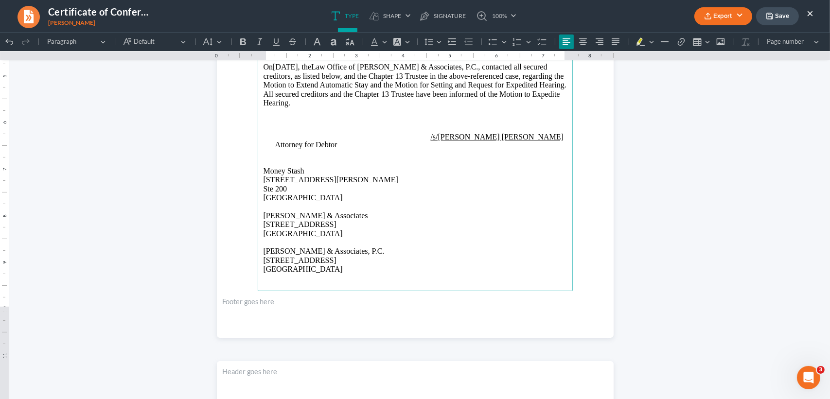
drag, startPoint x: 325, startPoint y: 288, endPoint x: 253, endPoint y: 191, distance: 121.0
click at [253, 191] on section "Monte J. White and Associates, P.C. Monte J. White 1106 Brook Ave, Hamilton Pla…" at bounding box center [415, 81] width 397 height 514
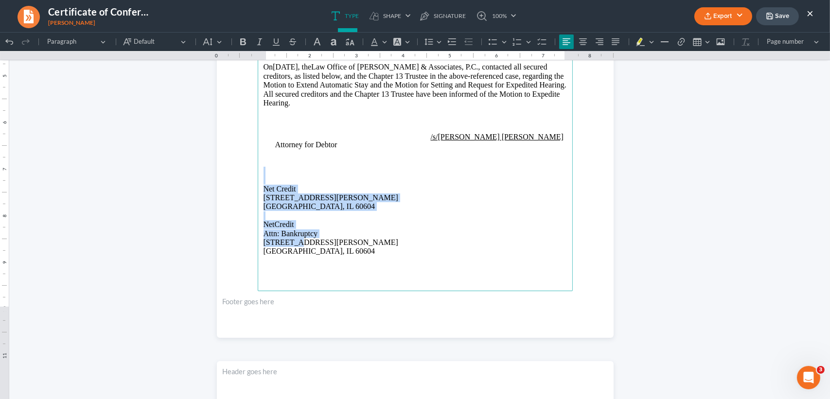
drag, startPoint x: 290, startPoint y: 260, endPoint x: 230, endPoint y: 191, distance: 91.0
click at [230, 191] on section "Monte J. White and Associates, P.C. Monte J. White 1106 Brook Ave, Hamilton Pla…" at bounding box center [415, 81] width 397 height 514
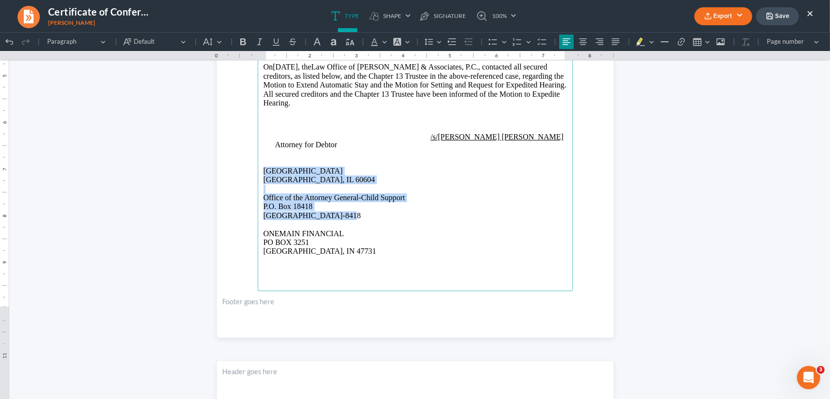
drag, startPoint x: 300, startPoint y: 229, endPoint x: 257, endPoint y: 191, distance: 56.8
click at [258, 191] on main "Monte J. White and Associates, P.C. Monte J. White 1106 Brook Ave, Hamilton Pla…" at bounding box center [415, 81] width 315 height 420
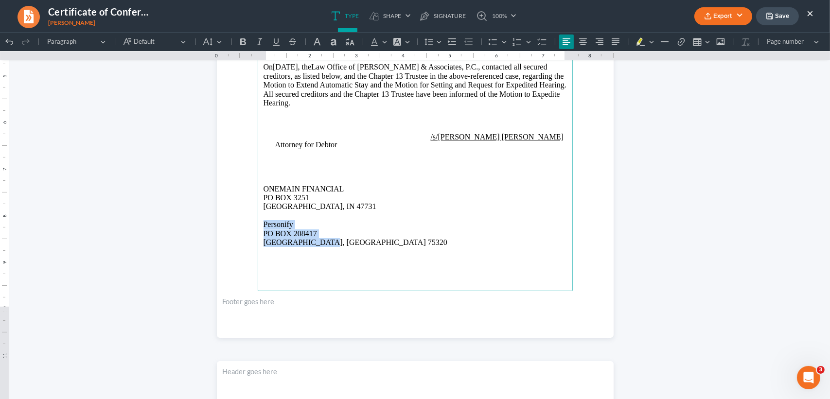
drag, startPoint x: 302, startPoint y: 259, endPoint x: 259, endPoint y: 227, distance: 53.8
click at [249, 245] on section "Monte J. White and Associates, P.C. Monte J. White 1106 Brook Ave, Hamilton Pla…" at bounding box center [415, 81] width 397 height 514
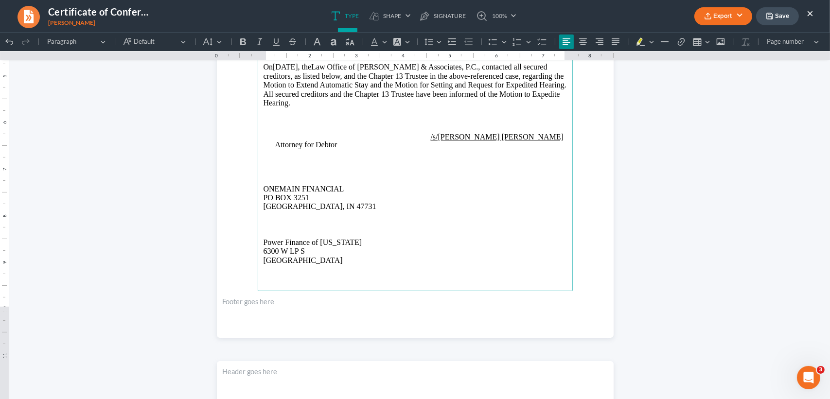
click at [273, 176] on p "Rich Text Editor, page-0-main" at bounding box center [416, 171] width 304 height 9
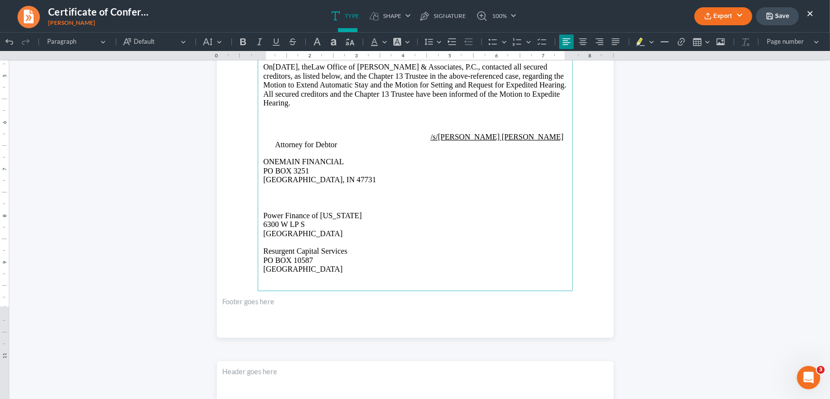
drag, startPoint x: 326, startPoint y: 252, endPoint x: 330, endPoint y: 285, distance: 32.8
click at [258, 232] on main "Monte J. White and Associates, P.C. Monte J. White 1106 Brook Ave, Hamilton Pla…" at bounding box center [415, 81] width 315 height 420
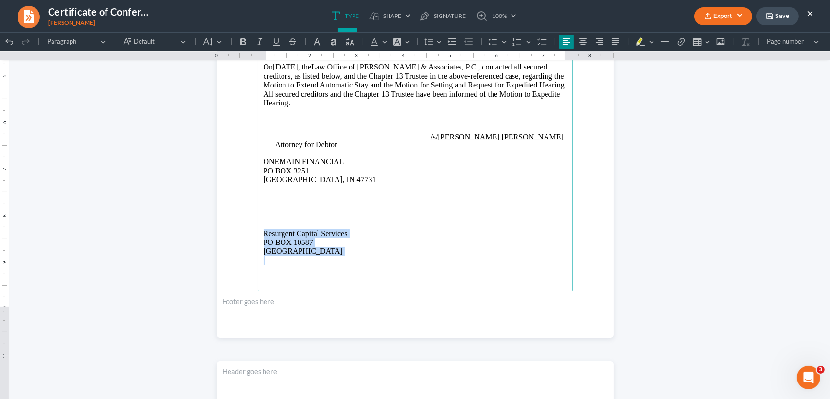
drag, startPoint x: 312, startPoint y: 275, endPoint x: 253, endPoint y: 249, distance: 64.3
click at [258, 249] on main "Monte J. White and Associates, P.C. Monte J. White 1106 Brook Ave, Hamilton Pla…" at bounding box center [415, 81] width 315 height 420
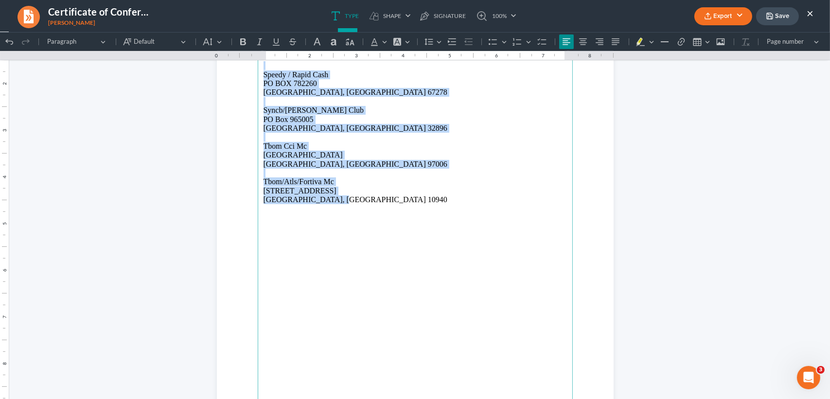
drag, startPoint x: 335, startPoint y: 220, endPoint x: 250, endPoint y: 88, distance: 157.5
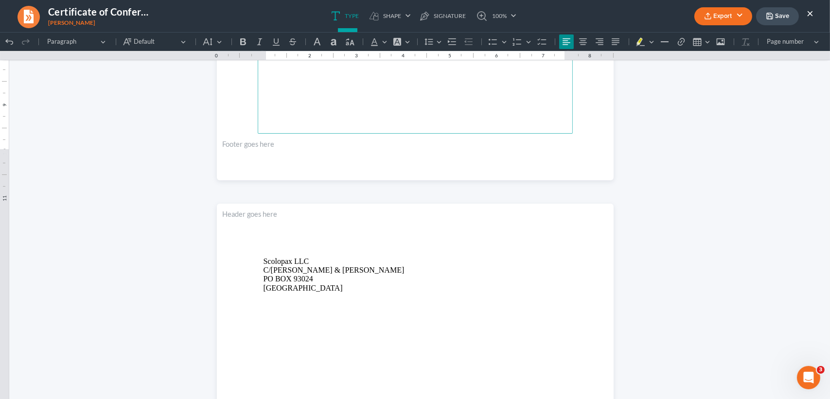
scroll to position [454, 0]
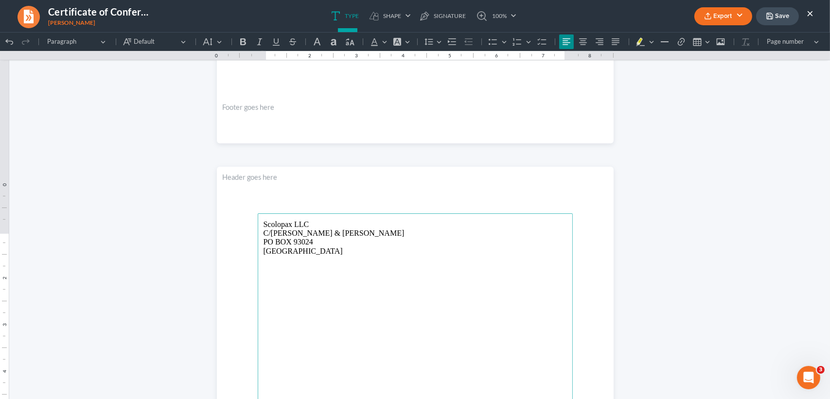
drag, startPoint x: 298, startPoint y: 266, endPoint x: 307, endPoint y: 285, distance: 20.5
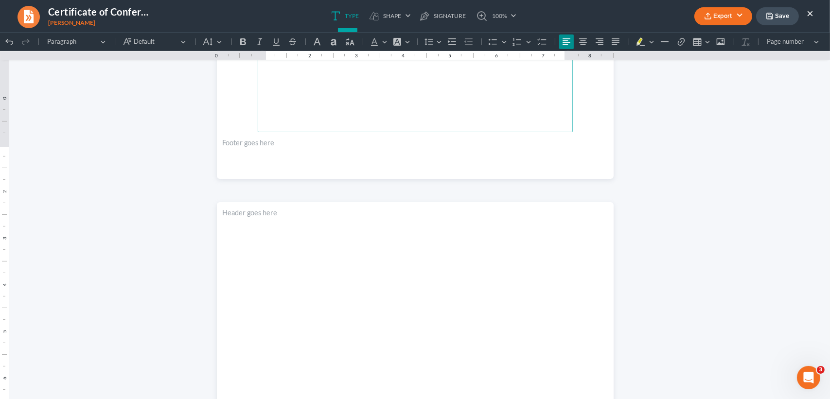
scroll to position [224, 0]
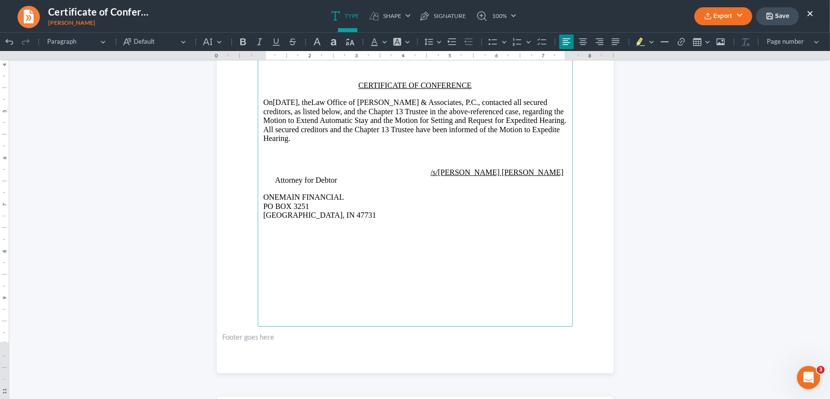
click at [258, 215] on main "Monte J. White and Associates, P.C. Monte J. White 1106 Brook Ave, Hamilton Pla…" at bounding box center [415, 117] width 315 height 420
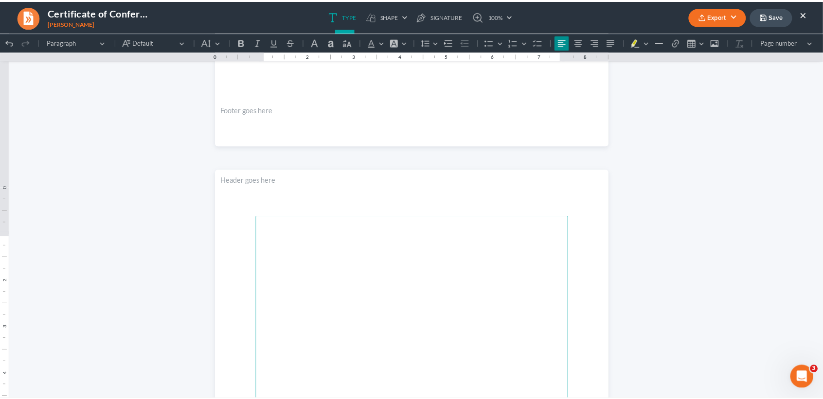
scroll to position [127, 0]
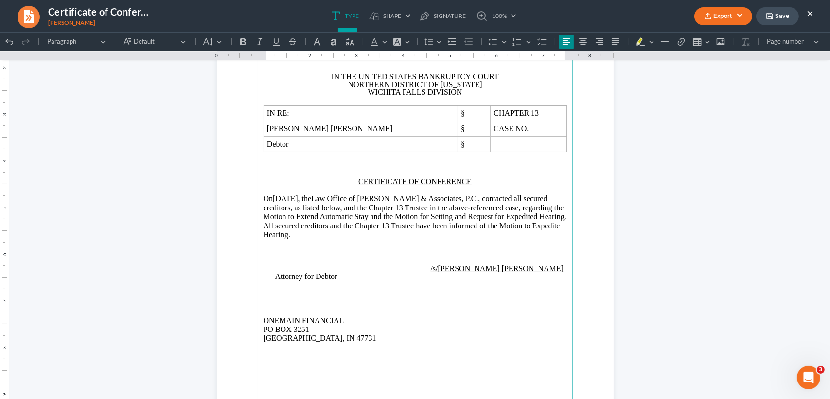
click at [505, 273] on p "/s/Larry Reed Lewis" at bounding box center [421, 269] width 292 height 8
click at [737, 17] on button "Export" at bounding box center [724, 16] width 58 height 18
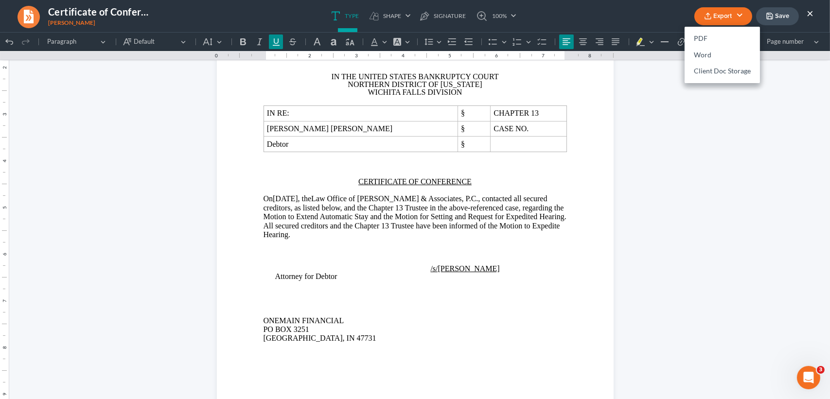
click at [737, 17] on button "Export" at bounding box center [724, 16] width 58 height 18
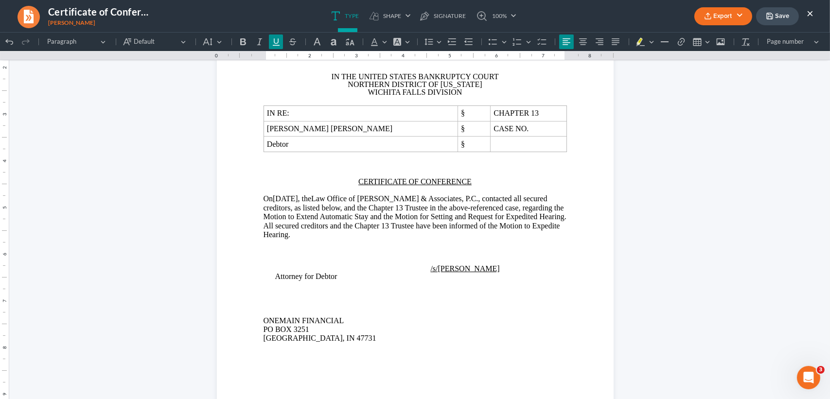
click at [724, 23] on button "Export" at bounding box center [724, 16] width 58 height 18
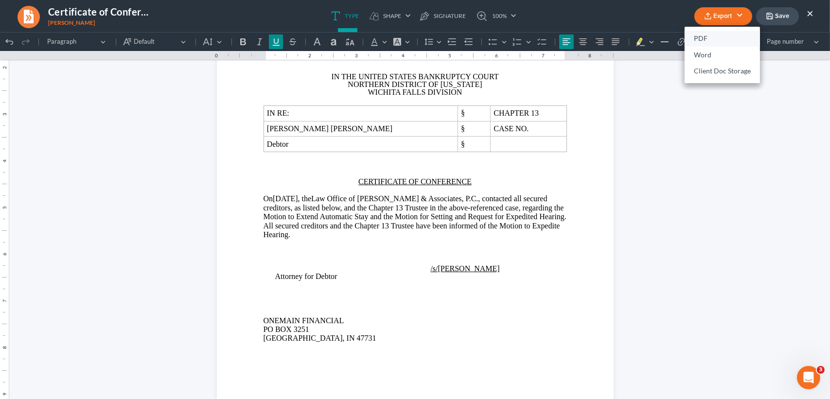
click at [711, 42] on link "PDF" at bounding box center [722, 39] width 75 height 17
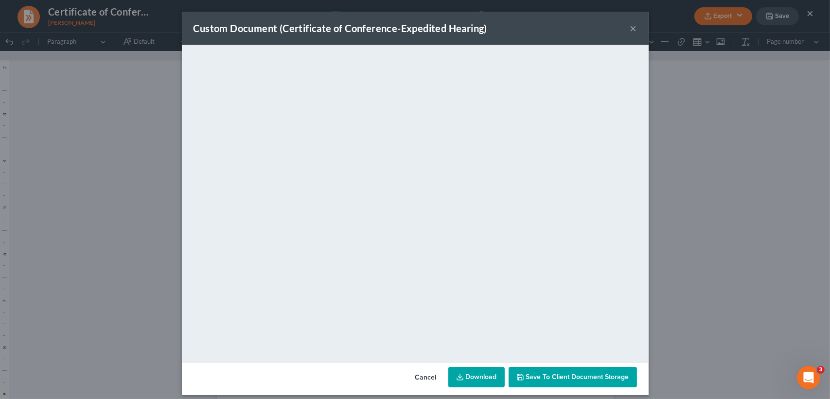
drag, startPoint x: 631, startPoint y: 28, endPoint x: 767, endPoint y: 24, distance: 136.3
click at [631, 28] on button "×" at bounding box center [633, 28] width 7 height 12
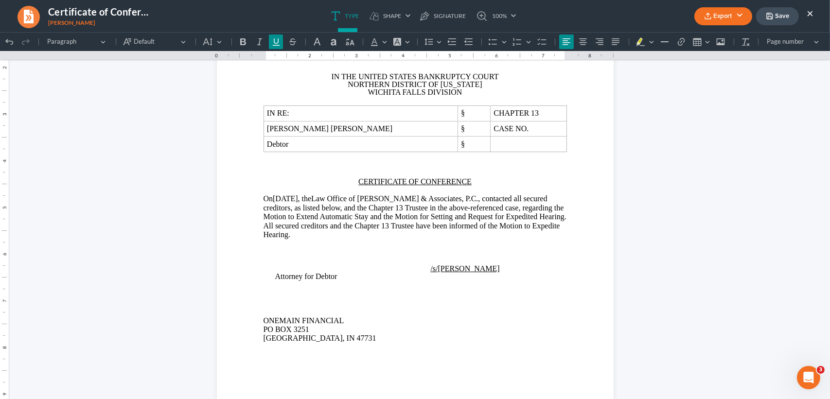
click at [776, 21] on button "Save" at bounding box center [777, 16] width 43 height 18
click at [809, 11] on button "×" at bounding box center [810, 13] width 7 height 12
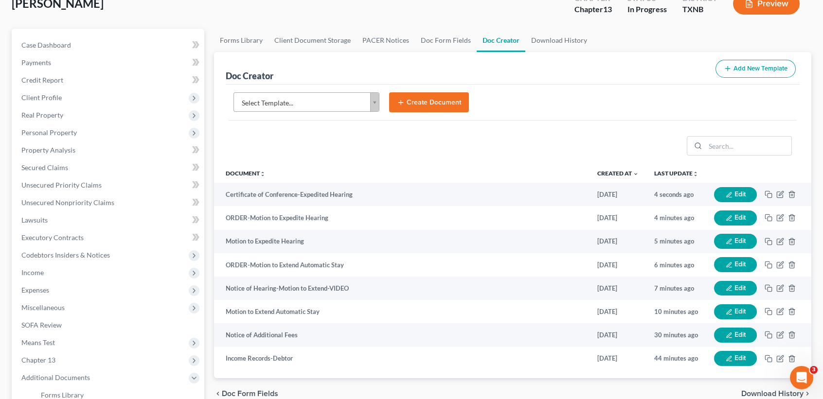
scroll to position [0, 0]
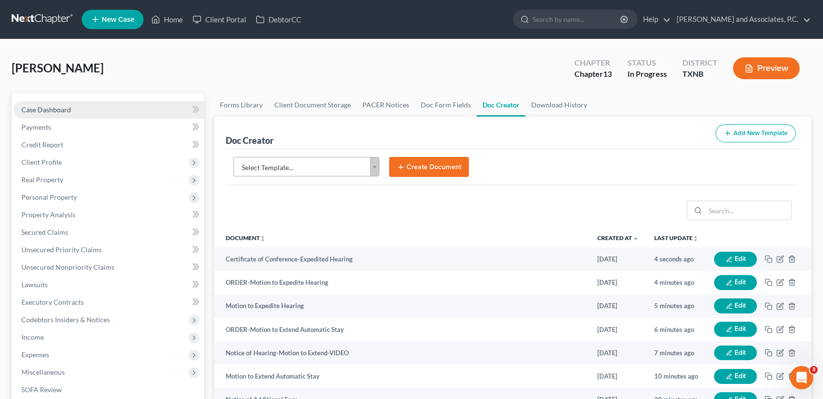
click at [37, 114] on link "Case Dashboard" at bounding box center [109, 110] width 191 height 18
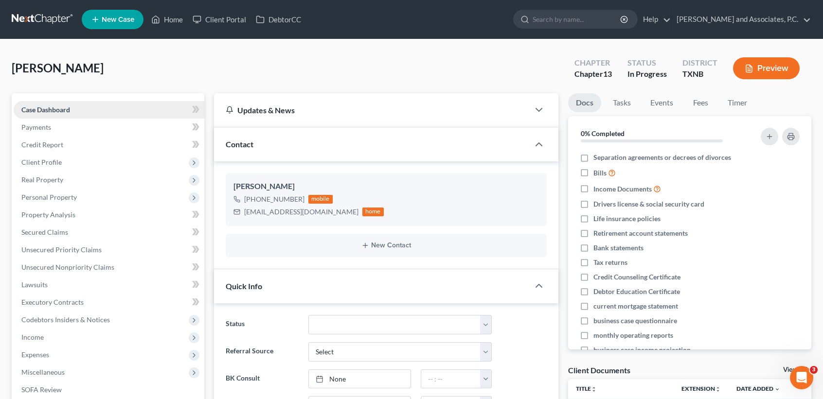
scroll to position [206, 0]
click at [44, 166] on span "Client Profile" at bounding box center [109, 163] width 191 height 18
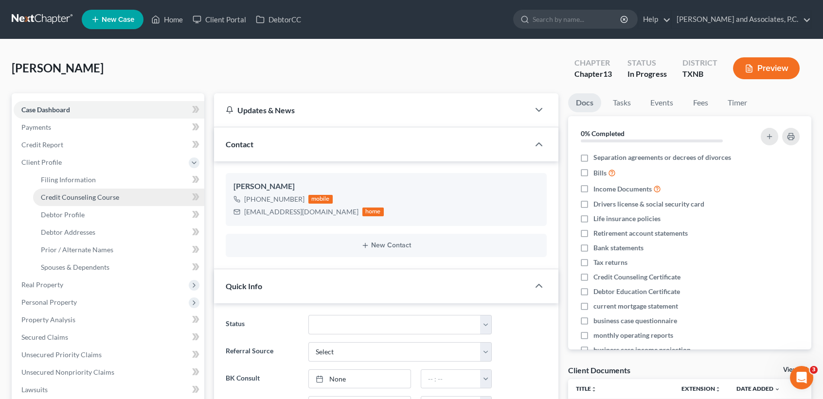
click at [43, 189] on link "Credit Counseling Course" at bounding box center [118, 198] width 171 height 18
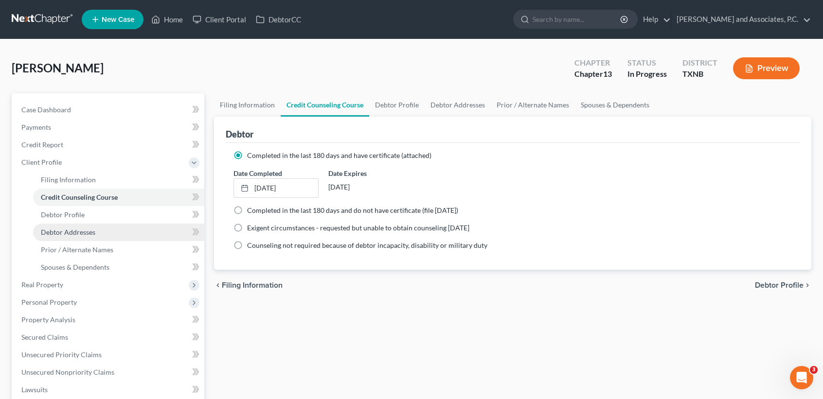
click at [64, 224] on link "Debtor Addresses" at bounding box center [118, 233] width 171 height 18
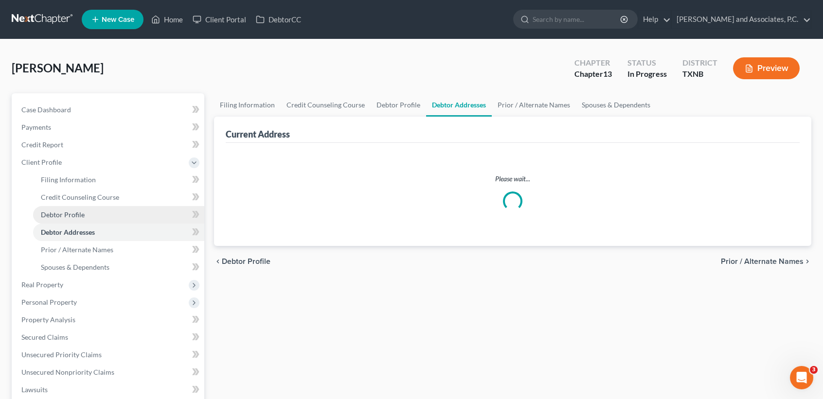
drag, startPoint x: 65, startPoint y: 216, endPoint x: 77, endPoint y: 216, distance: 12.7
click at [65, 215] on span "Debtor Profile" at bounding box center [63, 215] width 44 height 8
select select "0"
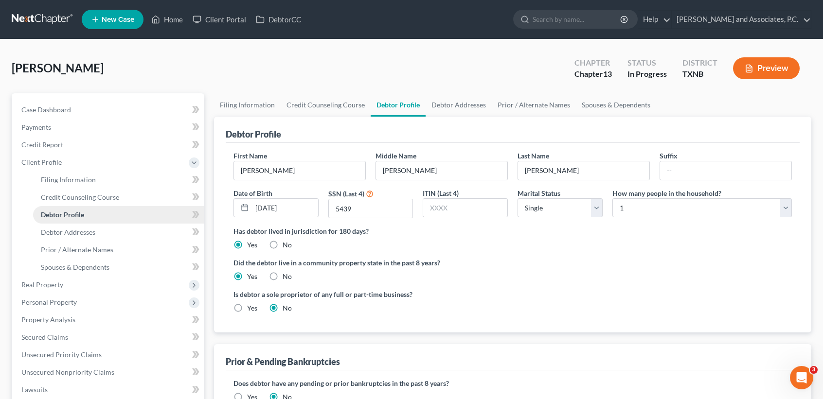
radio input "true"
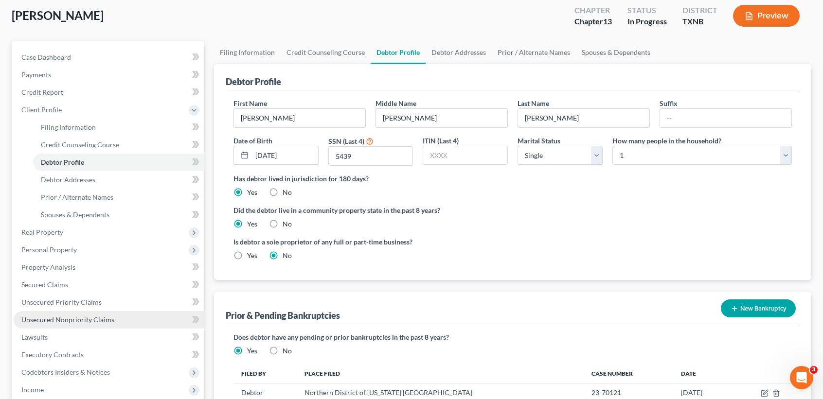
scroll to position [65, 0]
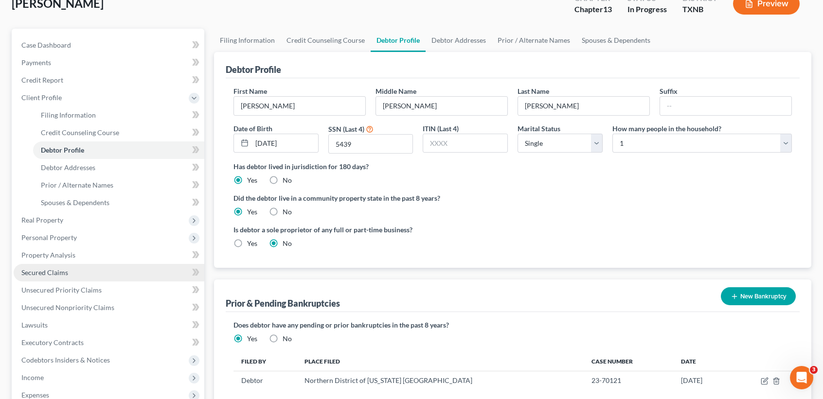
click at [61, 269] on span "Secured Claims" at bounding box center [44, 273] width 47 height 8
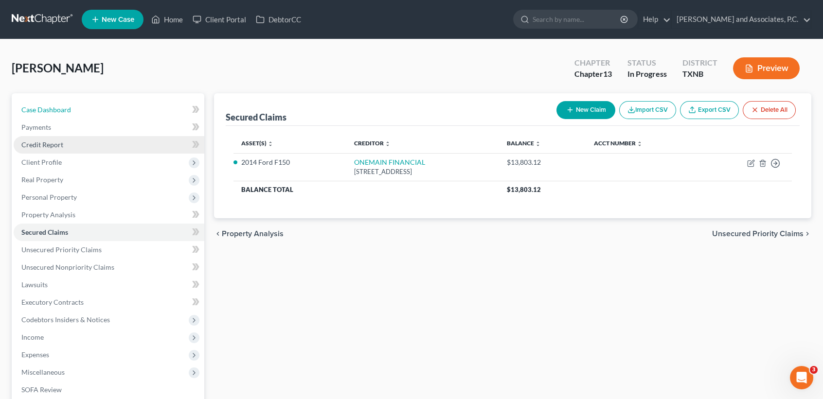
drag, startPoint x: 71, startPoint y: 110, endPoint x: 36, endPoint y: 136, distance: 43.2
click at [71, 110] on link "Case Dashboard" at bounding box center [109, 110] width 191 height 18
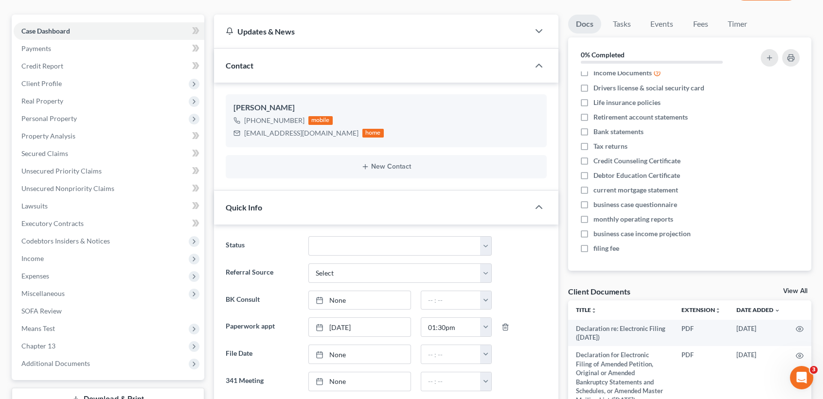
scroll to position [259, 0]
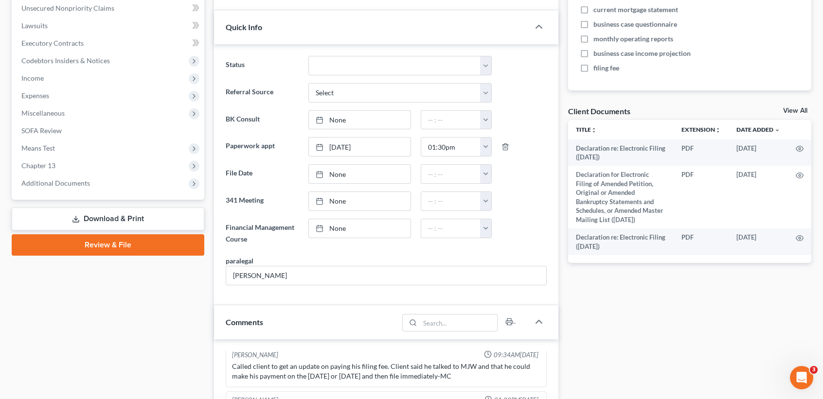
click at [802, 111] on link "View All" at bounding box center [795, 111] width 24 height 7
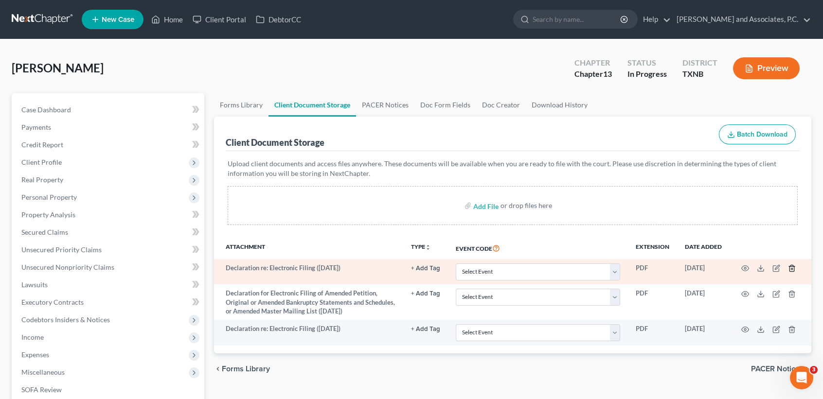
click at [790, 268] on icon "button" at bounding box center [792, 269] width 8 height 8
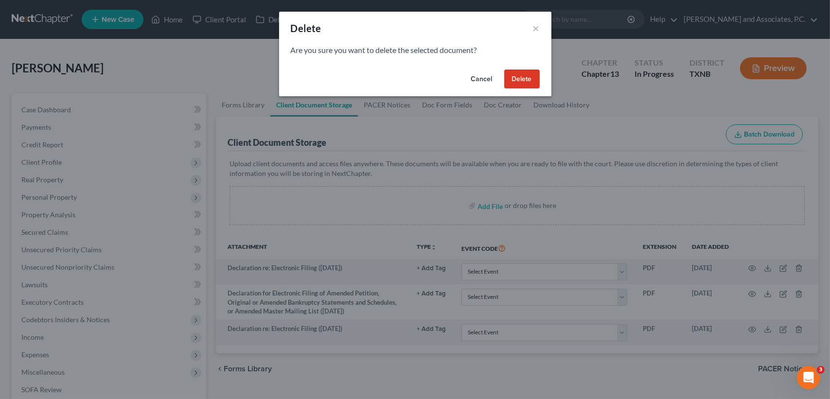
click at [530, 81] on button "Delete" at bounding box center [522, 79] width 36 height 19
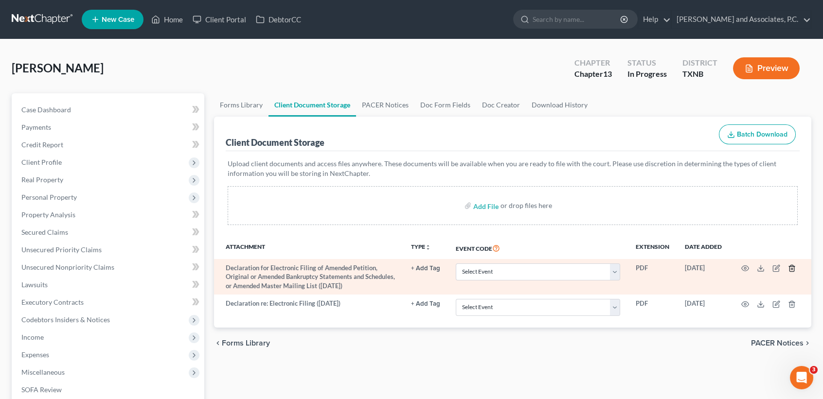
click at [792, 269] on icon "button" at bounding box center [792, 269] width 8 height 8
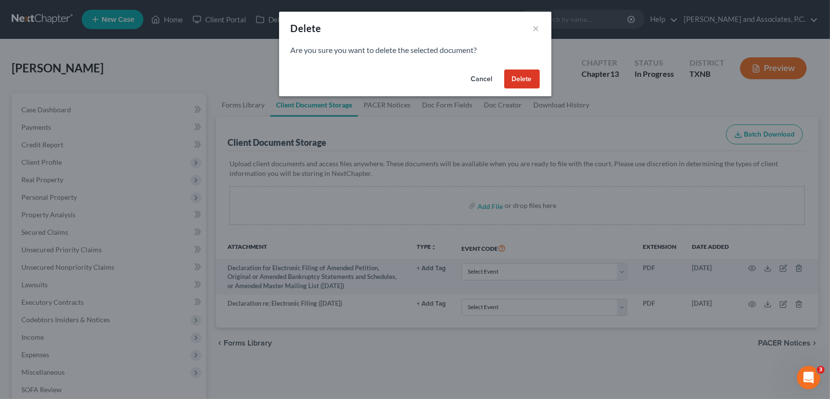
click at [509, 79] on button "Delete" at bounding box center [522, 79] width 36 height 19
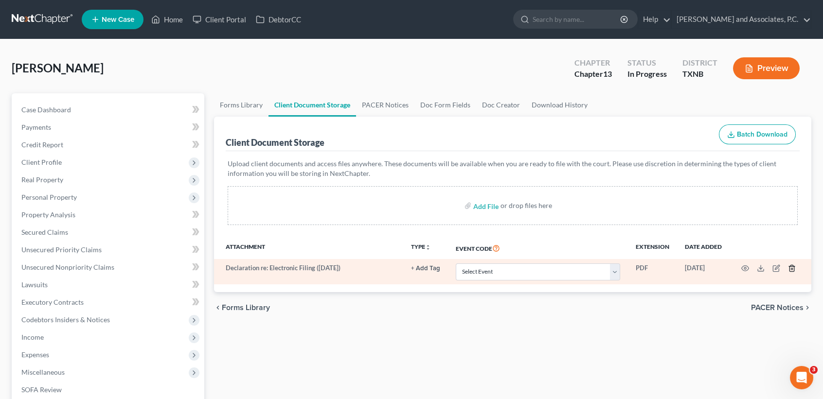
click at [791, 266] on icon "button" at bounding box center [792, 269] width 4 height 6
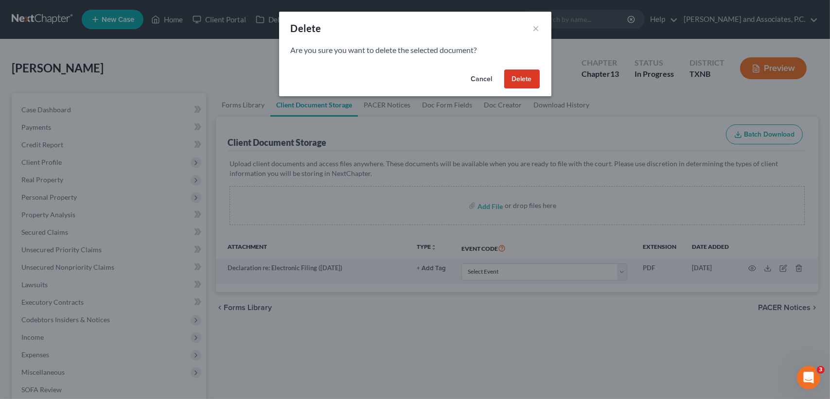
click at [525, 77] on button "Delete" at bounding box center [522, 79] width 36 height 19
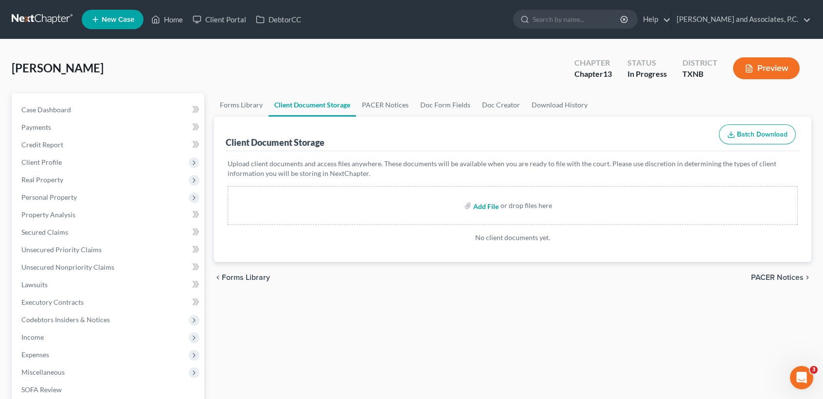
click at [489, 207] on input "file" at bounding box center [484, 206] width 23 height 18
type input "C:\fakepath\credit counseling.pdf"
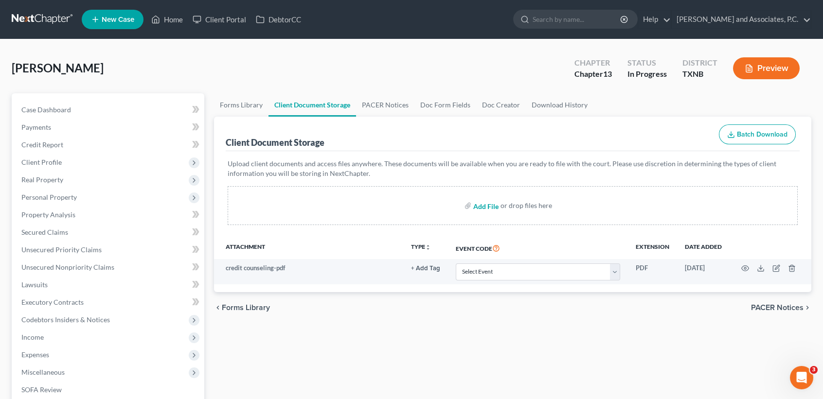
click at [482, 204] on input "file" at bounding box center [484, 206] width 23 height 18
type input "C:\fakepath\dec re electronic filing.pdf"
click at [484, 203] on input "file" at bounding box center [484, 206] width 23 height 18
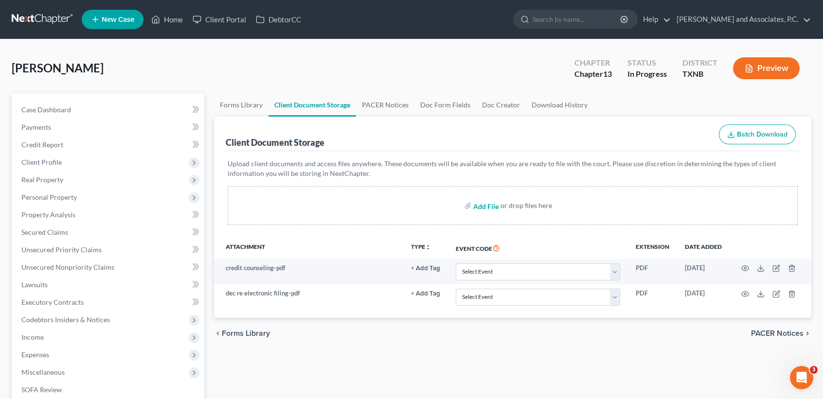
type input "C:\fakepath\dec for electronic filing amended.pdf"
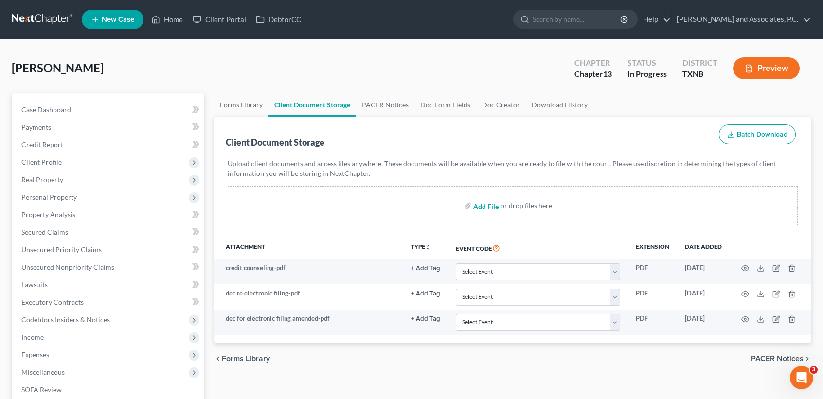
click at [490, 206] on input "file" at bounding box center [484, 206] width 23 height 18
type input "C:\fakepath\employment income records.pdf"
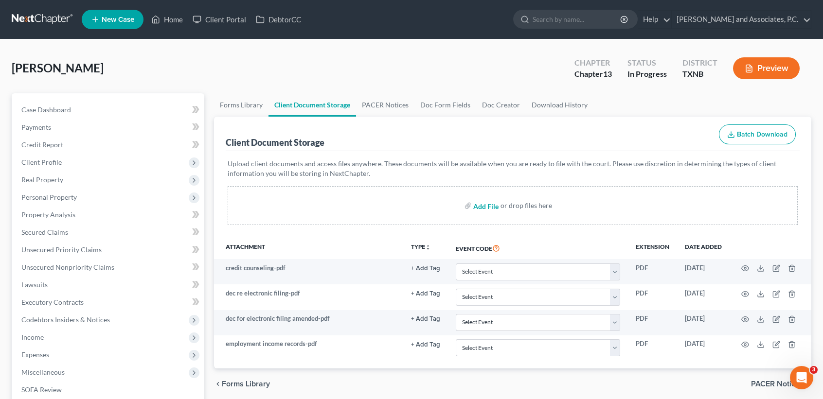
click at [480, 207] on input "file" at bounding box center [484, 206] width 23 height 18
type input "C:\fakepath\ss statement.pdf"
click at [493, 205] on input "file" at bounding box center [484, 206] width 23 height 18
type input "C:\fakepath\tax statement.pdf"
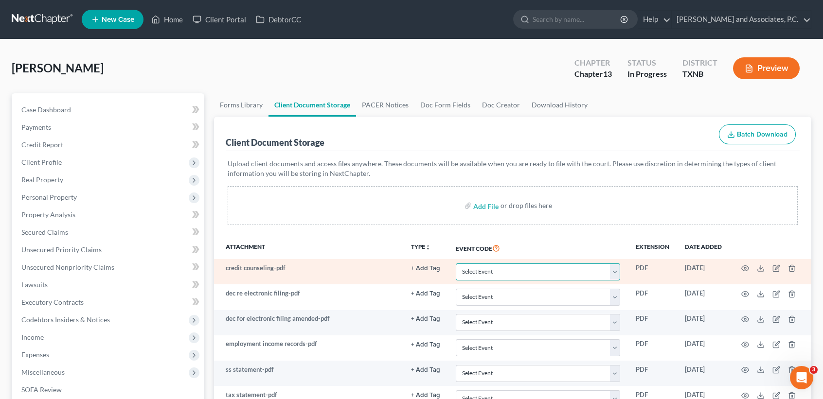
drag, startPoint x: 472, startPoint y: 273, endPoint x: 463, endPoint y: 271, distance: 10.0
click at [462, 271] on select "Select Event 20 Largest unsecured creditors Amended petition Attachment to Volu…" at bounding box center [538, 272] width 164 height 17
select select "6"
click at [456, 264] on select "Select Event 20 Largest unsecured creditors Amended petition Attachment to Volu…" at bounding box center [538, 272] width 164 height 17
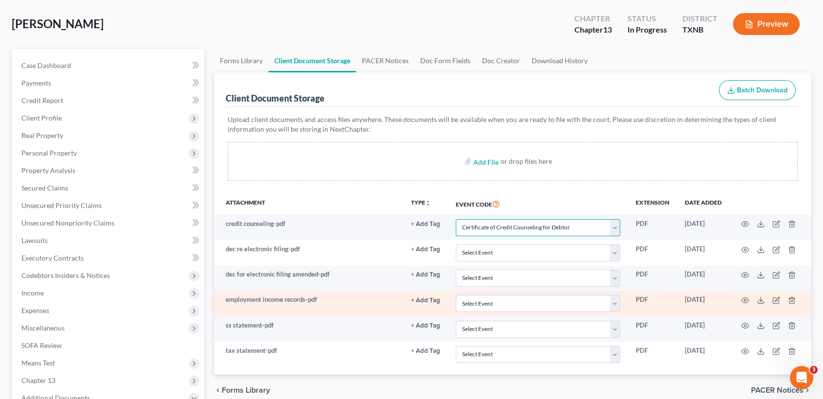
scroll to position [65, 0]
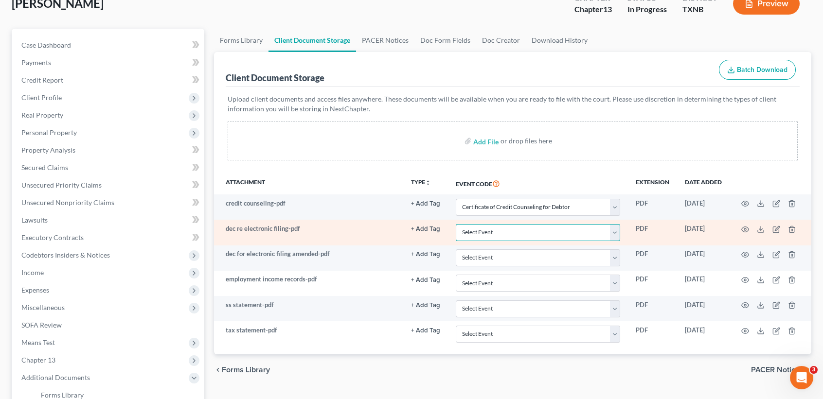
click at [488, 234] on select "Select Event 20 Largest unsecured creditors Amended petition Attachment to Volu…" at bounding box center [538, 232] width 164 height 17
select select "19"
click at [456, 224] on select "Select Event 20 Largest unsecured creditors Amended petition Attachment to Volu…" at bounding box center [538, 232] width 164 height 17
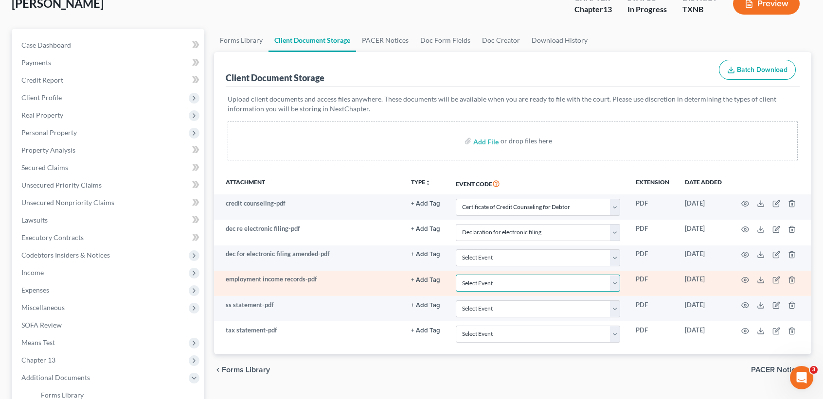
click at [481, 285] on select "Select Event 20 Largest unsecured creditors Amended petition Attachment to Volu…" at bounding box center [538, 283] width 164 height 17
select select "22"
click at [456, 276] on select "Select Event 20 Largest unsecured creditors Amended petition Attachment to Volu…" at bounding box center [538, 283] width 164 height 17
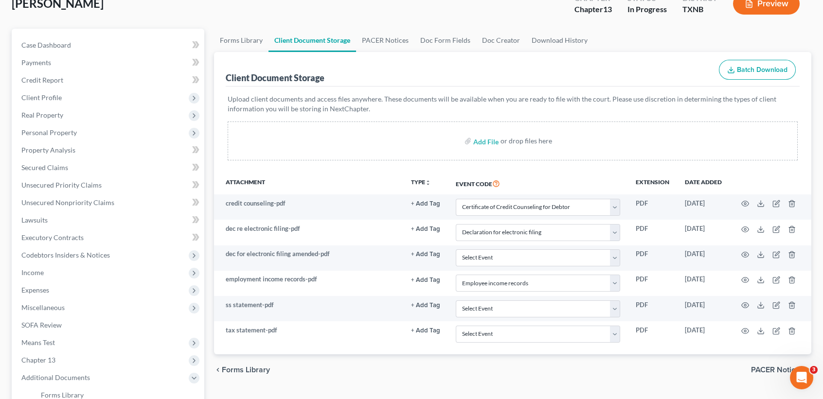
click at [509, 362] on div "chevron_left Forms Library PACER Notices chevron_right" at bounding box center [512, 370] width 597 height 31
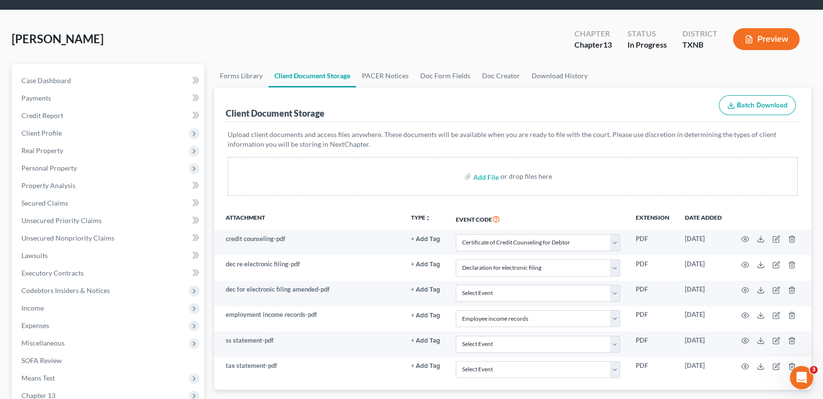
scroll to position [0, 0]
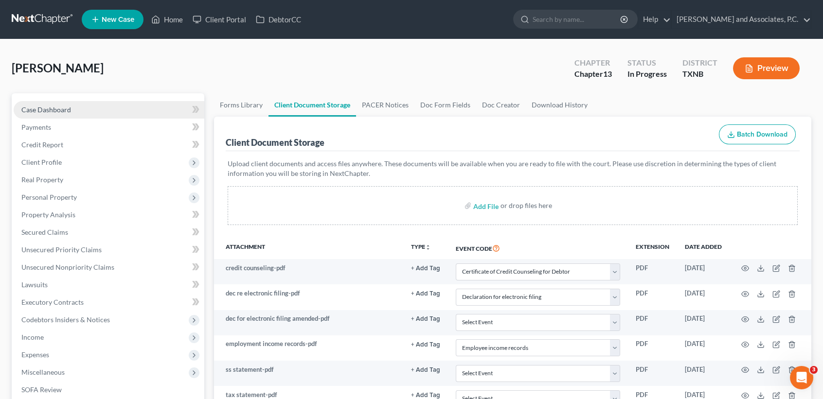
drag, startPoint x: 0, startPoint y: 103, endPoint x: 36, endPoint y: 107, distance: 36.7
click at [4, 103] on div "Goodwin, Donald Upgraded Chapter Chapter 13 Status In Progress District TXNB Pr…" at bounding box center [411, 339] width 823 height 600
click at [37, 107] on span "Case Dashboard" at bounding box center [46, 110] width 50 height 8
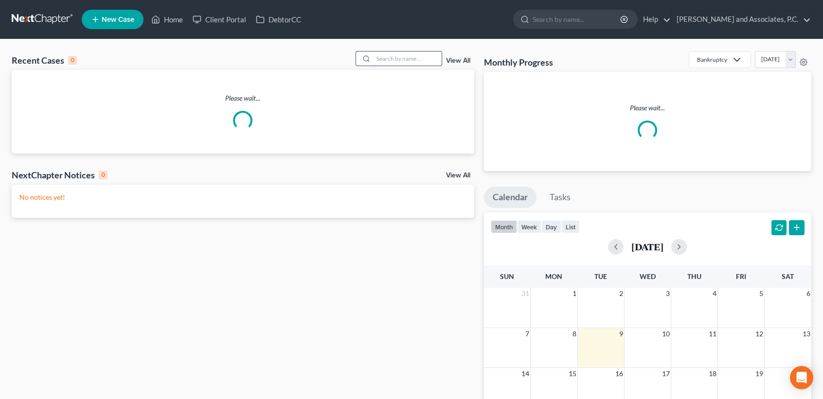
click at [422, 58] on input "search" at bounding box center [408, 59] width 68 height 14
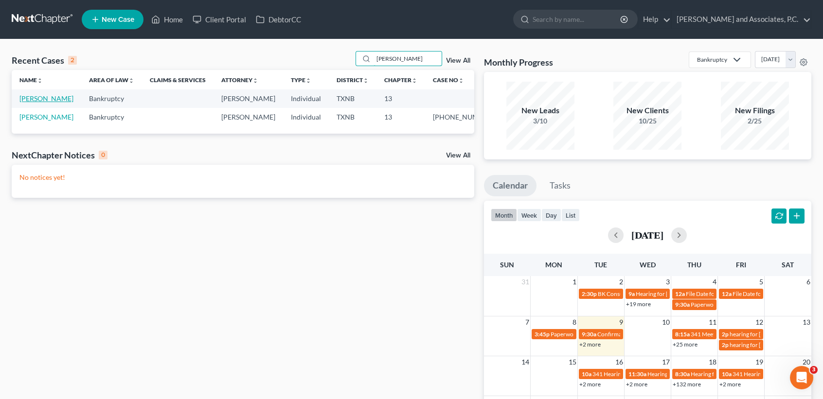
type input "[PERSON_NAME]"
click at [36, 103] on link "[PERSON_NAME]" at bounding box center [46, 98] width 54 height 8
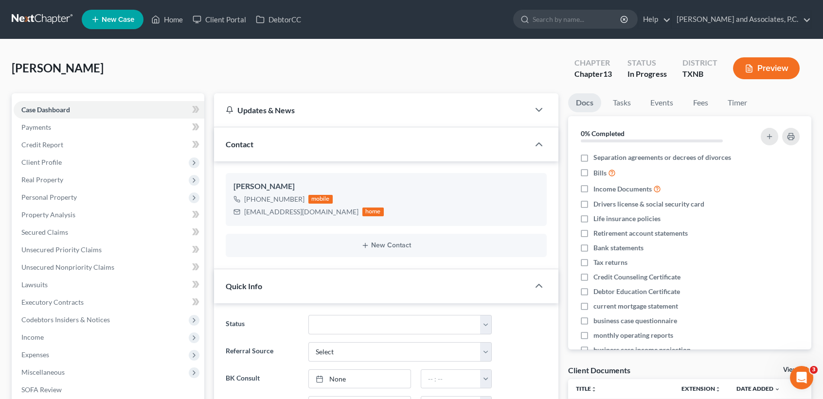
scroll to position [206, 0]
click at [48, 231] on span "Secured Claims" at bounding box center [44, 232] width 47 height 8
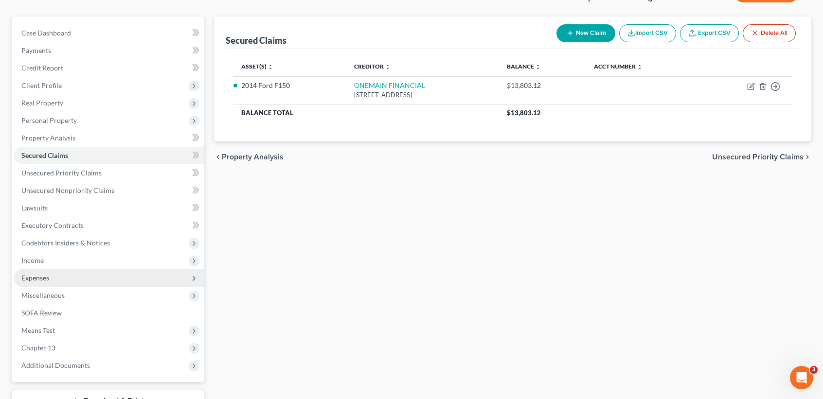
scroll to position [151, 0]
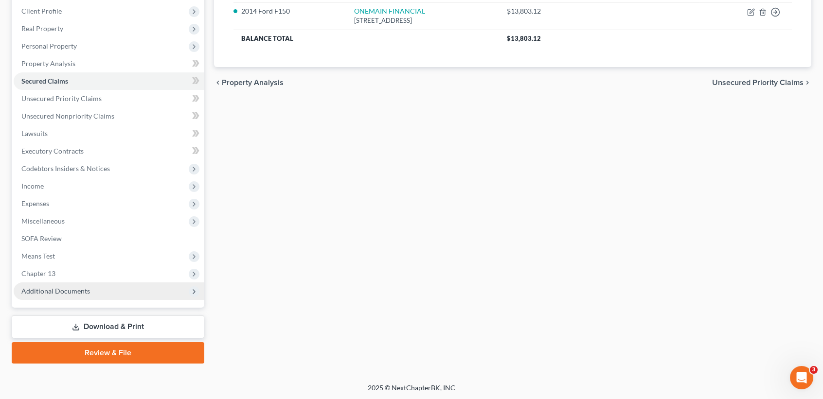
click at [130, 295] on span "Additional Documents" at bounding box center [109, 292] width 191 height 18
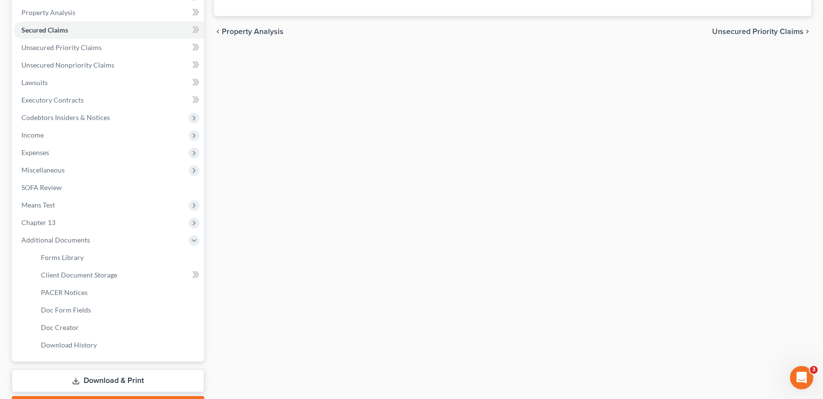
scroll to position [256, 0]
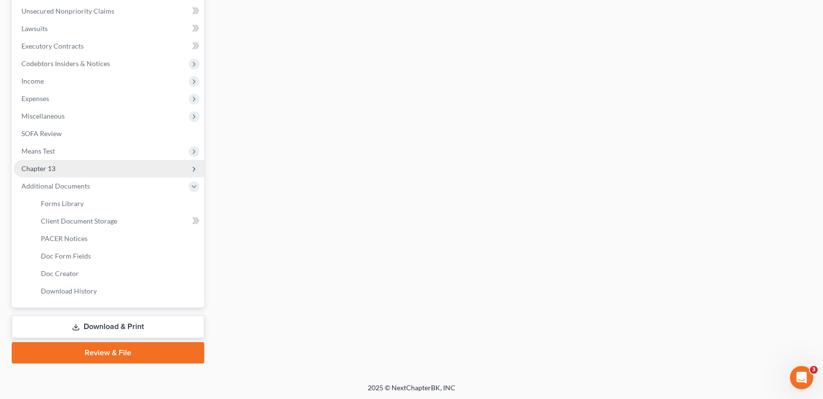
click at [53, 162] on span "Chapter 13" at bounding box center [109, 169] width 191 height 18
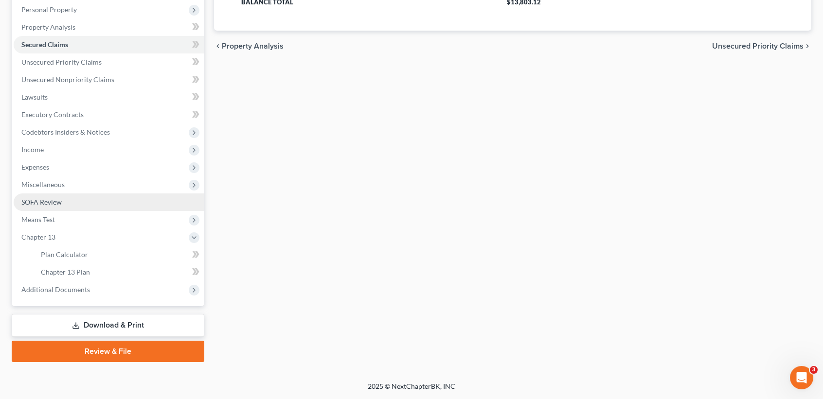
scroll to position [186, 0]
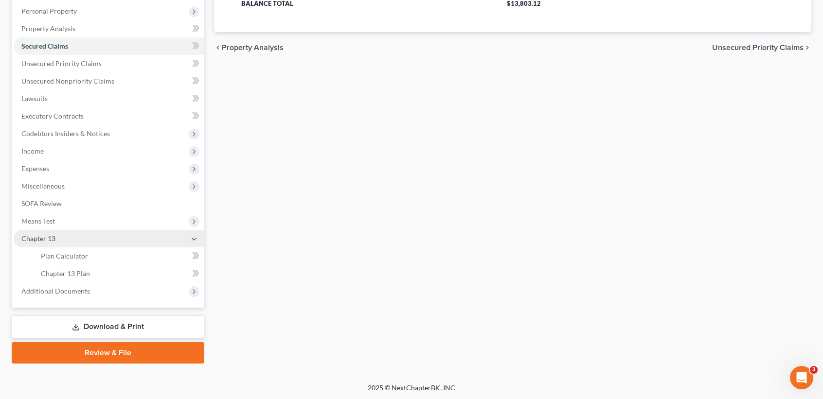
click at [66, 245] on span "Chapter 13" at bounding box center [109, 239] width 191 height 18
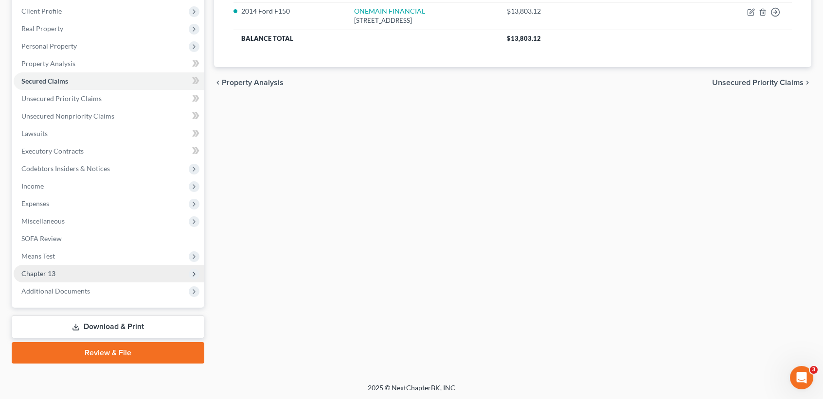
click at [67, 267] on span "Chapter 13" at bounding box center [109, 274] width 191 height 18
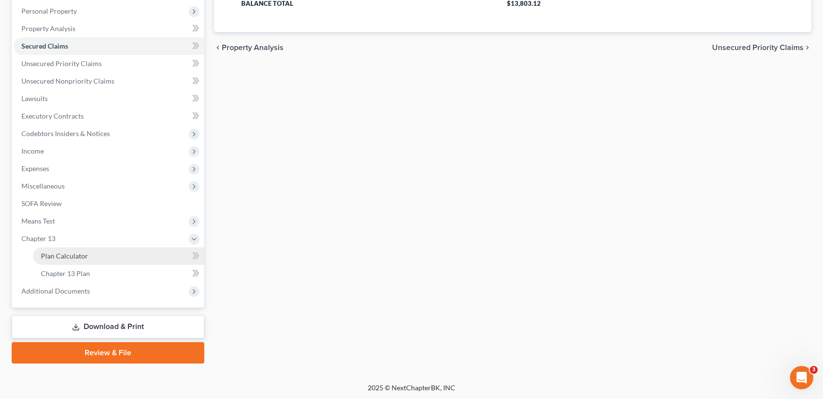
click at [75, 261] on link "Plan Calculator" at bounding box center [118, 257] width 171 height 18
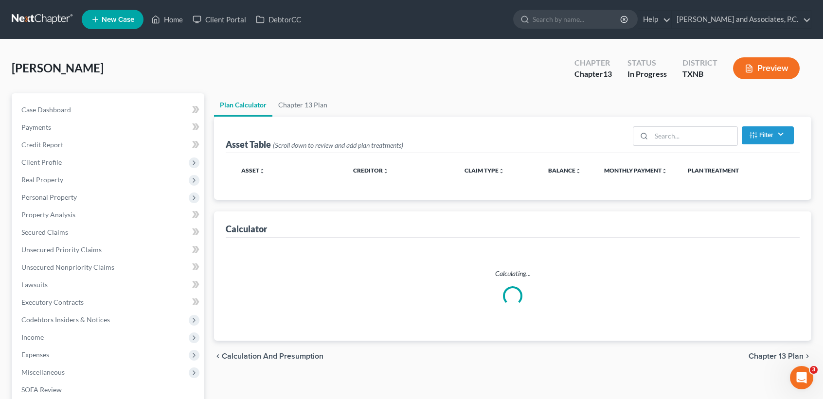
select select "59"
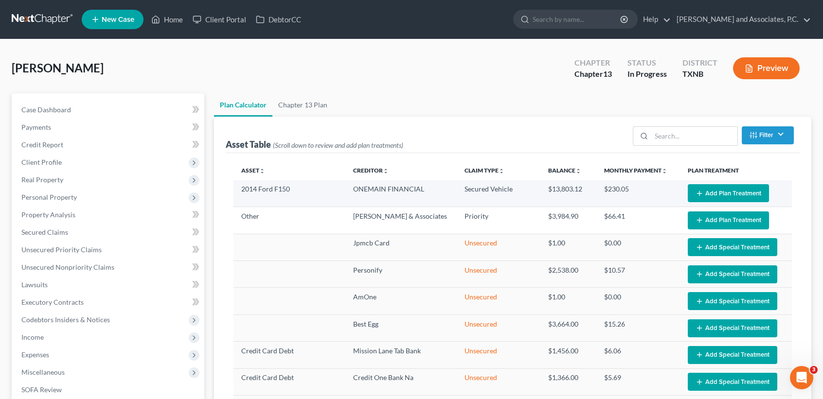
click at [718, 197] on button "Add Plan Treatment" at bounding box center [728, 193] width 81 height 18
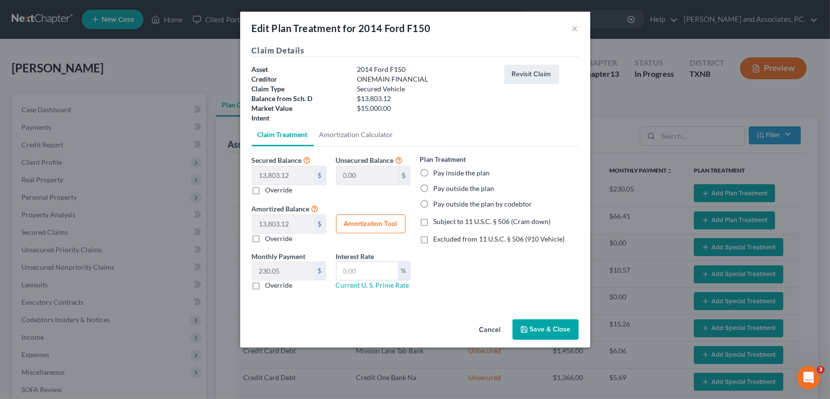
click at [462, 174] on label "Pay inside the plan" at bounding box center [462, 173] width 56 height 10
click at [444, 174] on input "Pay inside the plan" at bounding box center [441, 171] width 6 height 6
radio input "true"
click at [388, 215] on button "Amortization Tool" at bounding box center [371, 224] width 70 height 19
type input "13,803.12"
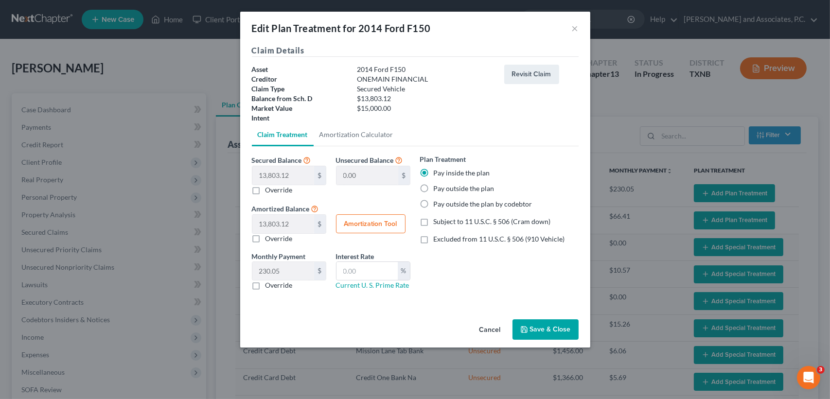
type input "60"
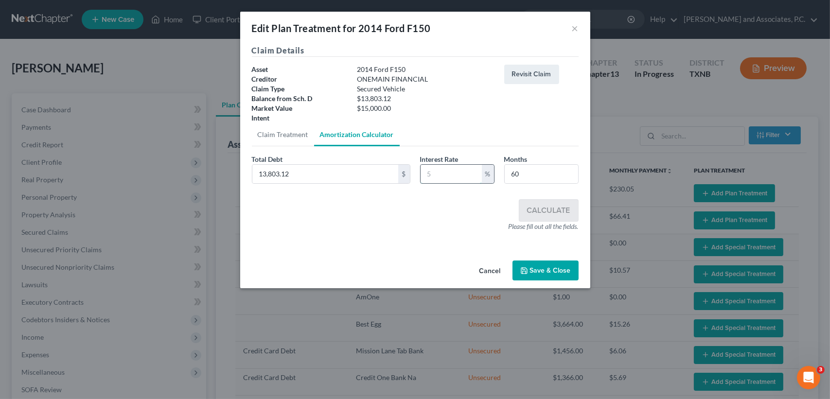
click at [454, 180] on input "text" at bounding box center [451, 174] width 61 height 18
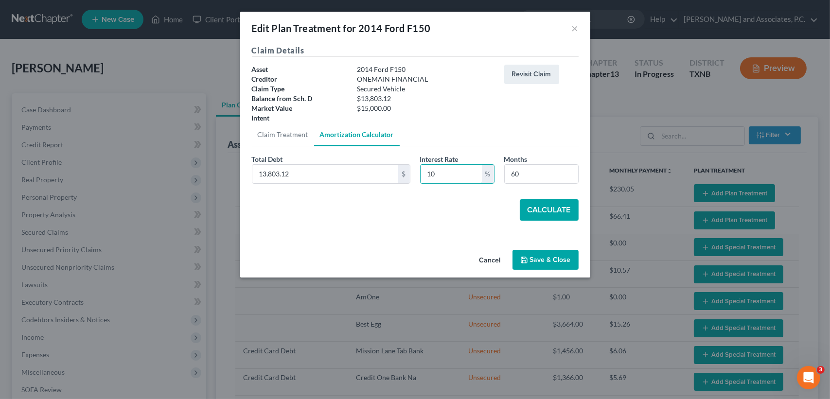
type input "10"
click at [553, 216] on button "Calculate" at bounding box center [549, 209] width 59 height 21
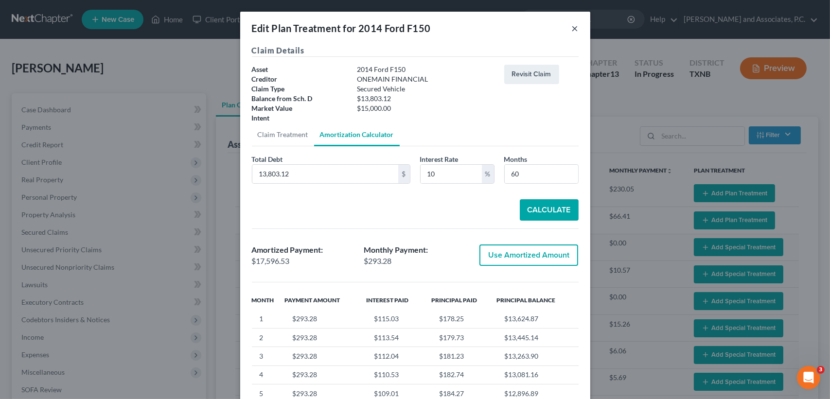
click at [573, 25] on button "×" at bounding box center [575, 28] width 7 height 12
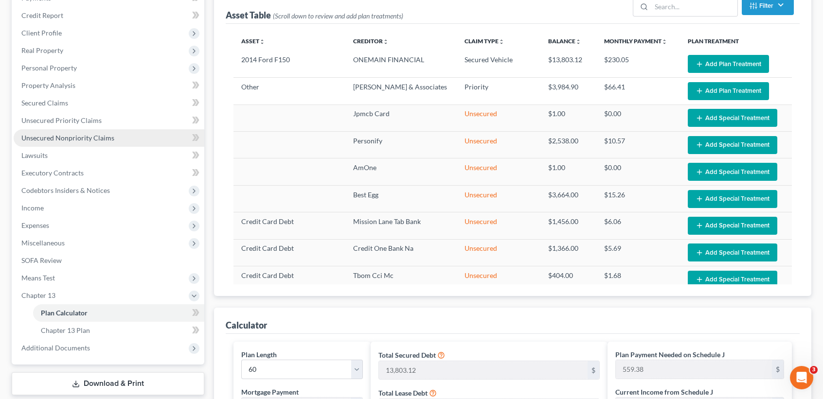
click at [87, 141] on link "Unsecured Nonpriority Claims" at bounding box center [109, 138] width 191 height 18
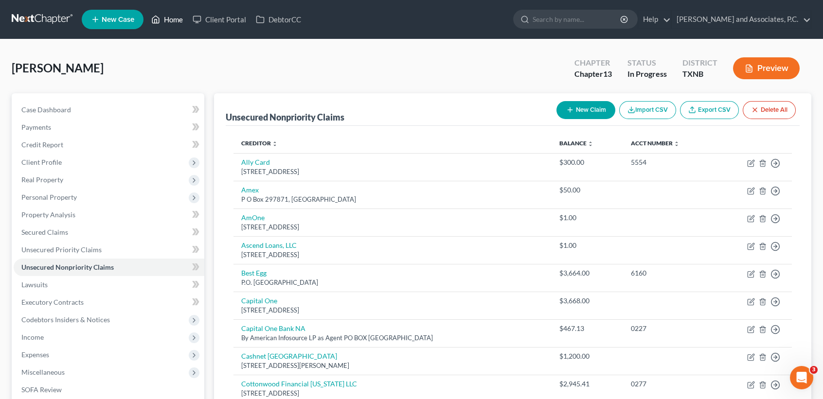
click at [158, 18] on icon at bounding box center [155, 20] width 9 height 12
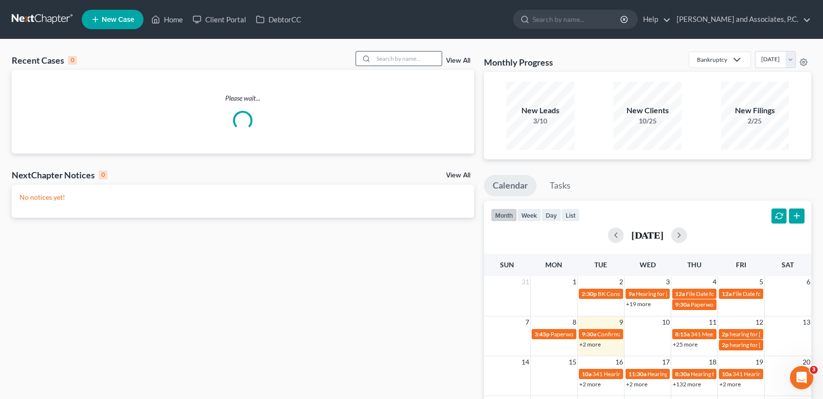
click at [410, 55] on input "search" at bounding box center [408, 59] width 68 height 14
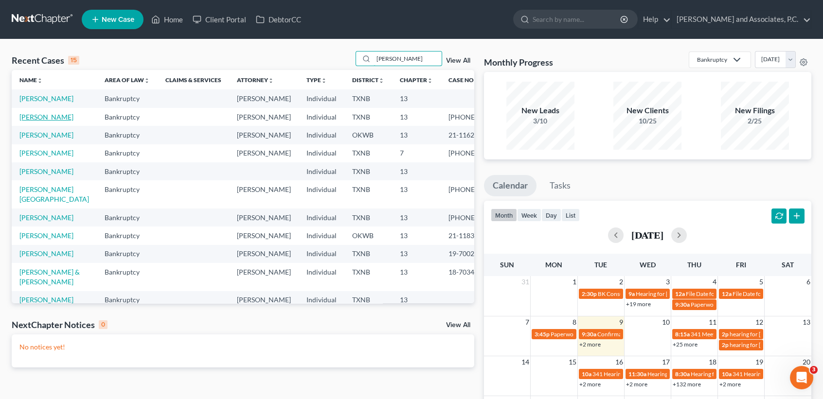
type input "johnson"
click at [31, 121] on link "Johnson, Robert" at bounding box center [46, 117] width 54 height 8
select select "1"
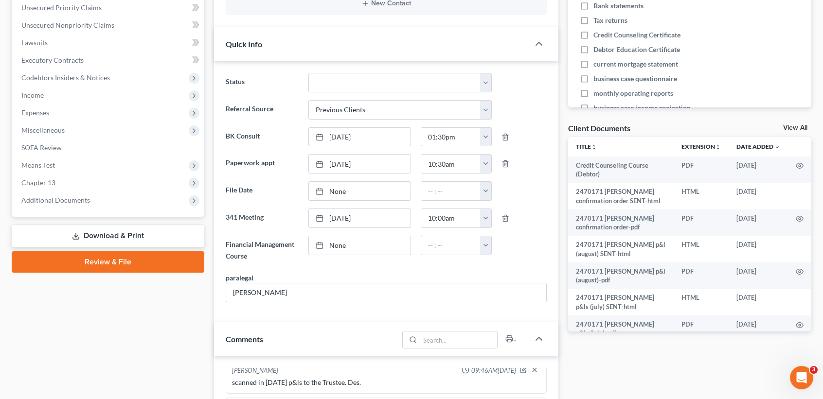
scroll to position [324, 0]
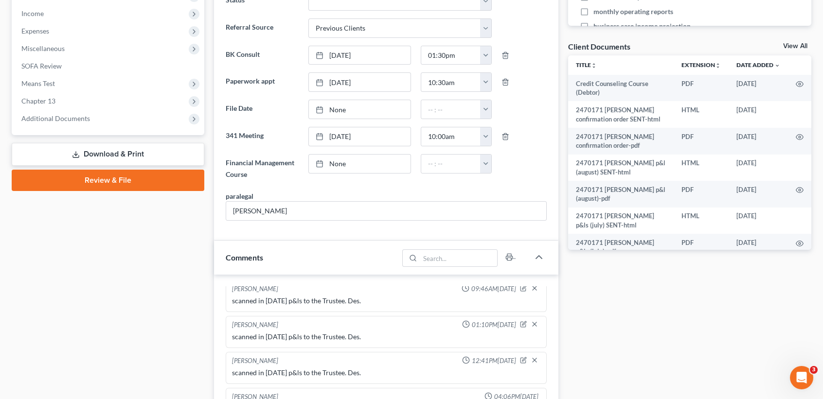
click at [90, 118] on span "Additional Documents" at bounding box center [109, 119] width 191 height 18
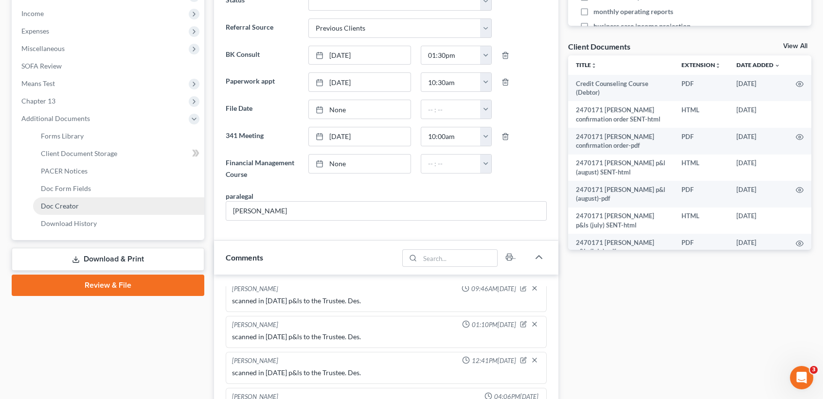
click at [65, 212] on link "Doc Creator" at bounding box center [118, 207] width 171 height 18
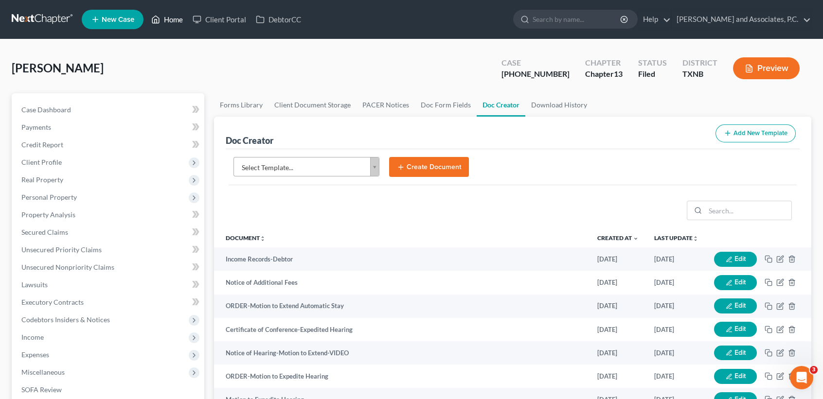
click at [173, 26] on link "Home" at bounding box center [166, 20] width 41 height 18
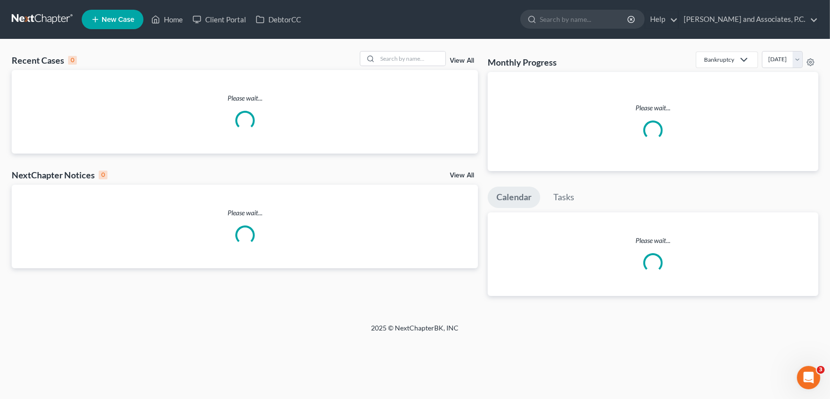
click at [430, 68] on div "Recent Cases 0 View All" at bounding box center [245, 60] width 467 height 19
click at [429, 58] on input "search" at bounding box center [412, 59] width 68 height 14
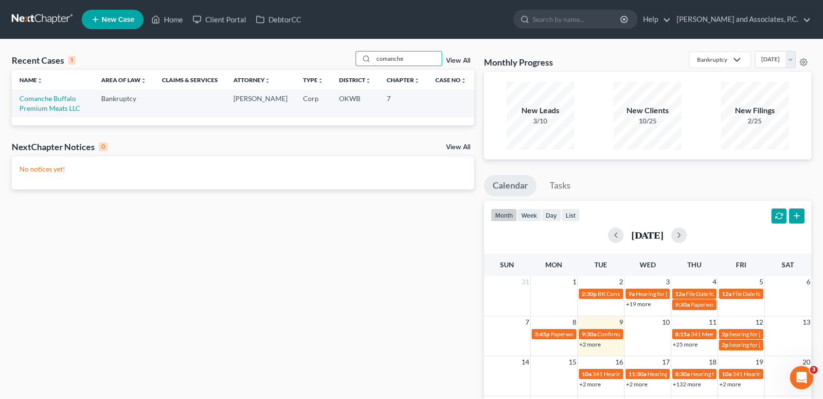
type input "comanche"
click at [46, 101] on link "Comanche Buffalo Premium Meats LLC" at bounding box center [49, 103] width 61 height 18
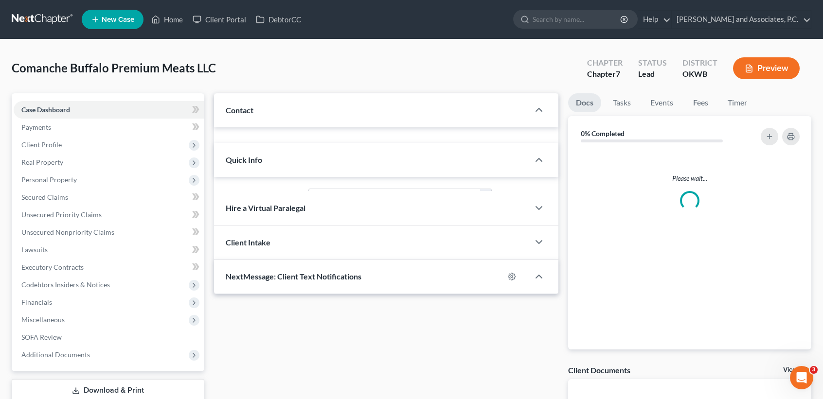
click at [45, 98] on div "Case Dashboard Payments Invoices Payments Payments Credit Report Client Profile…" at bounding box center [108, 232] width 193 height 278
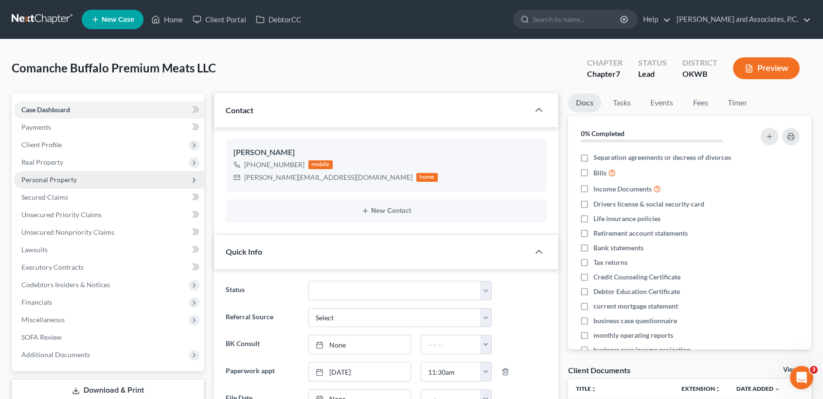
scroll to position [172, 0]
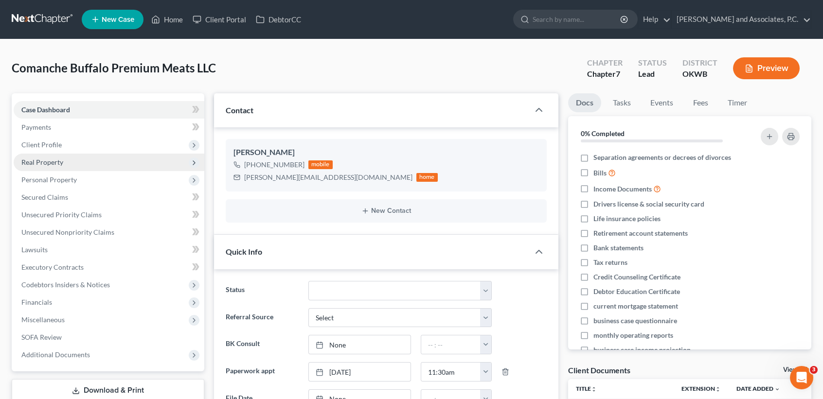
click at [64, 164] on span "Real Property" at bounding box center [109, 163] width 191 height 18
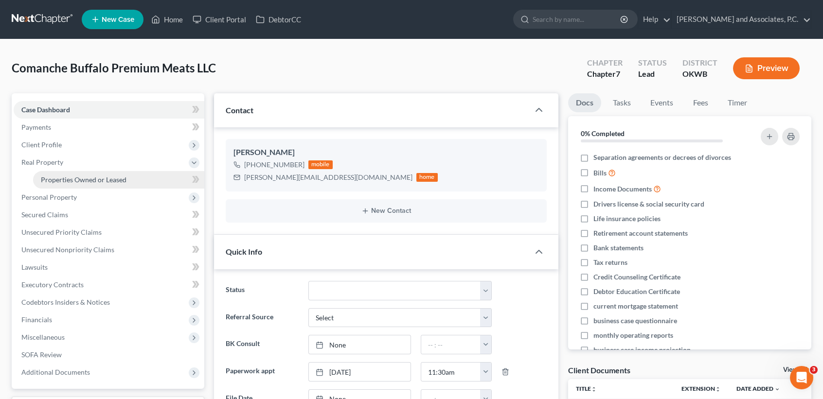
scroll to position [2270, 0]
click at [70, 180] on span "Properties Owned or Leased" at bounding box center [84, 180] width 86 height 8
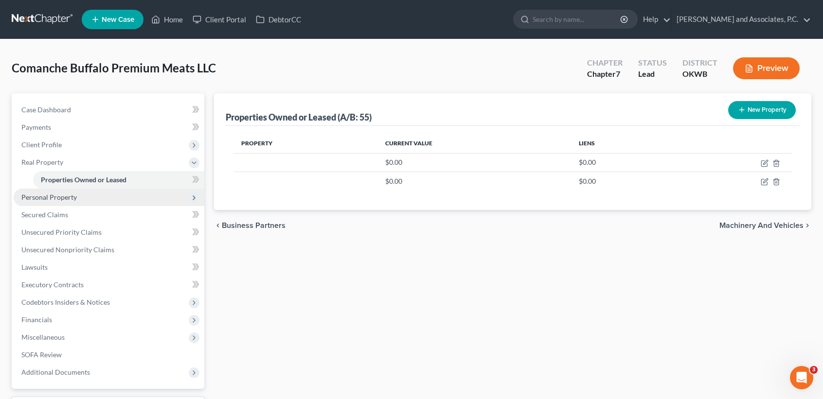
click at [91, 199] on span "Personal Property" at bounding box center [109, 198] width 191 height 18
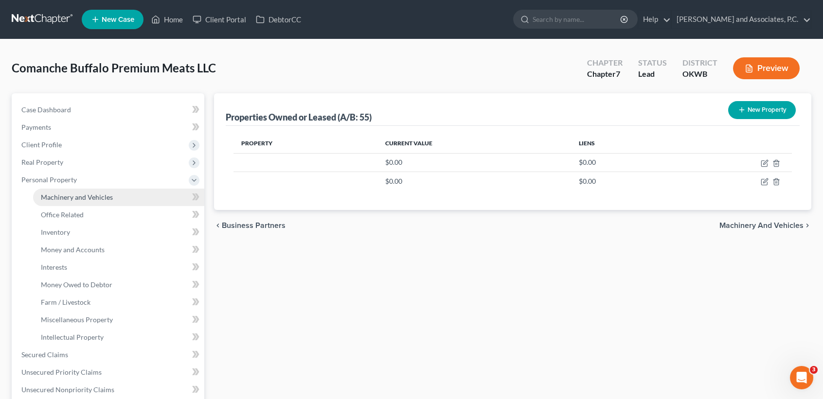
click at [91, 202] on link "Machinery and Vehicles" at bounding box center [118, 198] width 171 height 18
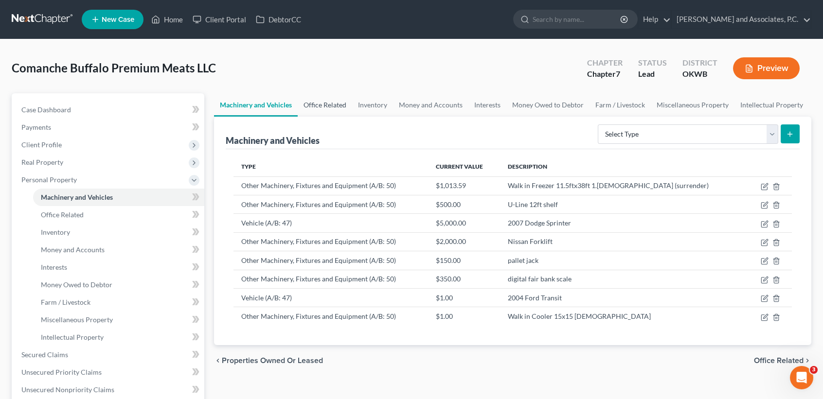
click at [334, 108] on link "Office Related" at bounding box center [325, 104] width 54 height 23
